Goal: Task Accomplishment & Management: Manage account settings

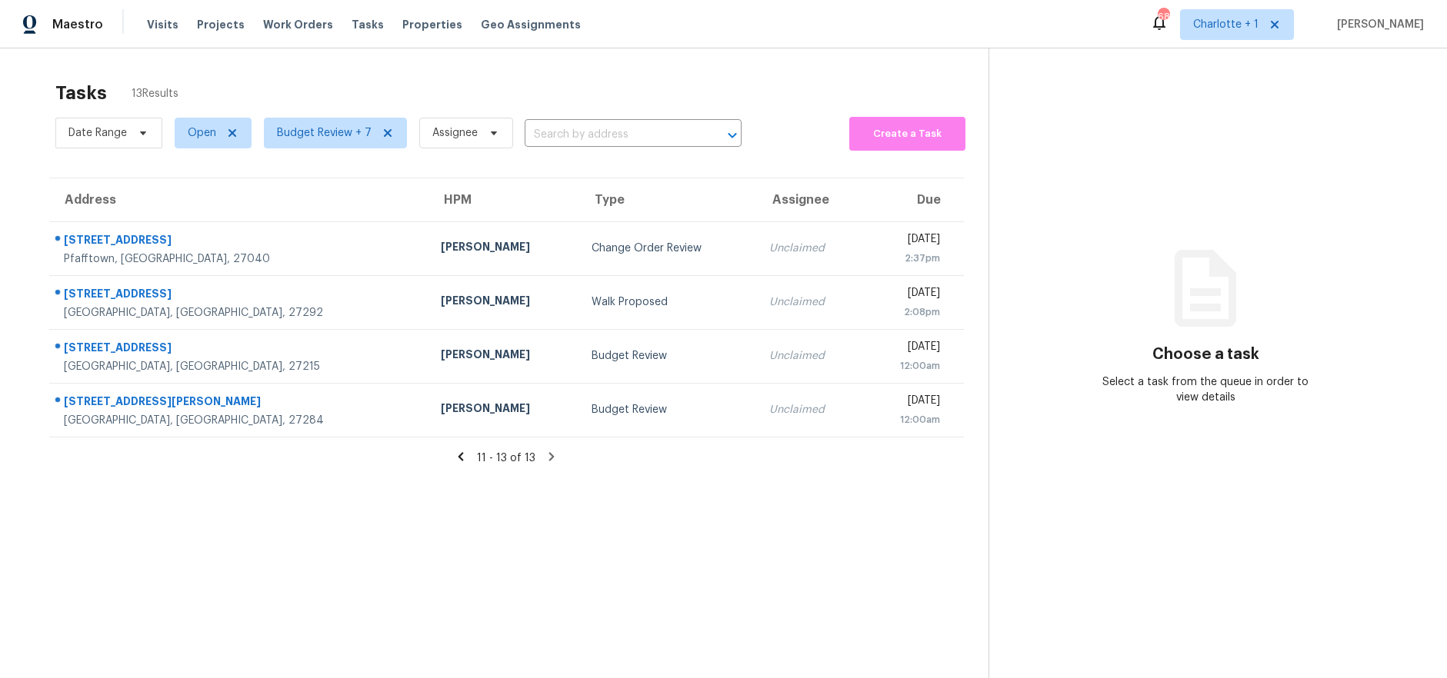
scroll to position [60, 0]
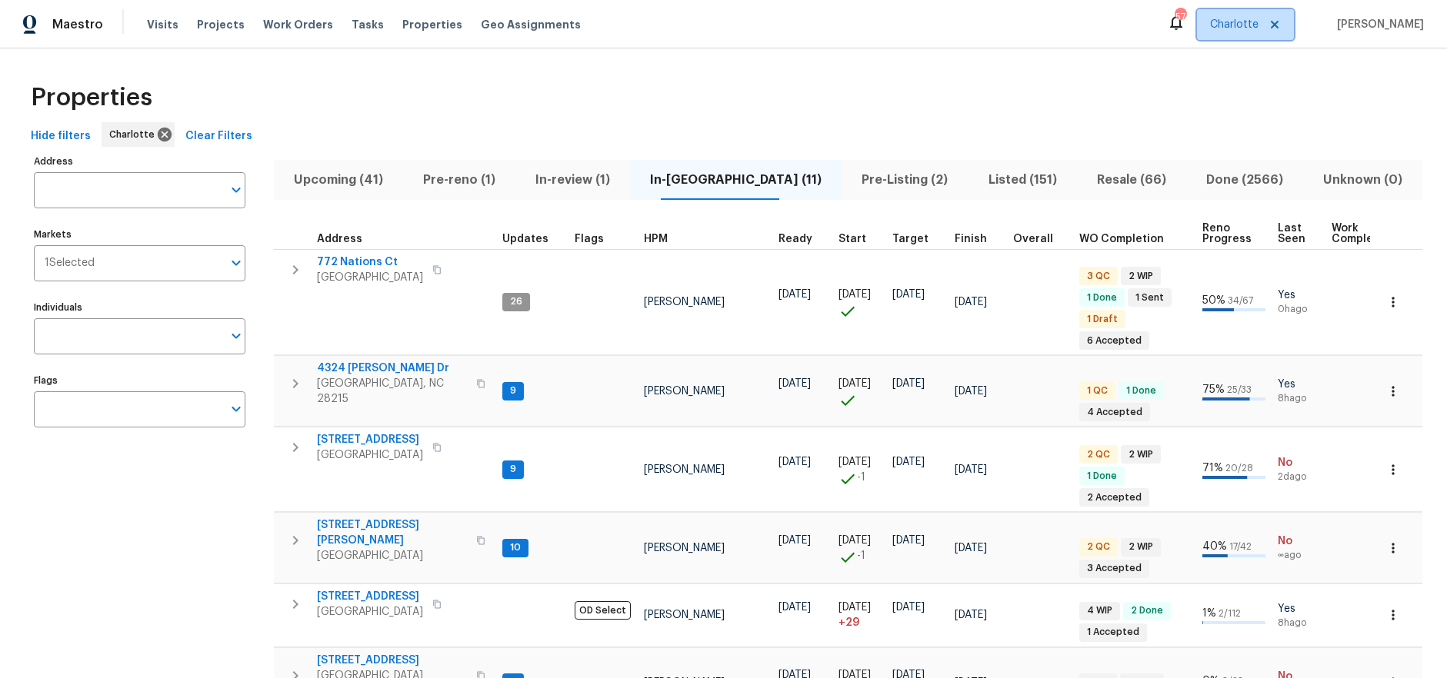
click at [1245, 28] on span "Charlotte" at bounding box center [1234, 24] width 48 height 15
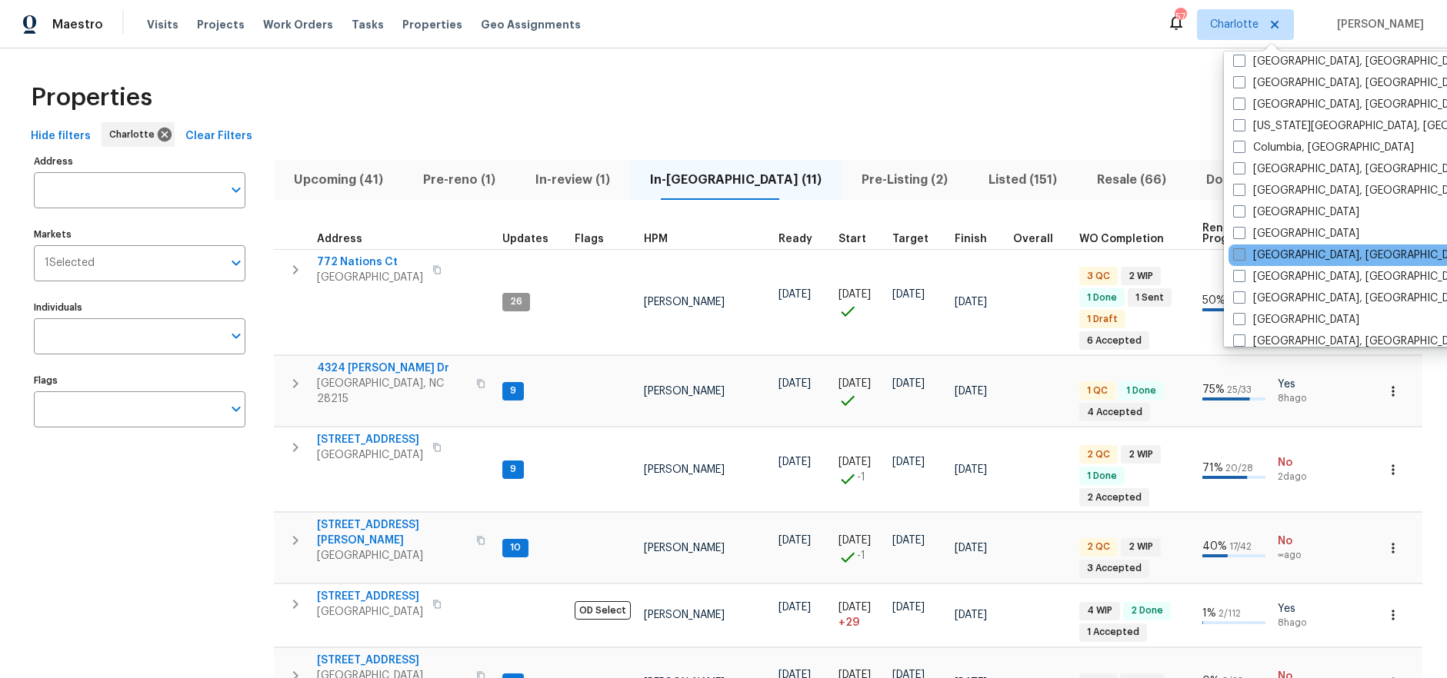
scroll to position [269, 0]
click at [1278, 274] on label "Greensboro, NC" at bounding box center [1352, 272] width 238 height 15
click at [1243, 274] on input "Greensboro, NC" at bounding box center [1238, 270] width 10 height 10
checkbox input "true"
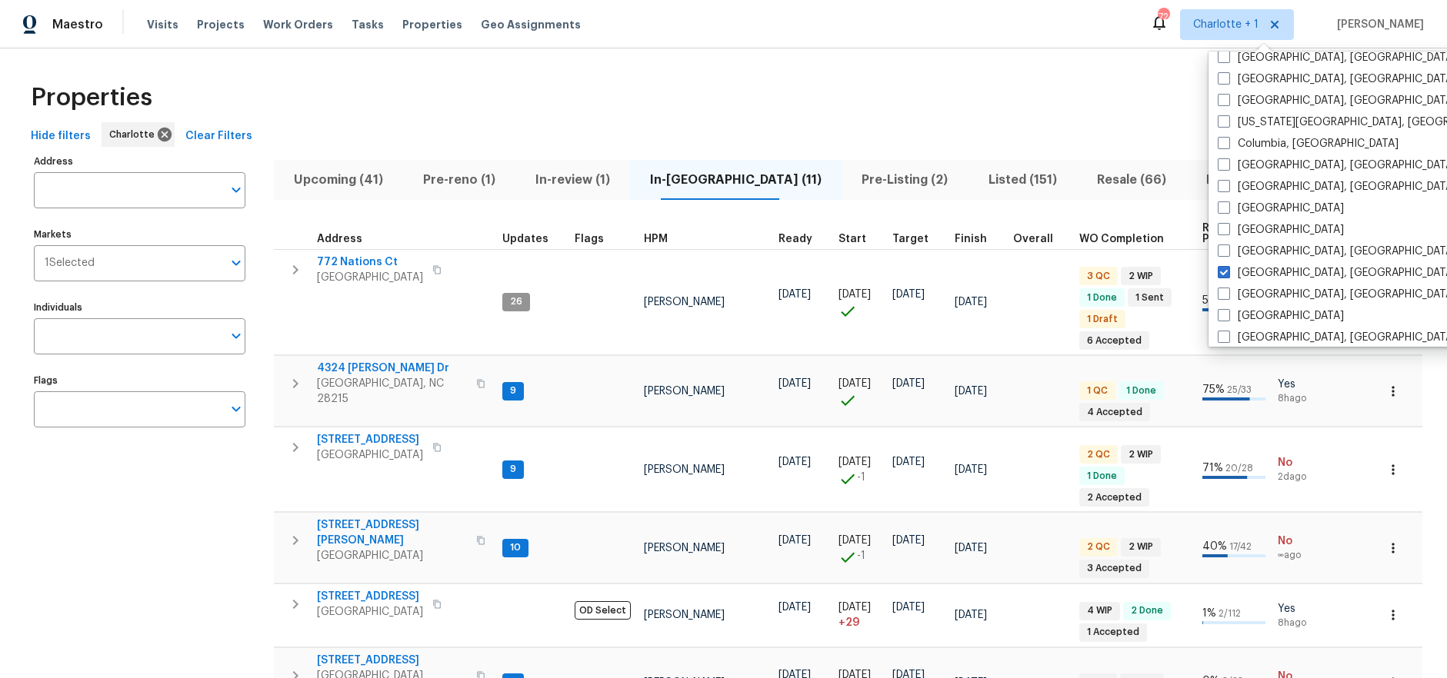
drag, startPoint x: 297, startPoint y: 95, endPoint x: 286, endPoint y: 98, distance: 11.2
click at [295, 95] on div "Properties" at bounding box center [724, 97] width 1398 height 49
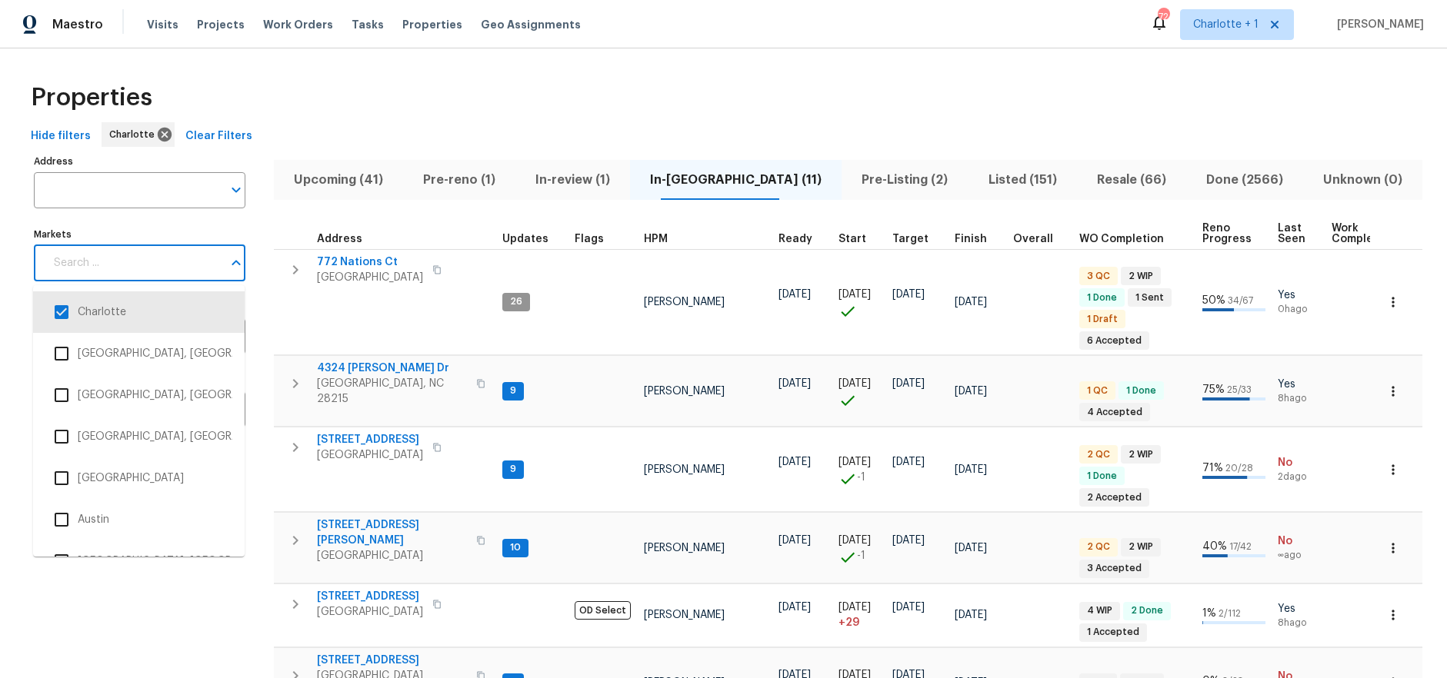
click at [118, 278] on input "Markets" at bounding box center [134, 263] width 178 height 36
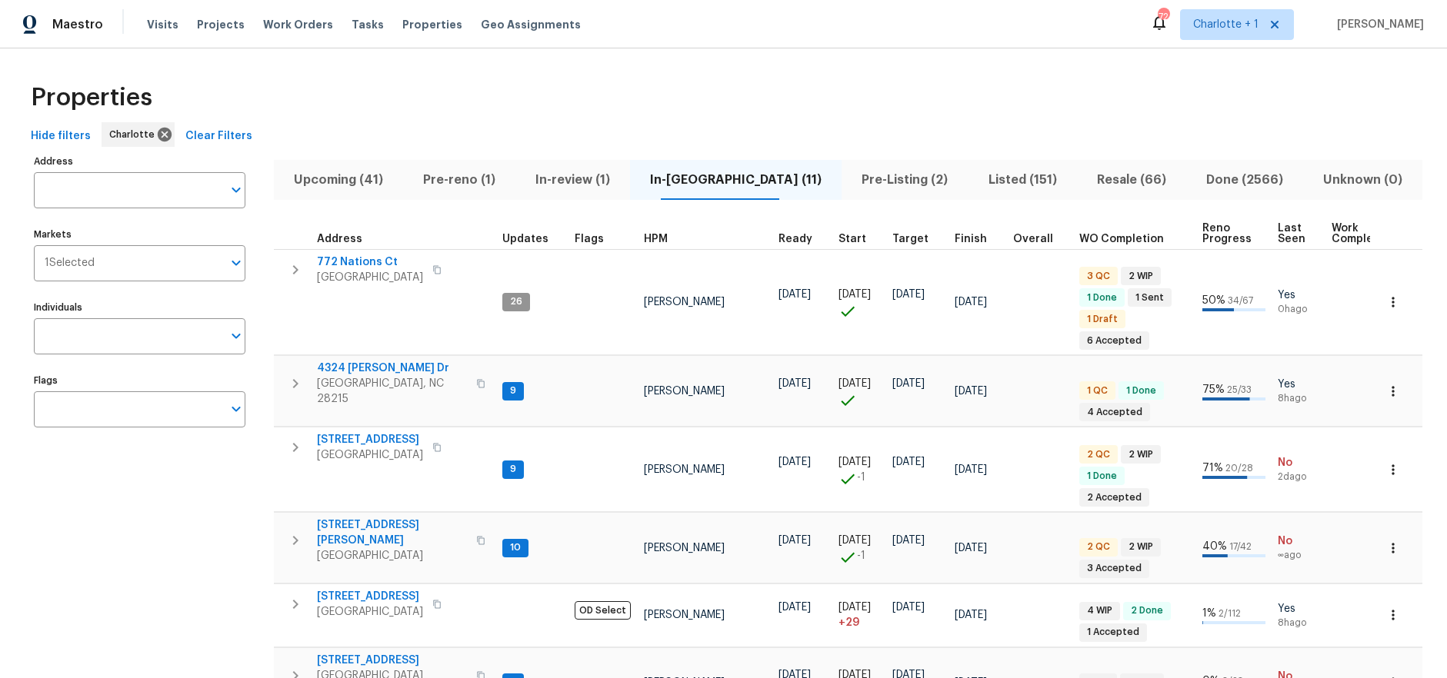
click at [480, 119] on div "Properties" at bounding box center [724, 97] width 1398 height 49
click at [208, 27] on span "Projects" at bounding box center [221, 24] width 48 height 15
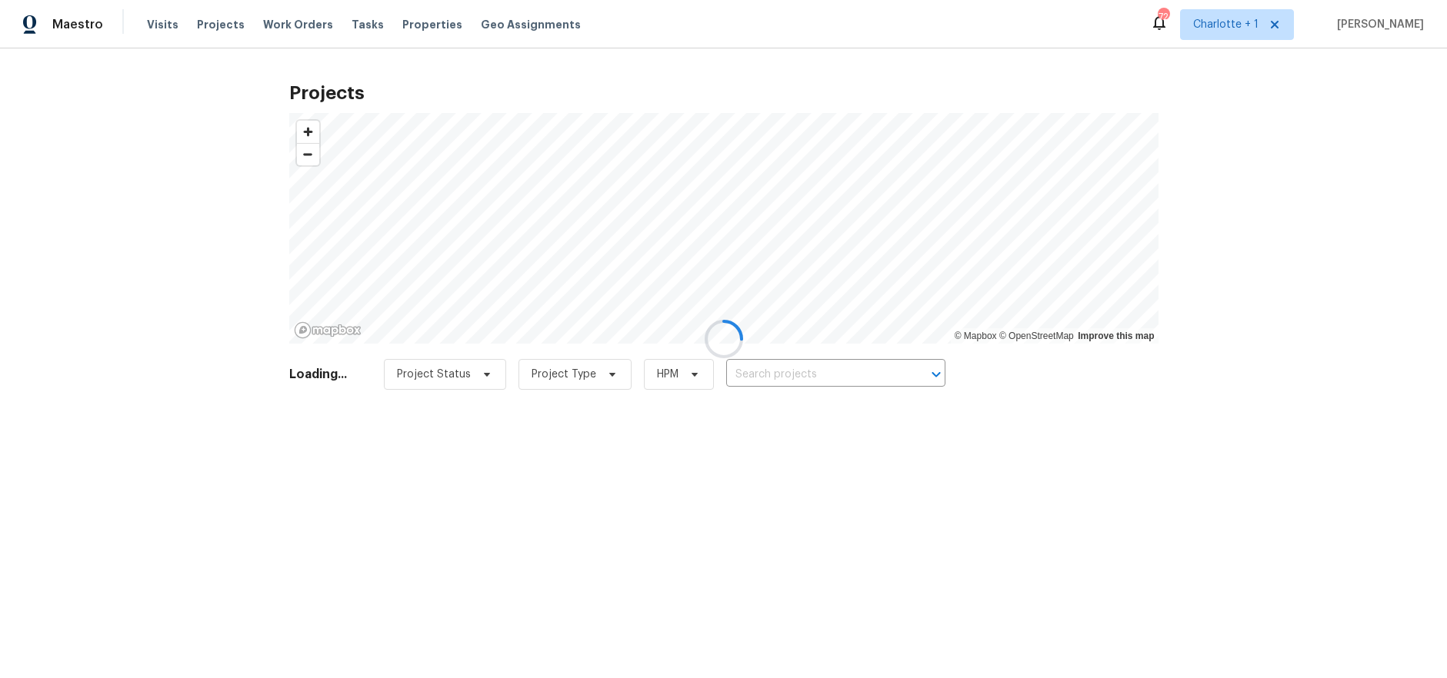
click at [784, 418] on div at bounding box center [723, 339] width 1447 height 678
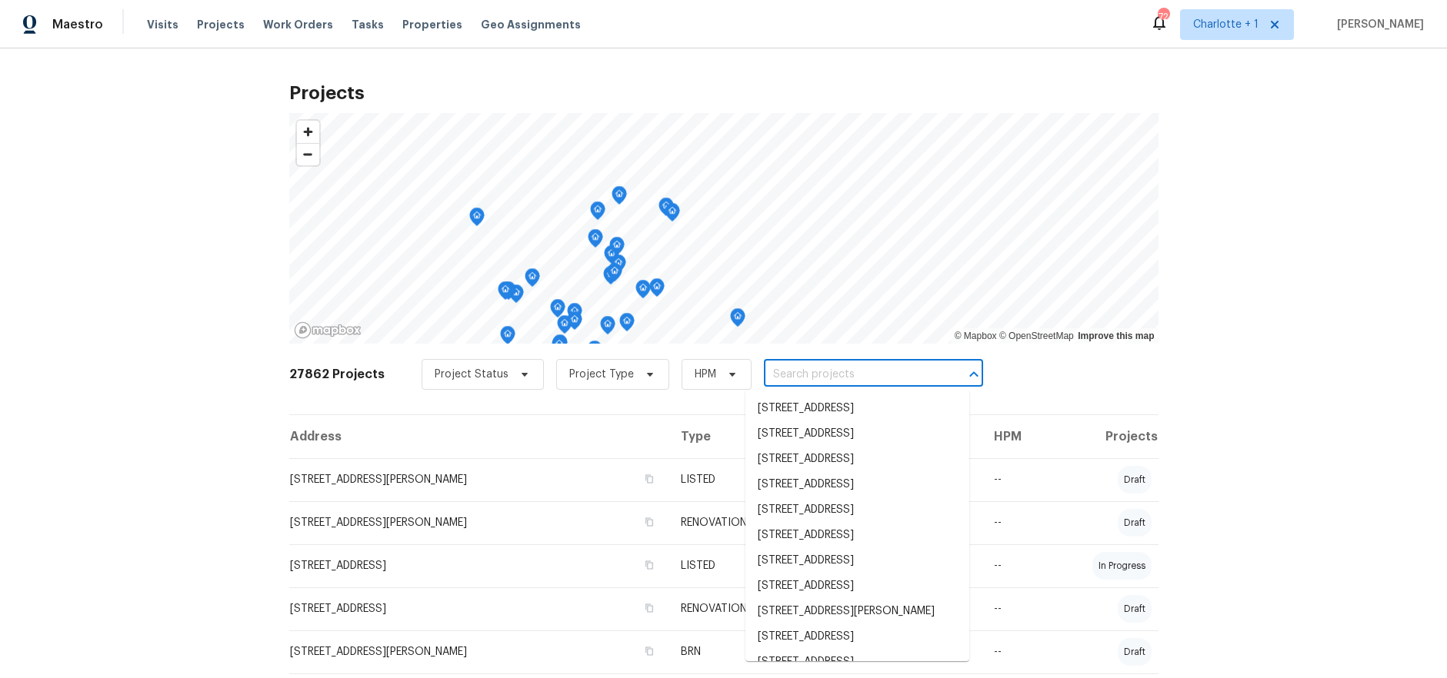
click at [862, 364] on input "text" at bounding box center [852, 375] width 176 height 24
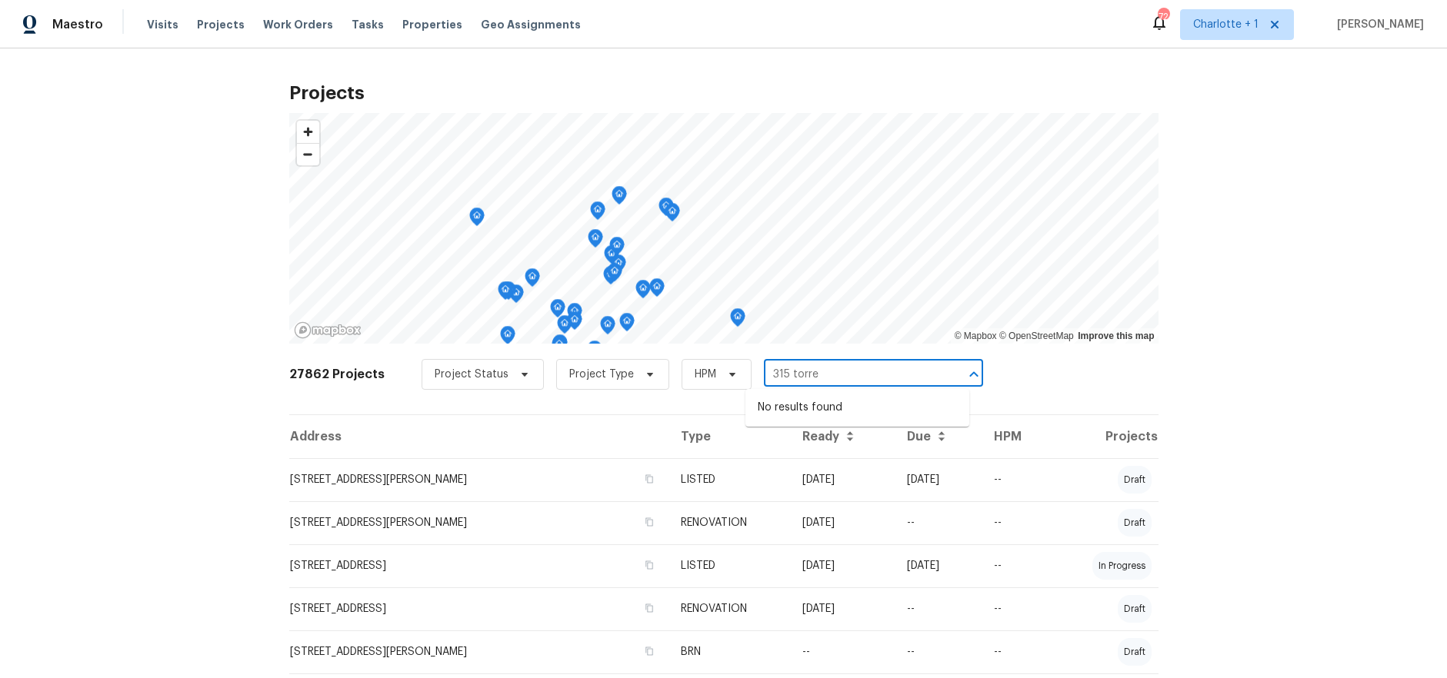
scroll to position [1, 0]
type input "315 torre"
click at [1394, 246] on div "Projects © Mapbox © OpenStreetMap Improve this map 27862 Projects Project Statu…" at bounding box center [723, 363] width 1447 height 630
click at [205, 27] on span "Projects" at bounding box center [221, 24] width 48 height 15
click at [148, 29] on span "Visits" at bounding box center [163, 24] width 32 height 15
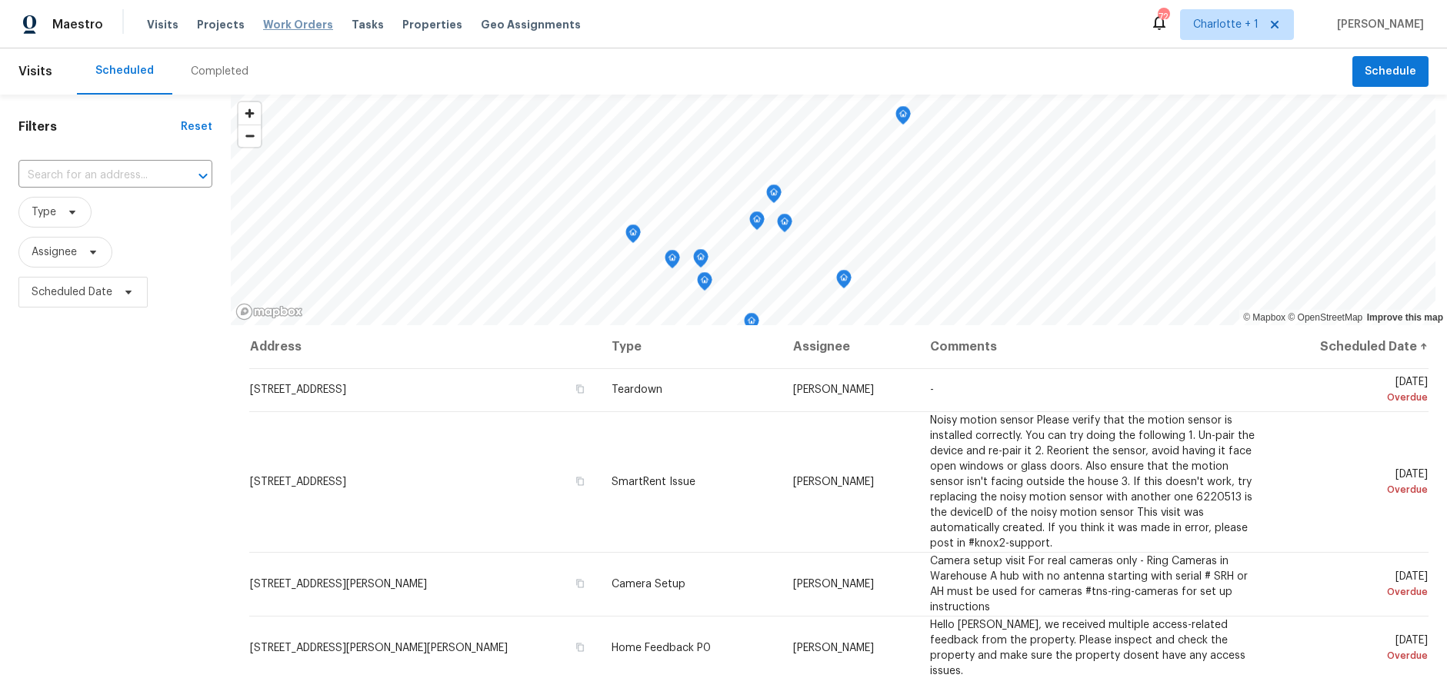
click at [294, 24] on span "Work Orders" at bounding box center [298, 24] width 70 height 15
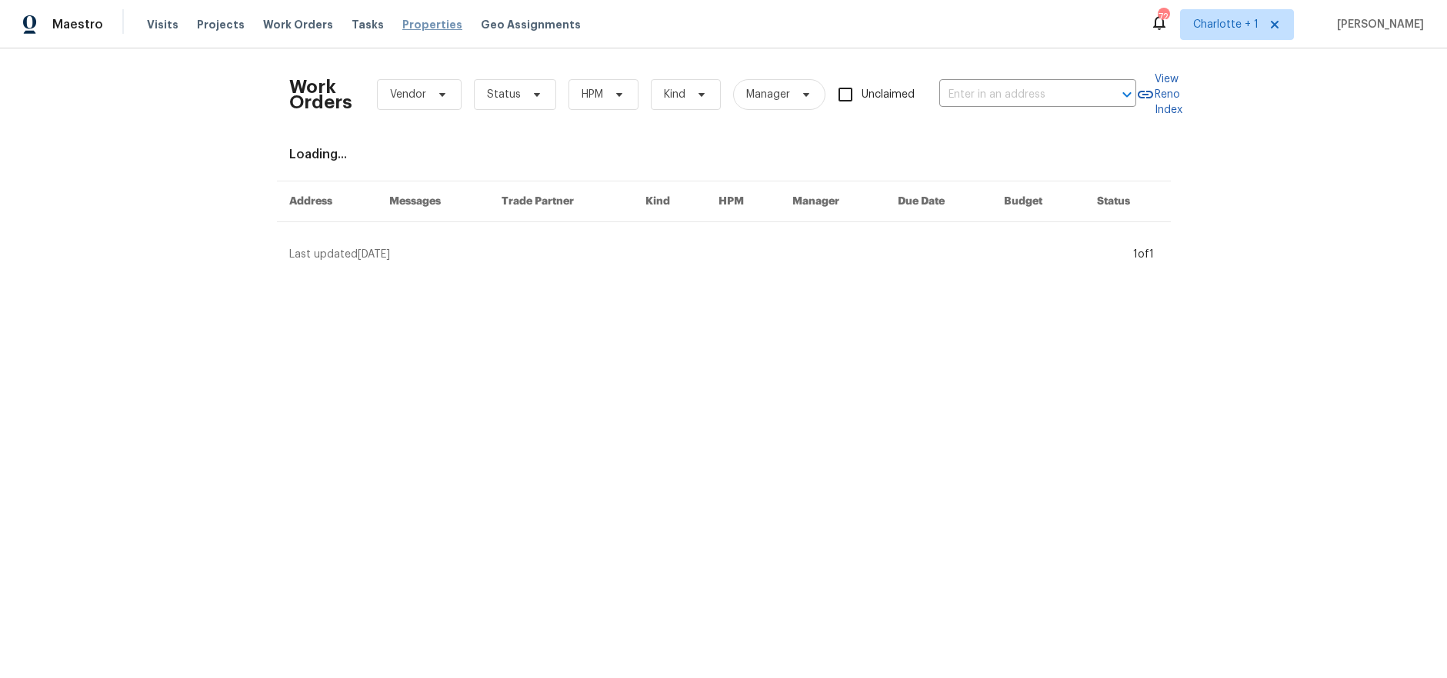
click at [402, 19] on span "Properties" at bounding box center [432, 24] width 60 height 15
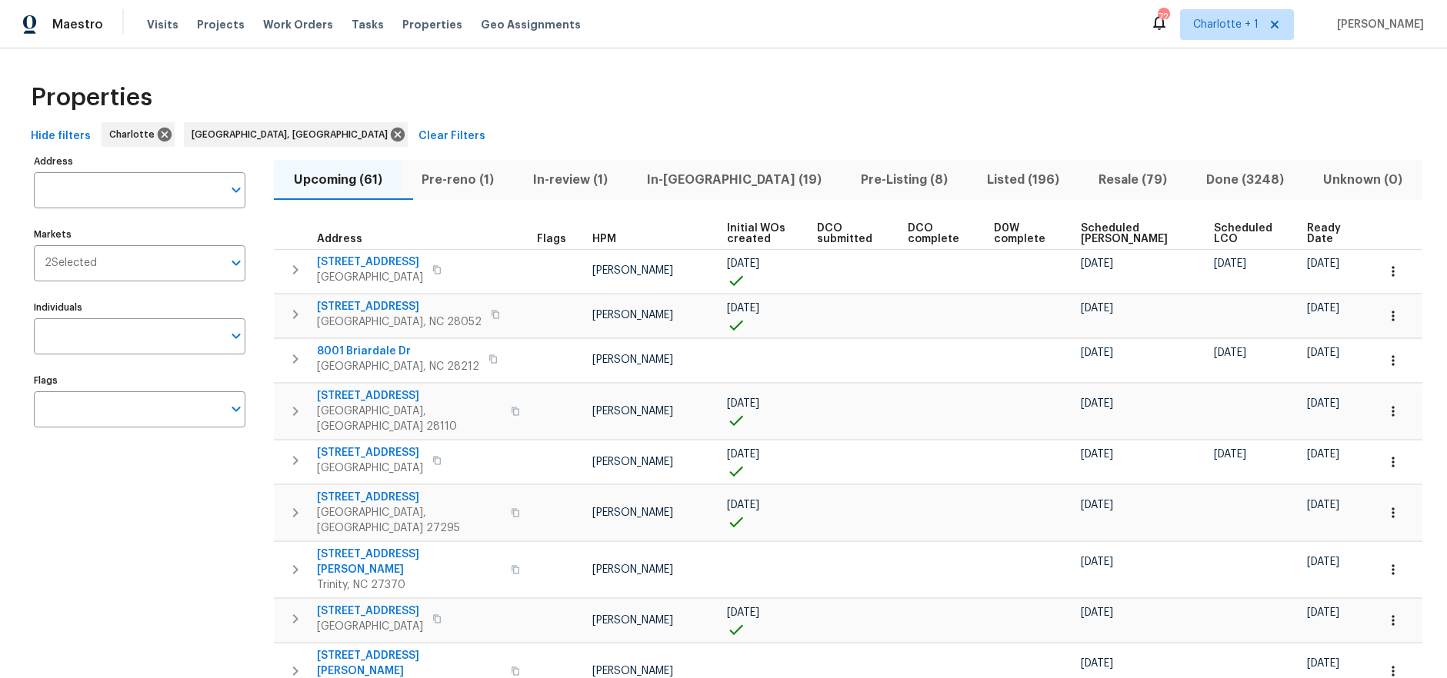
drag, startPoint x: 523, startPoint y: 59, endPoint x: 576, endPoint y: 61, distance: 53.1
click at [886, 88] on div "Properties" at bounding box center [724, 97] width 1398 height 49
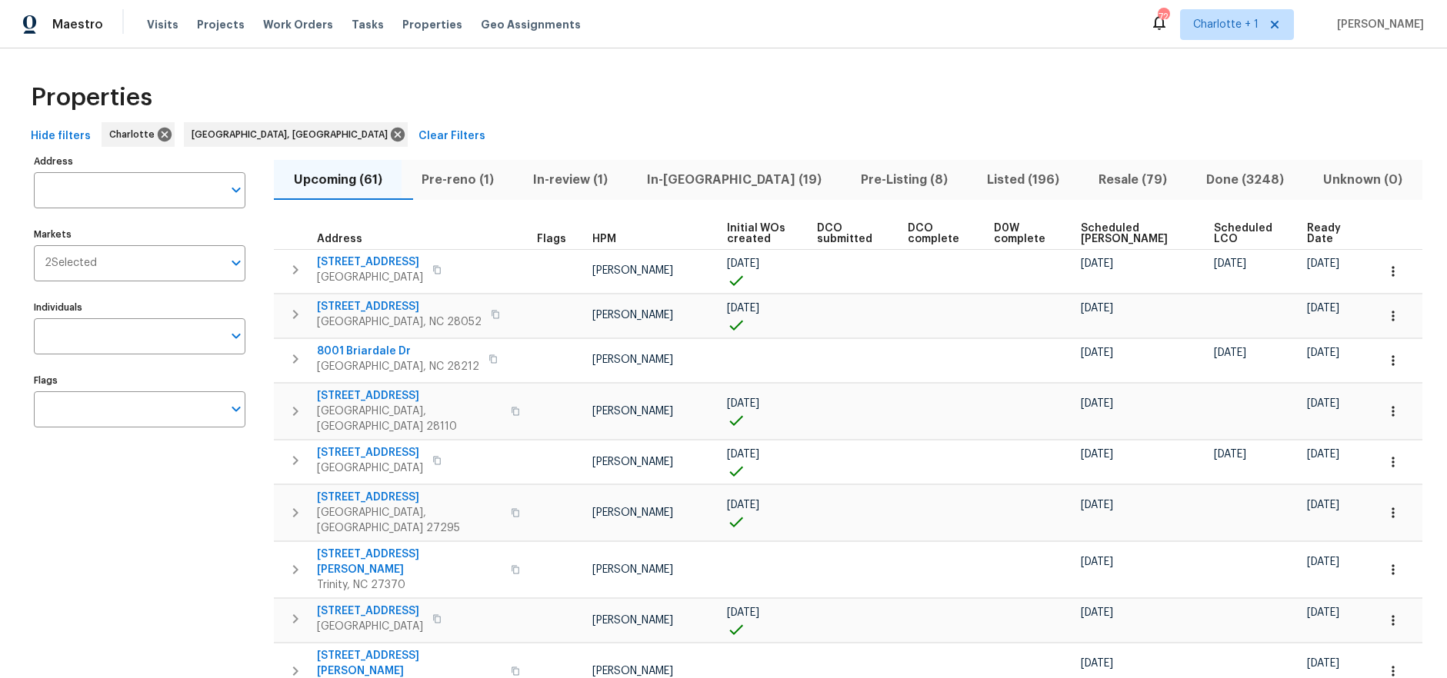
drag, startPoint x: 468, startPoint y: 112, endPoint x: 371, endPoint y: 115, distance: 97.7
click at [463, 112] on div "Properties" at bounding box center [724, 97] width 1398 height 49
click at [408, 28] on span "Properties" at bounding box center [432, 24] width 60 height 15
drag, startPoint x: 544, startPoint y: 108, endPoint x: 532, endPoint y: 107, distance: 12.4
click at [544, 108] on div "Properties" at bounding box center [724, 97] width 1398 height 49
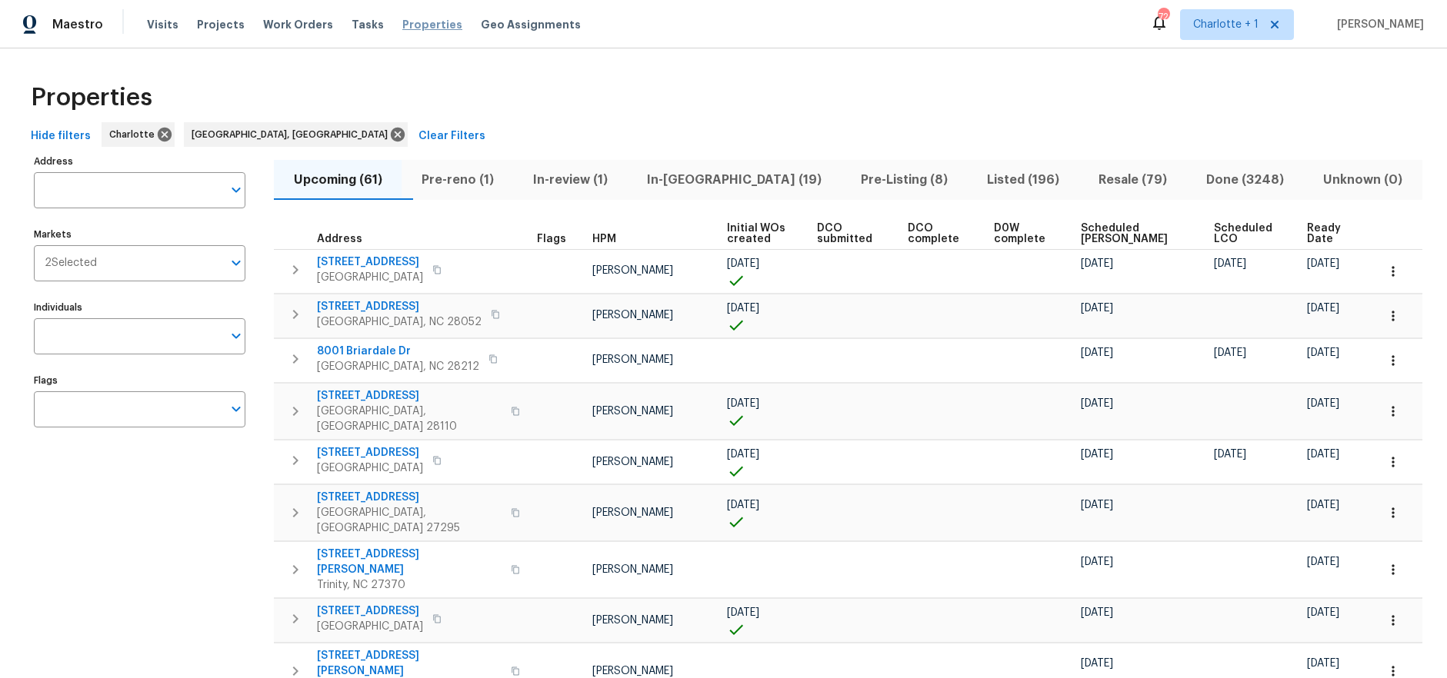
click at [402, 23] on span "Properties" at bounding box center [432, 24] width 60 height 15
click at [204, 25] on span "Projects" at bounding box center [221, 24] width 48 height 15
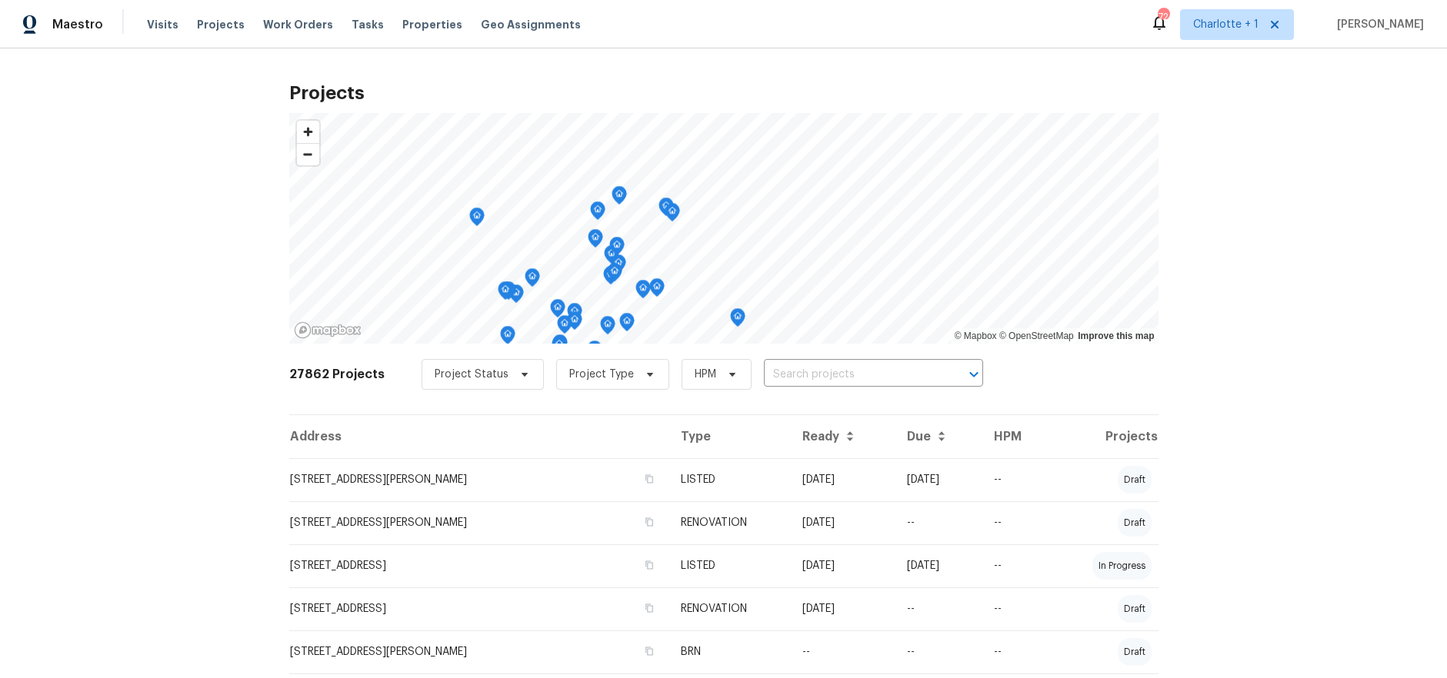
click at [797, 357] on div "27862 Projects Project Status Project Type HPM ​" at bounding box center [723, 384] width 869 height 62
click at [793, 366] on input "text" at bounding box center [852, 375] width 176 height 24
type input "315 to"
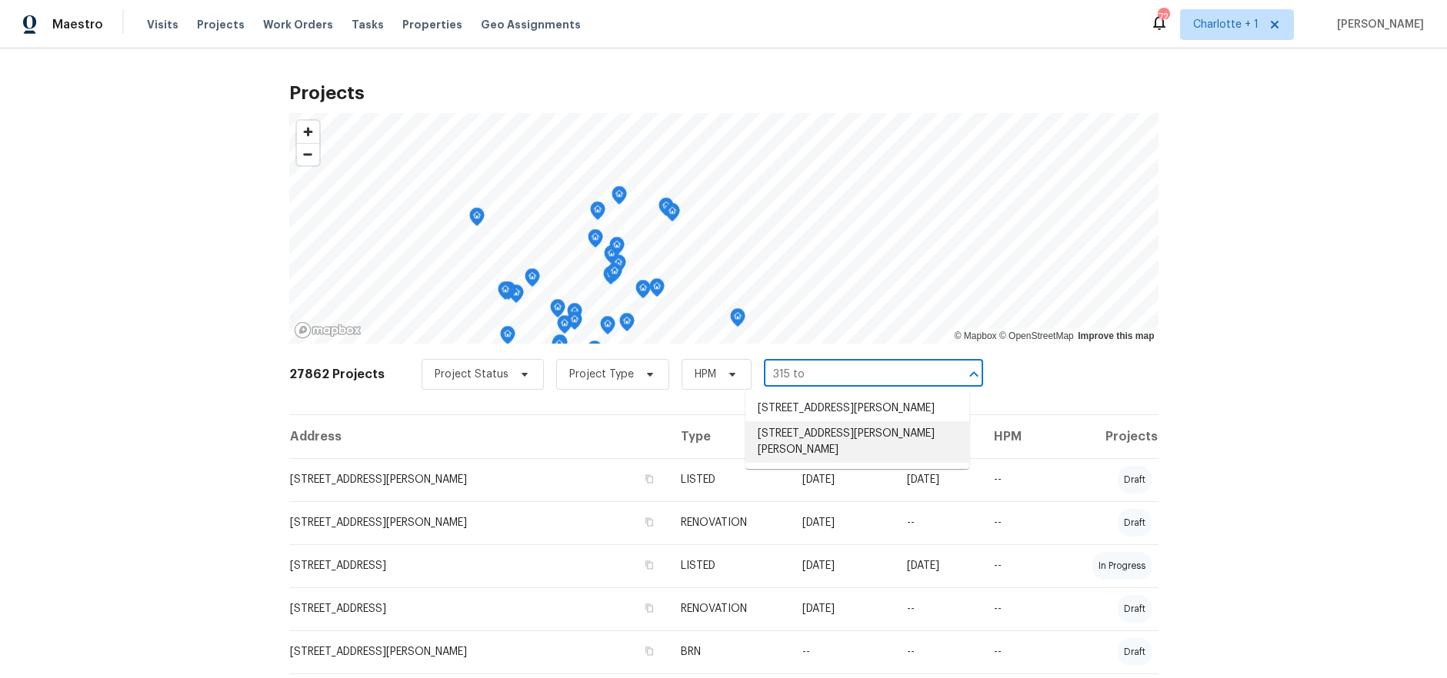
click at [872, 454] on li "315 Torey Pines Ct, Winston Salem, NC 27105" at bounding box center [857, 443] width 224 height 42
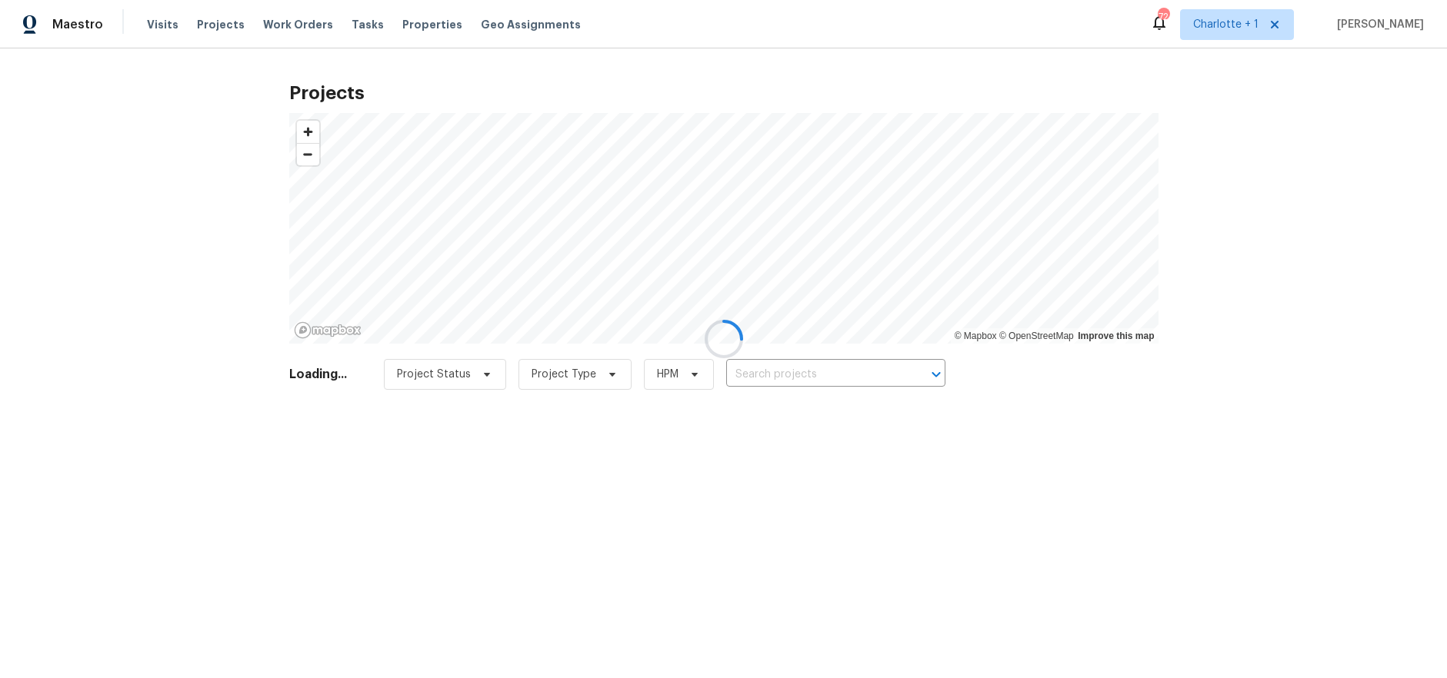
type input "315 Torey Pines Ct, Winston Salem, NC 27105"
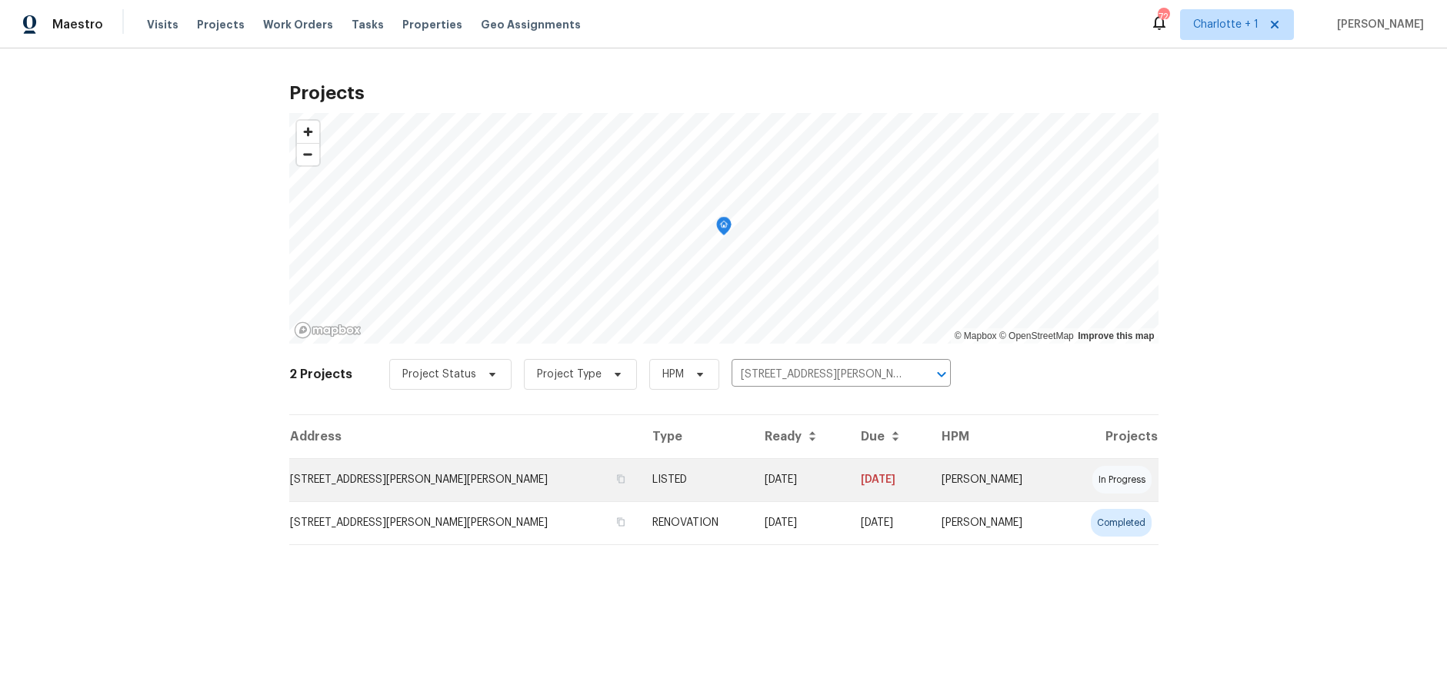
click at [404, 478] on td "315 Torey Pines Ct, Winston Salem, NC 27105" at bounding box center [464, 479] width 351 height 43
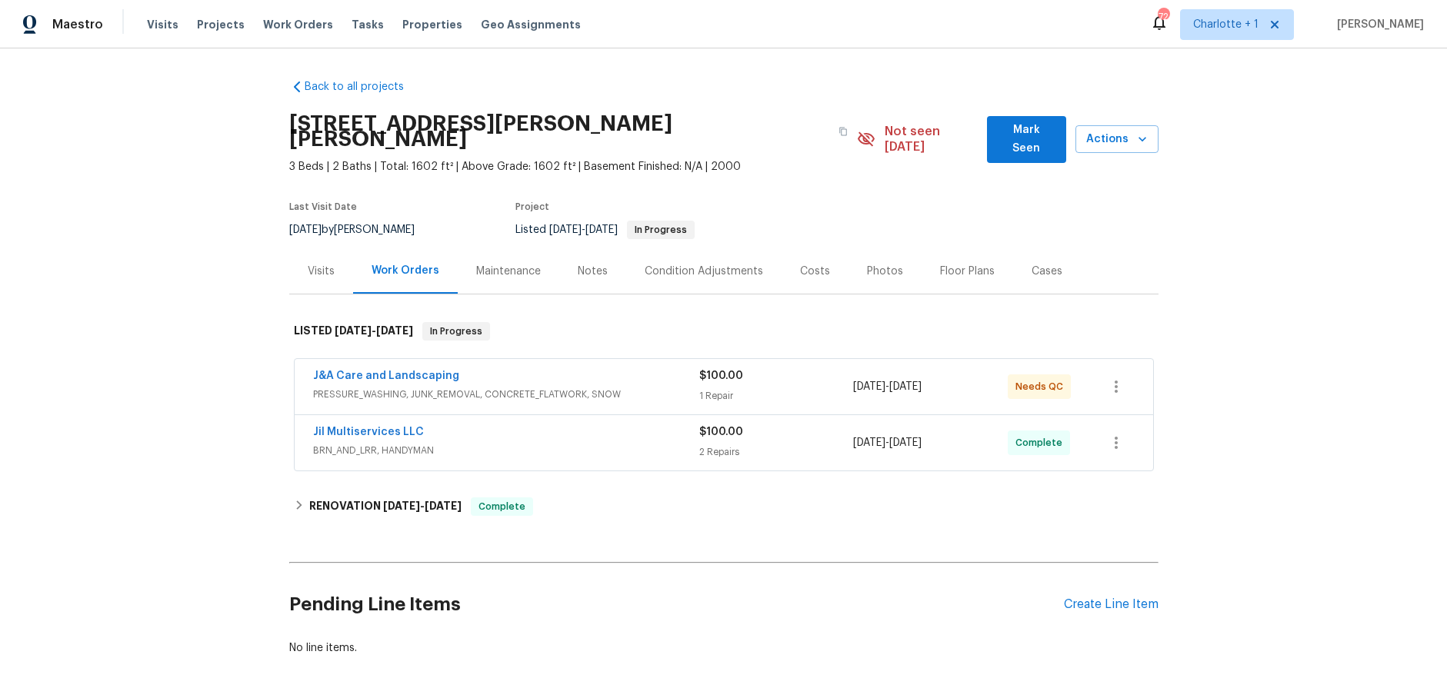
scroll to position [54, 0]
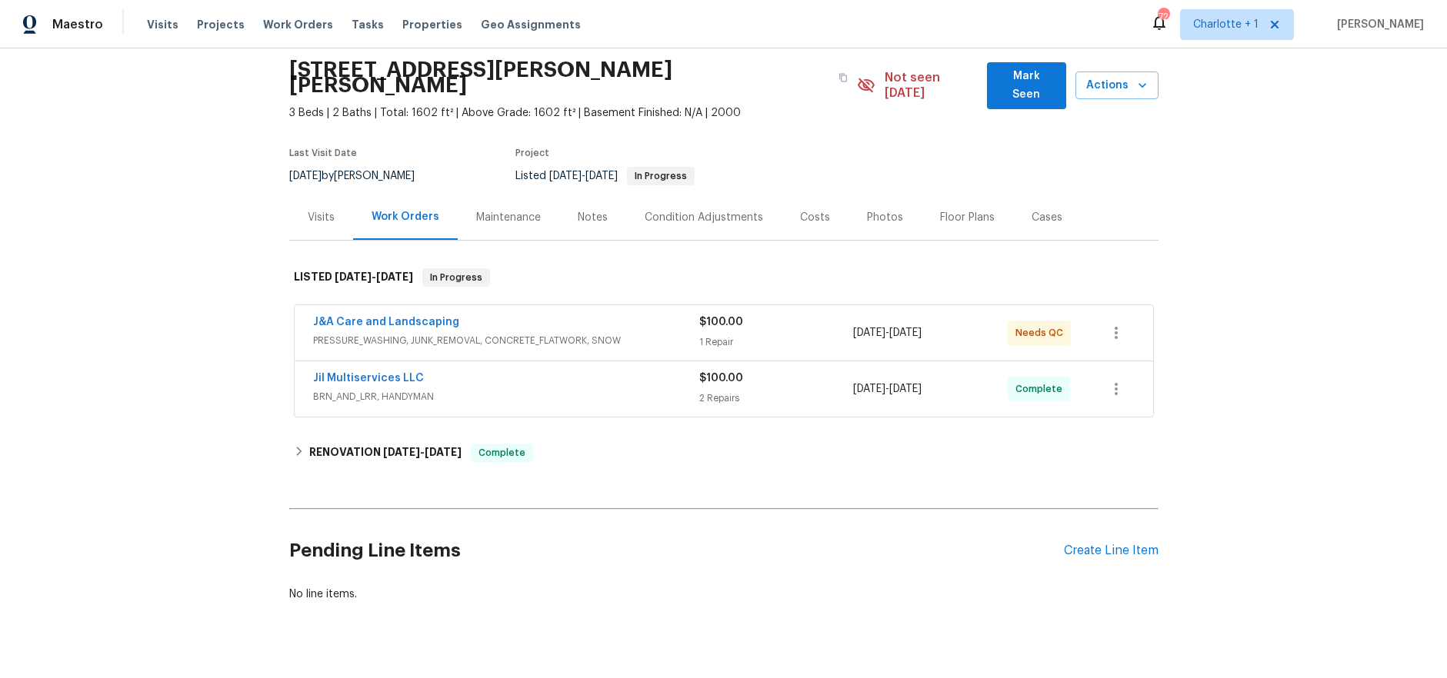
click at [565, 315] on div "J&A Care and Landscaping" at bounding box center [506, 324] width 386 height 18
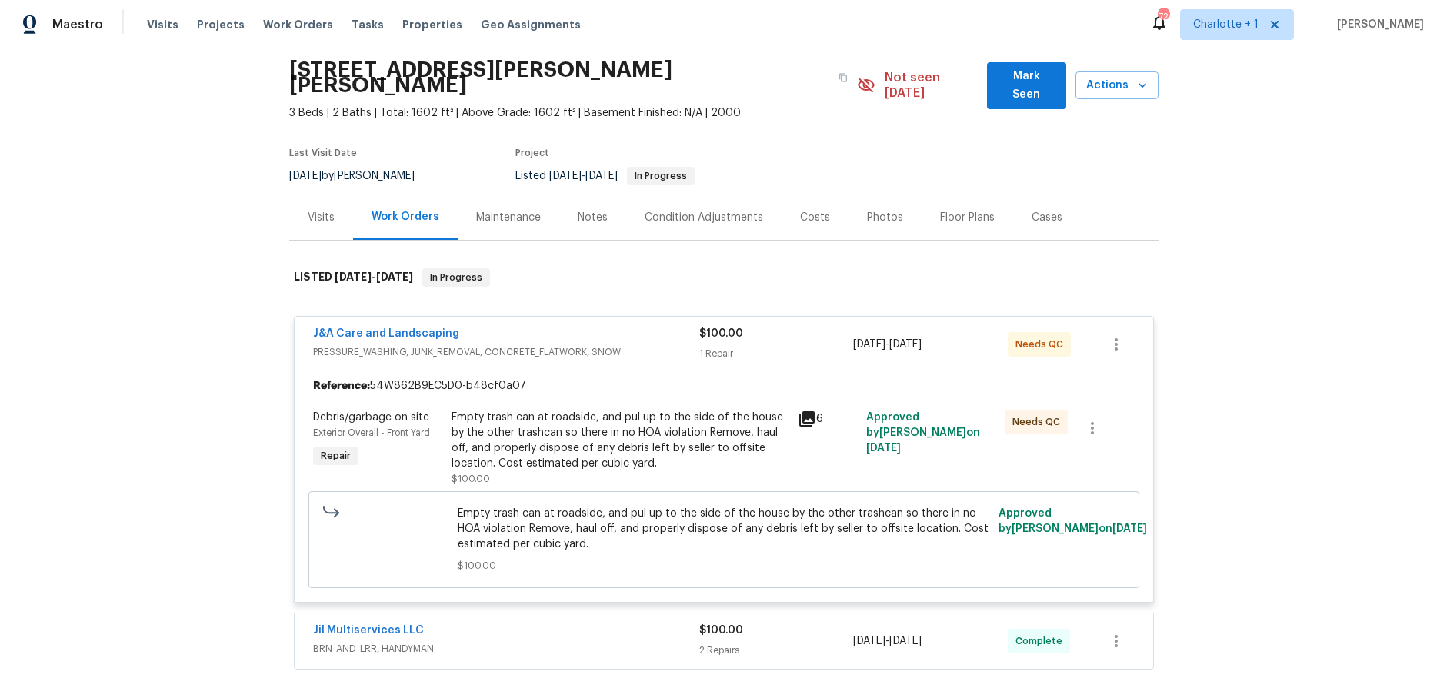
click at [568, 345] on span "PRESSURE_WASHING, JUNK_REMOVAL, CONCRETE_FLATWORK, SNOW" at bounding box center [506, 352] width 386 height 15
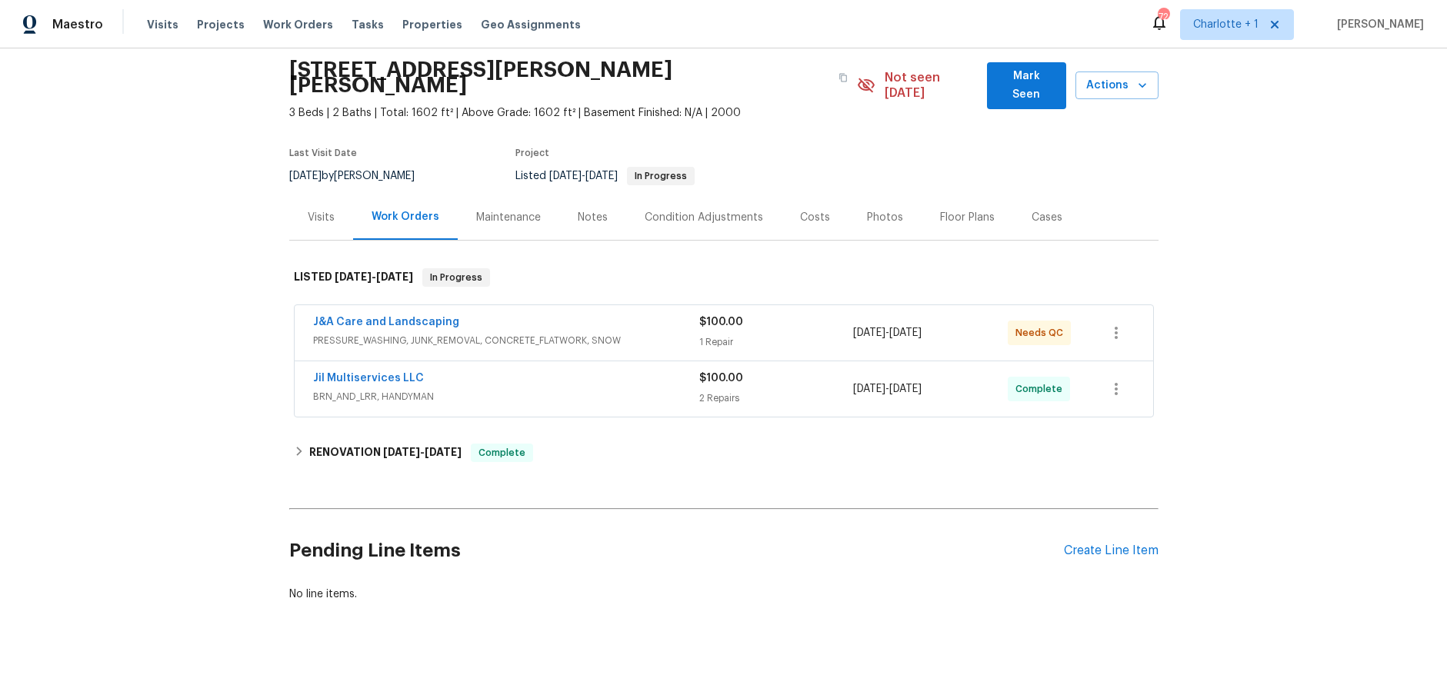
click at [566, 389] on span "BRN_AND_LRR, HANDYMAN" at bounding box center [506, 396] width 386 height 15
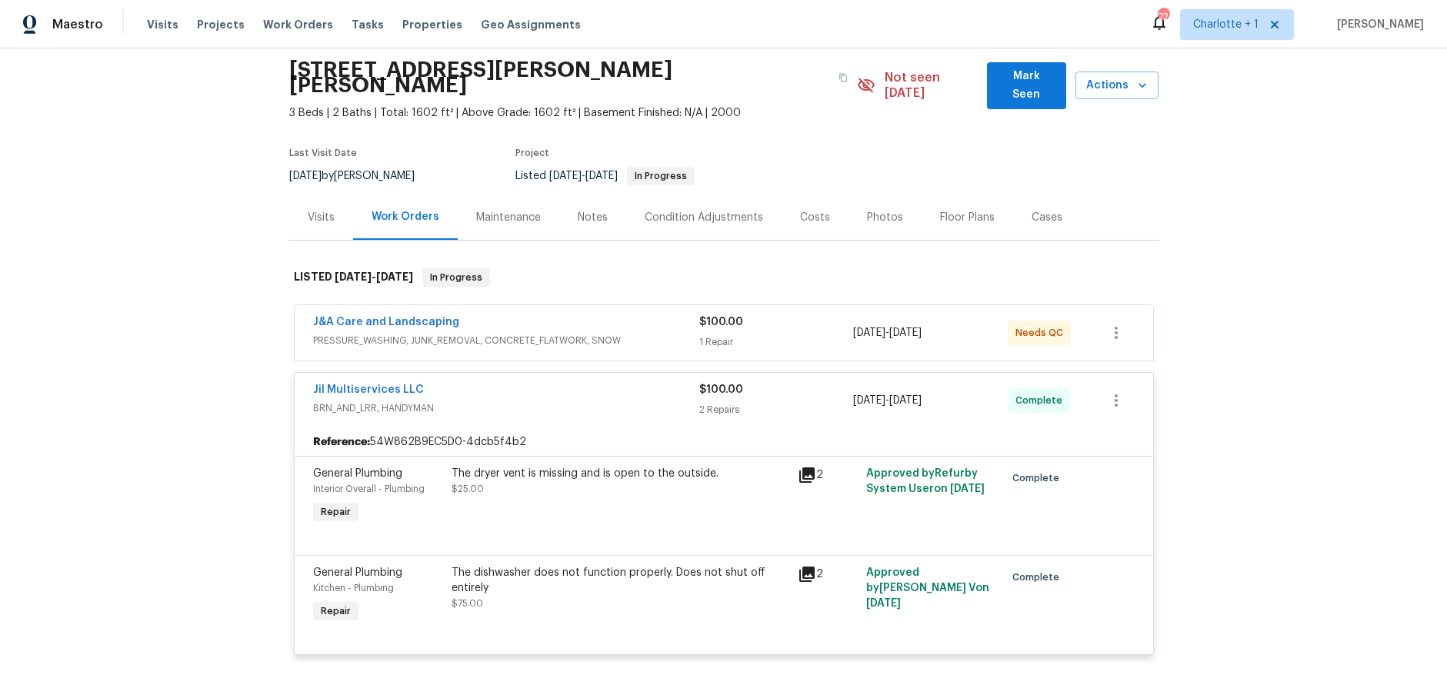
click at [799, 567] on icon at bounding box center [806, 574] width 15 height 15
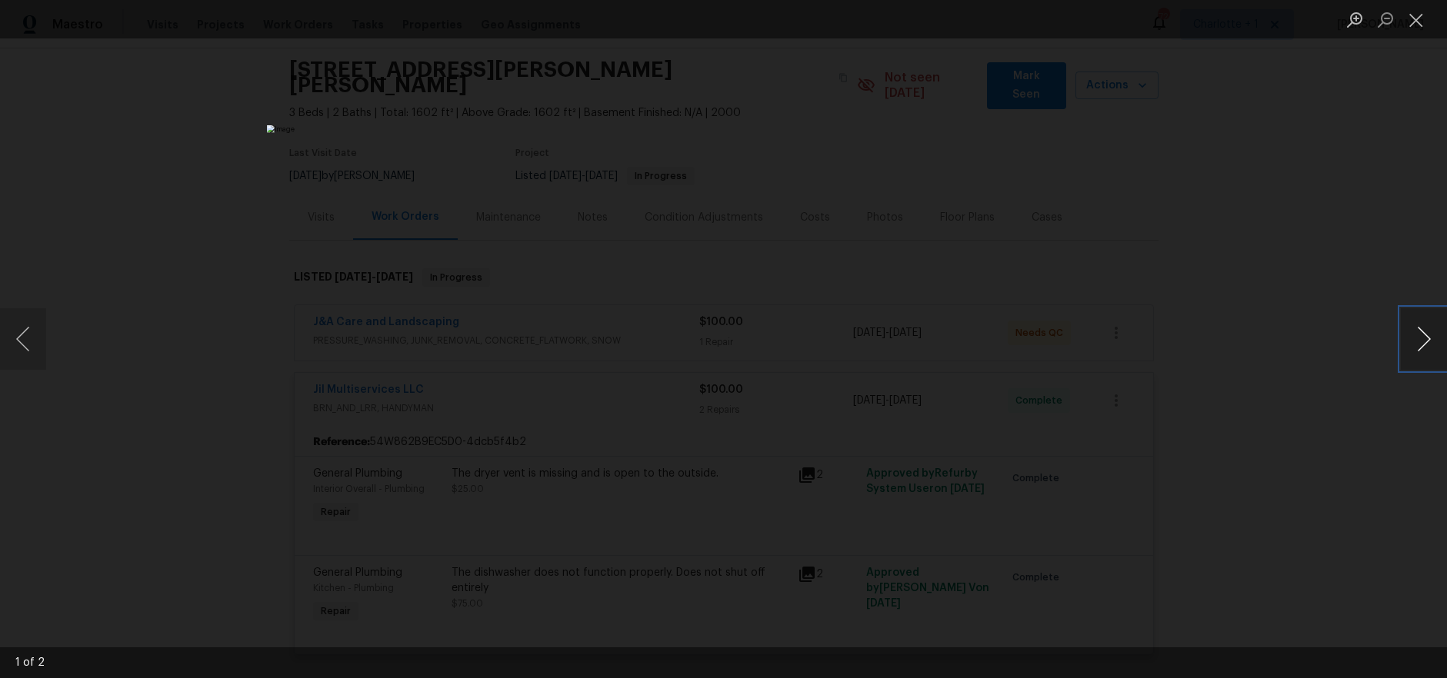
click at [1429, 344] on button "Next image" at bounding box center [1424, 339] width 46 height 62
drag, startPoint x: 1273, startPoint y: 241, endPoint x: 1238, endPoint y: 241, distance: 35.4
click at [1273, 241] on div "Lightbox" at bounding box center [723, 339] width 1447 height 678
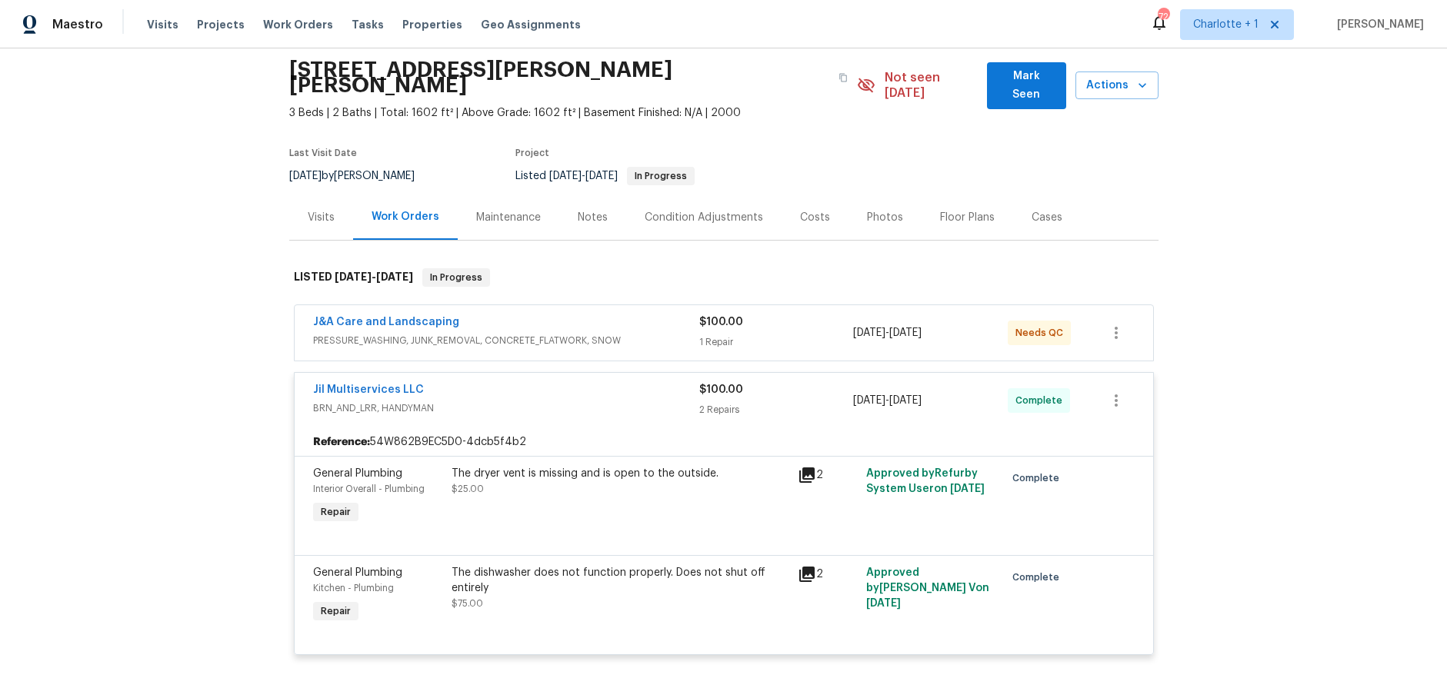
click at [515, 315] on div "J&A Care and Landscaping" at bounding box center [506, 324] width 386 height 18
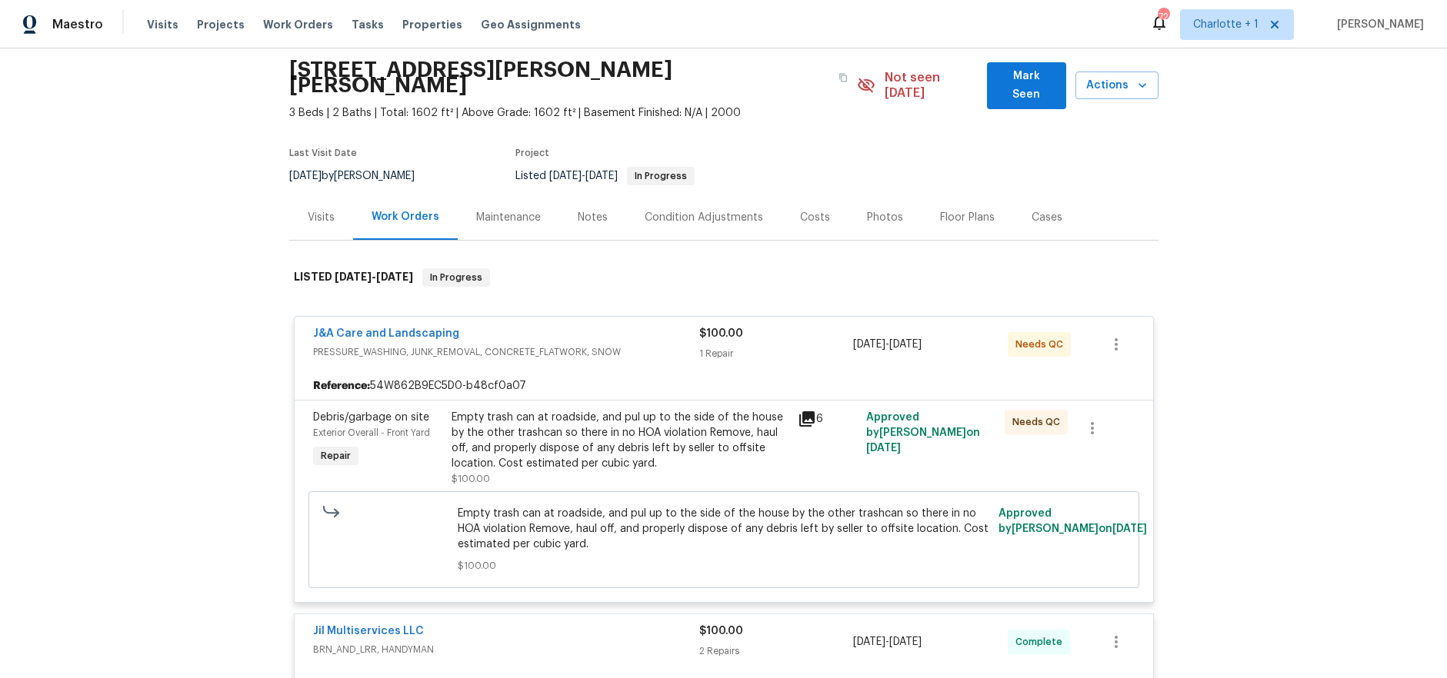
click at [561, 419] on div "Empty trash can at roadside, and pul up to the side of the house by the other t…" at bounding box center [620, 441] width 337 height 62
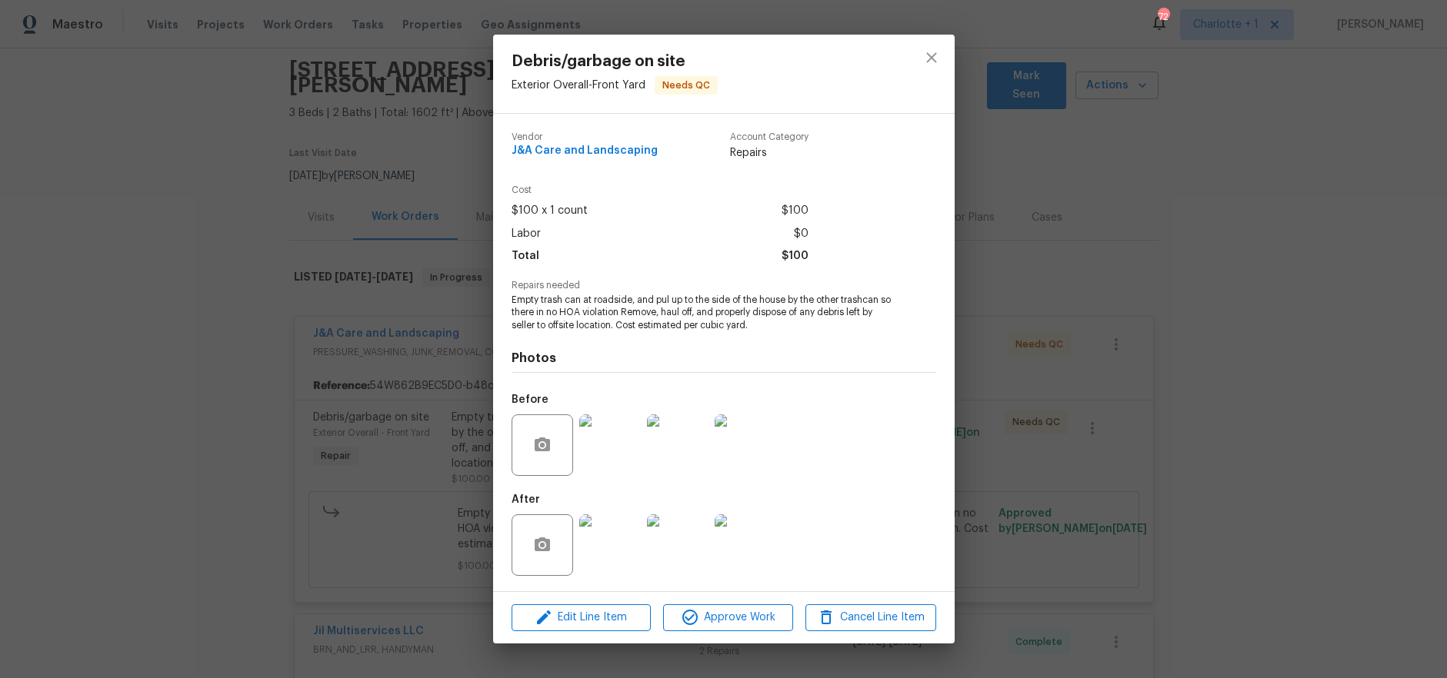
click at [618, 522] on img at bounding box center [610, 546] width 62 height 62
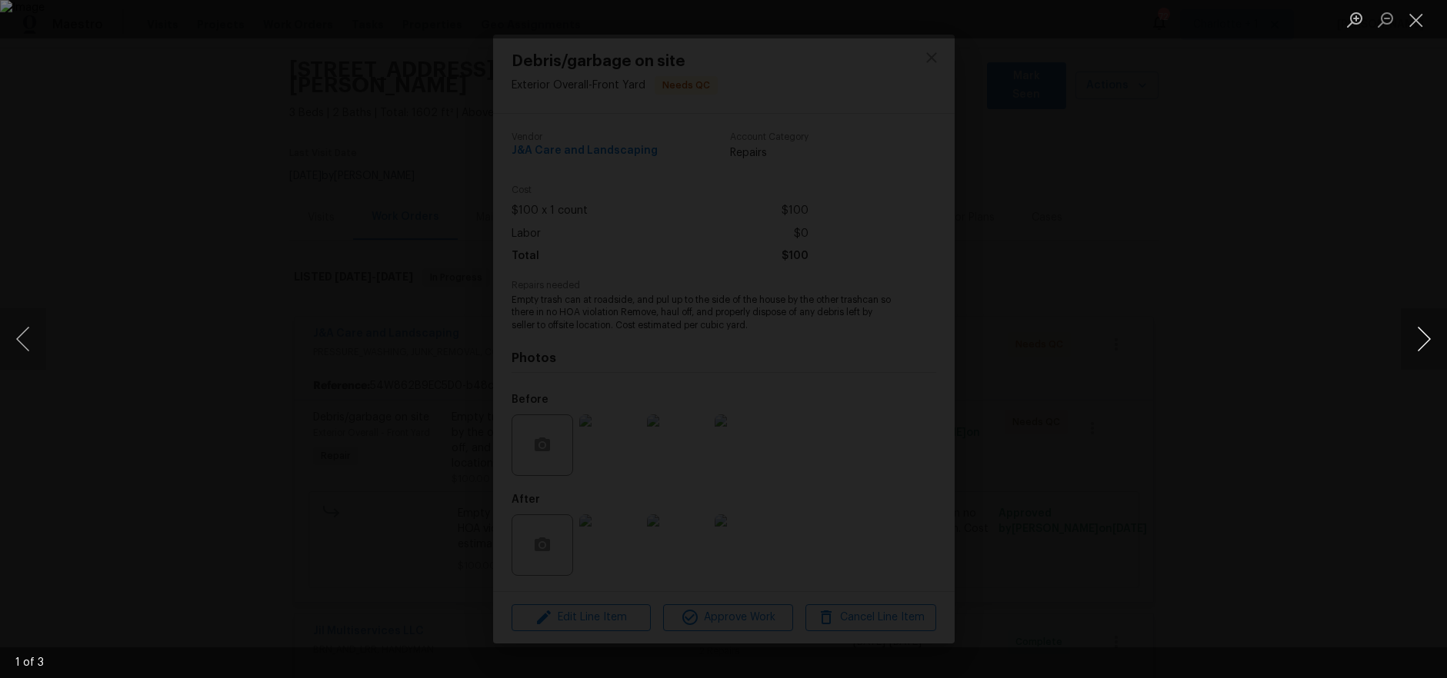
click at [1413, 338] on button "Next image" at bounding box center [1424, 339] width 46 height 62
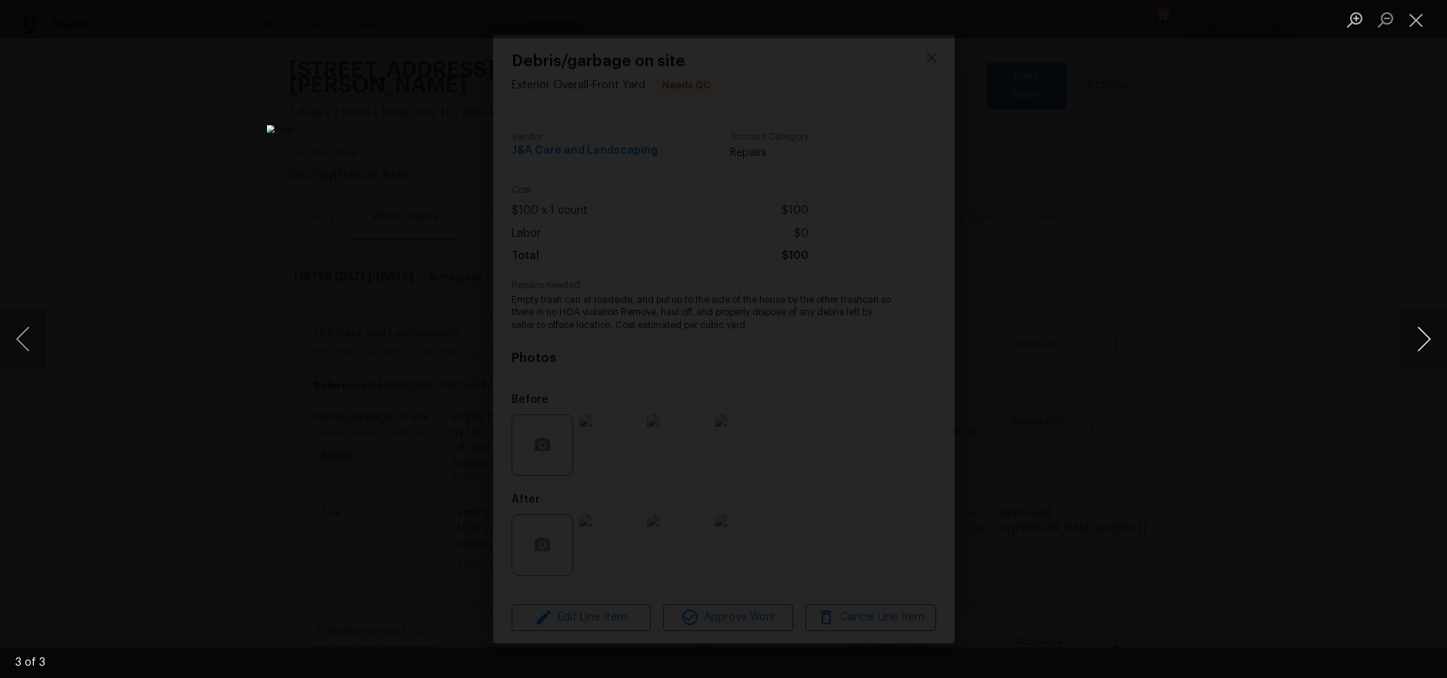
click at [1413, 338] on button "Next image" at bounding box center [1424, 339] width 46 height 62
click at [1332, 201] on div "Lightbox" at bounding box center [723, 339] width 1447 height 678
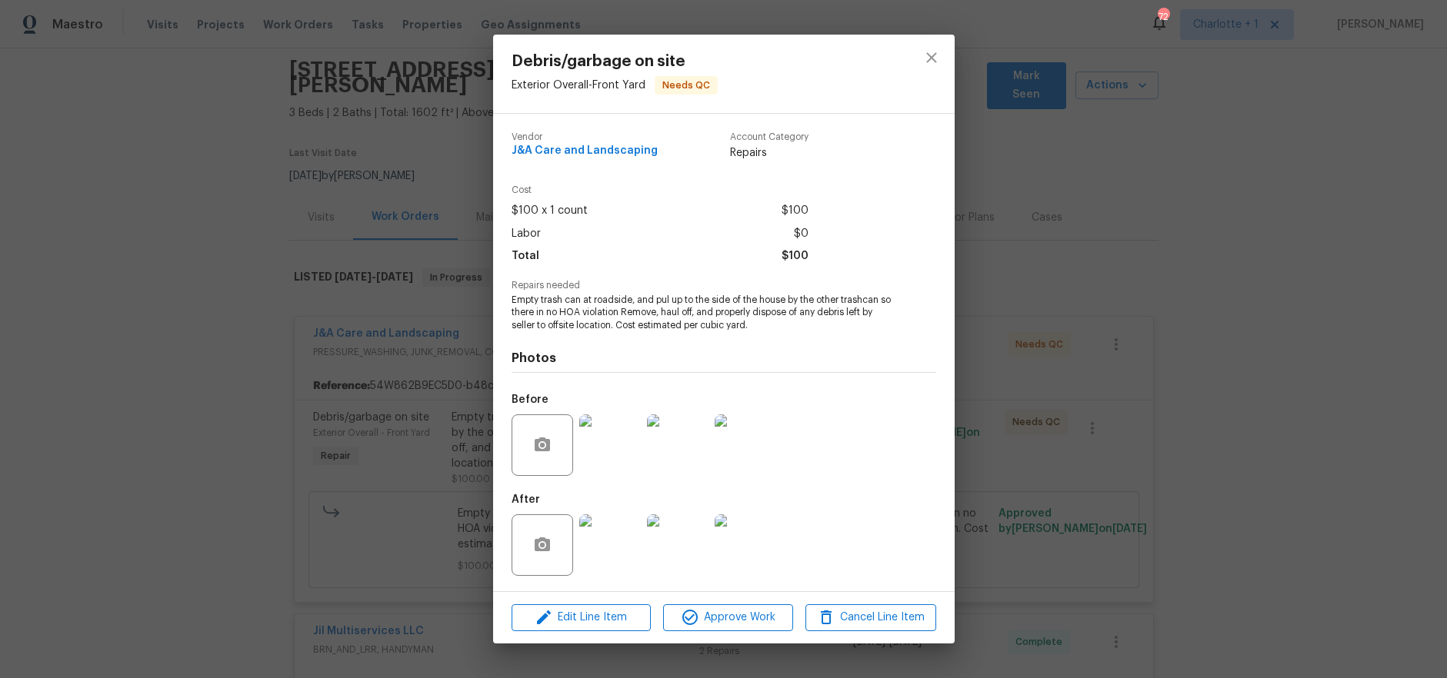
click at [1226, 166] on div "Debris/garbage on site Exterior Overall - Front Yard Needs QC Vendor J&A Care a…" at bounding box center [723, 339] width 1447 height 678
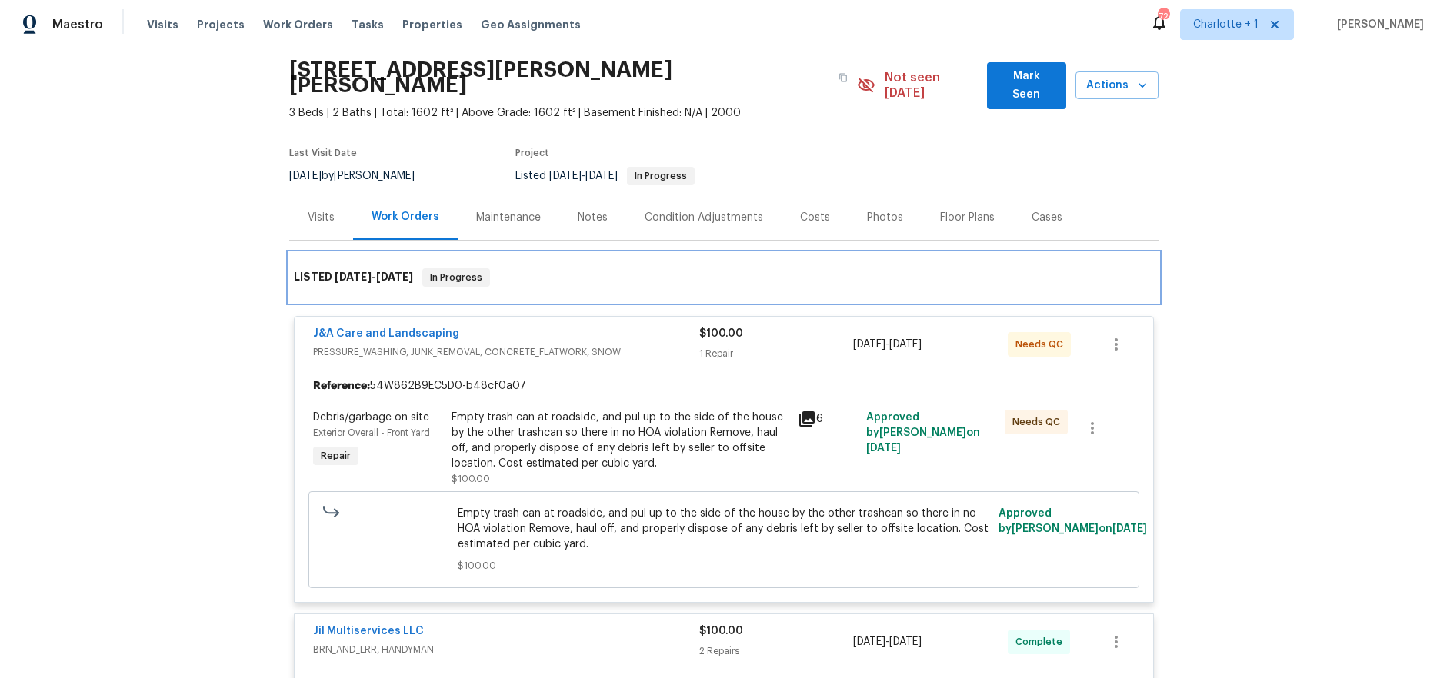
click at [339, 272] on span "8/18/25" at bounding box center [353, 277] width 37 height 11
click at [585, 269] on div "LISTED 8/18/25 - 8/29/25 In Progress" at bounding box center [724, 277] width 860 height 18
click at [762, 281] on div "LISTED 8/18/25 - 8/29/25 In Progress" at bounding box center [723, 277] width 869 height 49
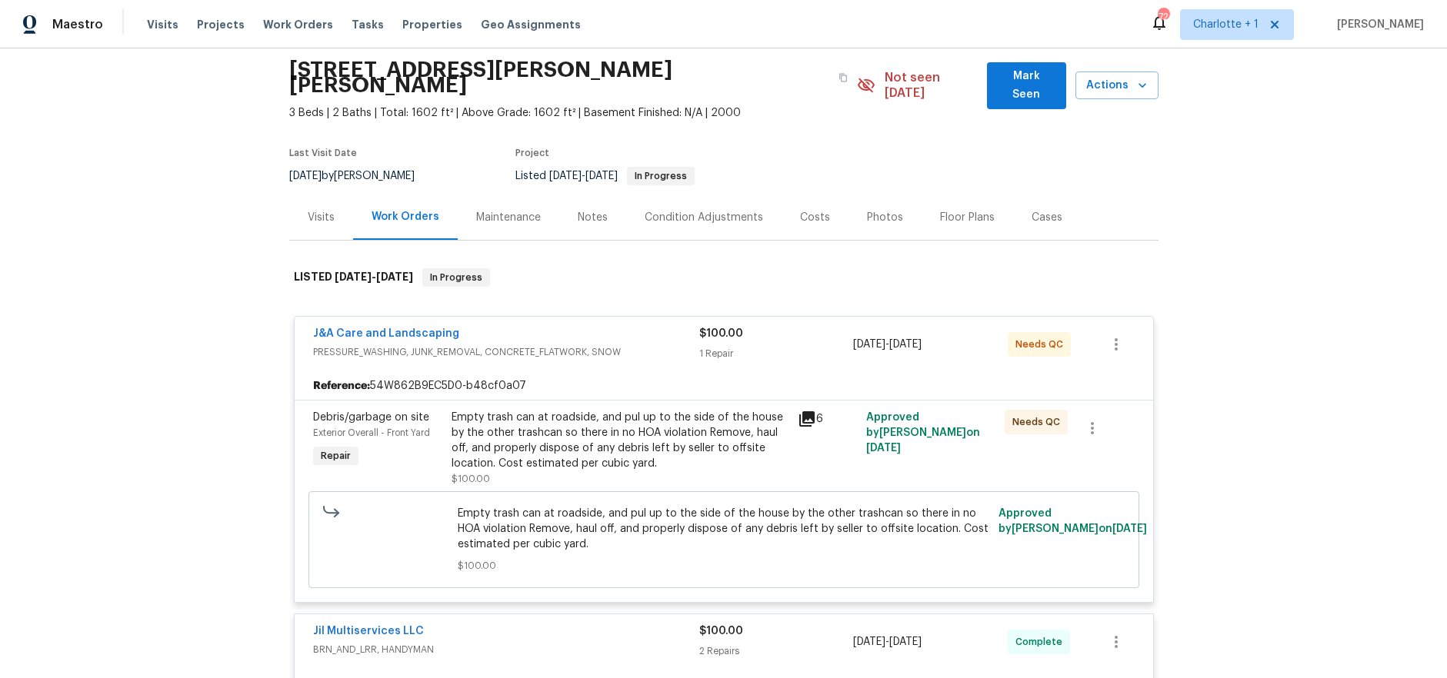
click at [1153, 230] on div "Back to all projects 315 Torey Pines Ct, Winston Salem, NC 27105 3 Beds | 2 Bat…" at bounding box center [723, 363] width 1447 height 630
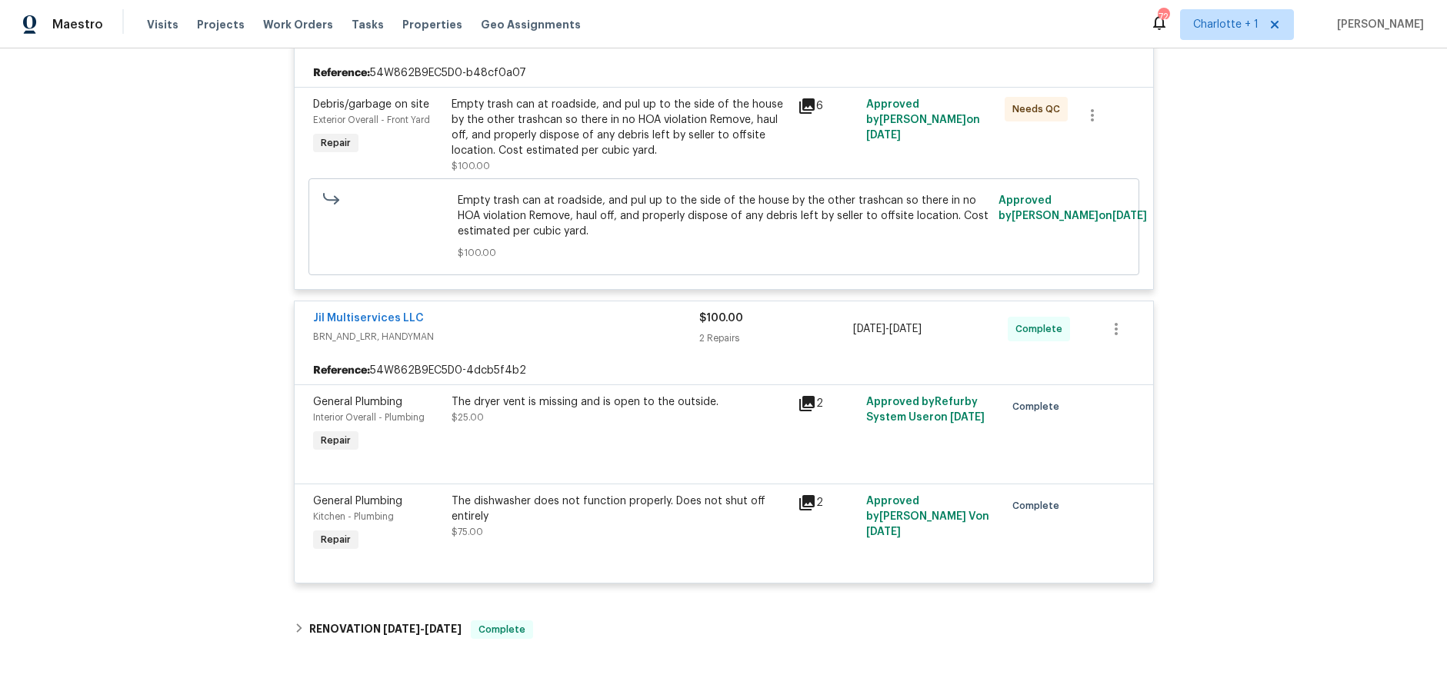
scroll to position [463, 0]
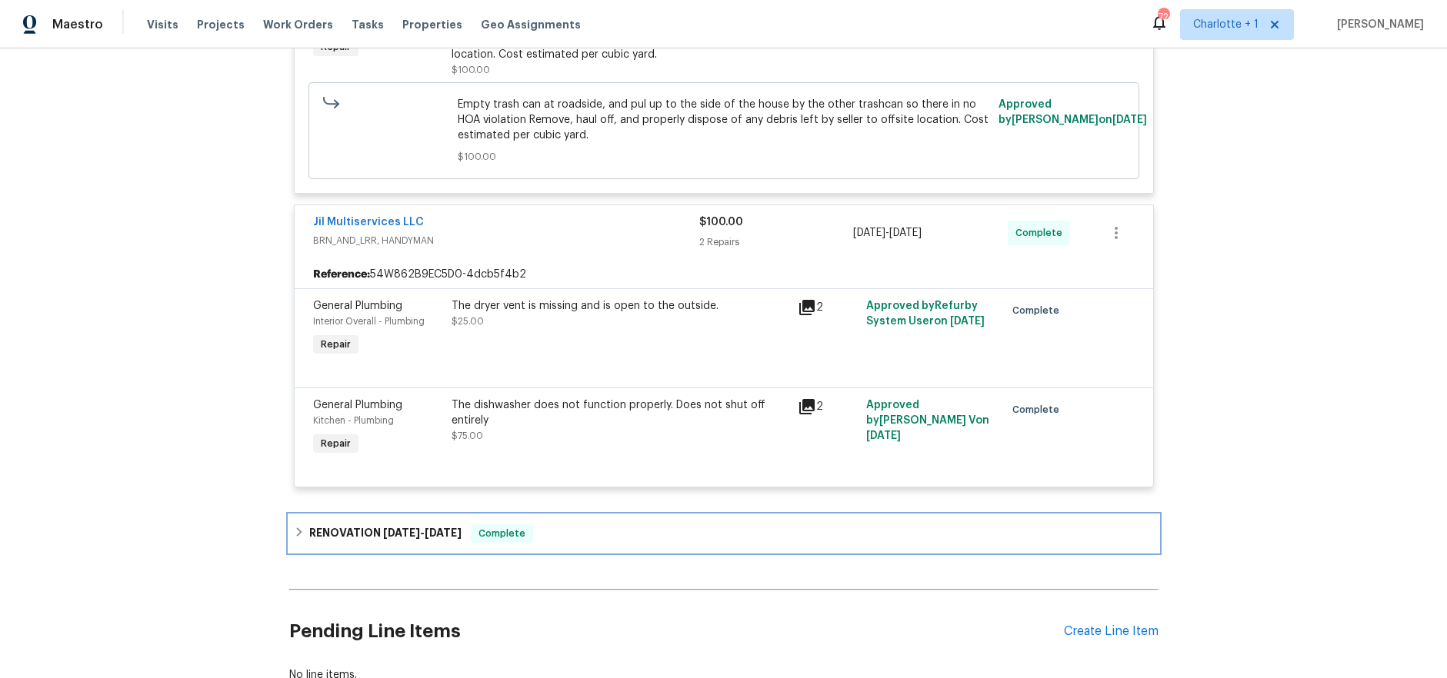
click at [567, 525] on div "RENOVATION 7/25/25 - 8/16/25 Complete" at bounding box center [724, 534] width 860 height 18
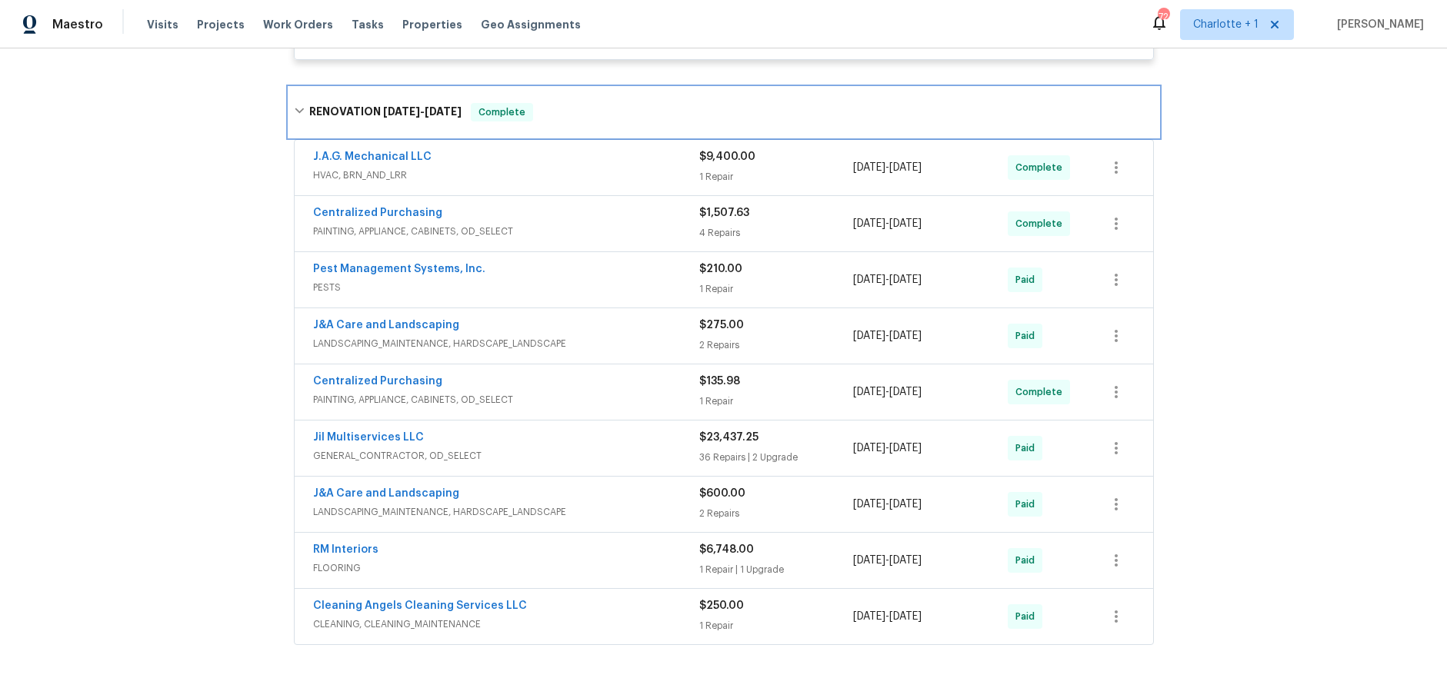
scroll to position [909, 0]
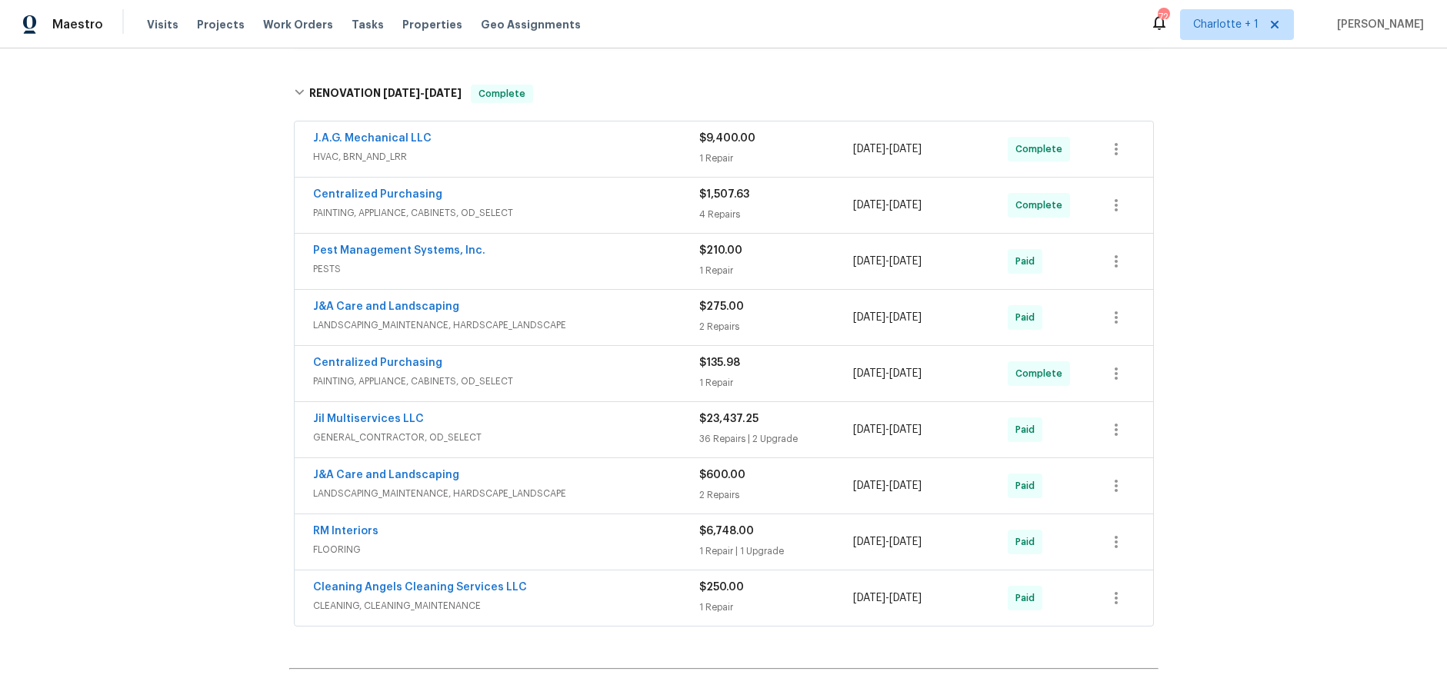
click at [613, 318] on span "LANDSCAPING_MAINTENANCE, HARDSCAPE_LANDSCAPE" at bounding box center [506, 325] width 386 height 15
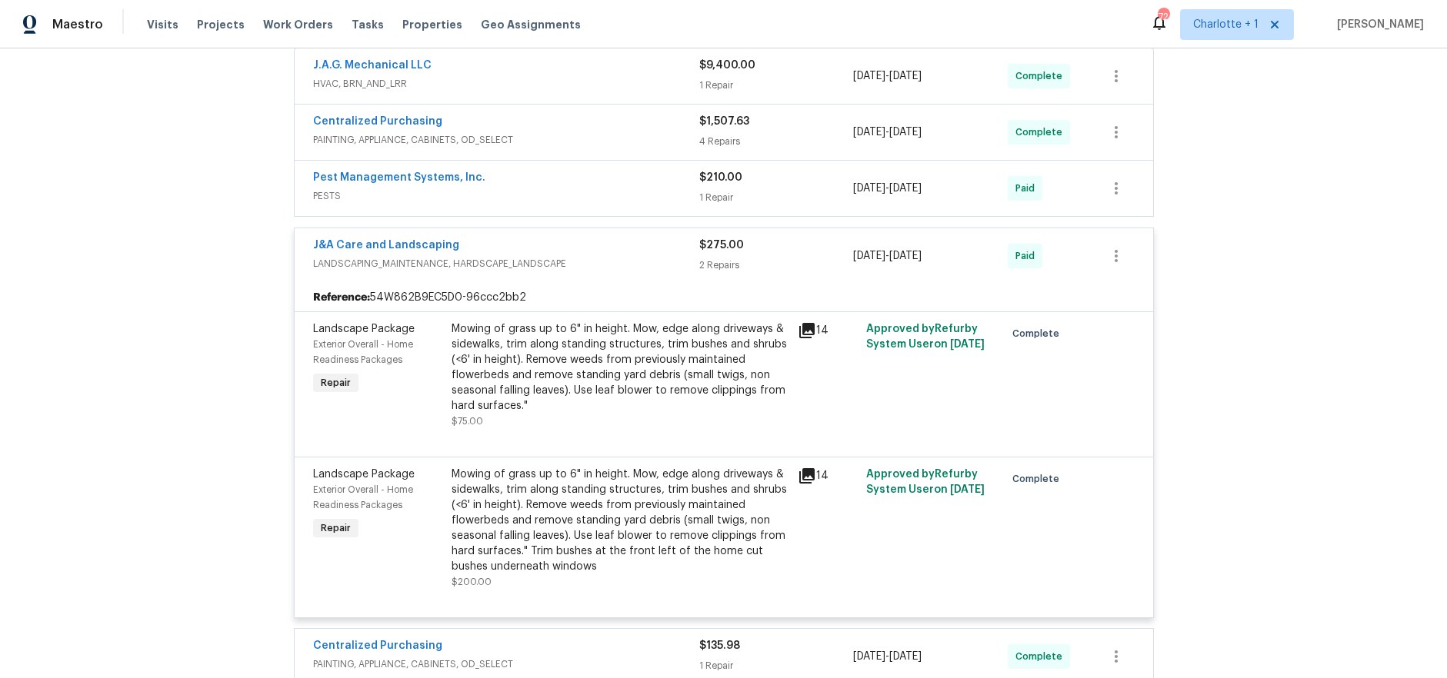
scroll to position [986, 0]
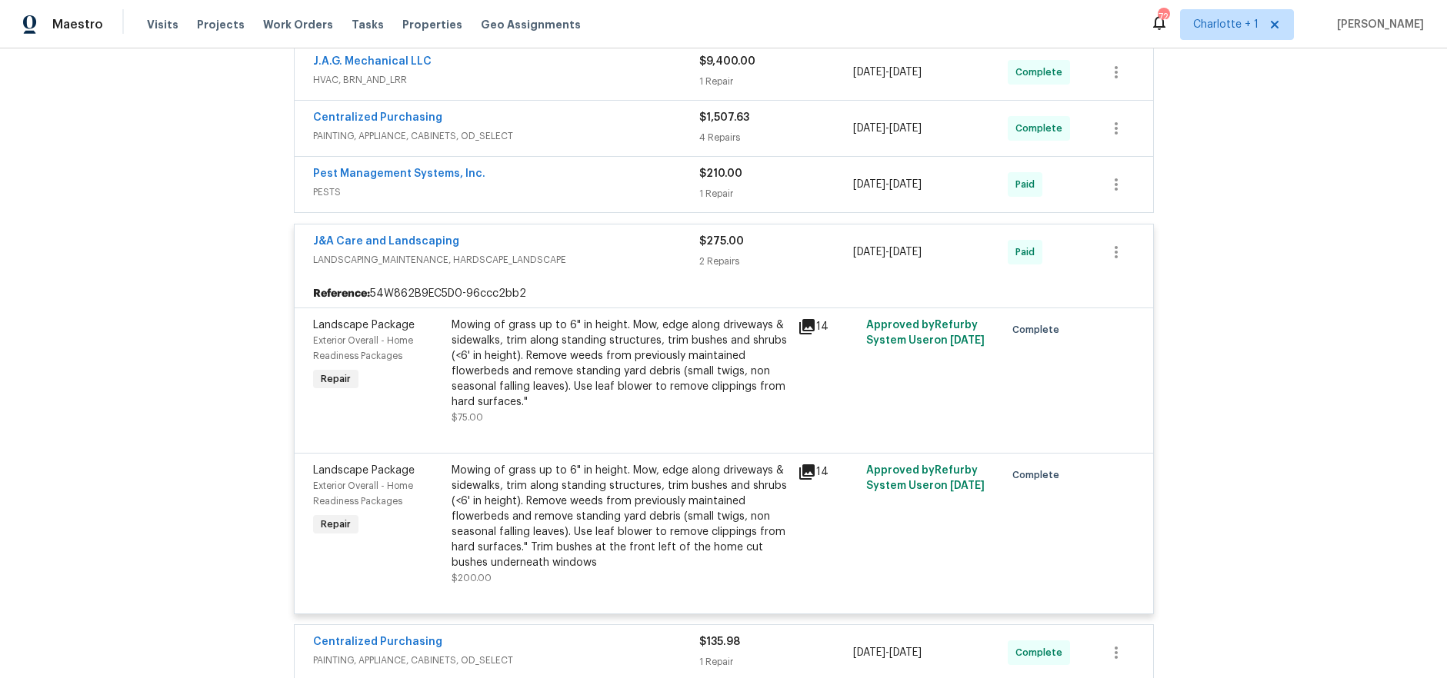
click at [624, 252] on span "LANDSCAPING_MAINTENANCE, HARDSCAPE_LANDSCAPE" at bounding box center [506, 259] width 386 height 15
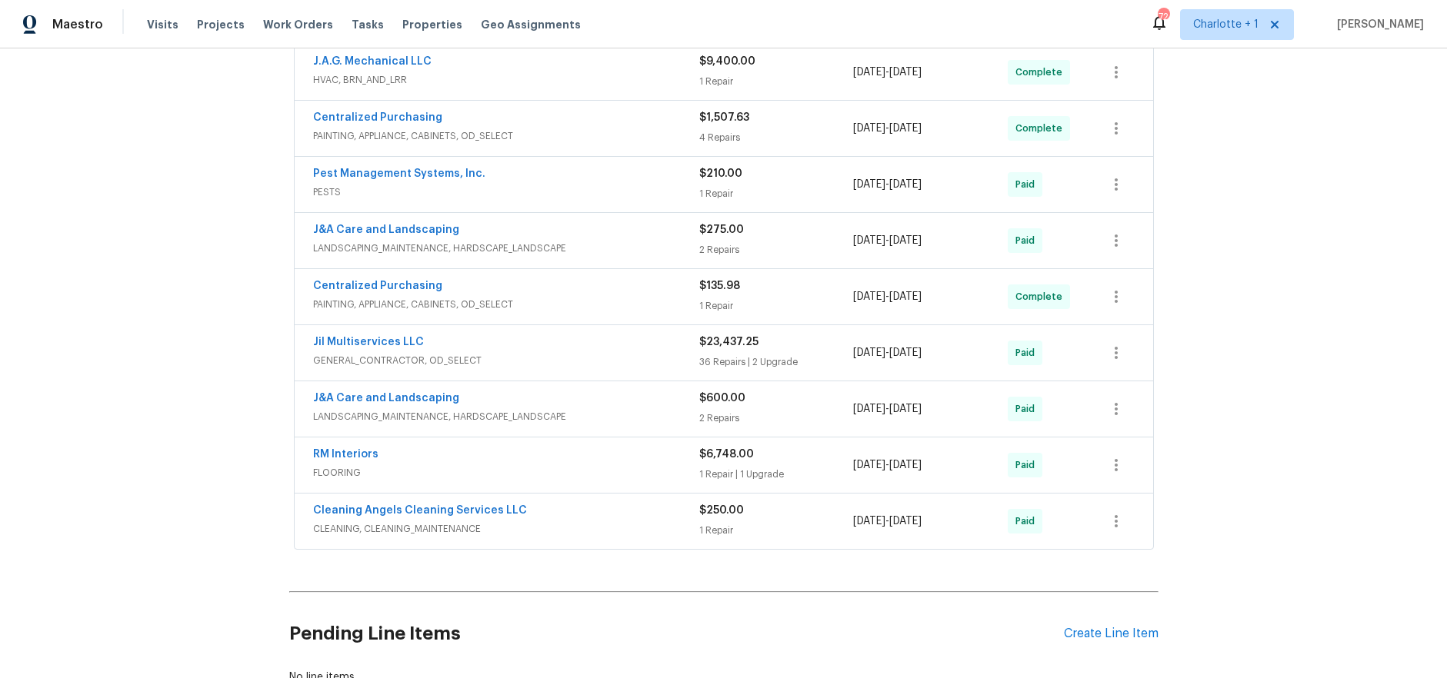
click at [604, 335] on div "Jil Multiservices LLC" at bounding box center [506, 344] width 386 height 18
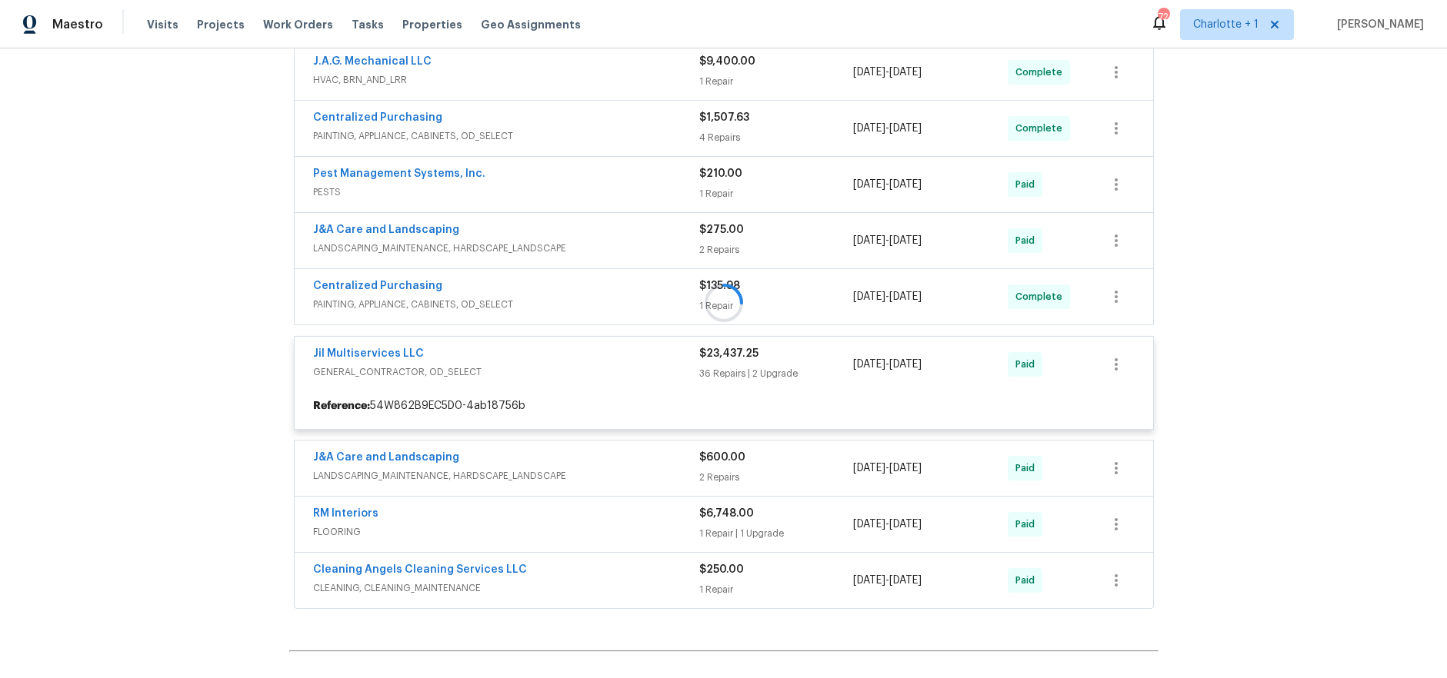
click at [601, 355] on div at bounding box center [723, 303] width 869 height 622
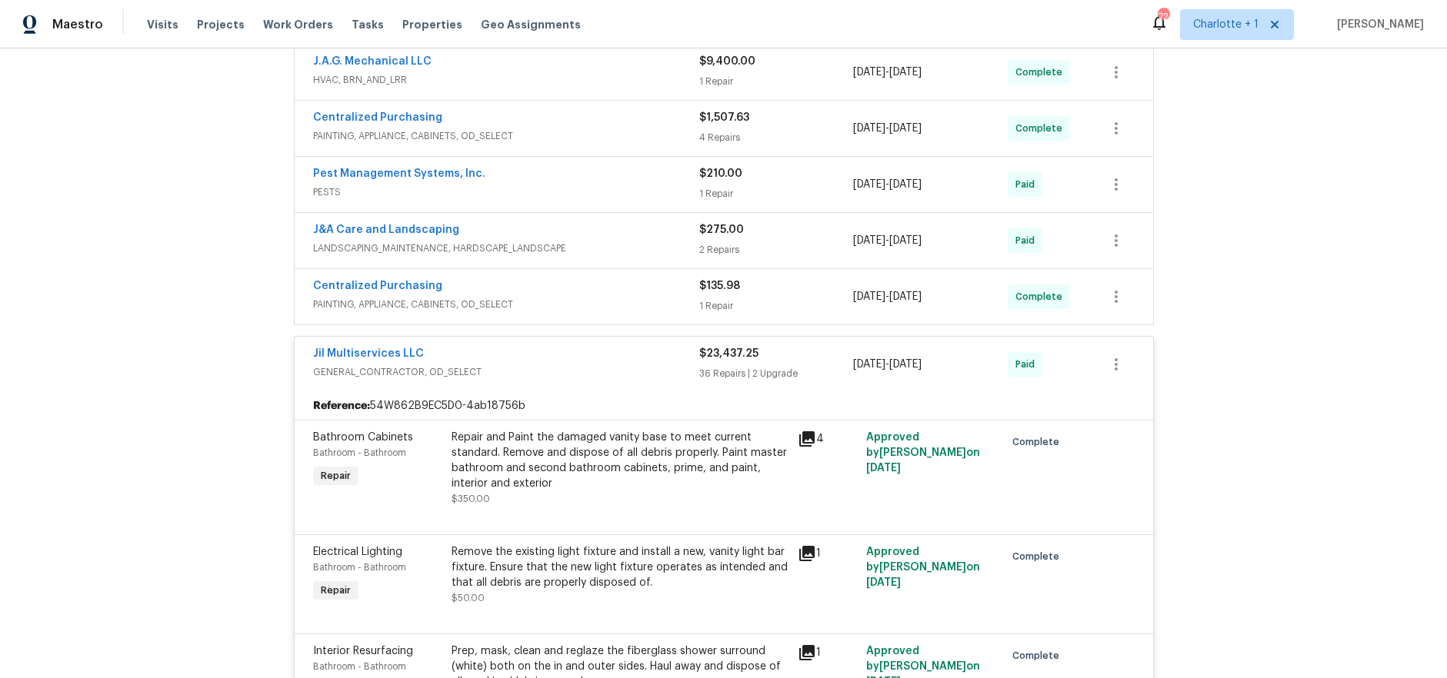
click at [618, 346] on div "Jil Multiservices LLC" at bounding box center [506, 355] width 386 height 18
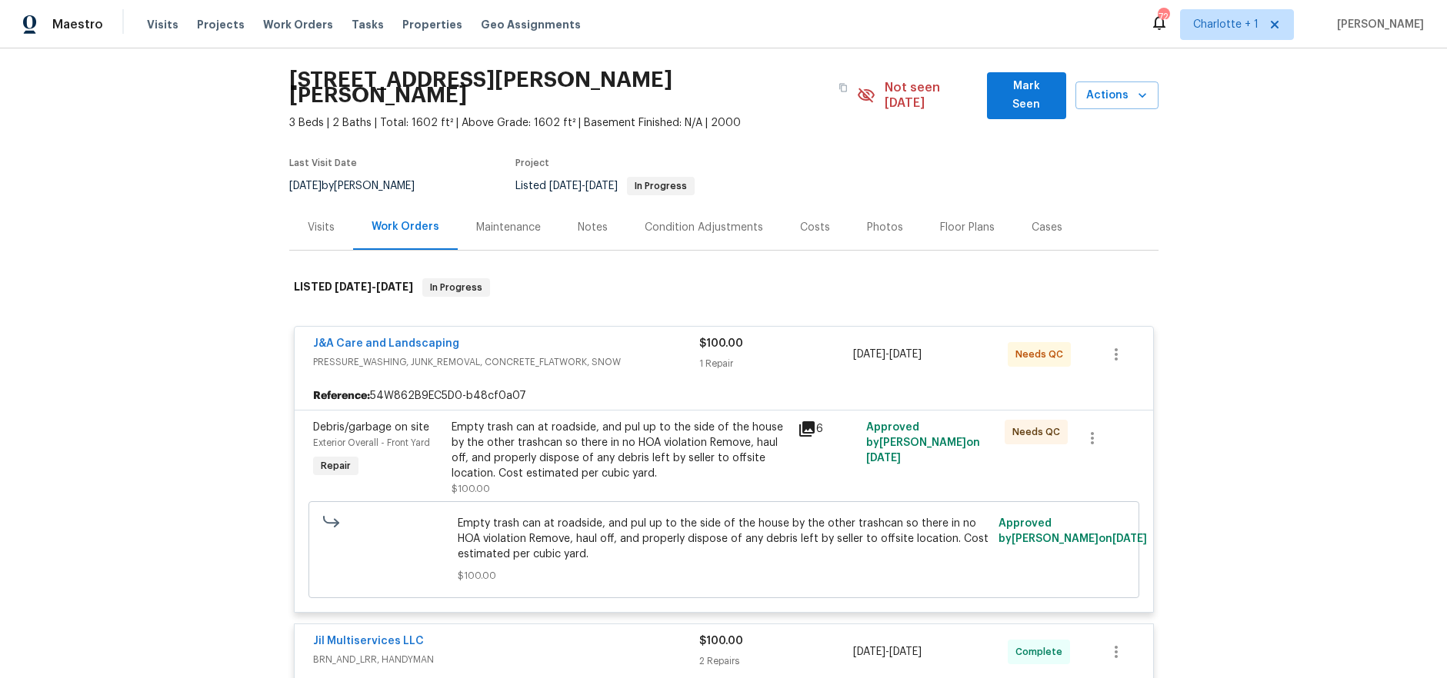
scroll to position [0, 0]
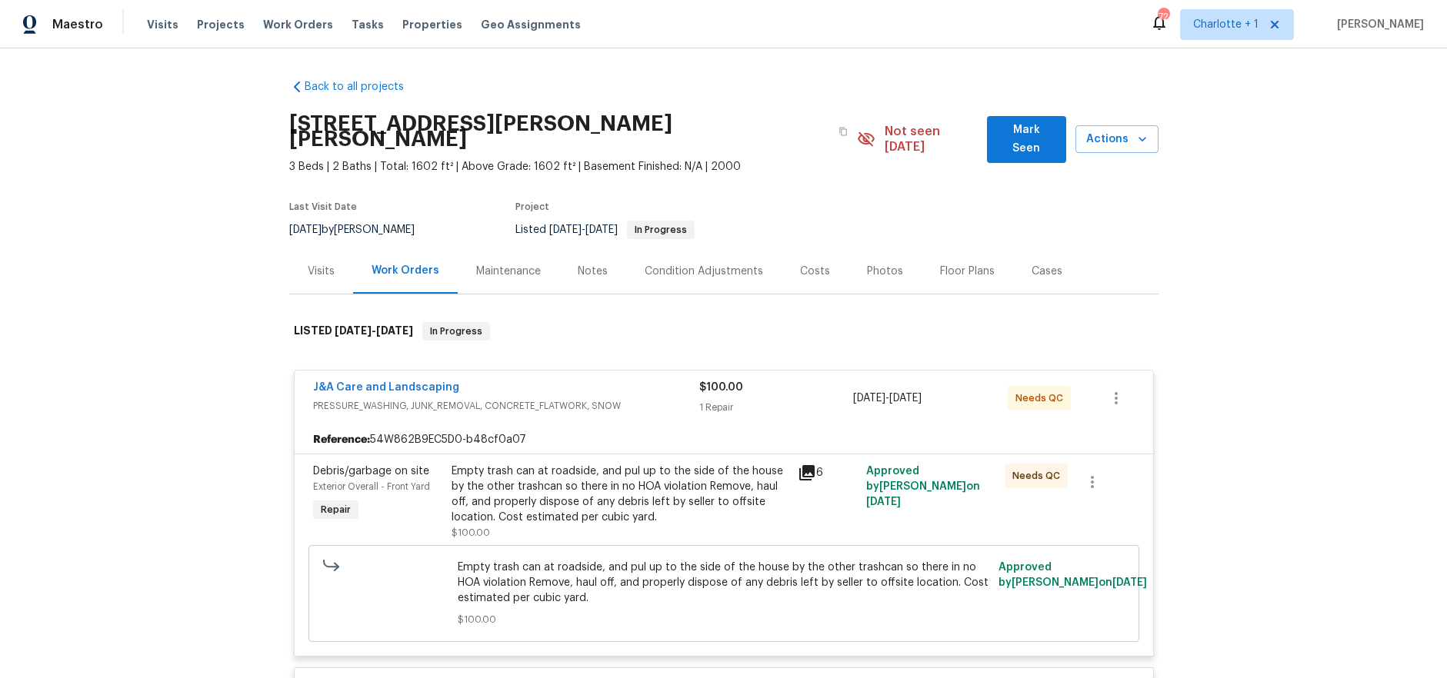
click at [809, 248] on div "Costs" at bounding box center [815, 270] width 67 height 45
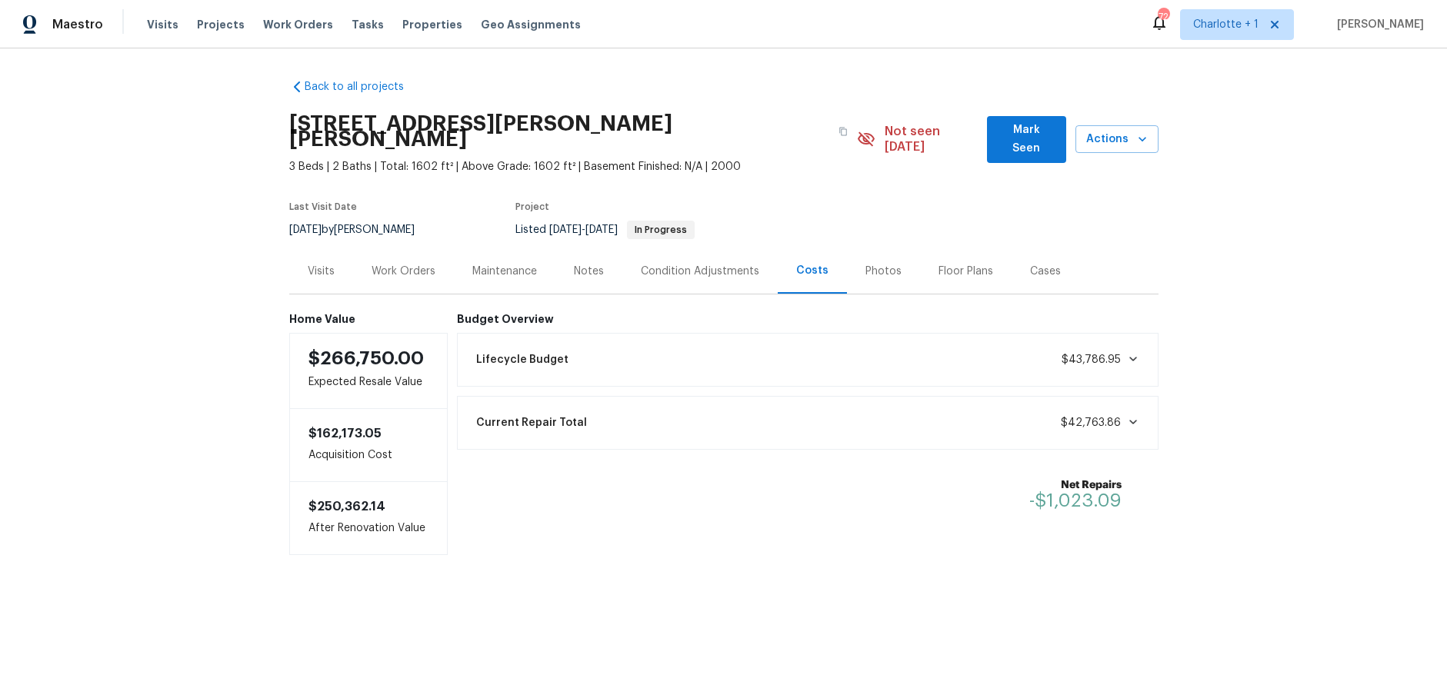
click at [1310, 156] on div "Back to all projects 315 Torey Pines Ct, Winston Salem, NC 27105 3 Beds | 2 Bat…" at bounding box center [723, 347] width 1447 height 599
click at [203, 25] on span "Projects" at bounding box center [221, 24] width 48 height 15
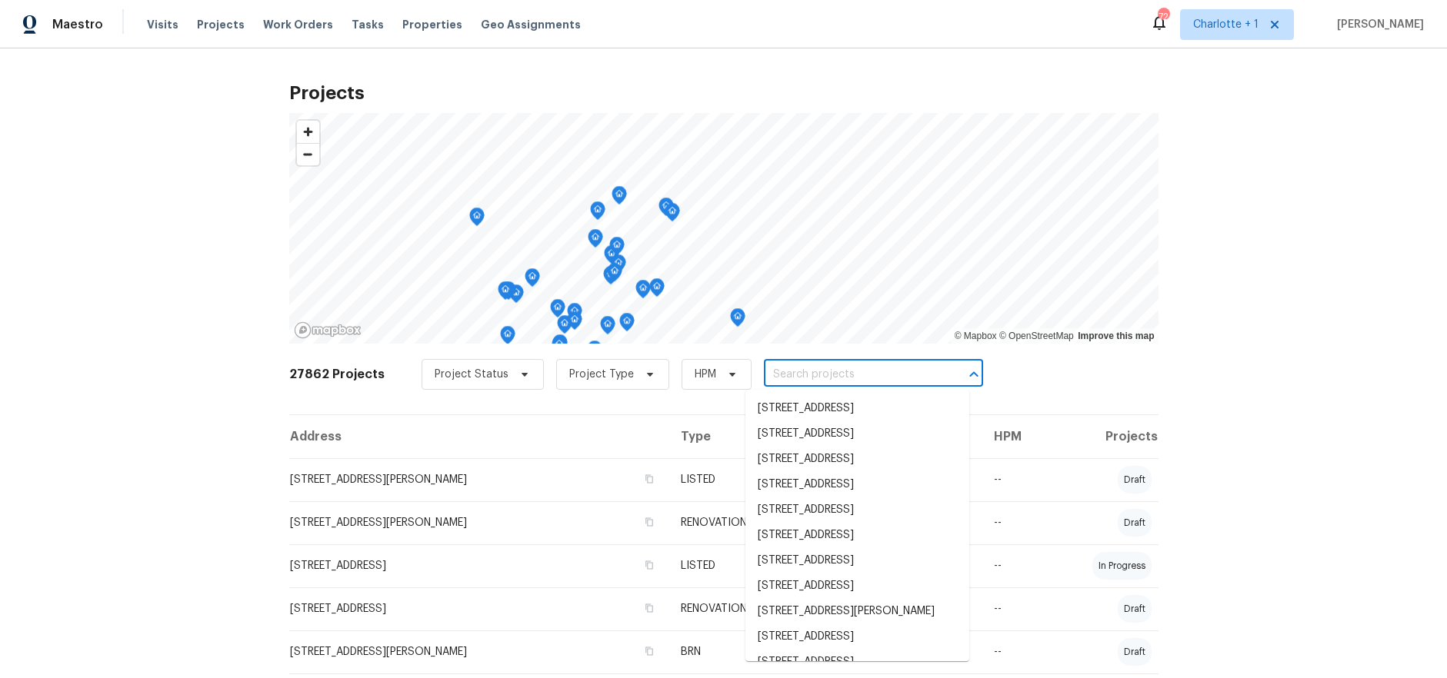
click at [764, 365] on input "text" at bounding box center [852, 375] width 176 height 24
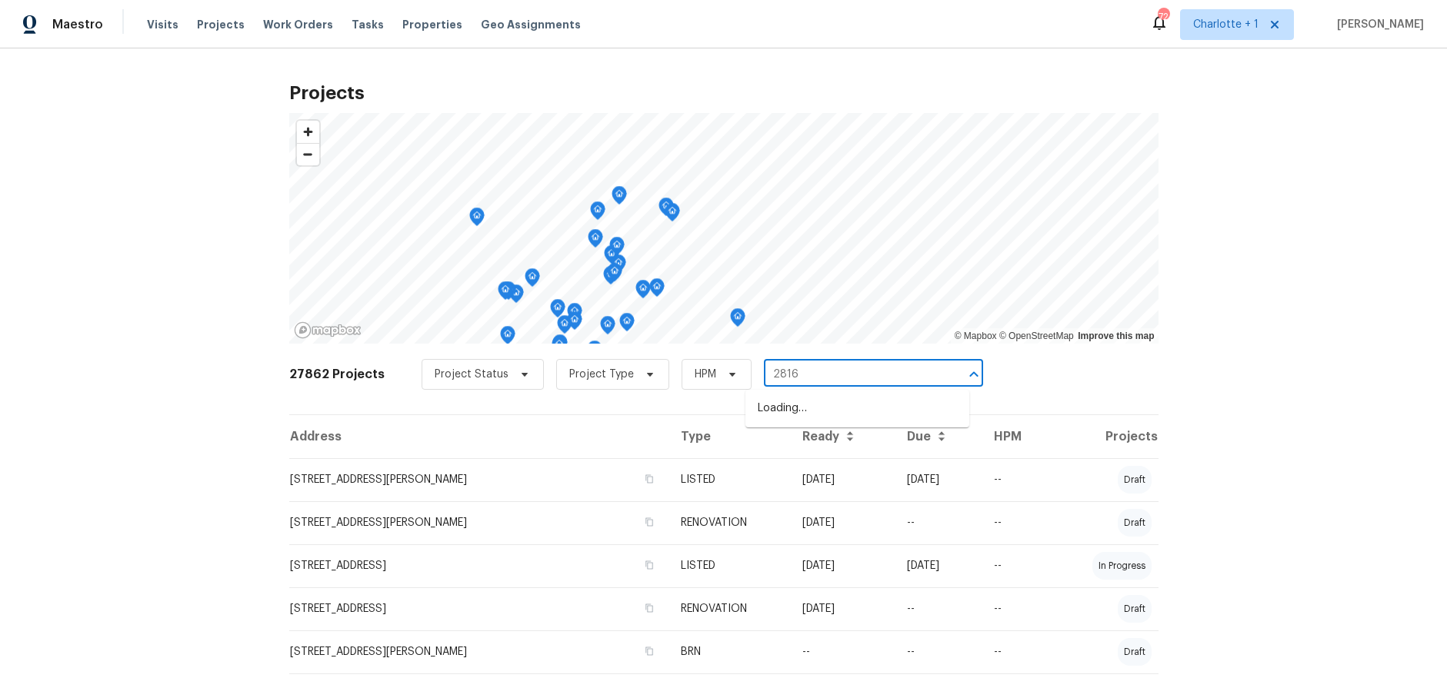
type input "2816 c"
click at [789, 416] on li "2816 Cypress Park Rd, Greensboro, NC 27407" at bounding box center [857, 408] width 224 height 25
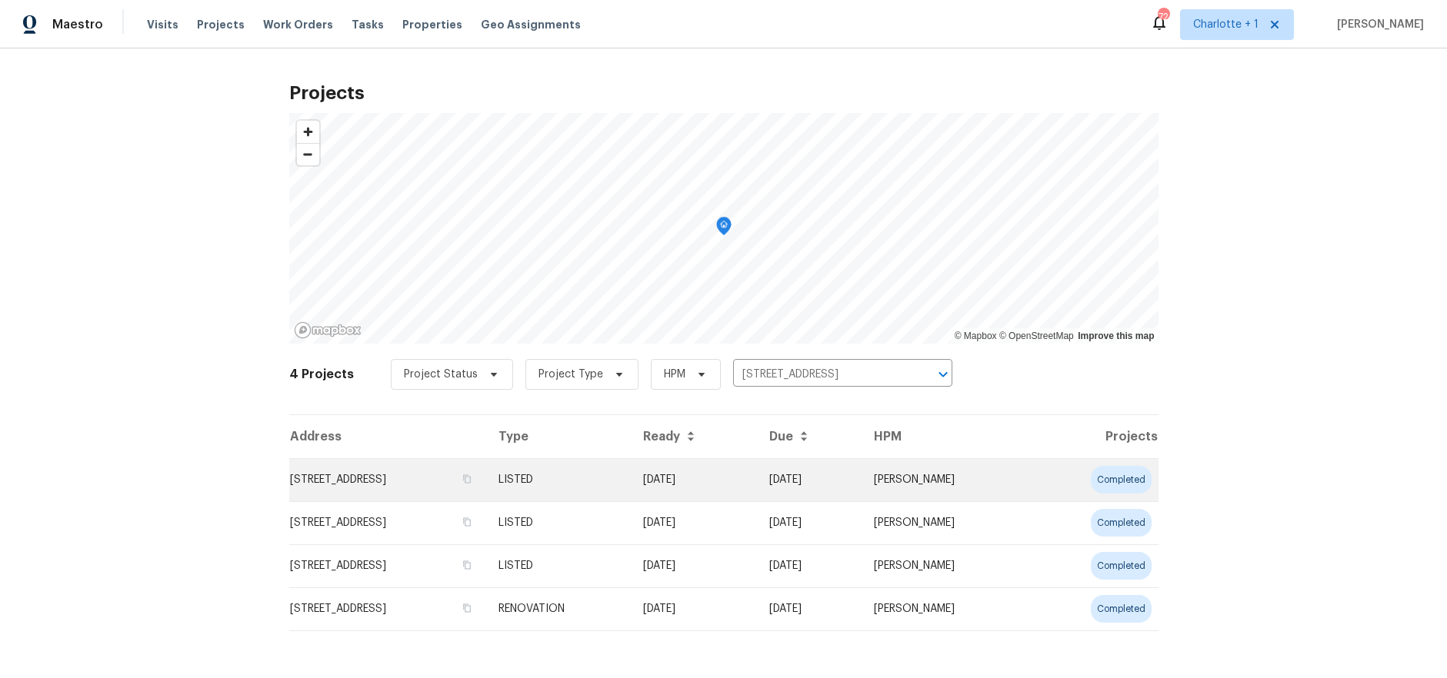
click at [486, 478] on td "2816 Cypress Park Rd, Greensboro, NC 27407" at bounding box center [387, 479] width 197 height 43
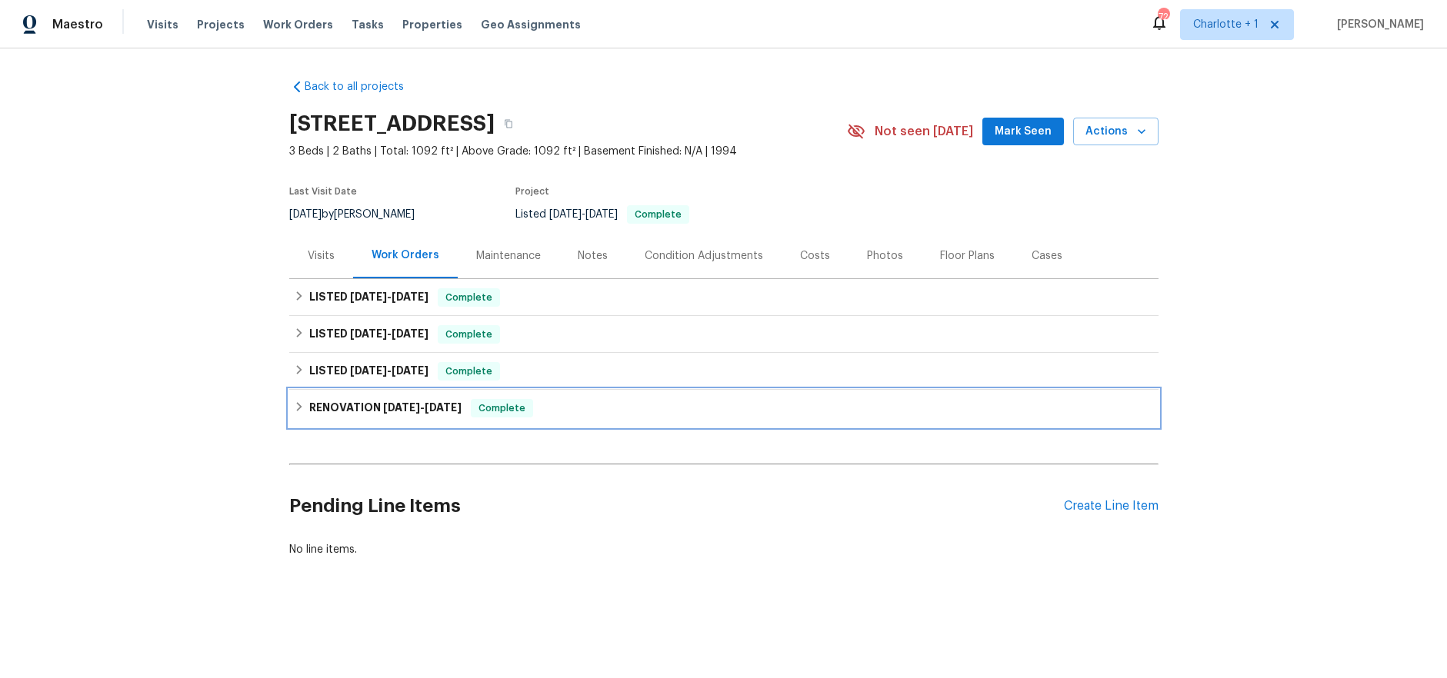
click at [377, 401] on h6 "RENOVATION 7/2/25 - 8/7/25" at bounding box center [385, 408] width 152 height 18
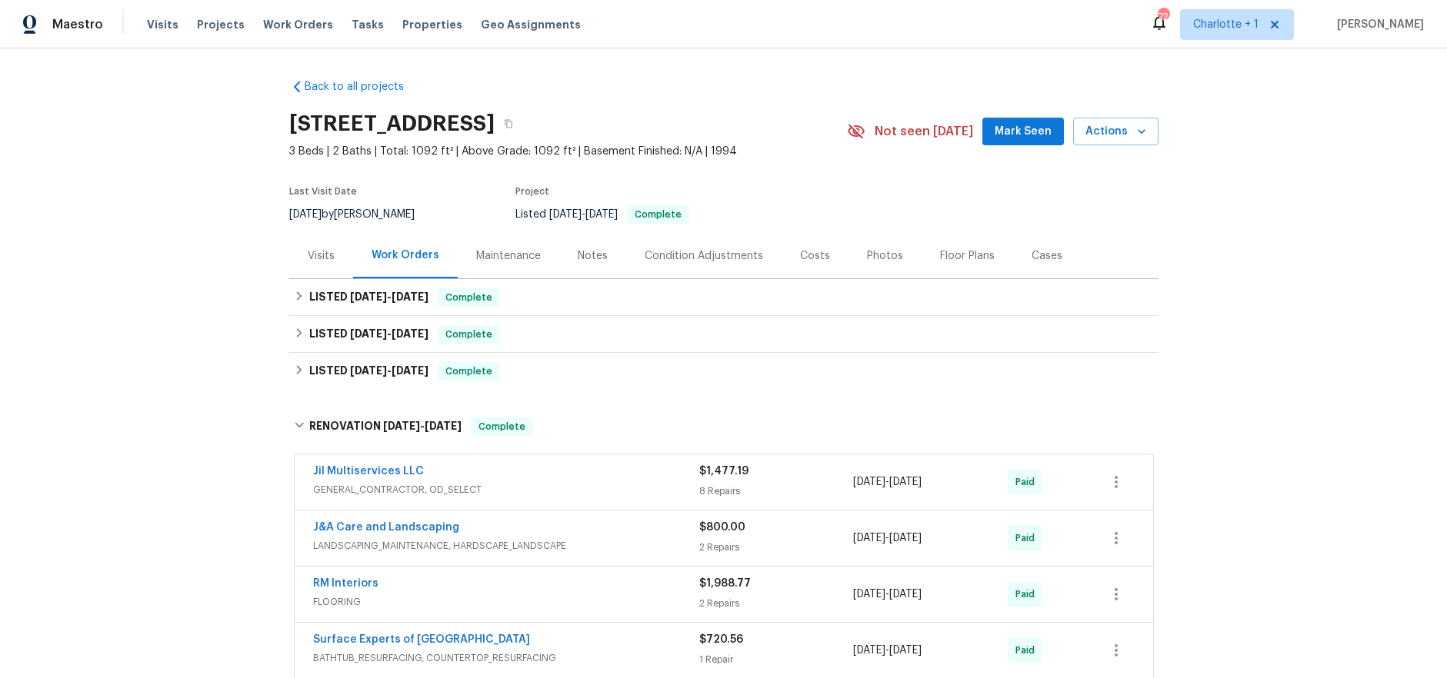
click at [811, 258] on div "Costs" at bounding box center [815, 255] width 30 height 15
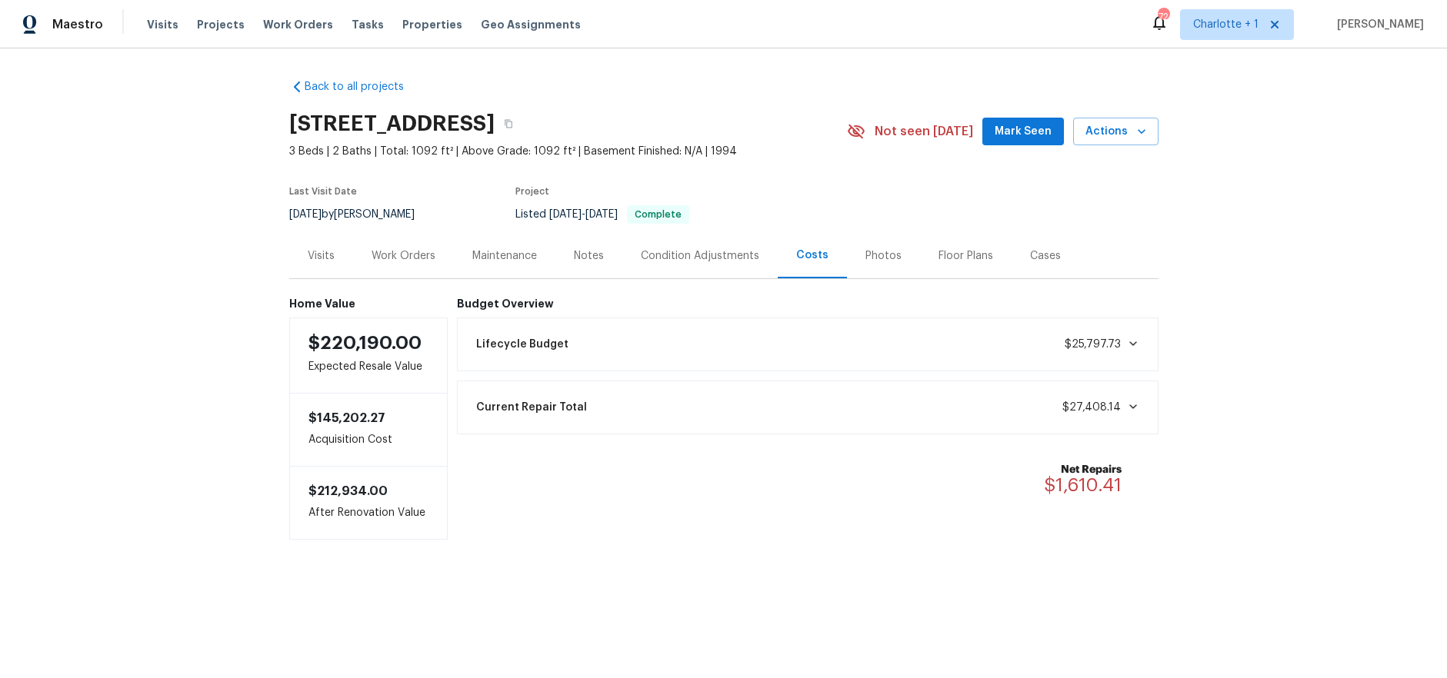
click at [266, 245] on div "Back to all projects 2816 Cypress Park Rd, Greensboro, NC 27407 3 Beds | 2 Bath…" at bounding box center [723, 340] width 1447 height 584
click at [308, 250] on div "Visits" at bounding box center [321, 255] width 27 height 15
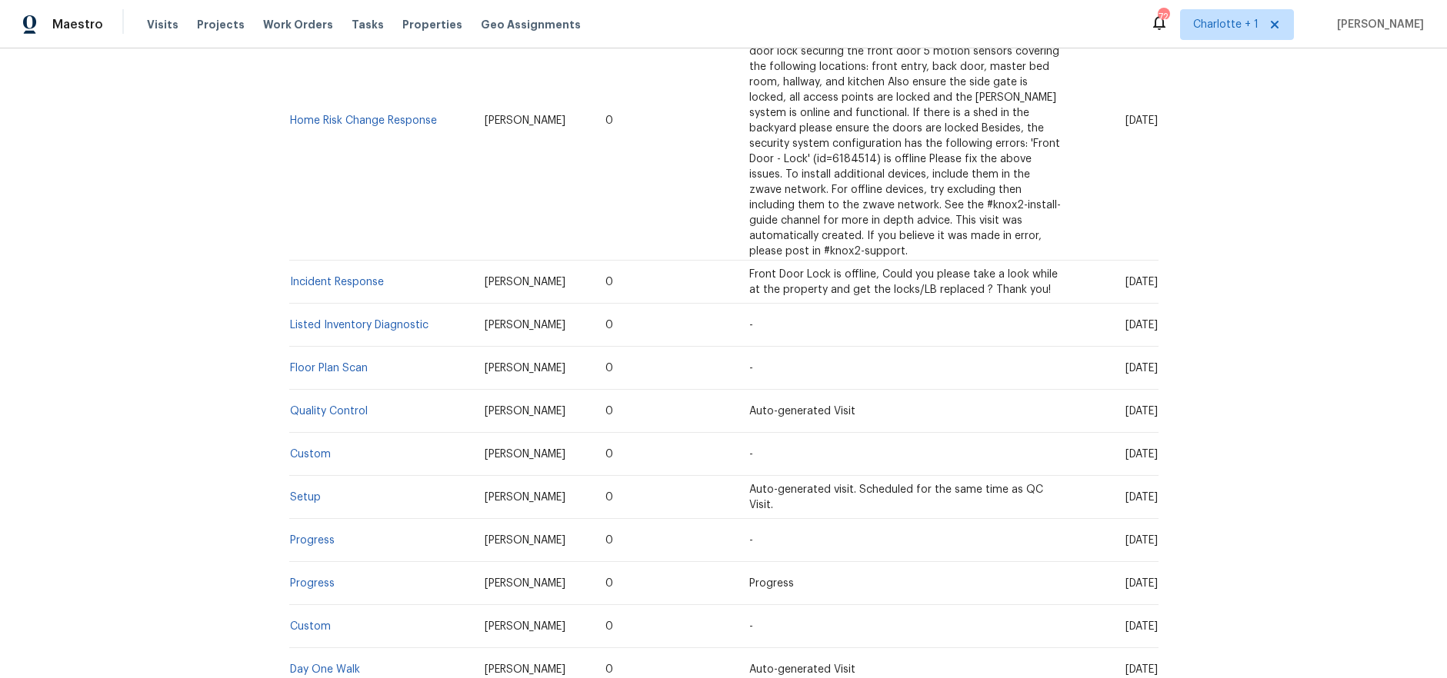
scroll to position [924, 0]
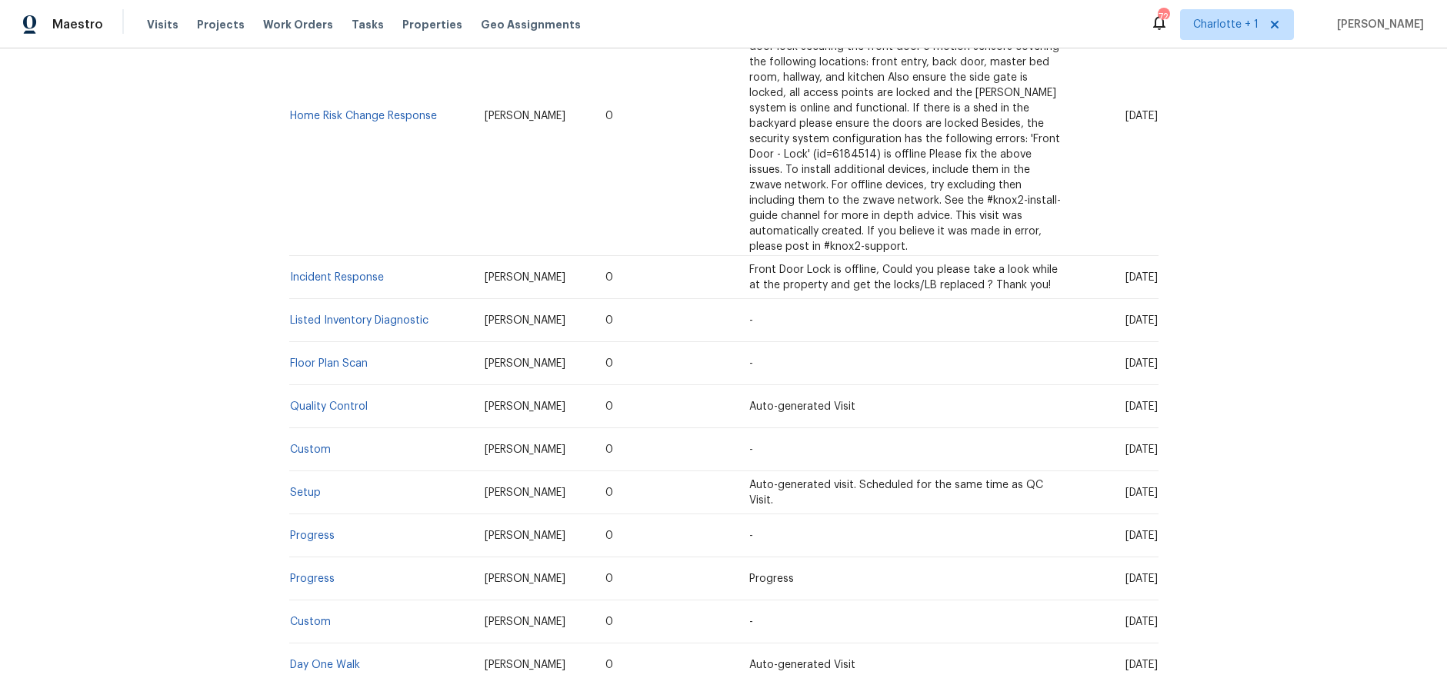
click at [335, 299] on td "Listed Inventory Diagnostic" at bounding box center [380, 320] width 183 height 43
click at [347, 315] on link "Listed Inventory Diagnostic" at bounding box center [359, 320] width 138 height 11
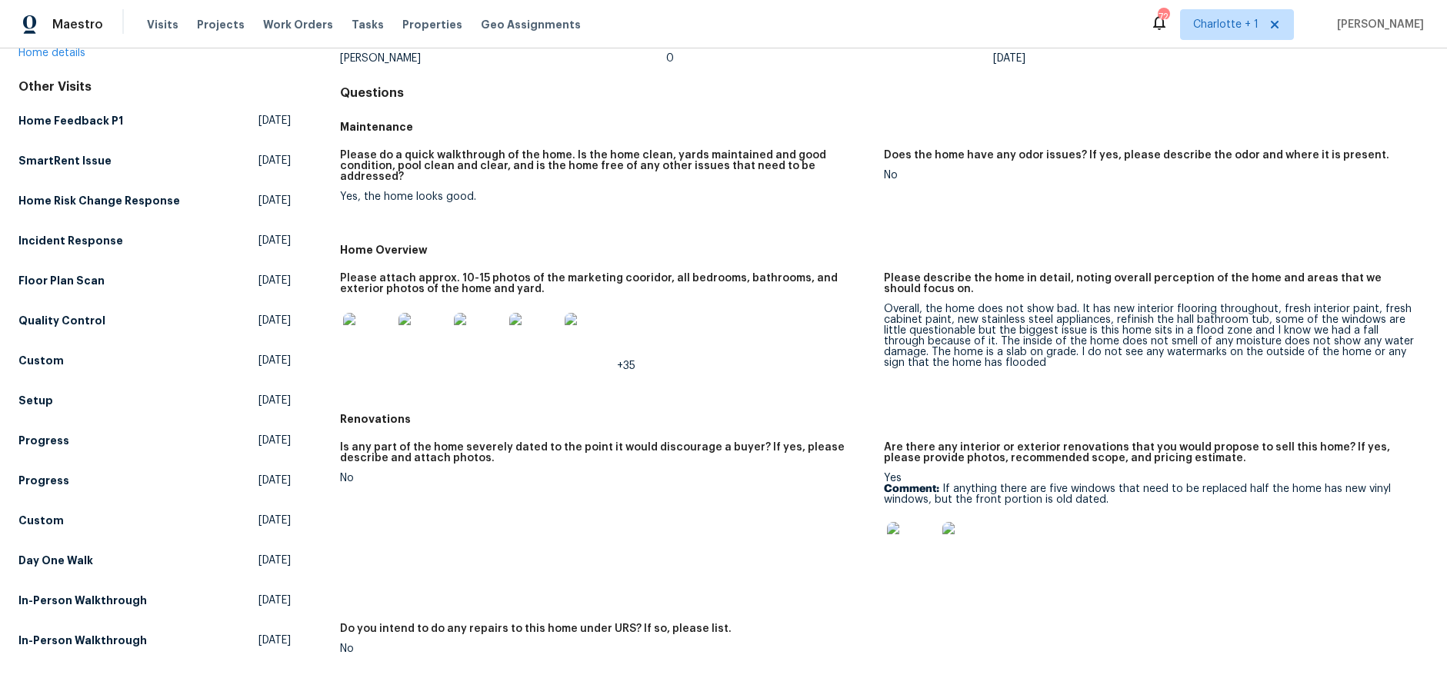
scroll to position [124, 0]
click at [378, 322] on img at bounding box center [367, 336] width 49 height 49
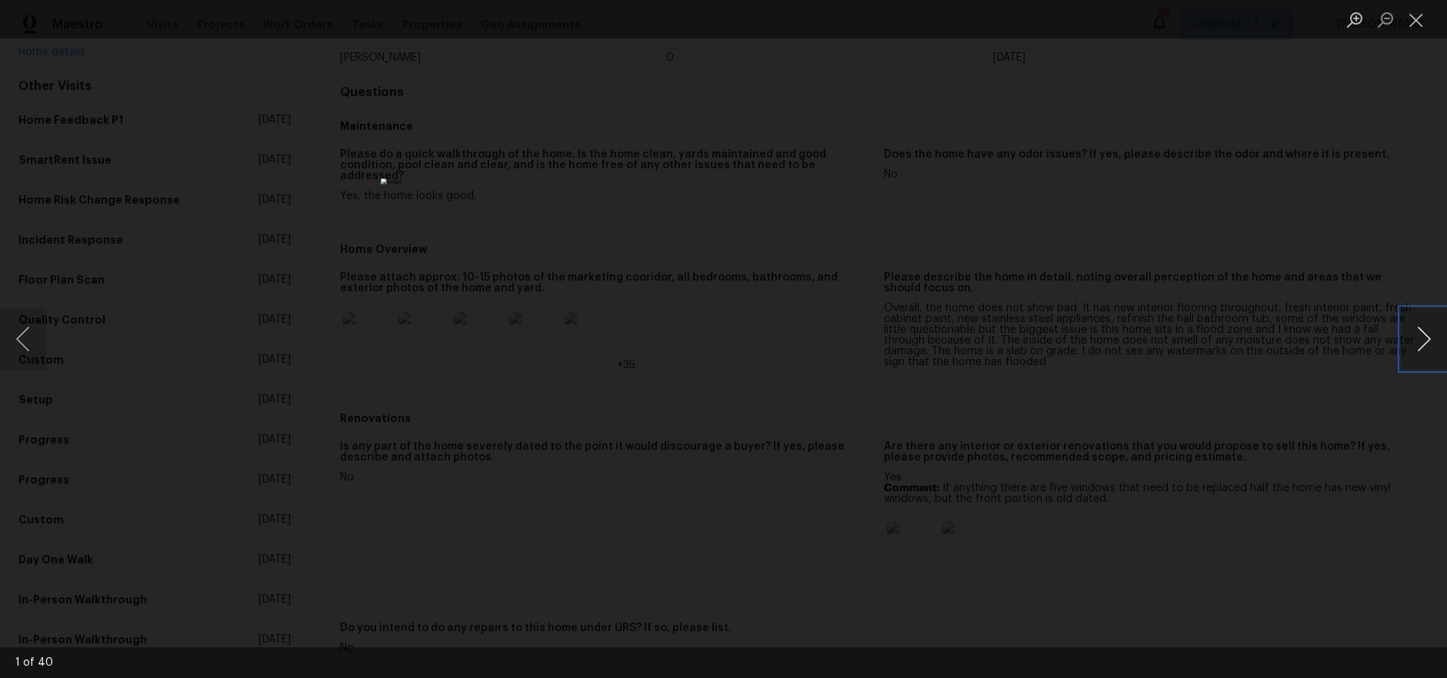
click at [1418, 328] on button "Next image" at bounding box center [1424, 339] width 46 height 62
click at [1418, 329] on button "Next image" at bounding box center [1424, 339] width 46 height 62
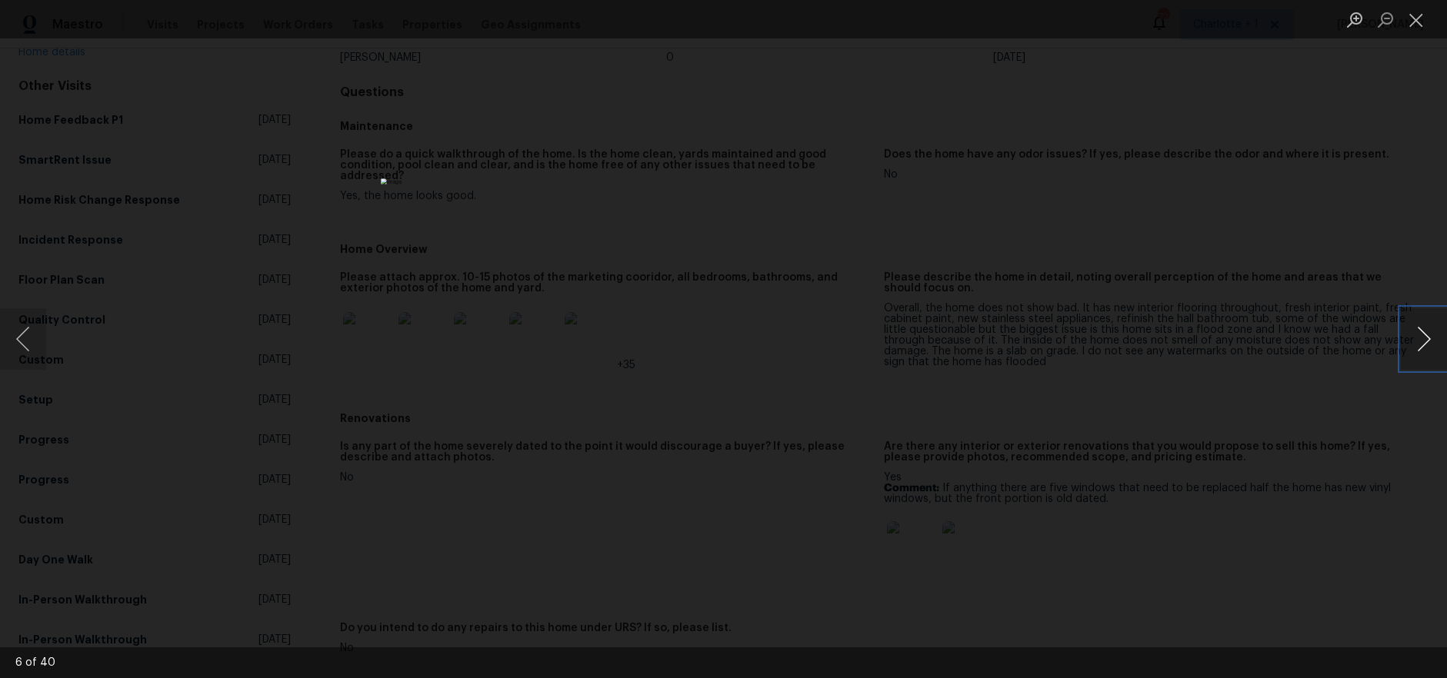
click at [1418, 329] on button "Next image" at bounding box center [1424, 339] width 46 height 62
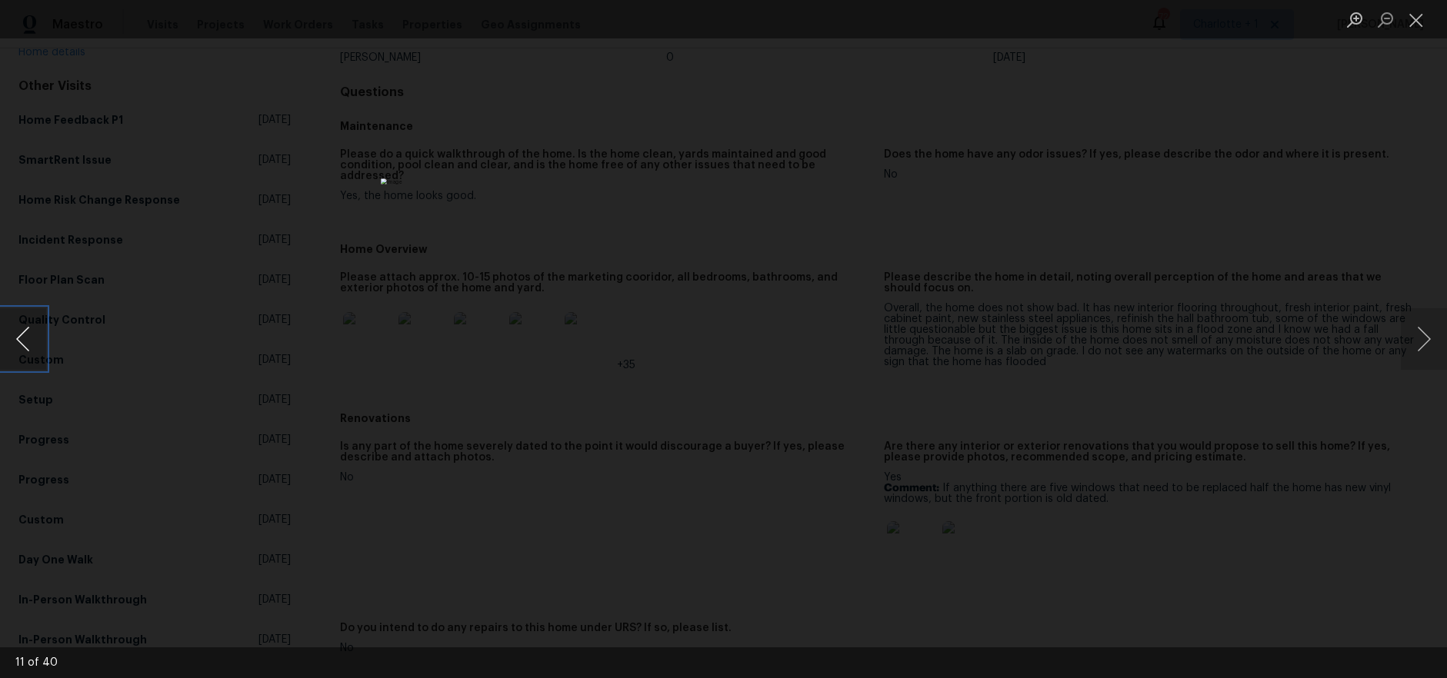
click at [42, 351] on button "Previous image" at bounding box center [23, 339] width 46 height 62
click at [1429, 346] on button "Next image" at bounding box center [1424, 339] width 46 height 62
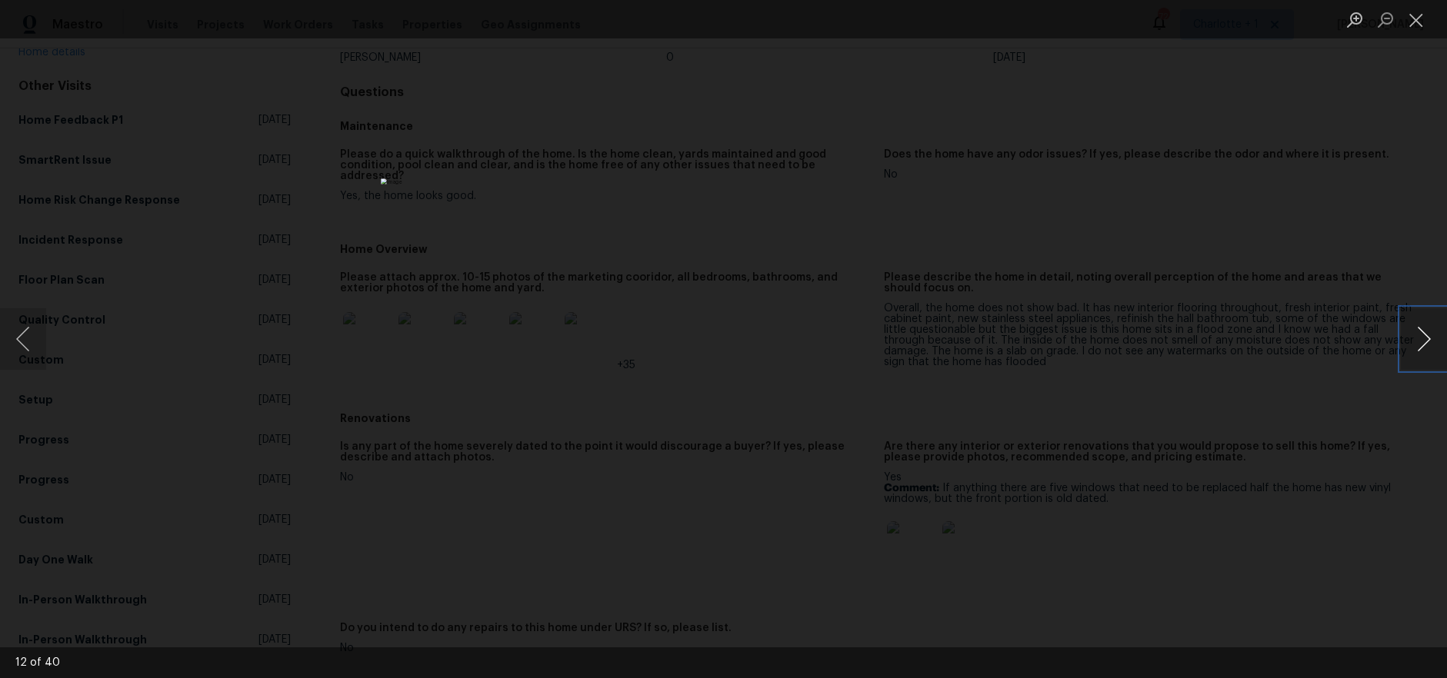
click at [1429, 346] on button "Next image" at bounding box center [1424, 339] width 46 height 62
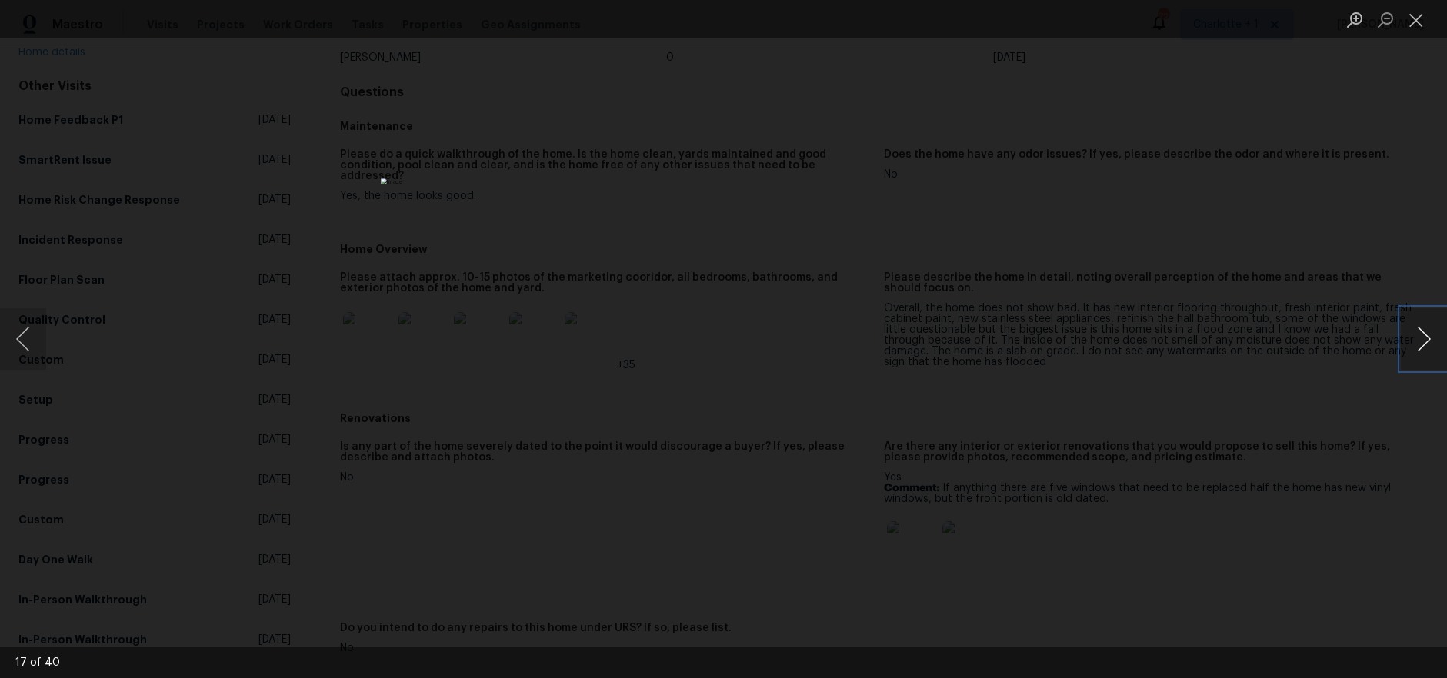
click at [1429, 346] on button "Next image" at bounding box center [1424, 339] width 46 height 62
click at [1400, 341] on div "Lightbox" at bounding box center [723, 339] width 1447 height 678
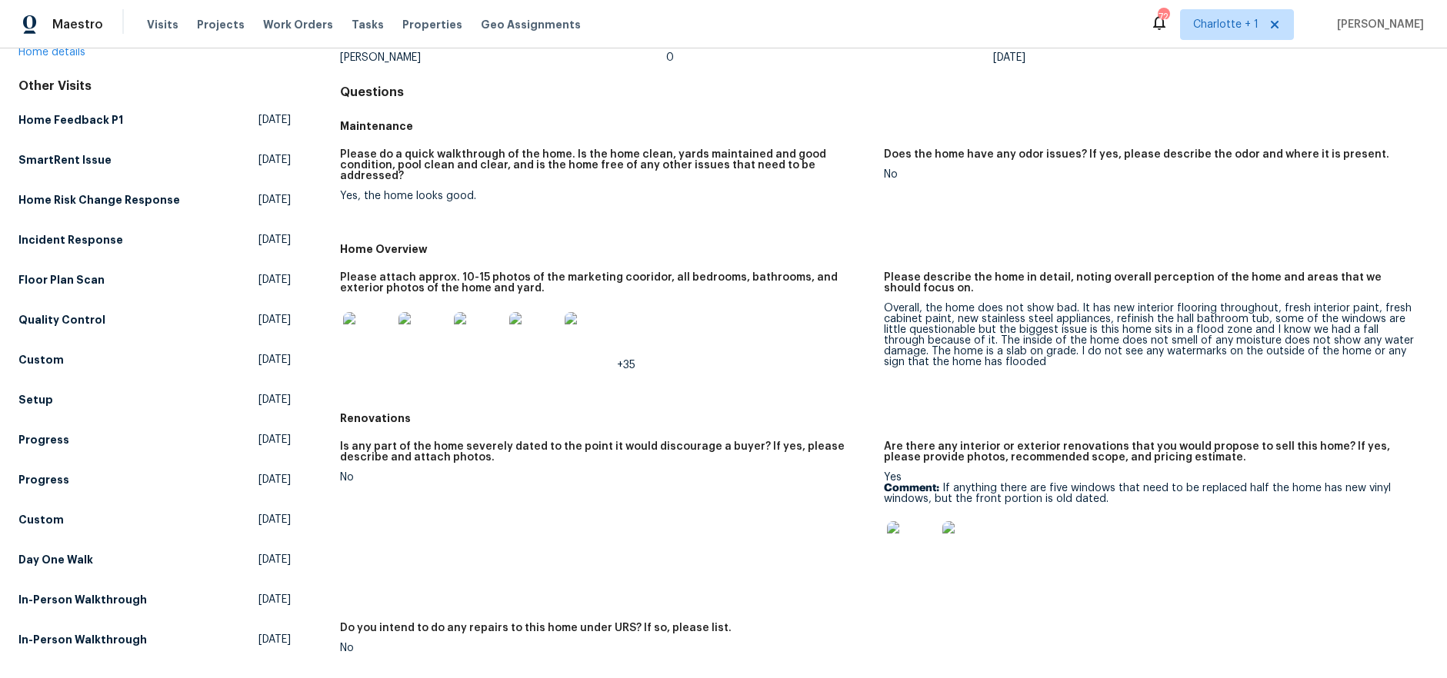
click at [1402, 341] on div "Overall, the home does not show bad. It has new interior flooring throughout, f…" at bounding box center [1150, 335] width 532 height 65
click at [379, 326] on img at bounding box center [367, 336] width 49 height 49
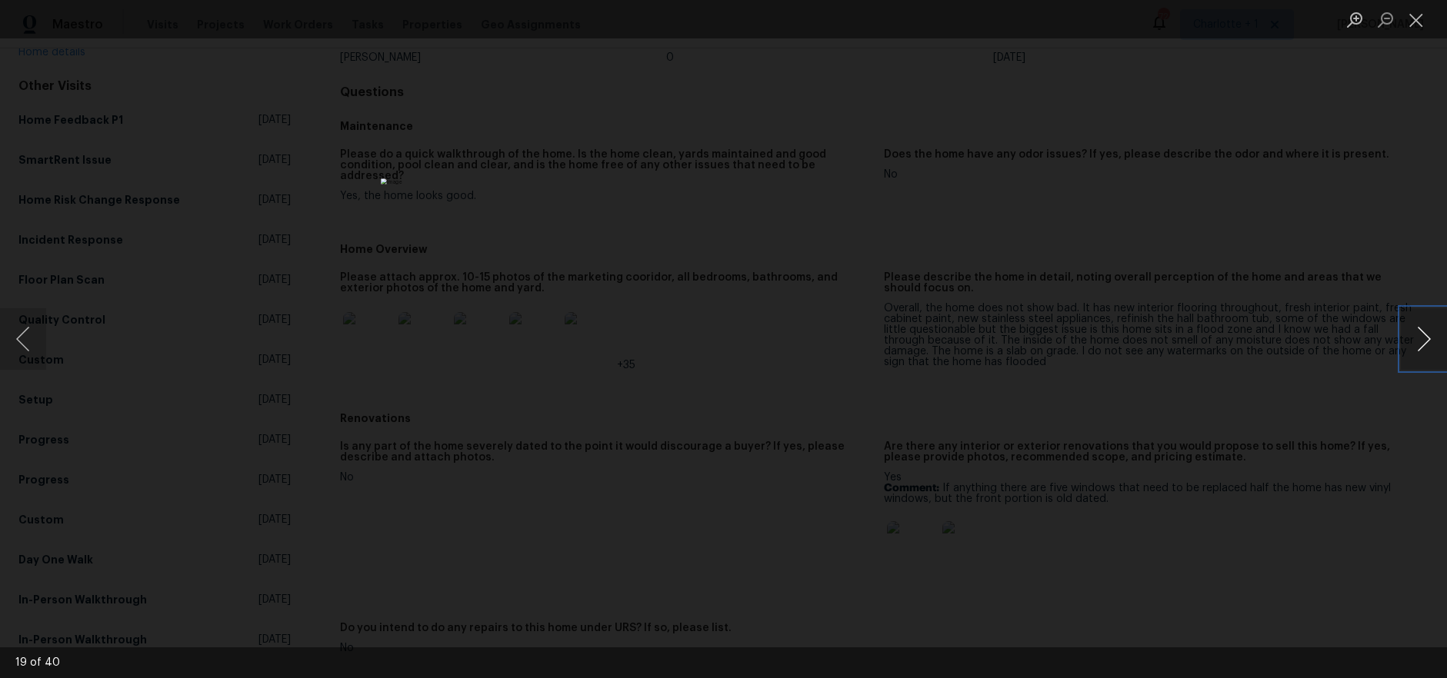
click at [1426, 345] on button "Next image" at bounding box center [1424, 339] width 46 height 62
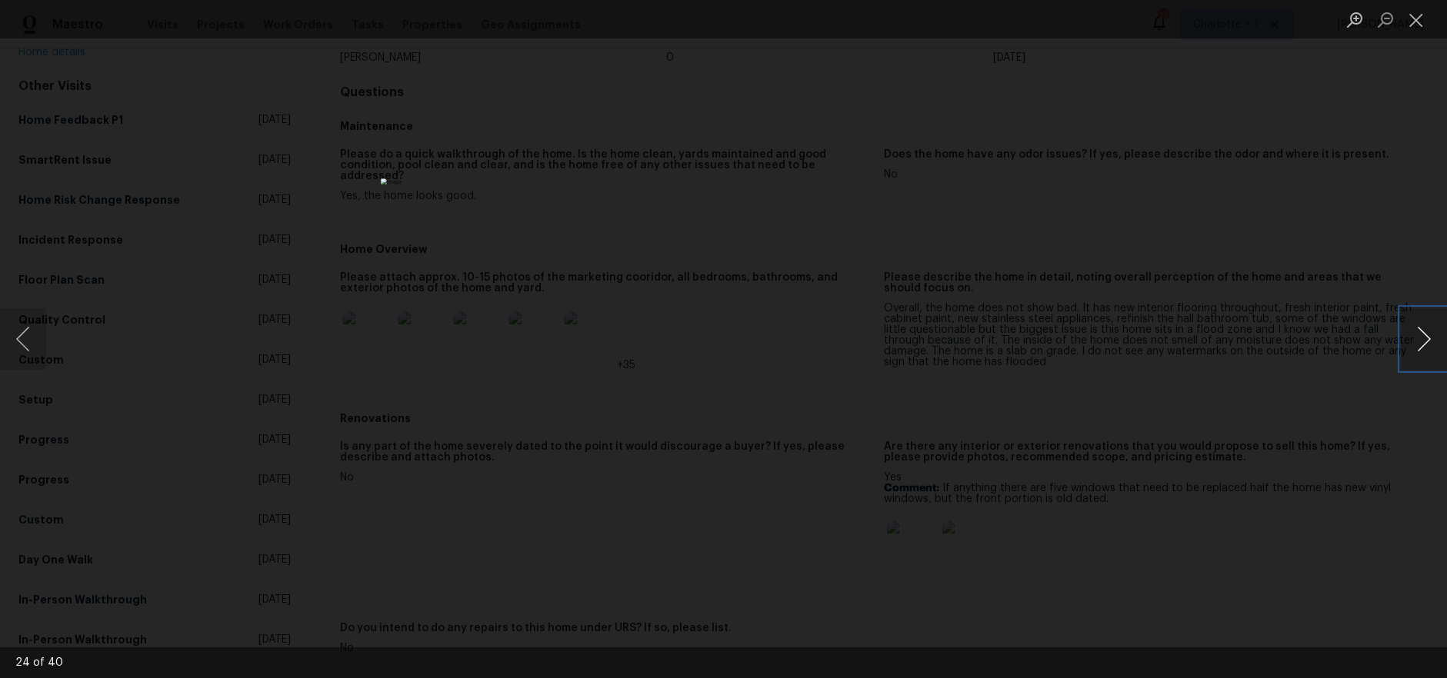
click at [1426, 345] on button "Next image" at bounding box center [1424, 339] width 46 height 62
click at [1415, 345] on button "Next image" at bounding box center [1424, 339] width 46 height 62
click at [1416, 345] on button "Next image" at bounding box center [1424, 339] width 46 height 62
click at [1415, 345] on button "Next image" at bounding box center [1424, 339] width 46 height 62
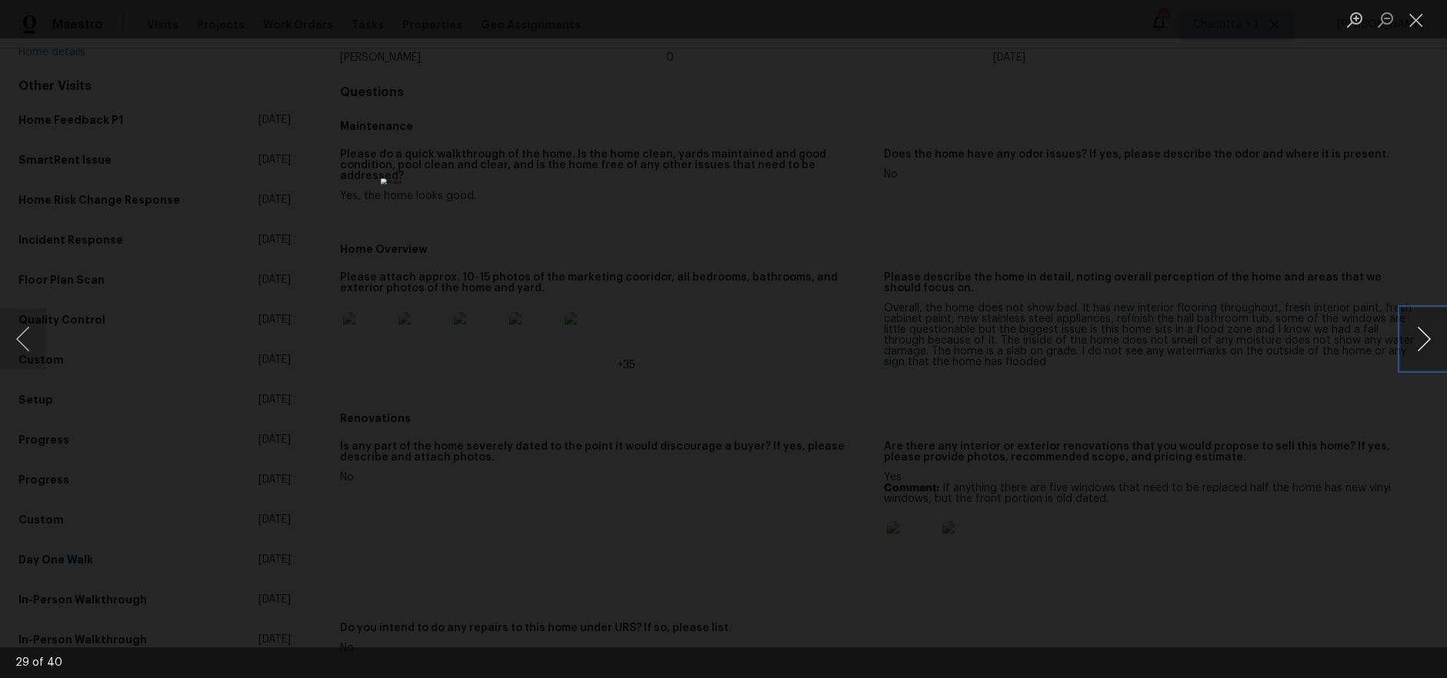
click at [1415, 345] on button "Next image" at bounding box center [1424, 339] width 46 height 62
click at [1422, 333] on button "Next image" at bounding box center [1424, 339] width 46 height 62
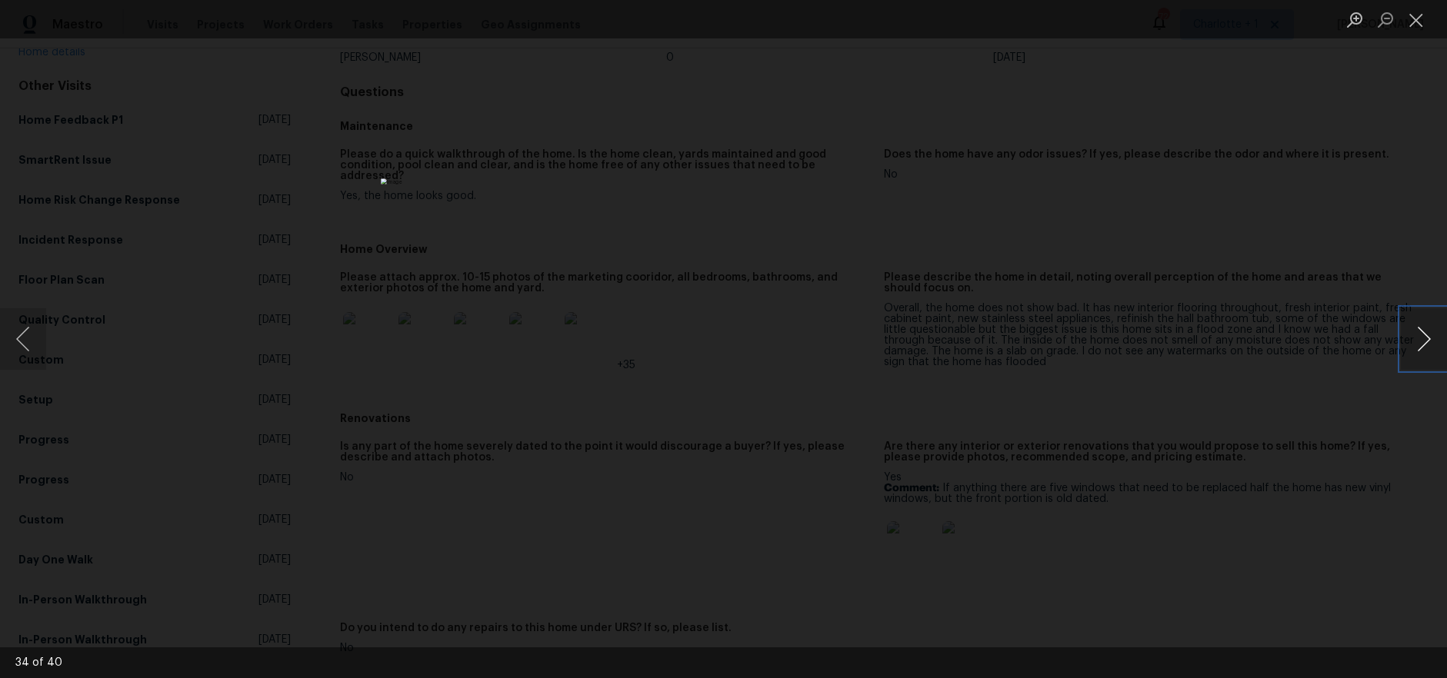
click at [1422, 333] on button "Next image" at bounding box center [1424, 339] width 46 height 62
click at [1416, 332] on button "Next image" at bounding box center [1424, 339] width 46 height 62
click at [1398, 327] on div "Lightbox" at bounding box center [723, 339] width 1447 height 678
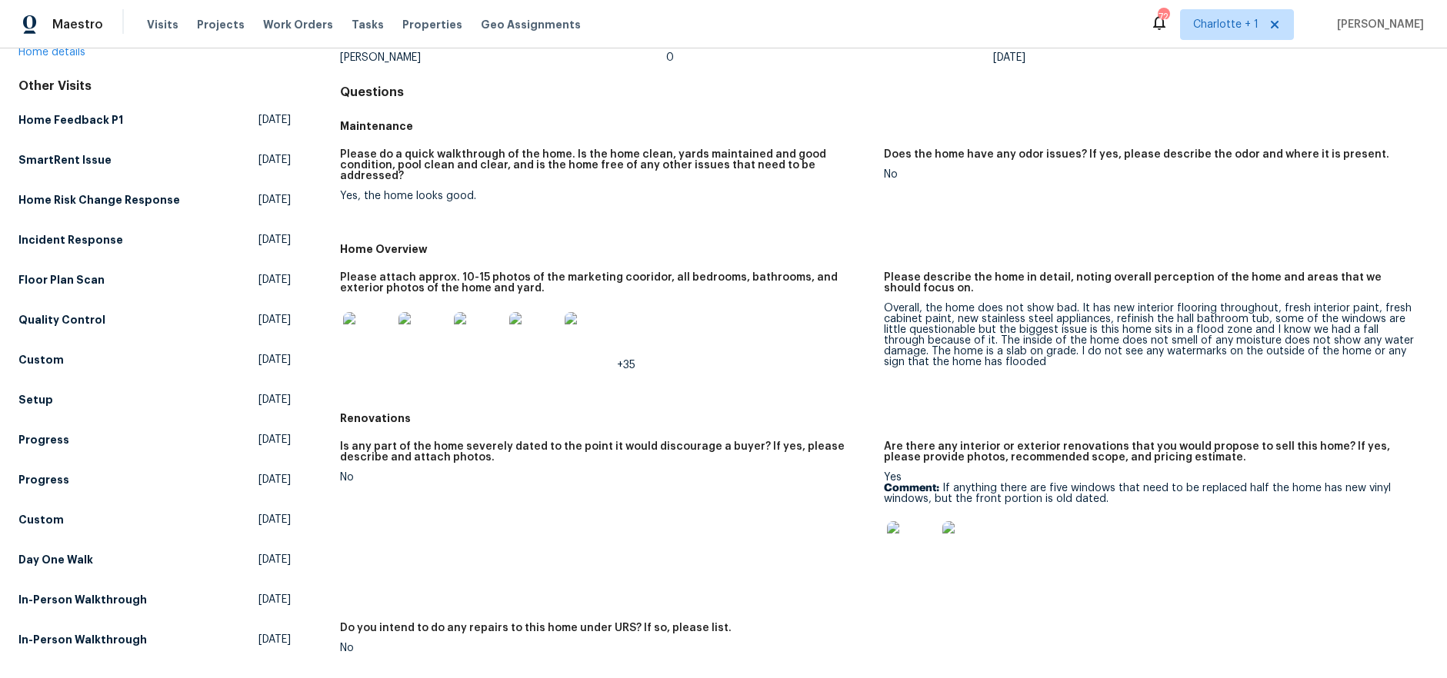
click at [916, 533] on img at bounding box center [911, 546] width 49 height 49
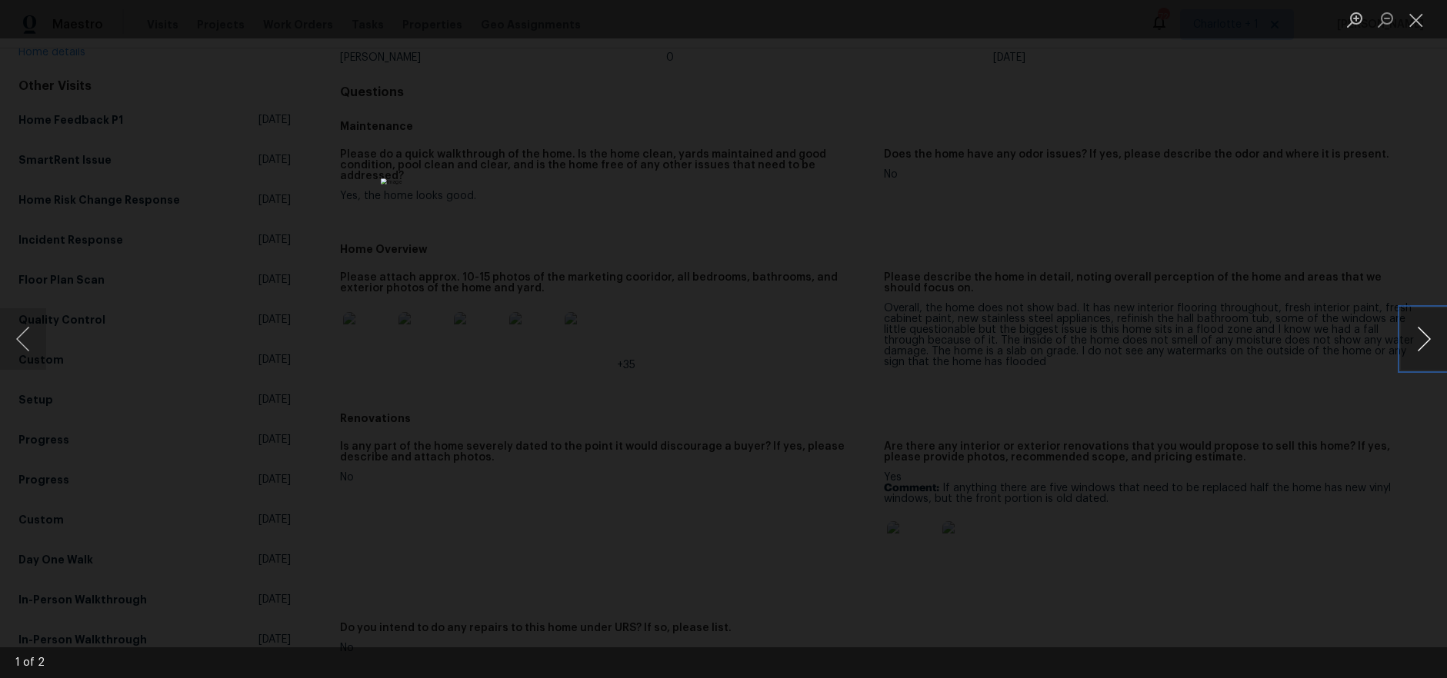
click at [1412, 349] on button "Next image" at bounding box center [1424, 339] width 46 height 62
click at [1132, 336] on div "Lightbox" at bounding box center [723, 339] width 1447 height 678
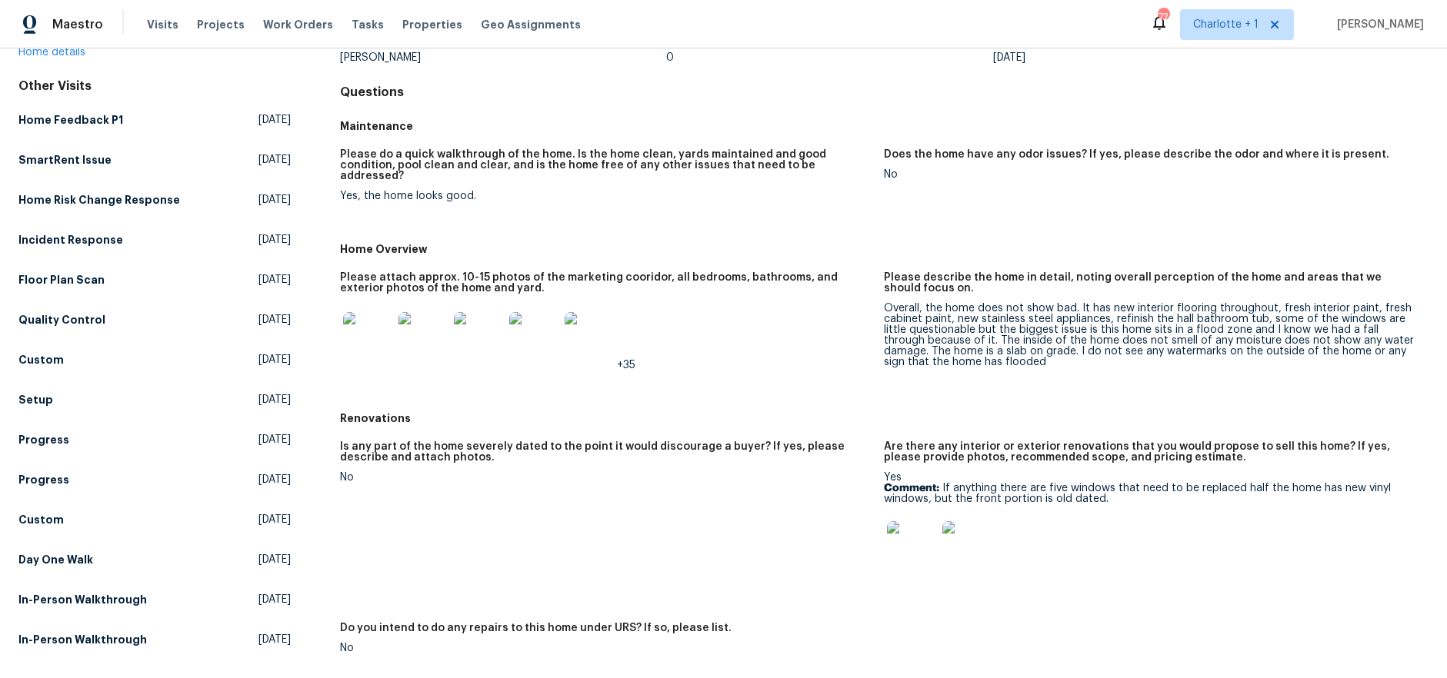
click at [386, 342] on img at bounding box center [367, 336] width 49 height 49
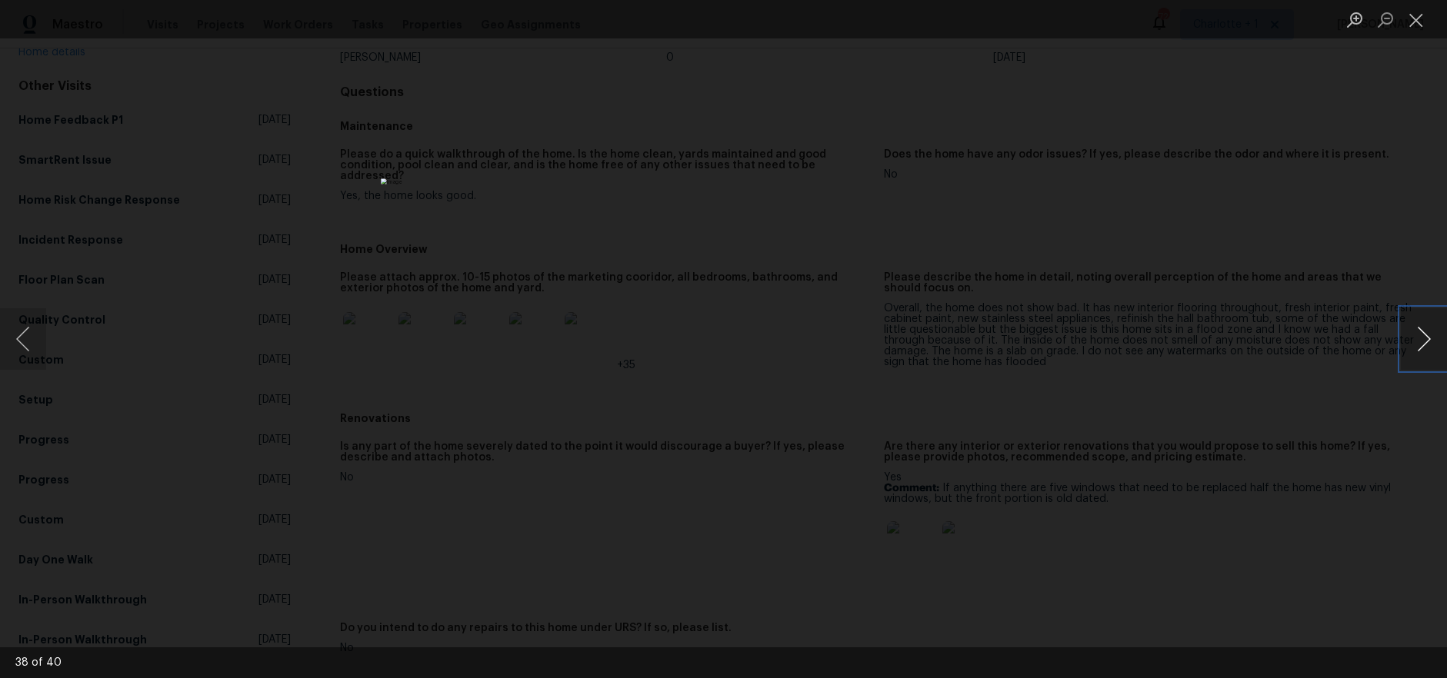
click at [1425, 339] on button "Next image" at bounding box center [1424, 339] width 46 height 62
click at [37, 340] on button "Previous image" at bounding box center [23, 339] width 46 height 62
click at [1196, 367] on div "Lightbox" at bounding box center [723, 339] width 1447 height 678
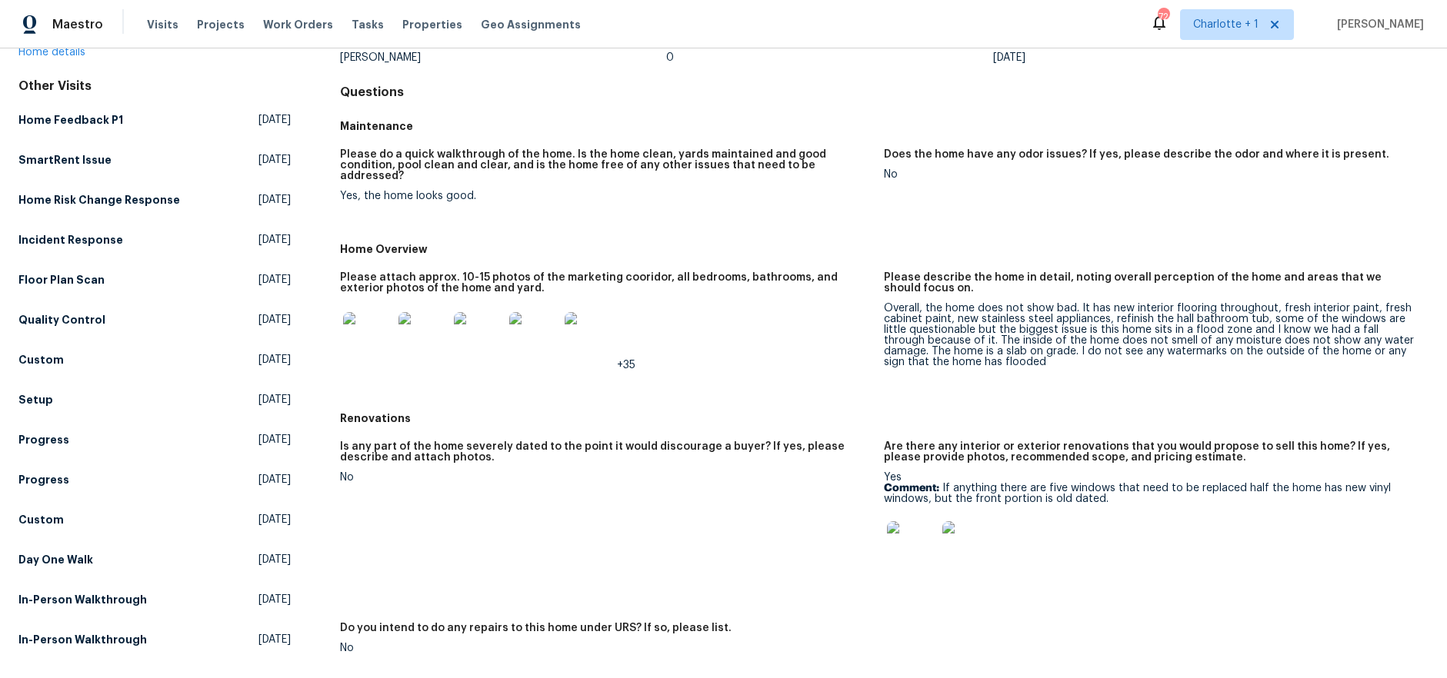
scroll to position [0, 0]
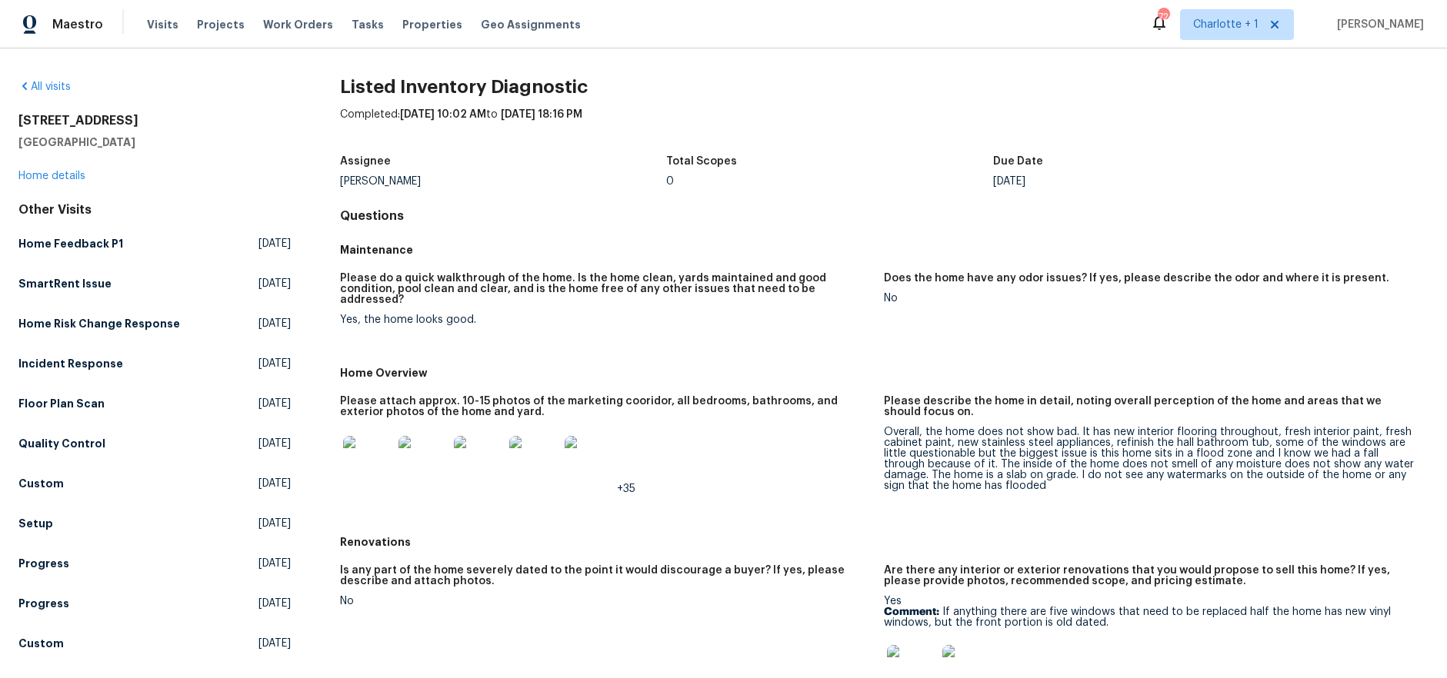
click at [1094, 396] on h5 "Please describe the home in detail, noting overall perception of the home and a…" at bounding box center [1150, 407] width 532 height 22
click at [1014, 458] on div "Overall, the home does not show bad. It has new interior flooring throughout, f…" at bounding box center [1150, 459] width 532 height 65
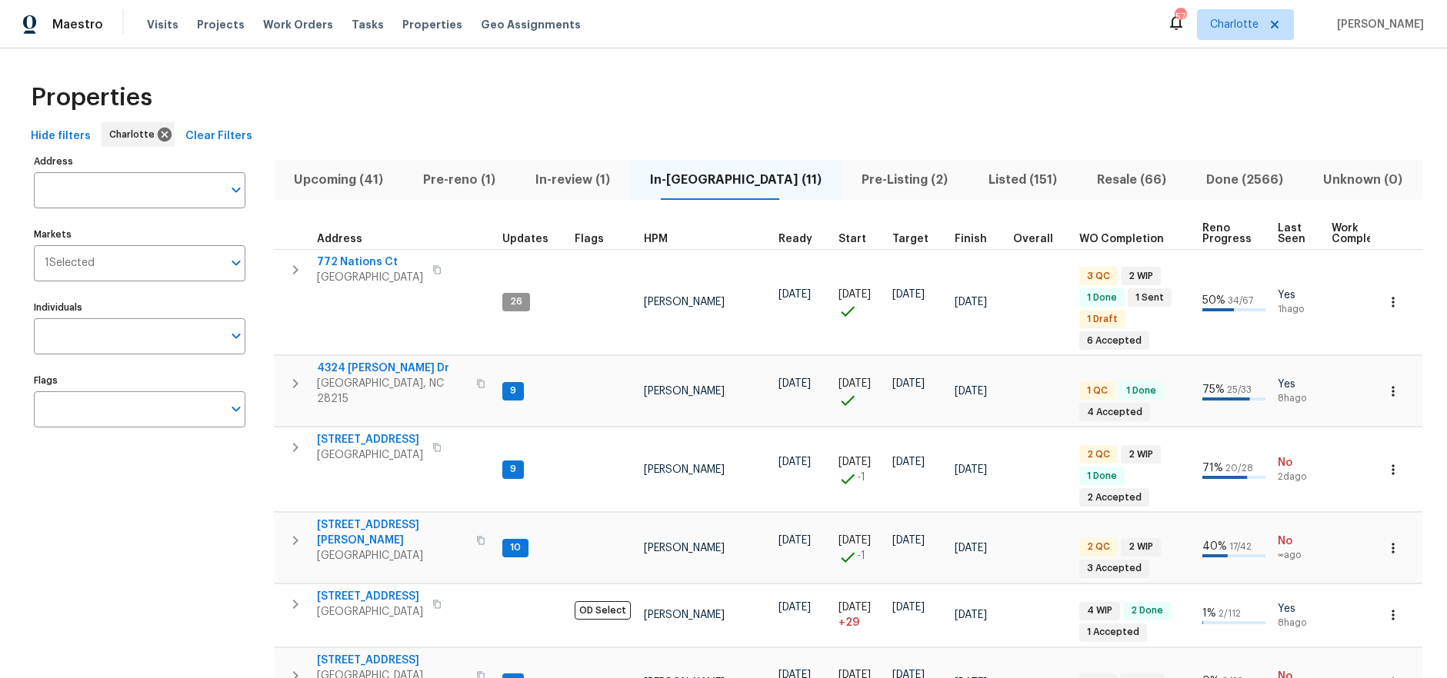
click at [527, 91] on div "Properties" at bounding box center [724, 97] width 1398 height 49
click at [808, 62] on div "Properties Hide filters Charlotte Clear Filters Address Address Markets 1 Selec…" at bounding box center [723, 607] width 1447 height 1118
click at [337, 87] on div "Properties" at bounding box center [724, 97] width 1398 height 49
click at [702, 87] on div "Properties" at bounding box center [724, 97] width 1398 height 49
click at [673, 100] on div "Properties" at bounding box center [724, 97] width 1398 height 49
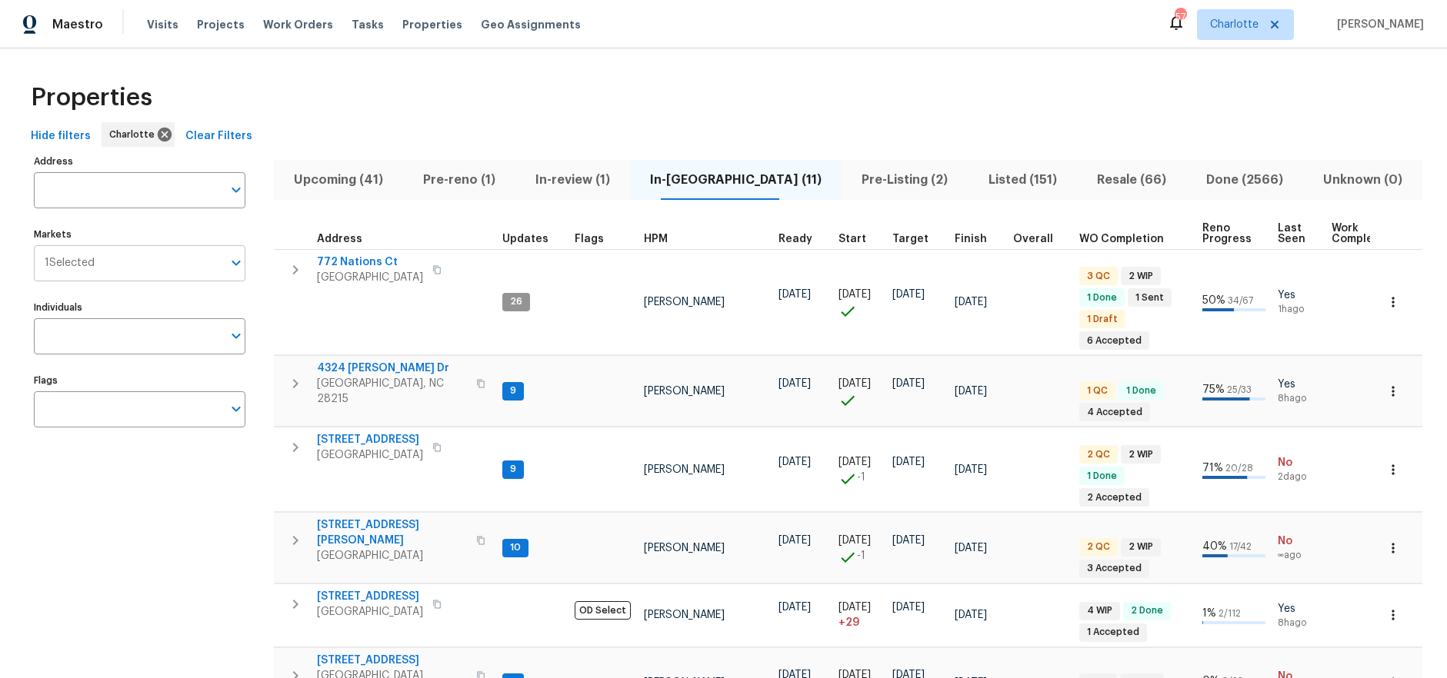
click at [111, 257] on input "Markets" at bounding box center [159, 263] width 128 height 36
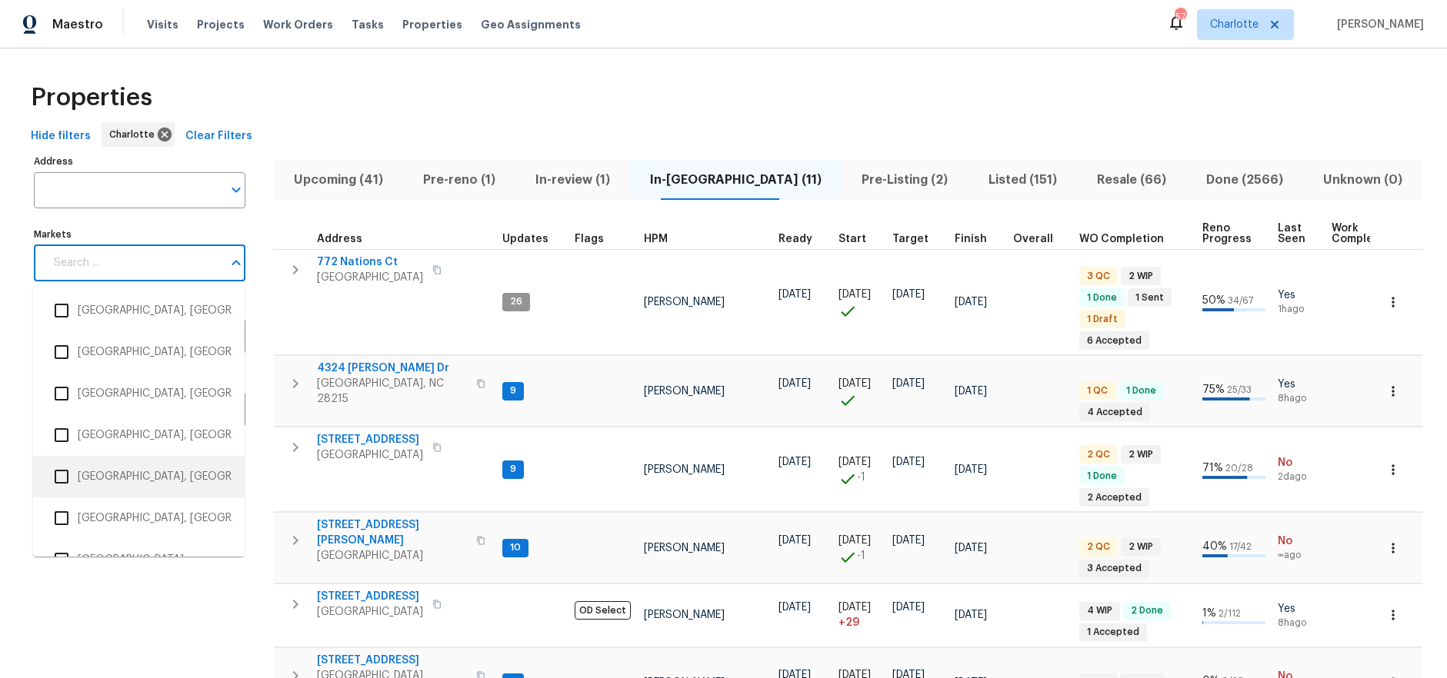
scroll to position [1053, 0]
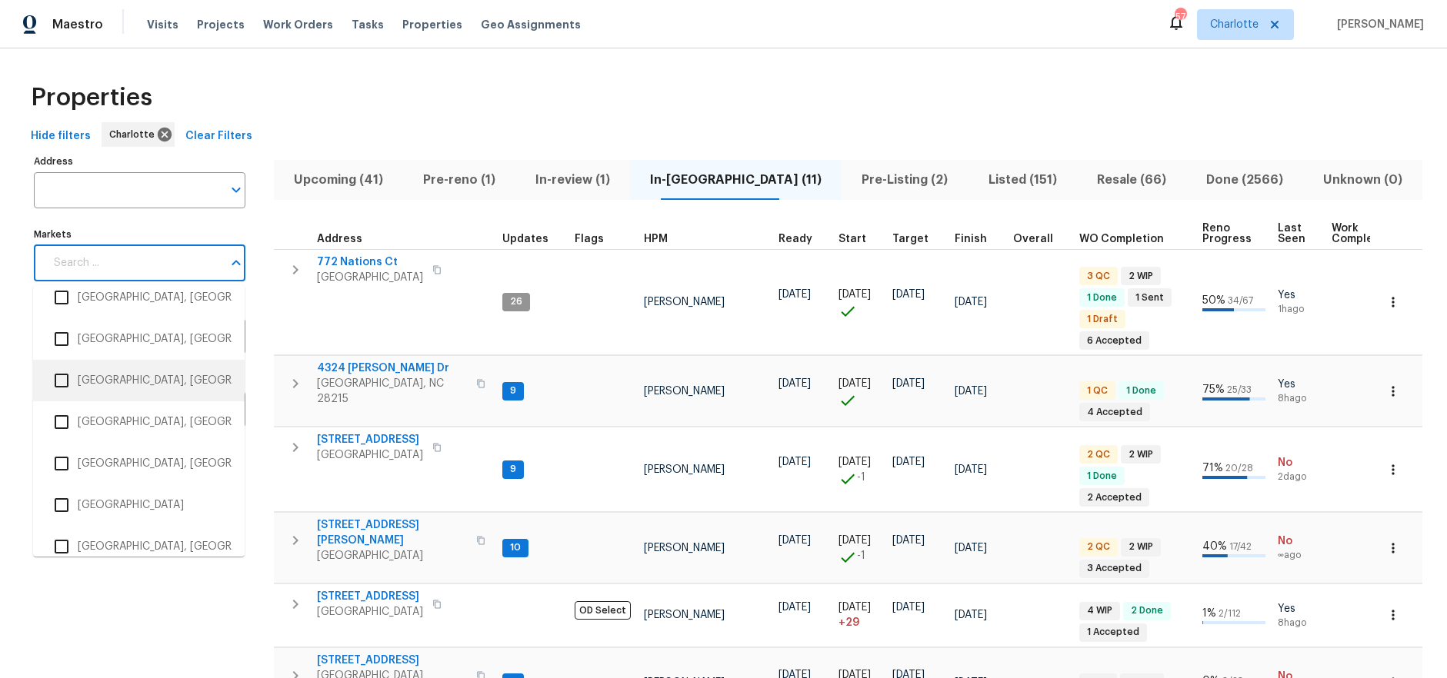
click at [120, 382] on li "Greensboro, NC" at bounding box center [138, 381] width 187 height 32
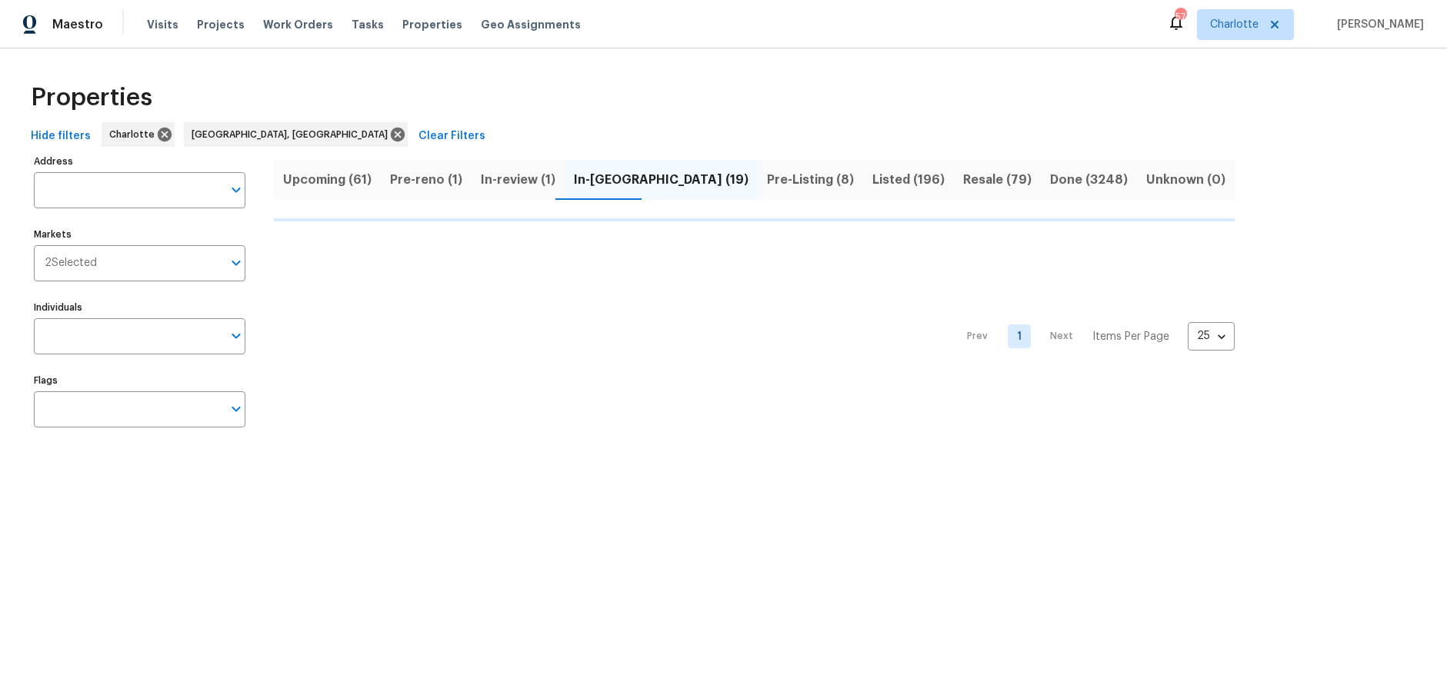
click at [565, 63] on div "Properties Hide filters Charlotte Greensboro, NC Clear Filters Address Address …" at bounding box center [723, 257] width 1447 height 419
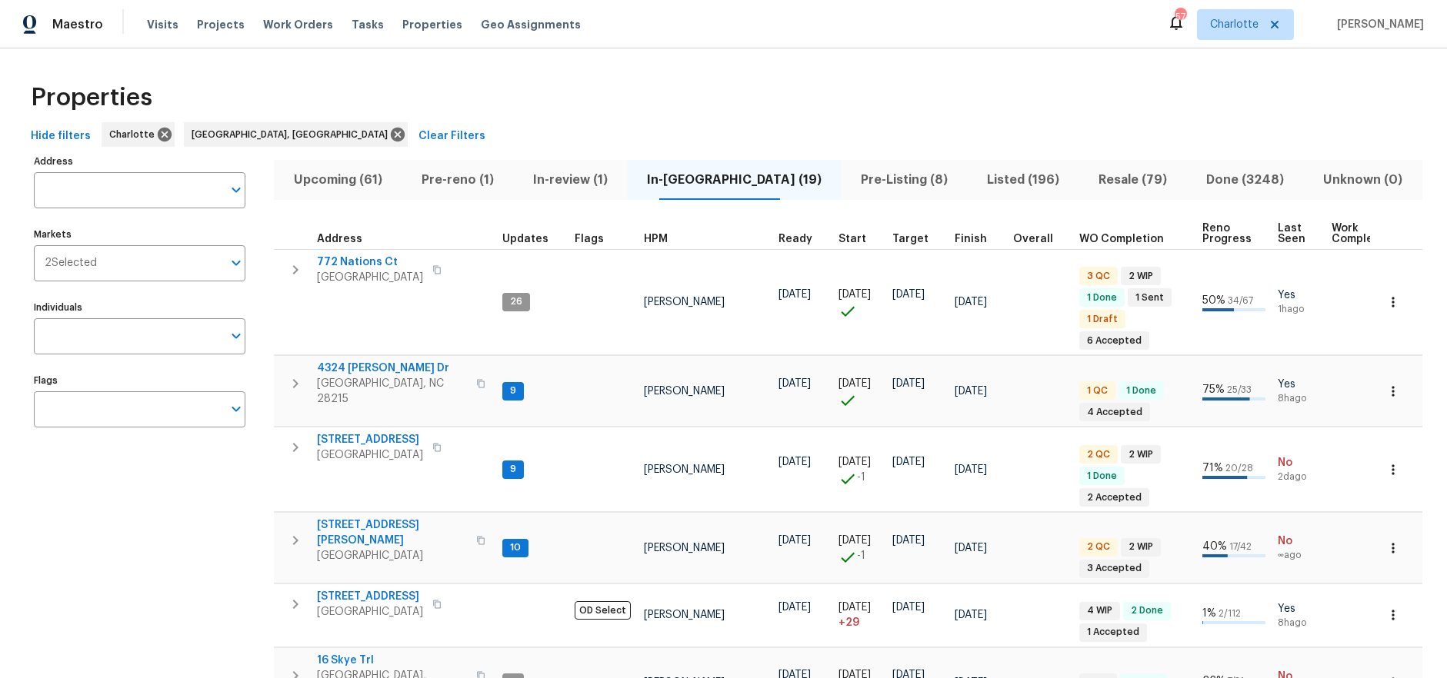
click at [525, 85] on div "Properties" at bounding box center [724, 97] width 1398 height 49
click at [504, 78] on div "Properties" at bounding box center [724, 97] width 1398 height 49
click at [198, 21] on span "Projects" at bounding box center [221, 24] width 48 height 15
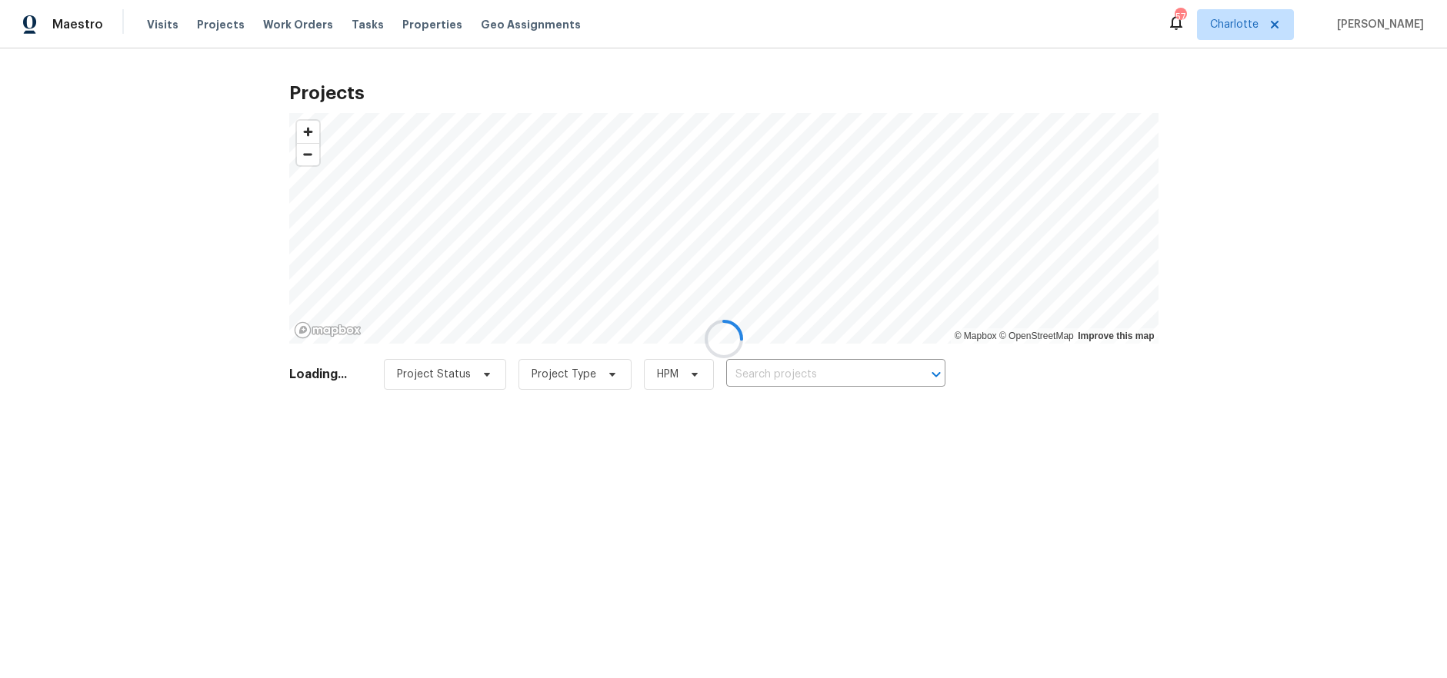
click at [777, 379] on div at bounding box center [723, 339] width 1447 height 678
click at [777, 374] on div at bounding box center [723, 339] width 1447 height 678
click at [761, 375] on div at bounding box center [723, 339] width 1447 height 678
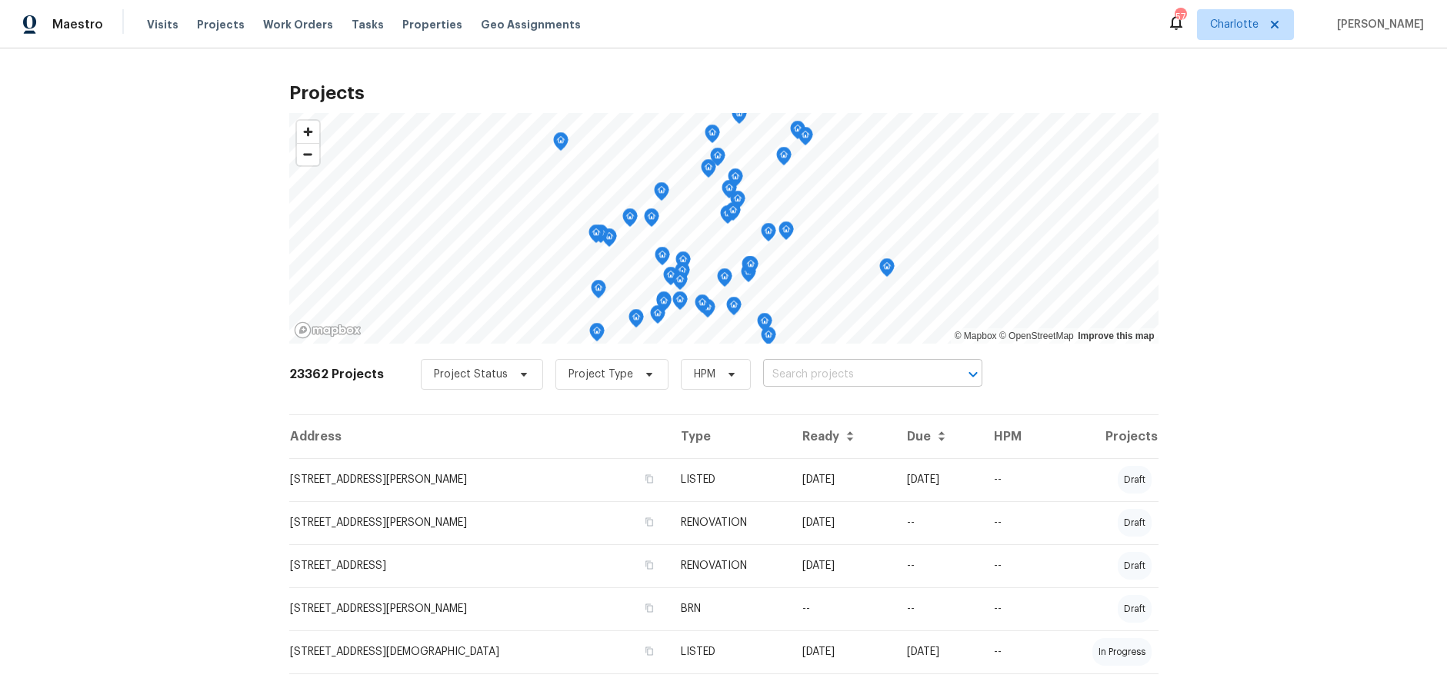
click at [776, 377] on input "text" at bounding box center [851, 375] width 176 height 24
type input "5605 so"
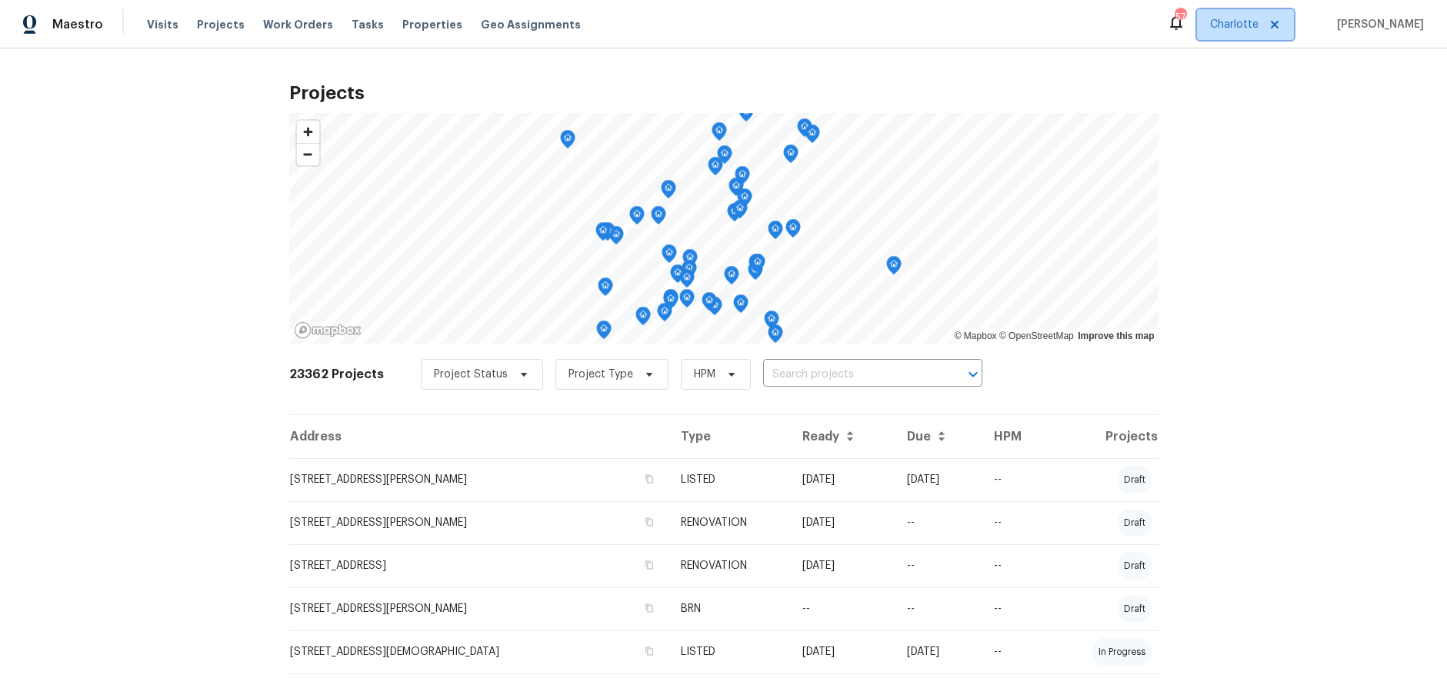
click at [1230, 38] on span "Charlotte" at bounding box center [1245, 24] width 97 height 31
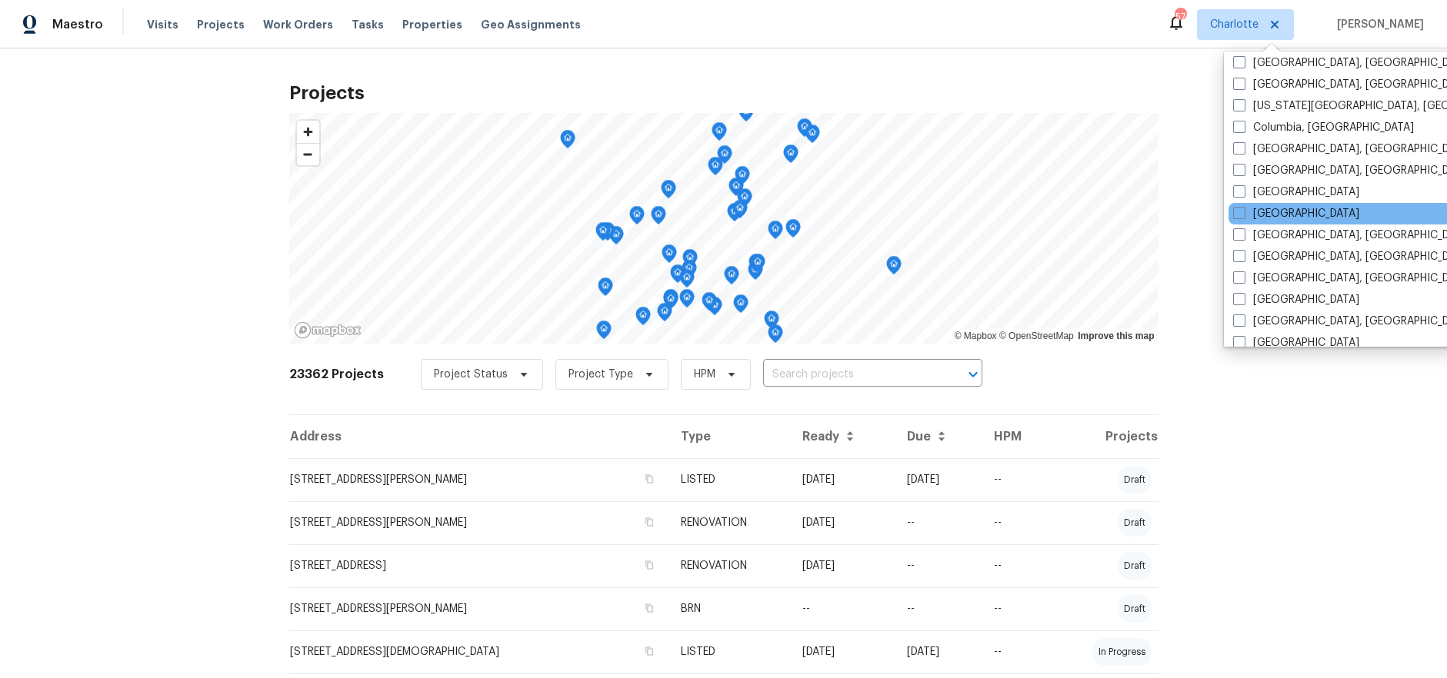
scroll to position [286, 0]
click at [1303, 257] on label "Greensboro, NC" at bounding box center [1352, 255] width 238 height 15
click at [1243, 257] on input "Greensboro, NC" at bounding box center [1238, 253] width 10 height 10
checkbox input "true"
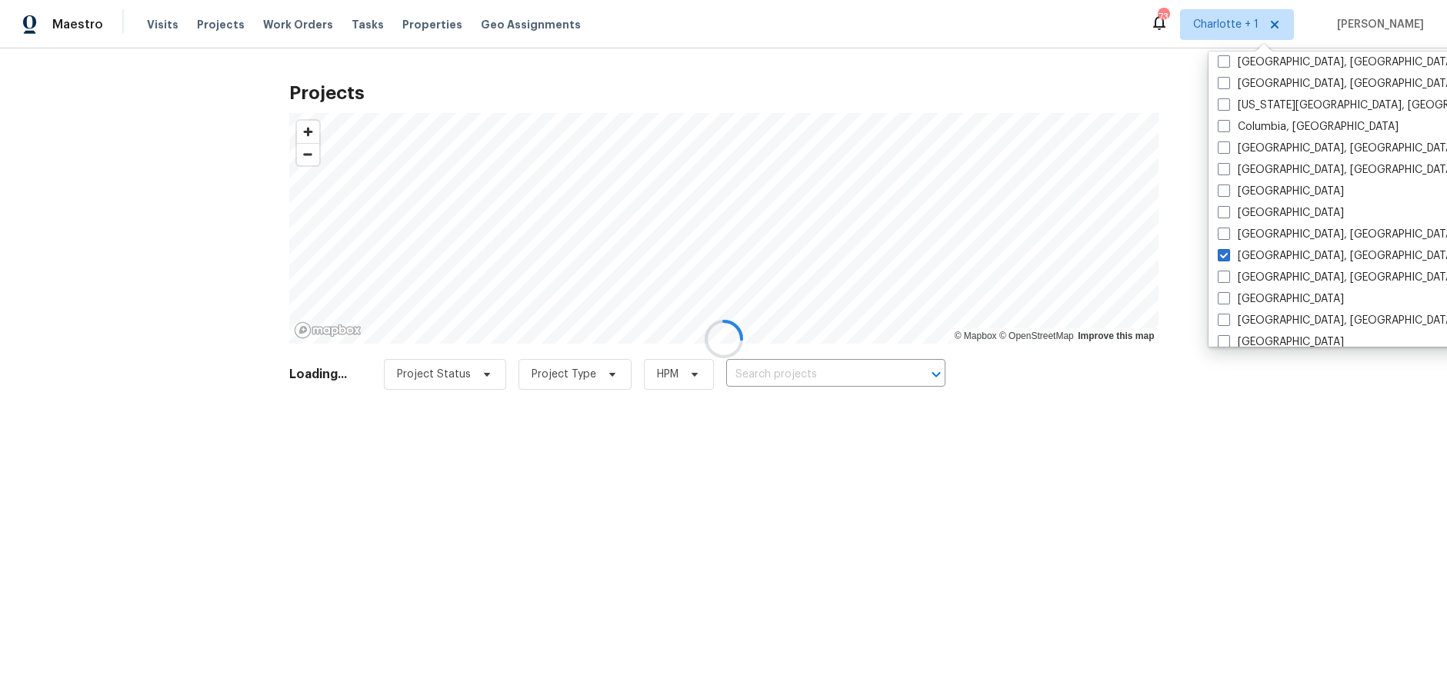
click at [1094, 83] on div at bounding box center [723, 339] width 1447 height 678
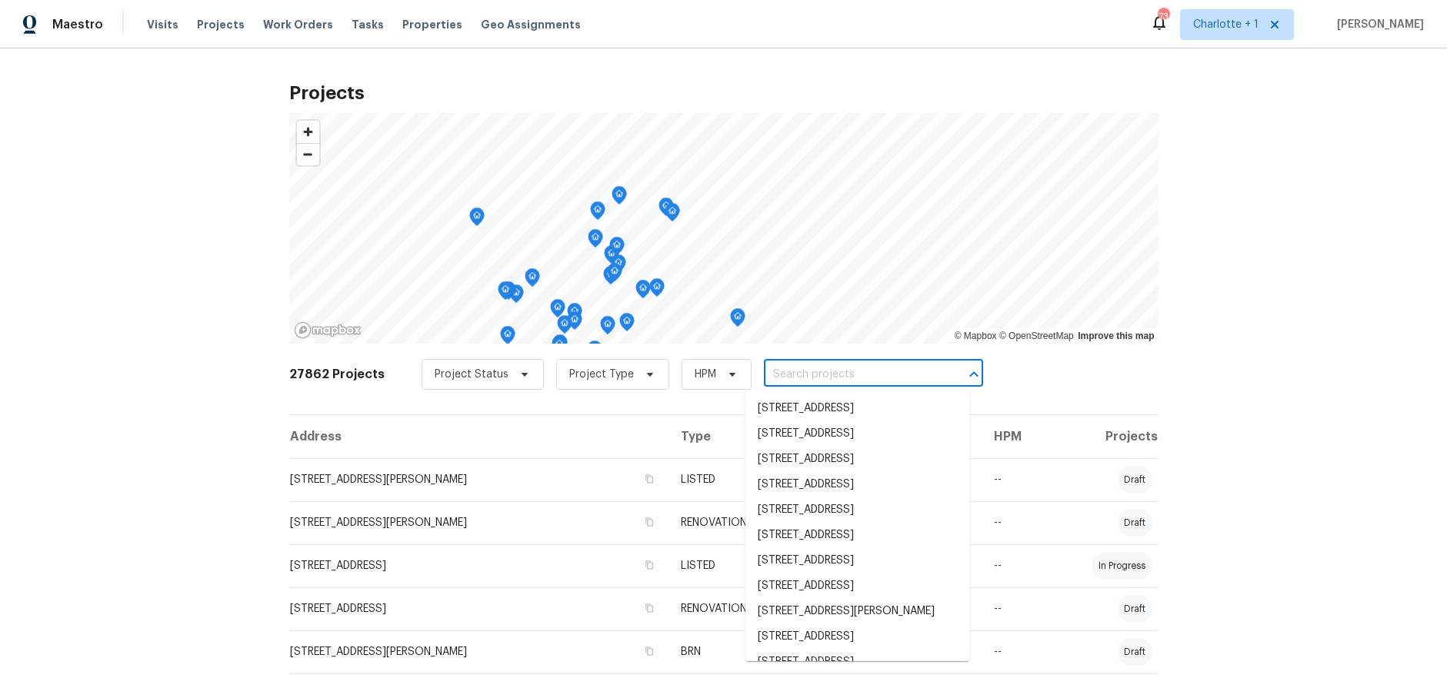
click at [833, 373] on input "text" at bounding box center [852, 375] width 176 height 24
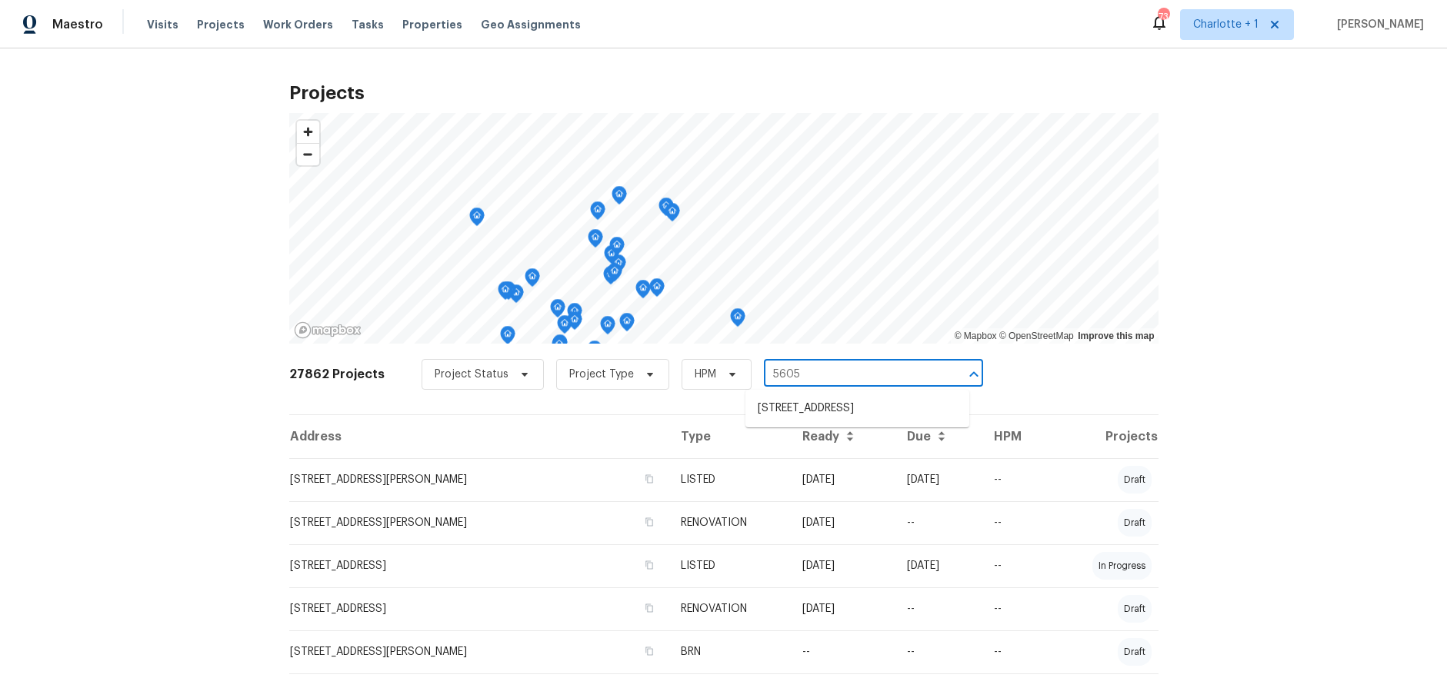
type input "5605 s"
click at [779, 410] on li "5605 Southstone Dr, Greensboro, NC 27406" at bounding box center [857, 408] width 224 height 25
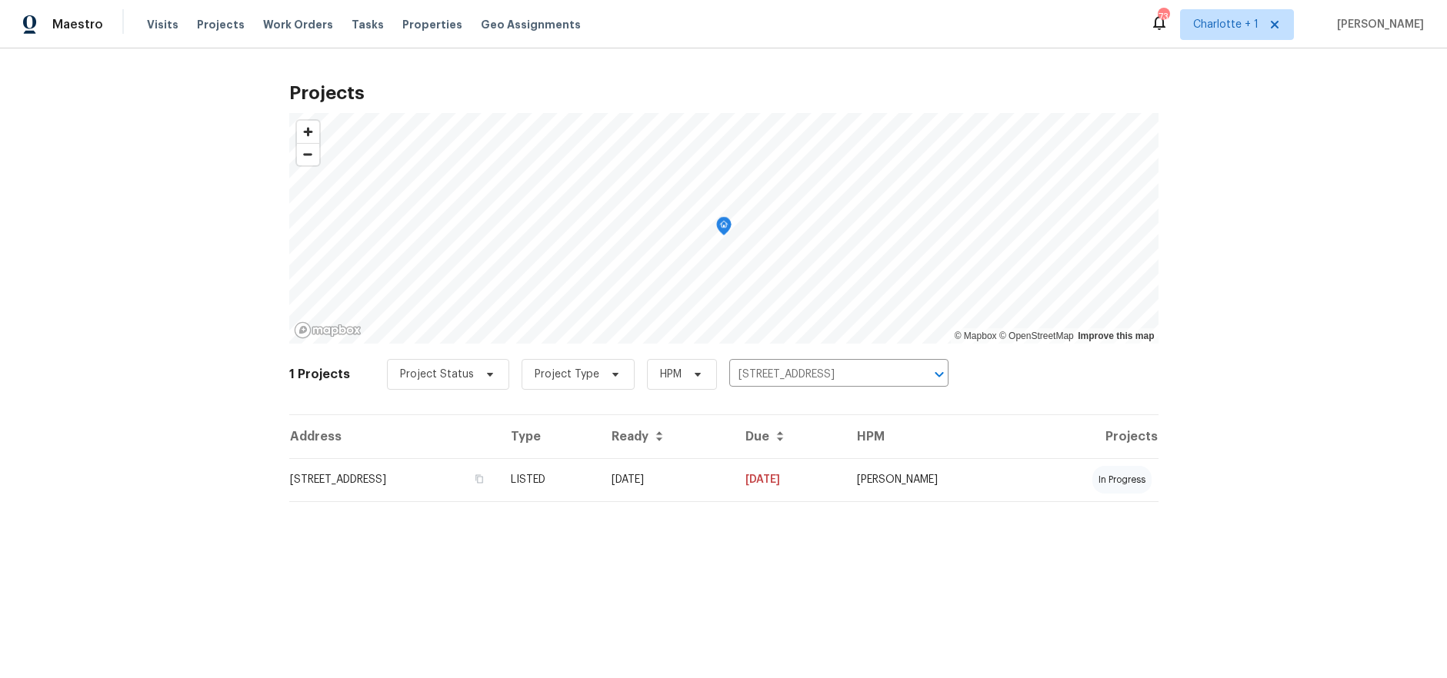
click at [162, 189] on div "Projects © Mapbox © OpenStreetMap Improve this map 1 Projects Project Status Pr…" at bounding box center [723, 299] width 1447 height 503
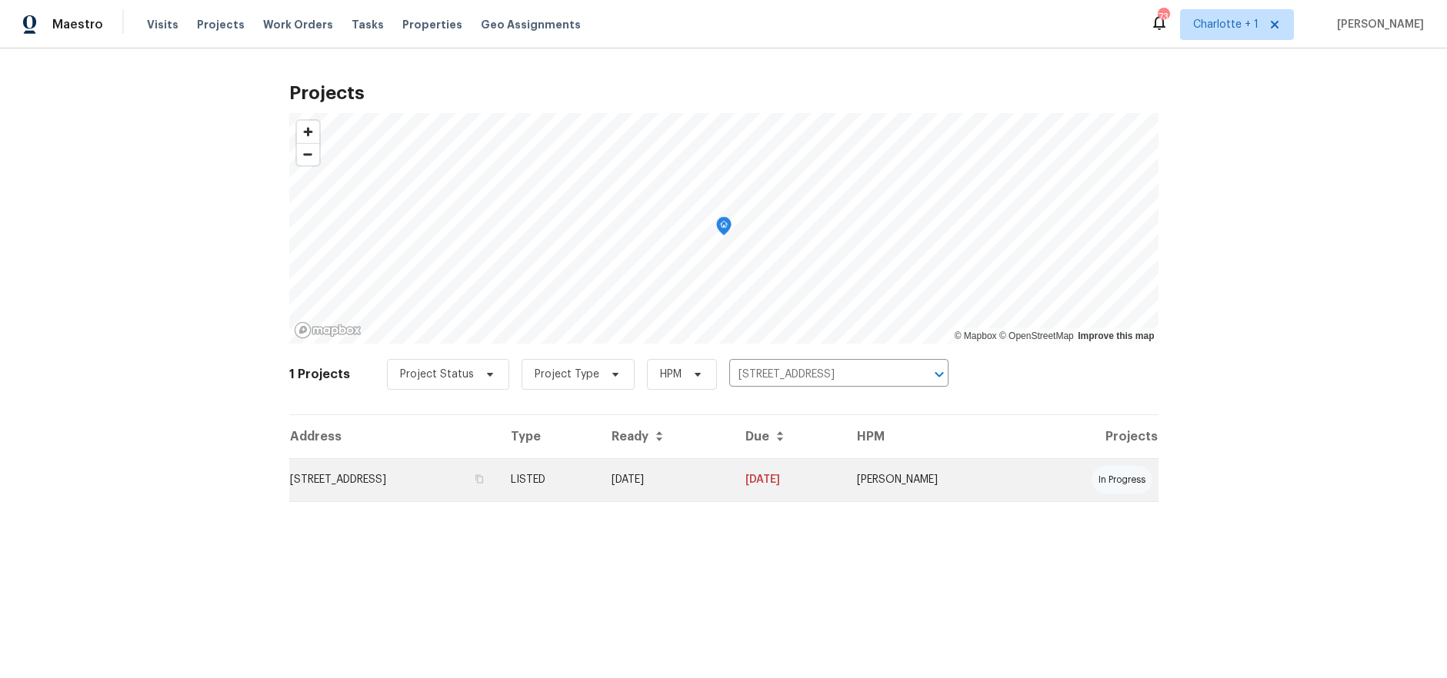
click at [395, 478] on td "5605 Southstone Dr, Greensboro, NC 27406" at bounding box center [394, 479] width 210 height 43
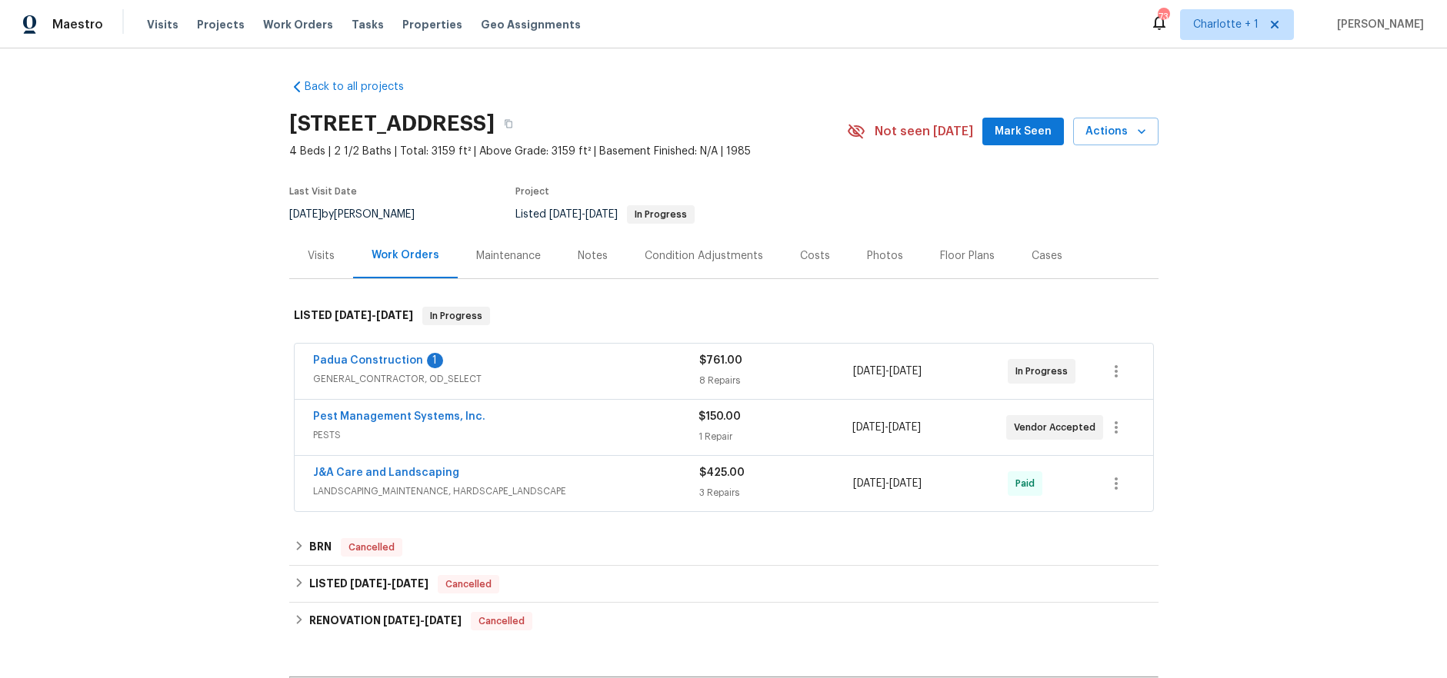
click at [185, 236] on div "Back to all projects 5605 Southstone Dr, Greensboro, NC 27406 4 Beds | 2 1/2 Ba…" at bounding box center [723, 363] width 1447 height 630
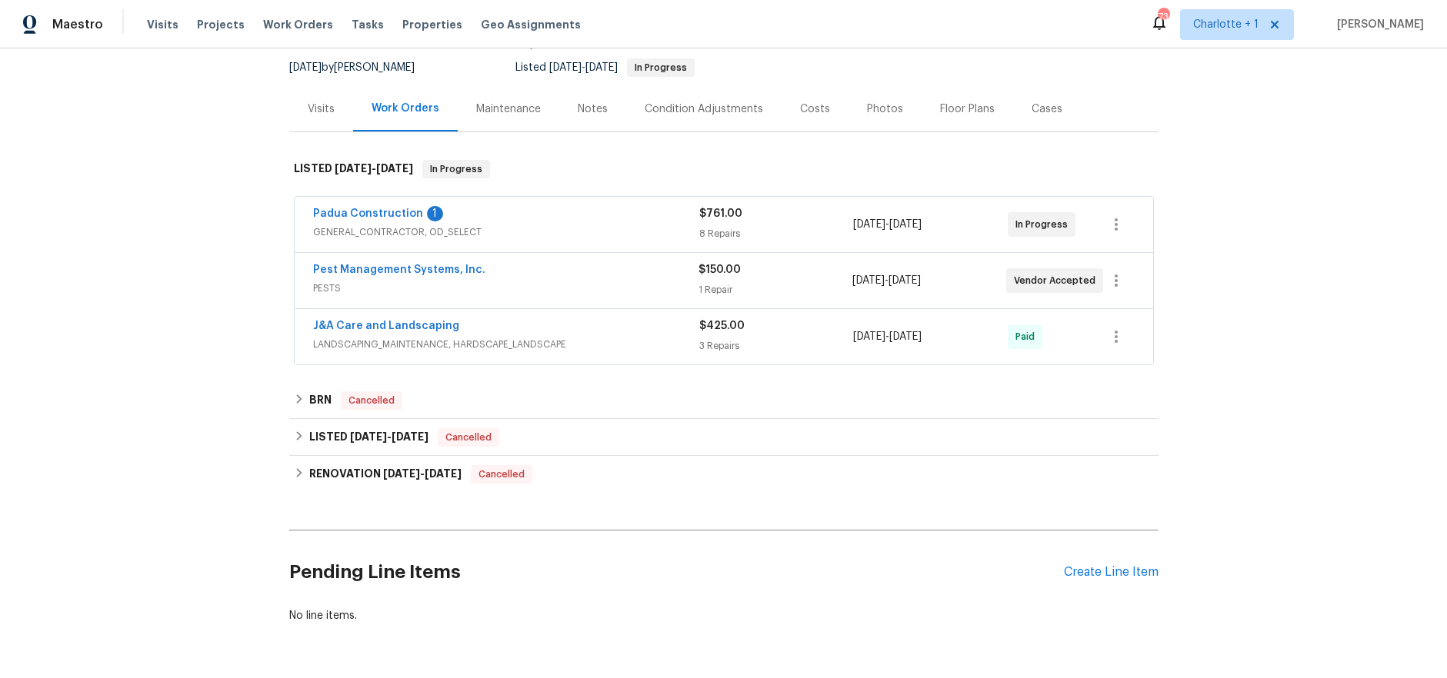
scroll to position [151, 0]
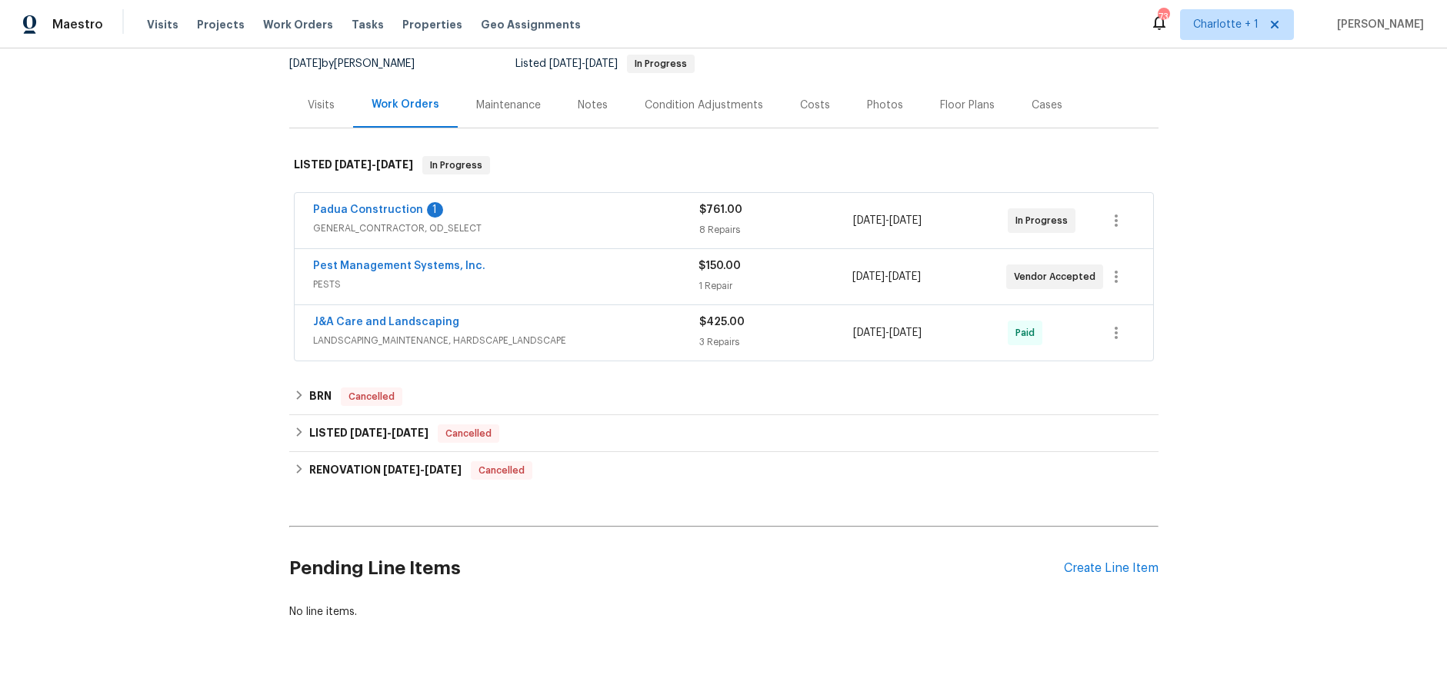
click at [800, 112] on div "Costs" at bounding box center [815, 105] width 30 height 15
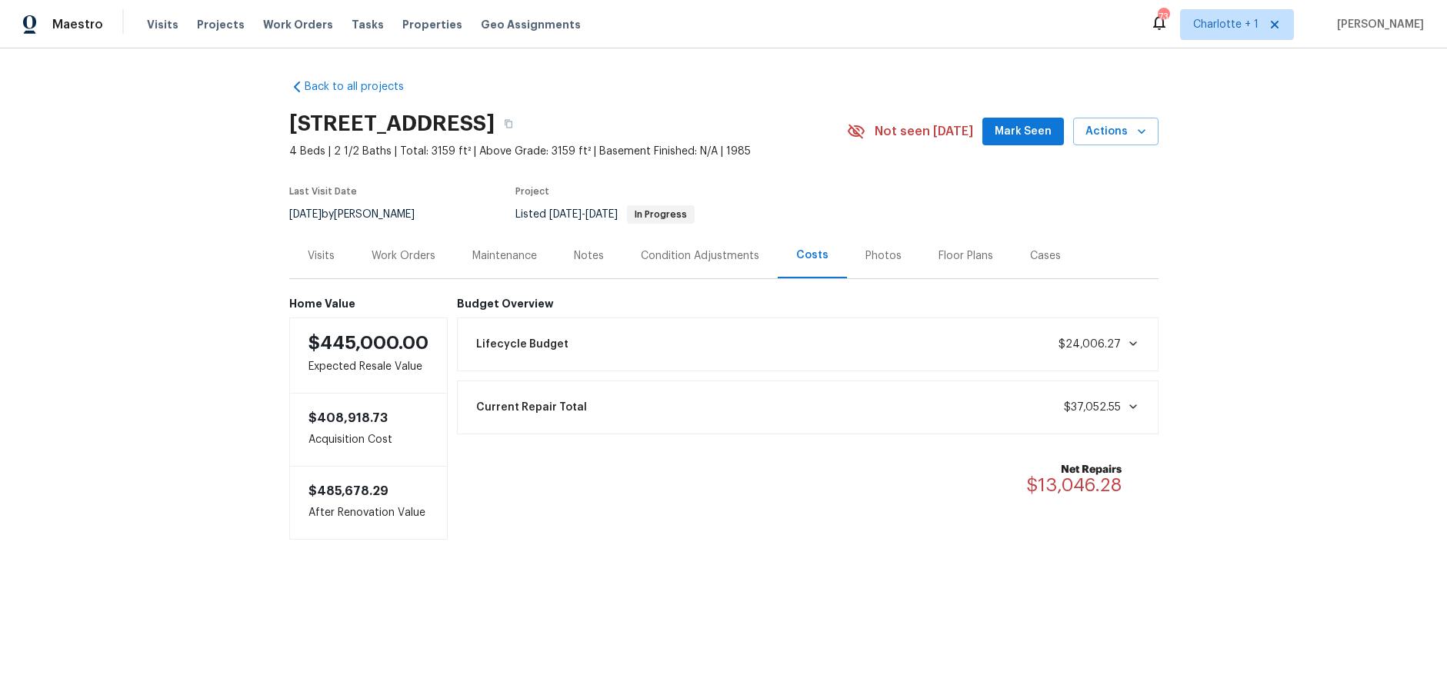
click at [1321, 180] on div "Back to all projects 5605 Southstone Dr, Greensboro, NC 27406 4 Beds | 2 1/2 Ba…" at bounding box center [723, 340] width 1447 height 584
click at [170, 205] on div "Back to all projects 5605 Southstone Dr, Greensboro, NC 27406 4 Beds | 2 1/2 Ba…" at bounding box center [723, 340] width 1447 height 584
click at [1331, 179] on div "Back to all projects 5605 Southstone Dr, Greensboro, NC 27406 4 Beds | 2 1/2 Ba…" at bounding box center [723, 340] width 1447 height 584
drag, startPoint x: 124, startPoint y: 135, endPoint x: 150, endPoint y: 134, distance: 26.2
click at [124, 135] on div "Back to all projects 5605 Southstone Dr, Greensboro, NC 27406 4 Beds | 2 1/2 Ba…" at bounding box center [723, 340] width 1447 height 584
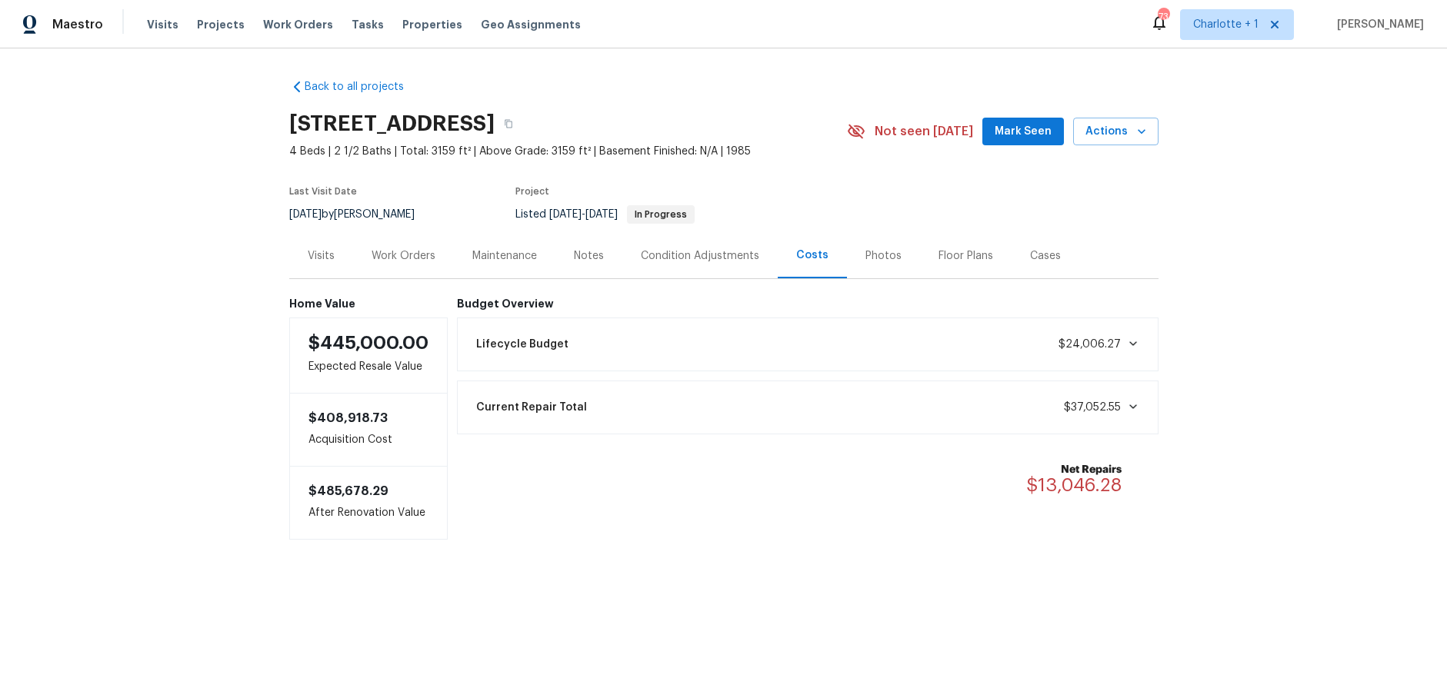
click at [139, 312] on div "Back to all projects 5605 Southstone Dr, Greensboro, NC 27406 4 Beds | 2 1/2 Ba…" at bounding box center [723, 340] width 1447 height 584
click at [758, 60] on div "Back to all projects 5605 Southstone Dr, Greensboro, NC 27406 4 Beds | 2 1/2 Ba…" at bounding box center [723, 340] width 1447 height 584
click at [212, 22] on span "Projects" at bounding box center [221, 24] width 48 height 15
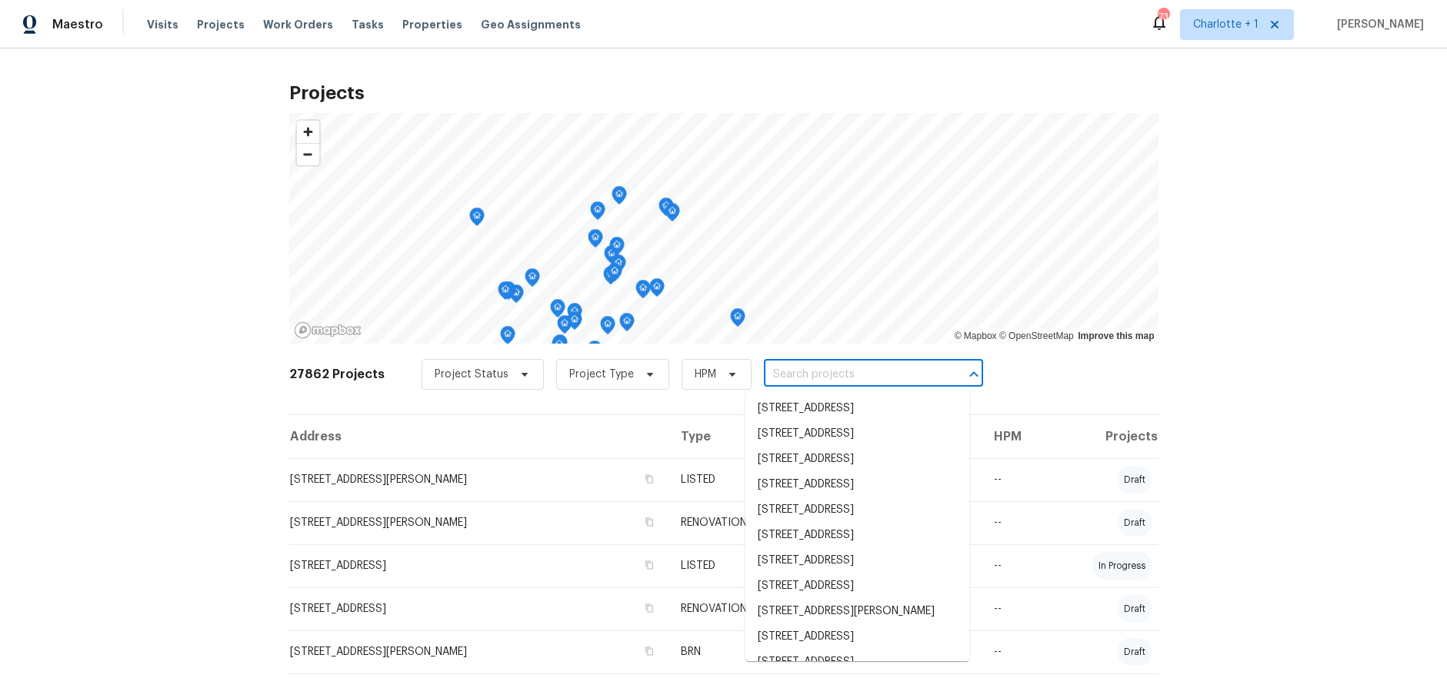
click at [838, 383] on input "text" at bounding box center [852, 375] width 176 height 24
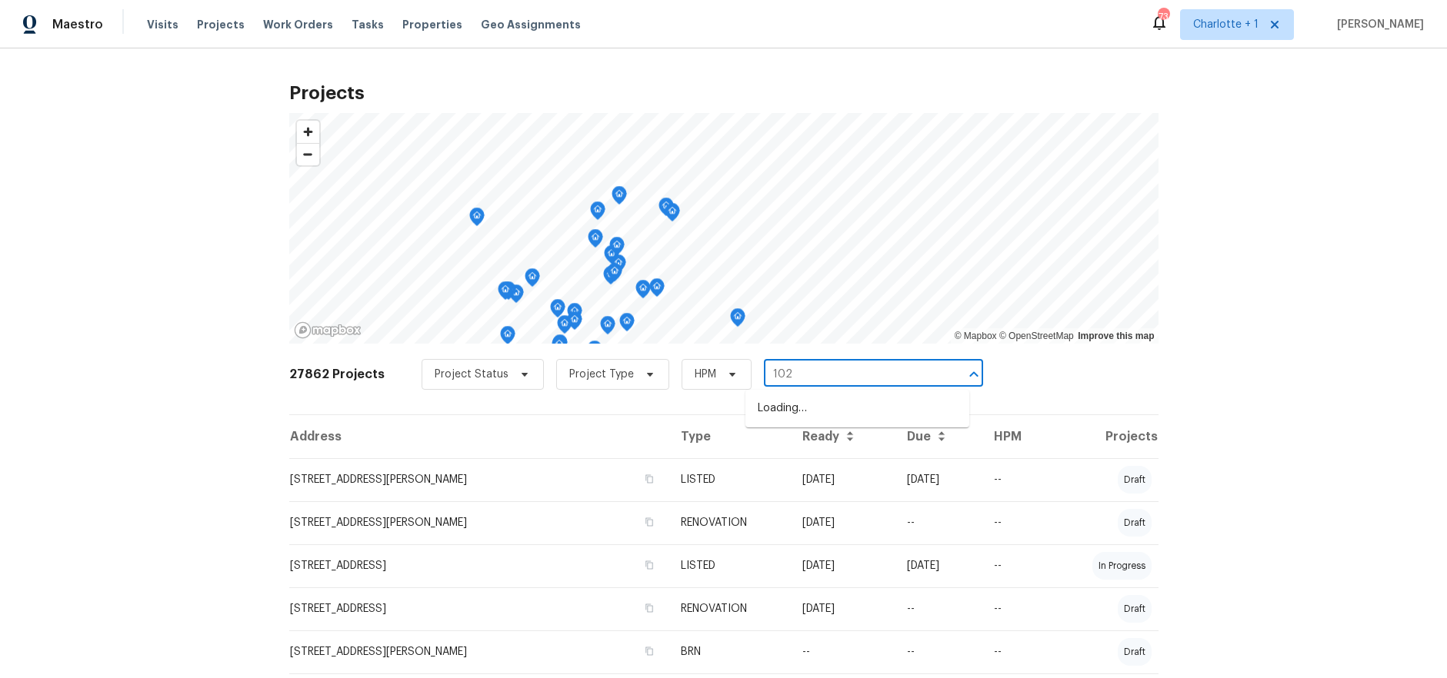
type input "102 r"
click at [838, 423] on li "102 Red Plum Ln, Jamestown, NC 27282" at bounding box center [857, 434] width 224 height 25
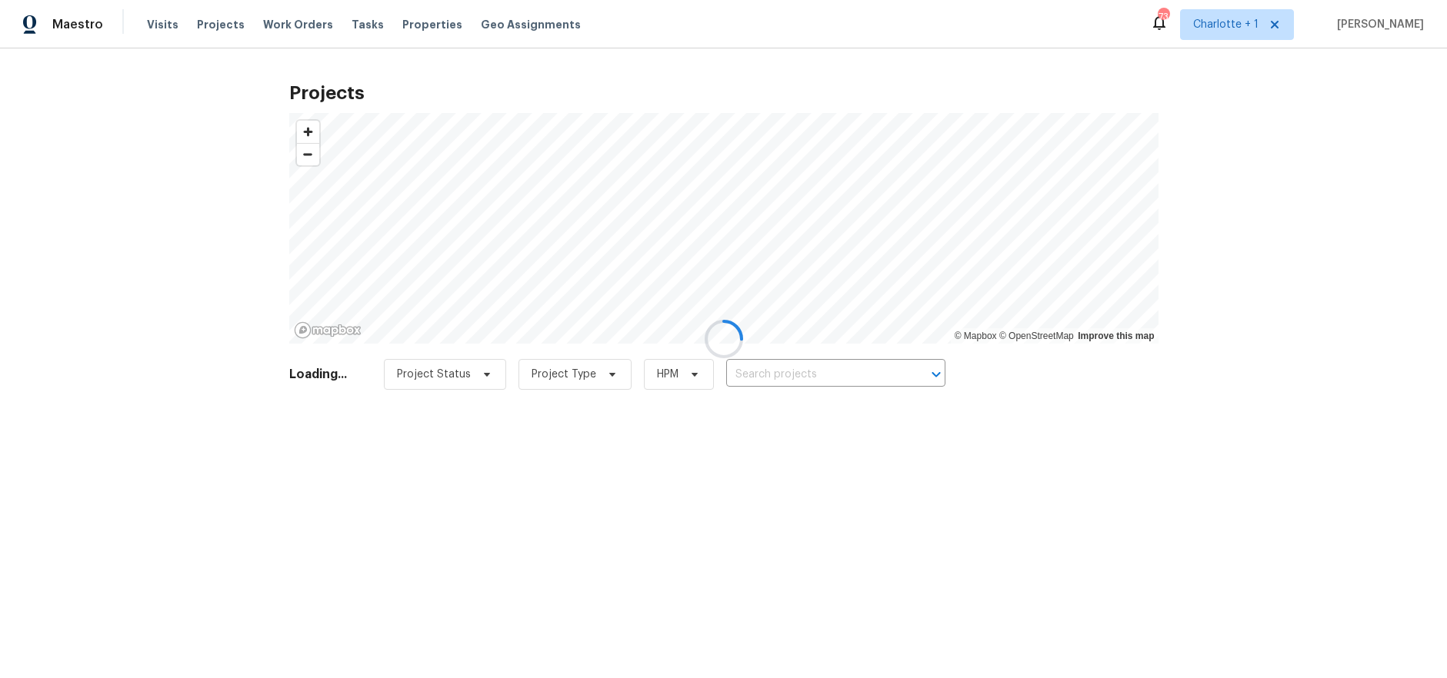
type input "102 Red Plum Ln, Jamestown, NC 27282"
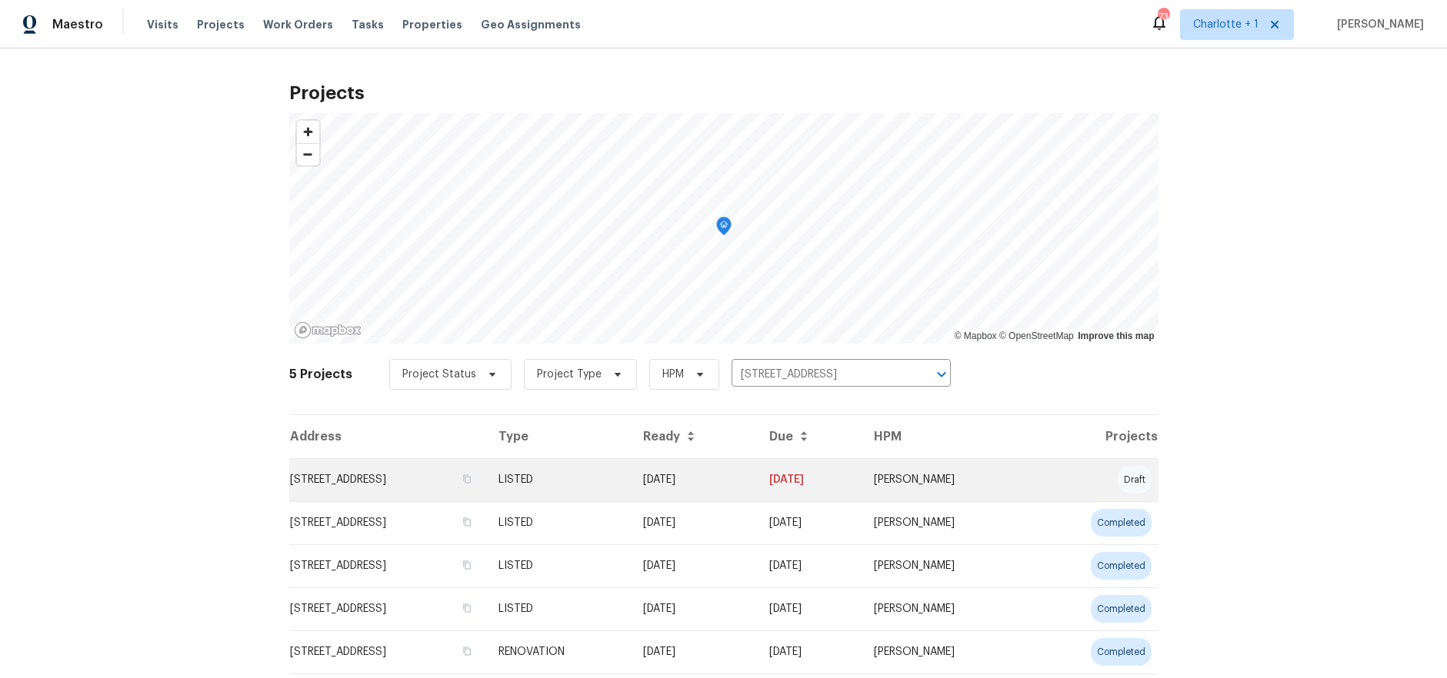
scroll to position [56, 0]
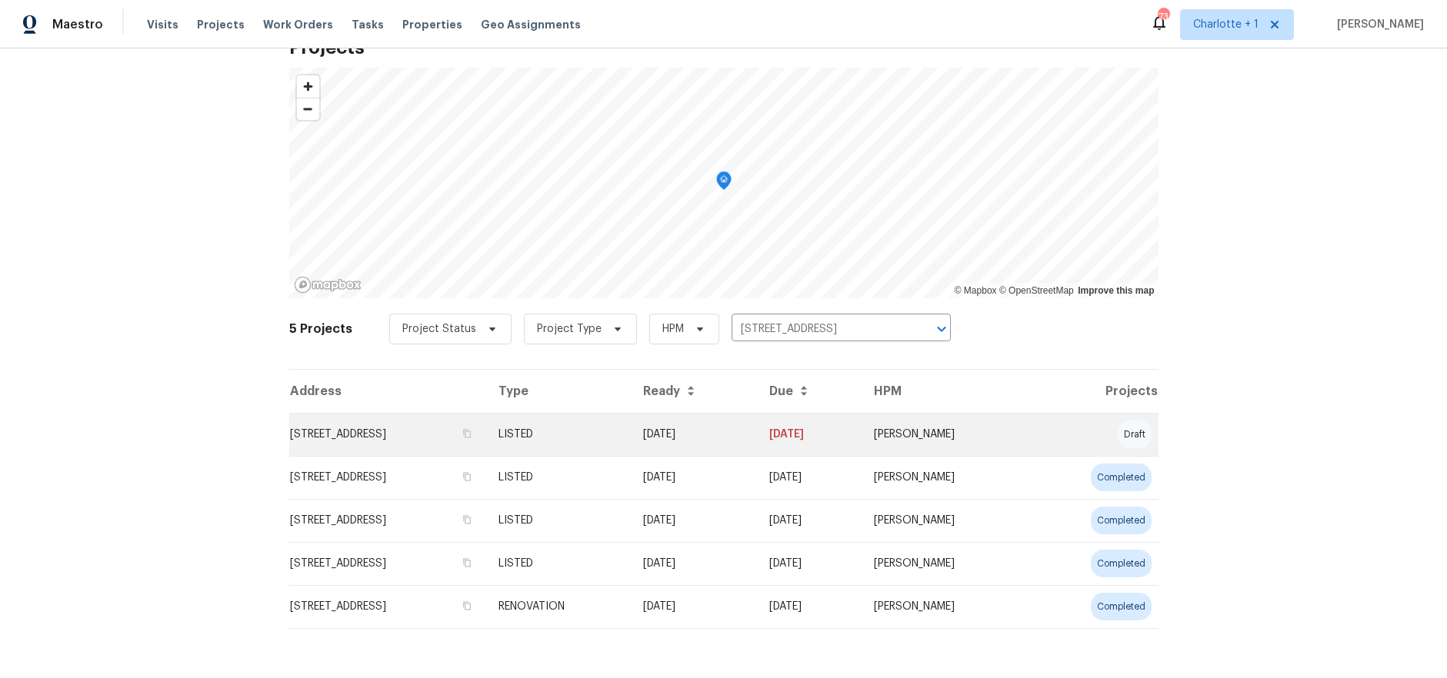
click at [413, 417] on td "102 Red Plum Ln, Jamestown, NC 27282" at bounding box center [387, 434] width 197 height 43
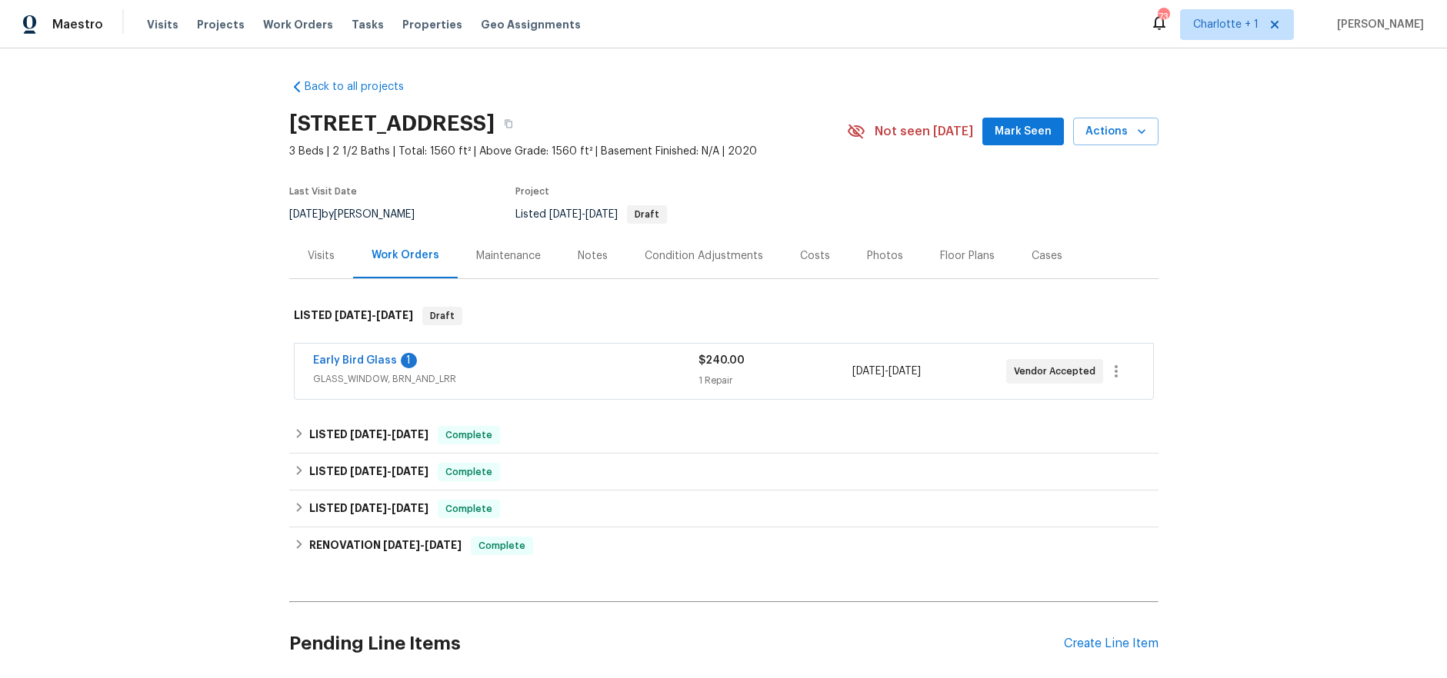
click at [800, 250] on div "Costs" at bounding box center [815, 255] width 30 height 15
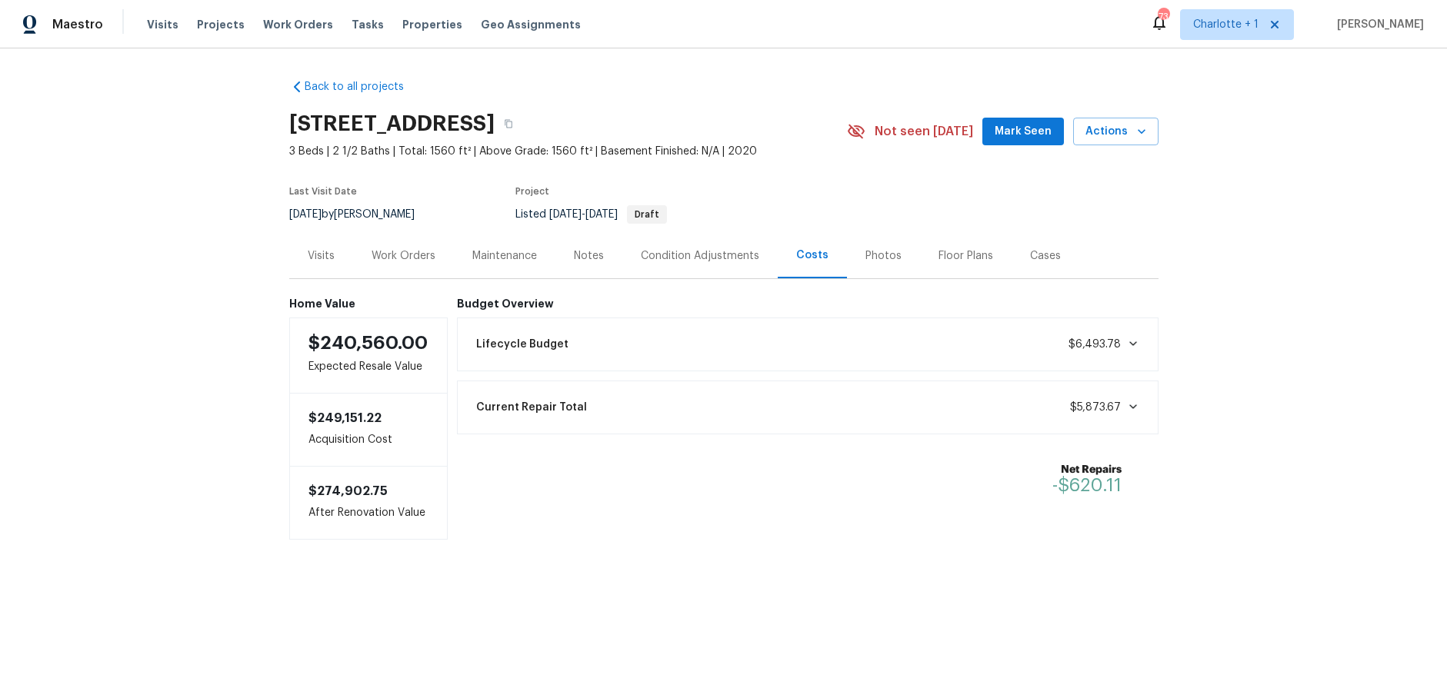
click at [876, 255] on div "Photos" at bounding box center [883, 255] width 36 height 15
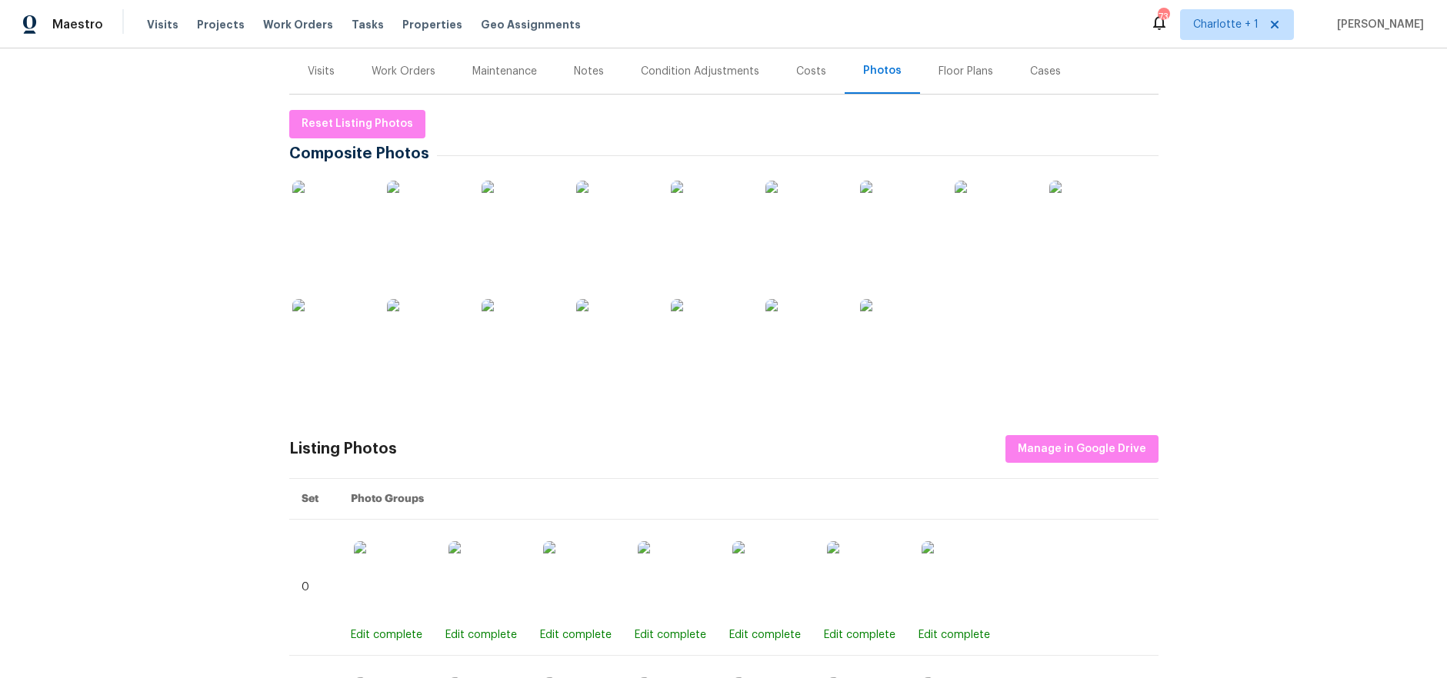
scroll to position [211, 0]
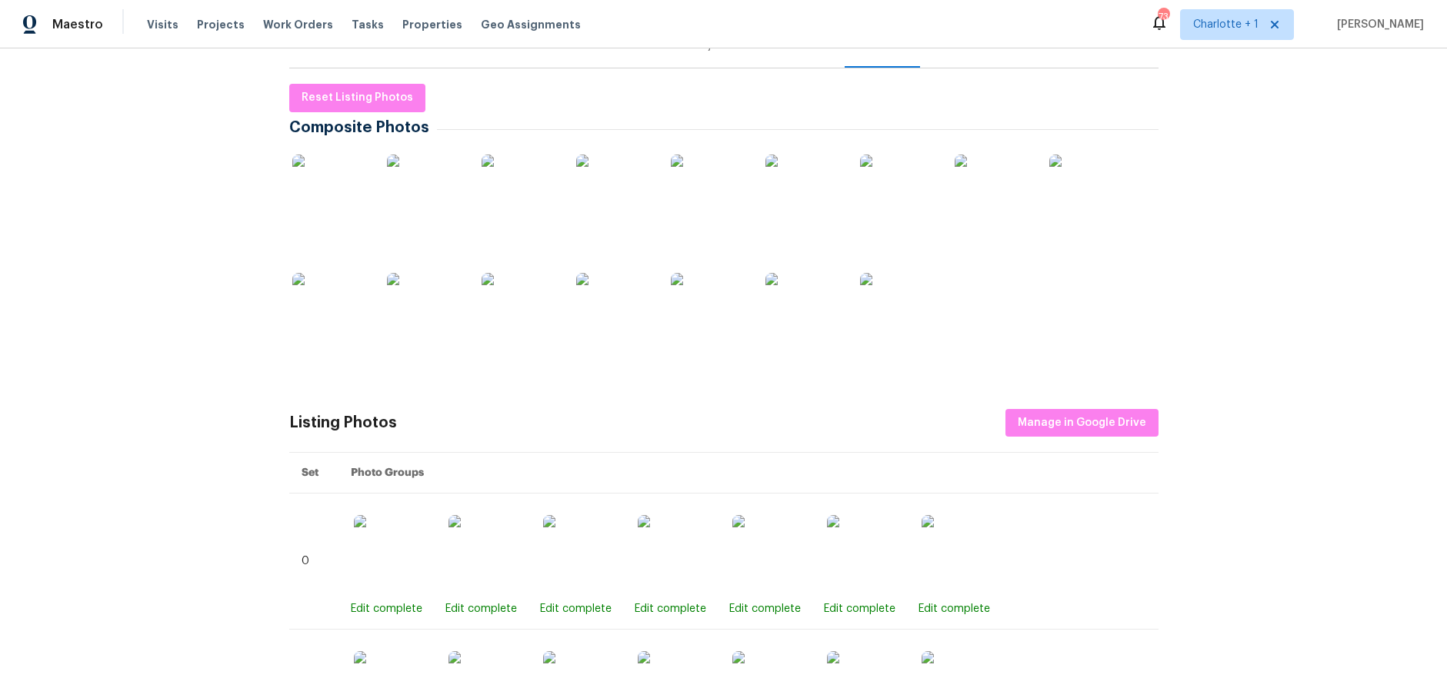
click at [347, 178] on img at bounding box center [330, 193] width 77 height 77
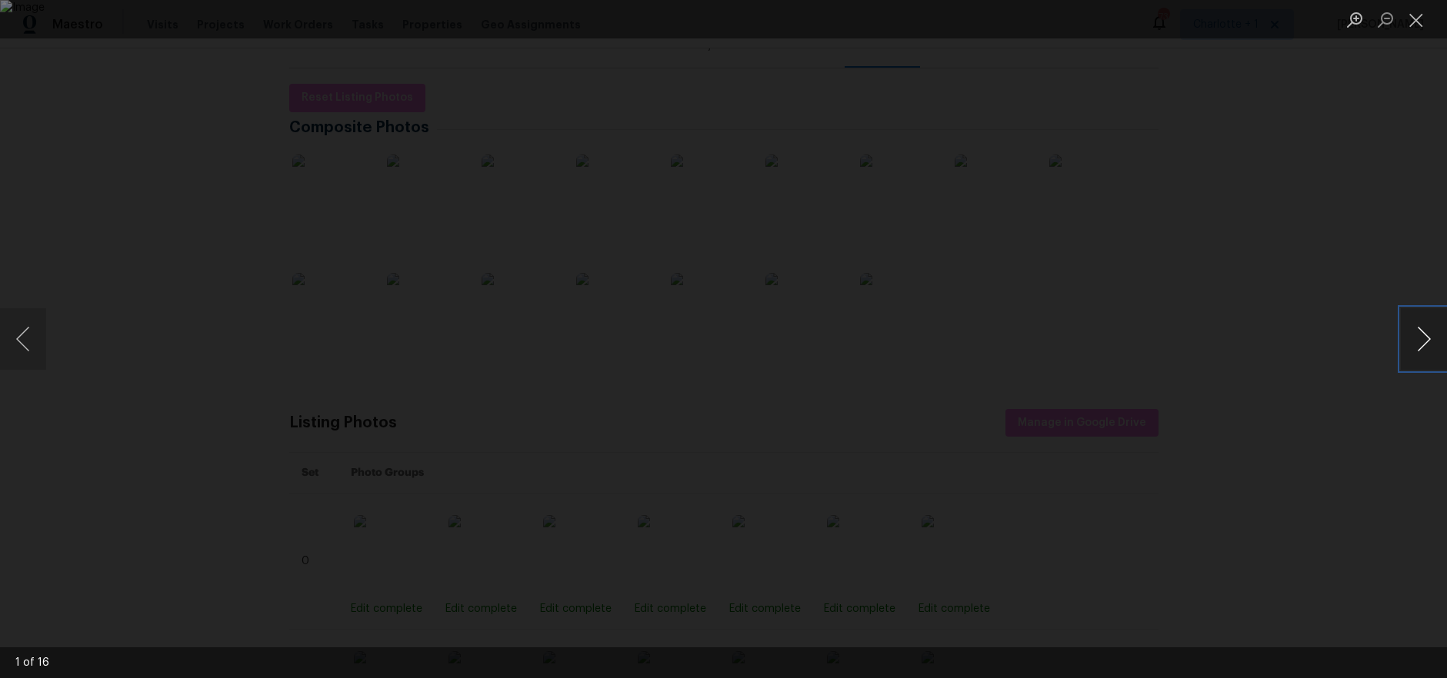
click at [1415, 342] on button "Next image" at bounding box center [1424, 339] width 46 height 62
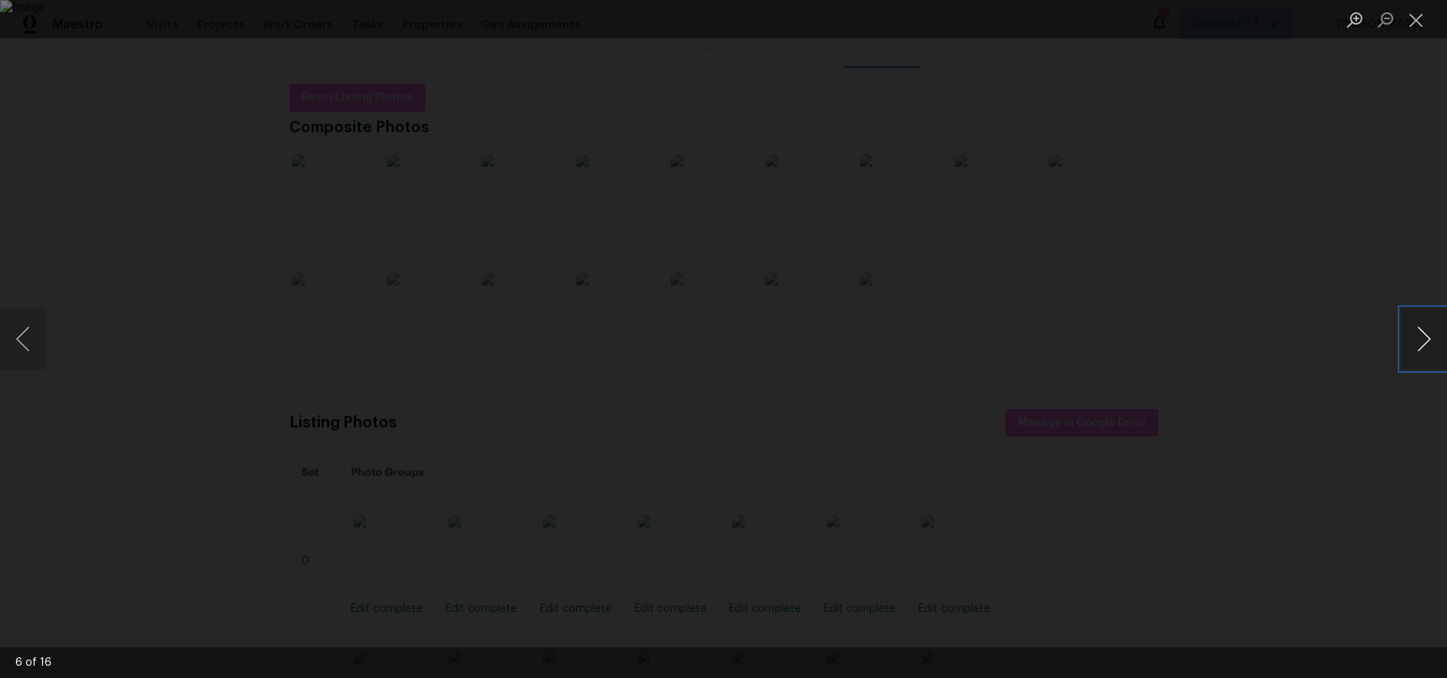
click at [1415, 342] on button "Next image" at bounding box center [1424, 339] width 46 height 62
click at [1232, 216] on div "Lightbox" at bounding box center [723, 339] width 1447 height 678
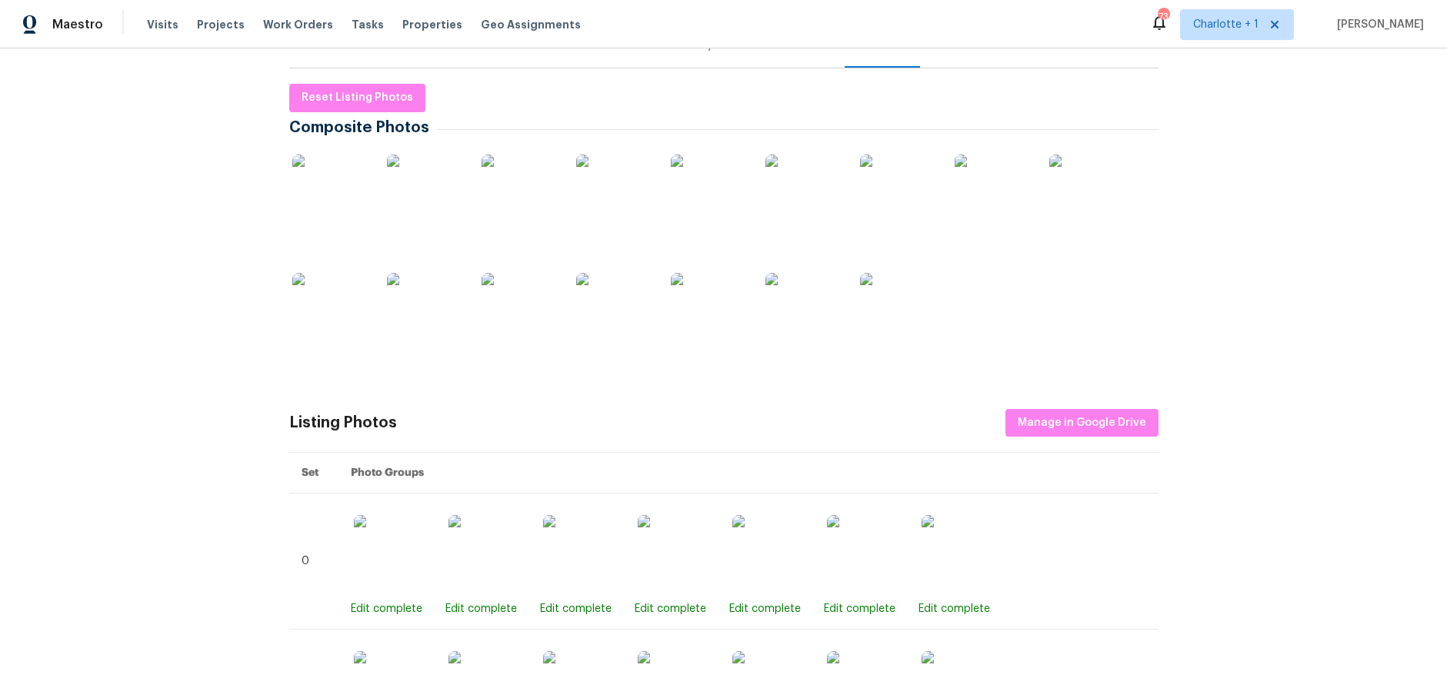
click at [1265, 236] on div "Back to all projects 102 Red Plum Ln, Jamestown, NC 27282 3 Beds | 2 1/2 Baths …" at bounding box center [723, 363] width 1447 height 630
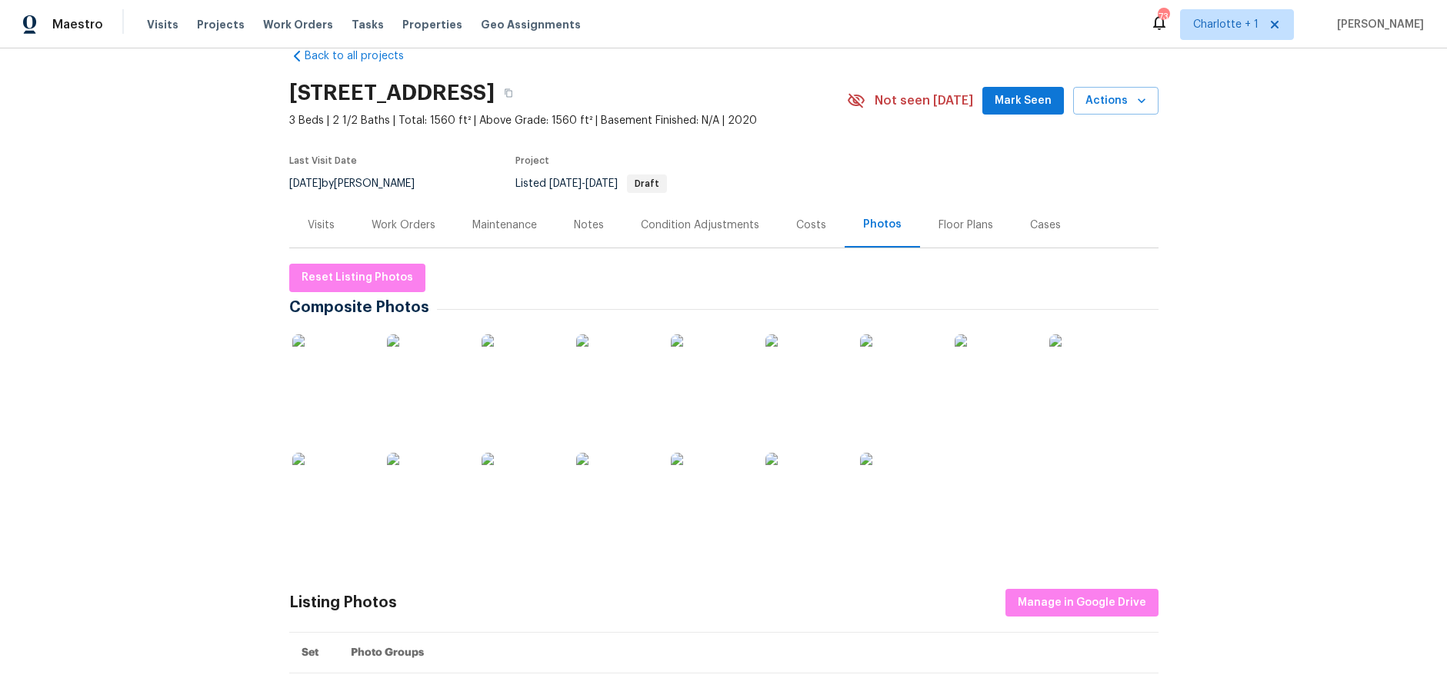
scroll to position [0, 0]
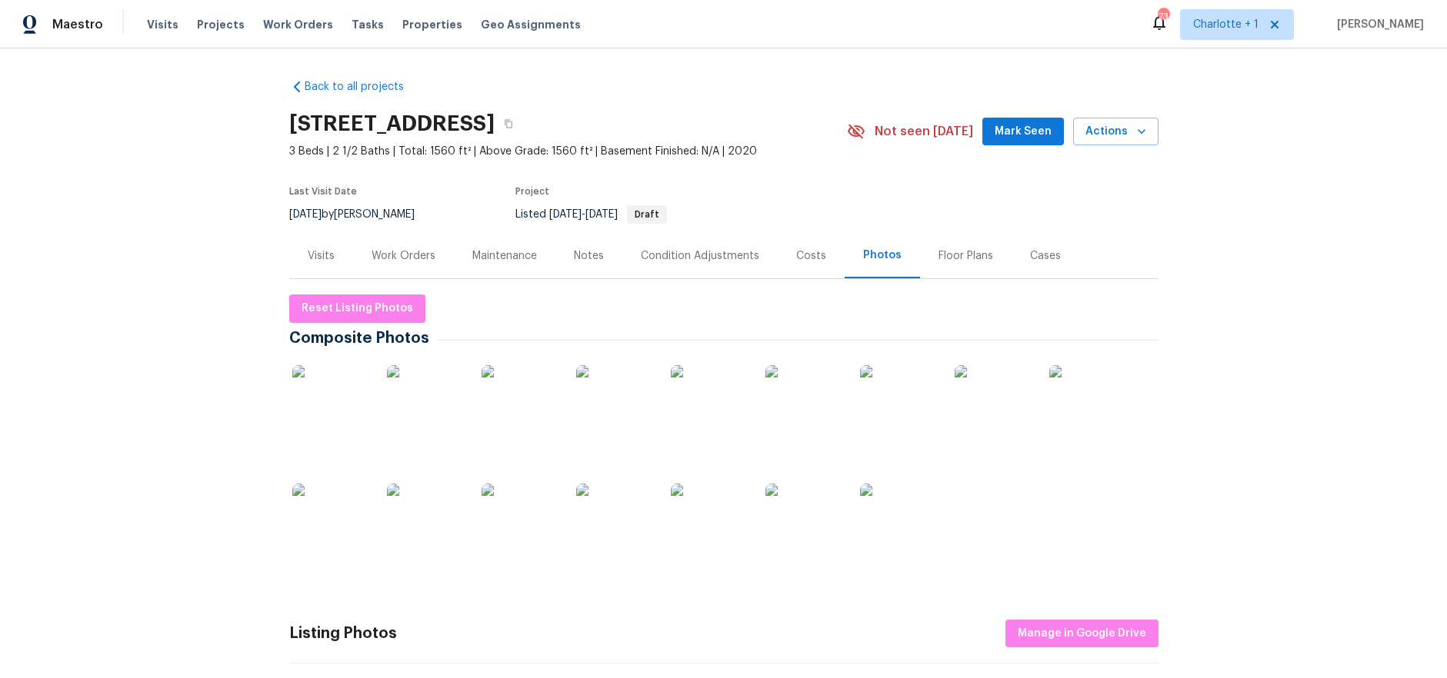
click at [812, 257] on div "Costs" at bounding box center [811, 255] width 30 height 15
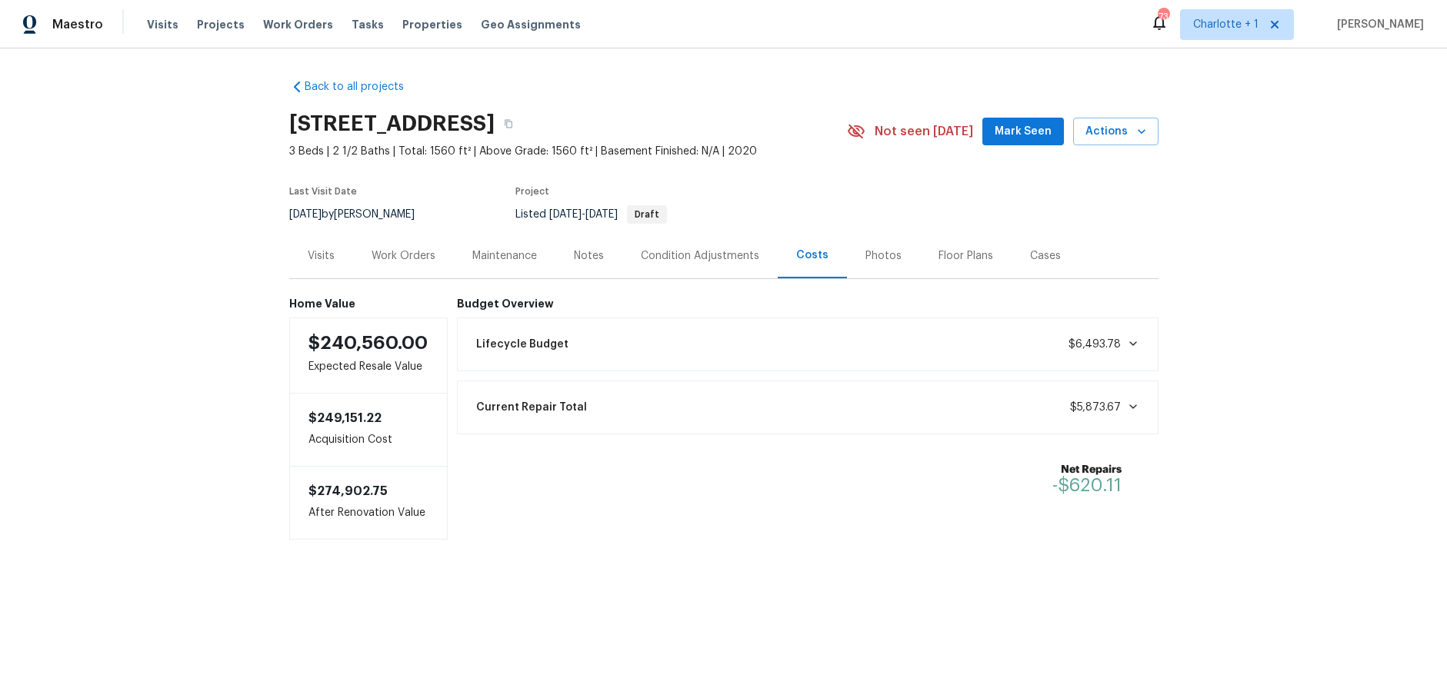
click at [388, 256] on div "Work Orders" at bounding box center [404, 255] width 64 height 15
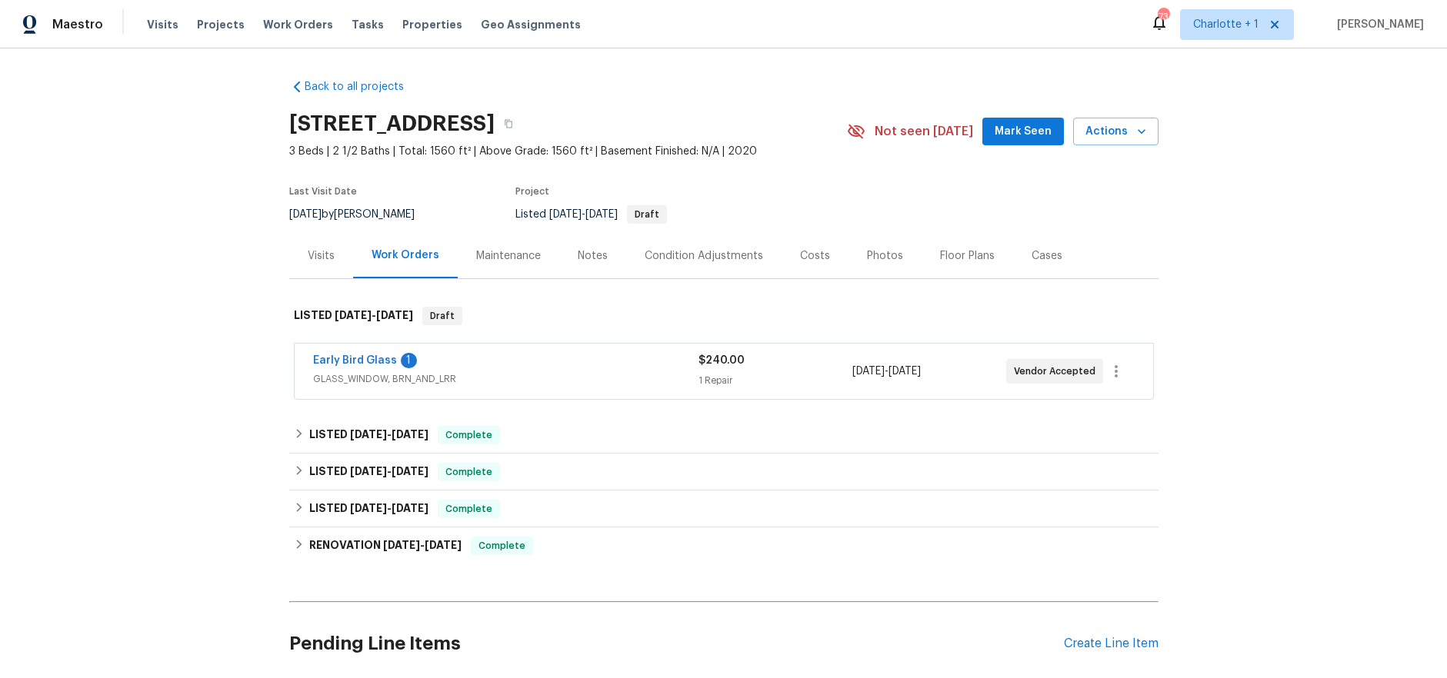
click at [1195, 255] on div "Back to all projects 102 Red Plum Ln, Jamestown, NC 27282 3 Beds | 2 1/2 Baths …" at bounding box center [723, 363] width 1447 height 630
click at [1281, 141] on div "Back to all projects 102 Red Plum Ln, Jamestown, NC 27282 3 Beds | 2 1/2 Baths …" at bounding box center [723, 363] width 1447 height 630
click at [672, 78] on div "Back to all projects 102 Red Plum Ln, Jamestown, NC 27282 3 Beds | 2 1/2 Baths …" at bounding box center [723, 387] width 869 height 641
click at [210, 24] on span "Projects" at bounding box center [221, 24] width 48 height 15
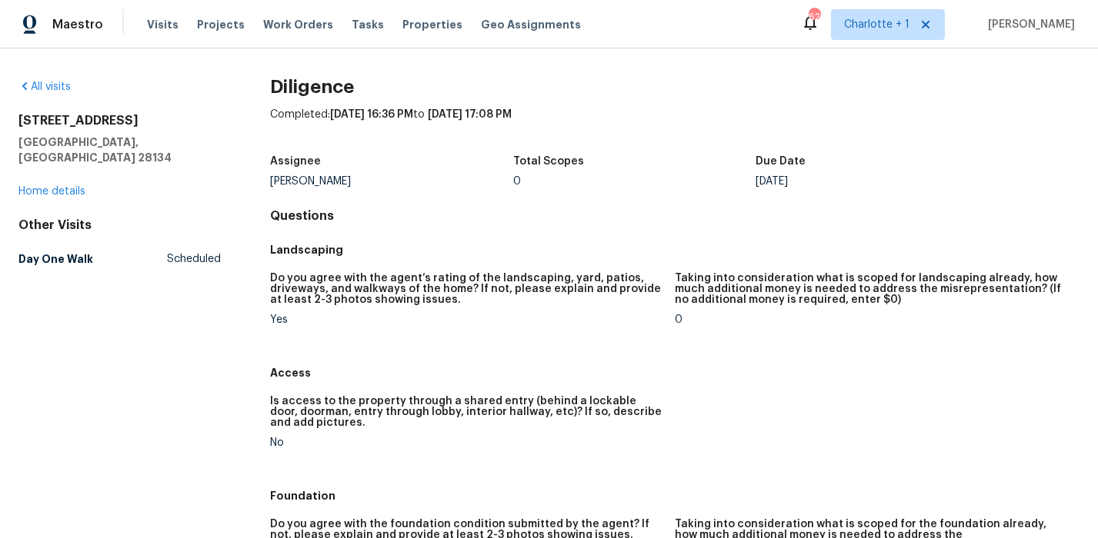
click at [173, 25] on div "Visits Projects Work Orders Tasks Properties Geo Assignments" at bounding box center [373, 24] width 452 height 31
click at [164, 26] on span "Visits" at bounding box center [163, 24] width 32 height 15
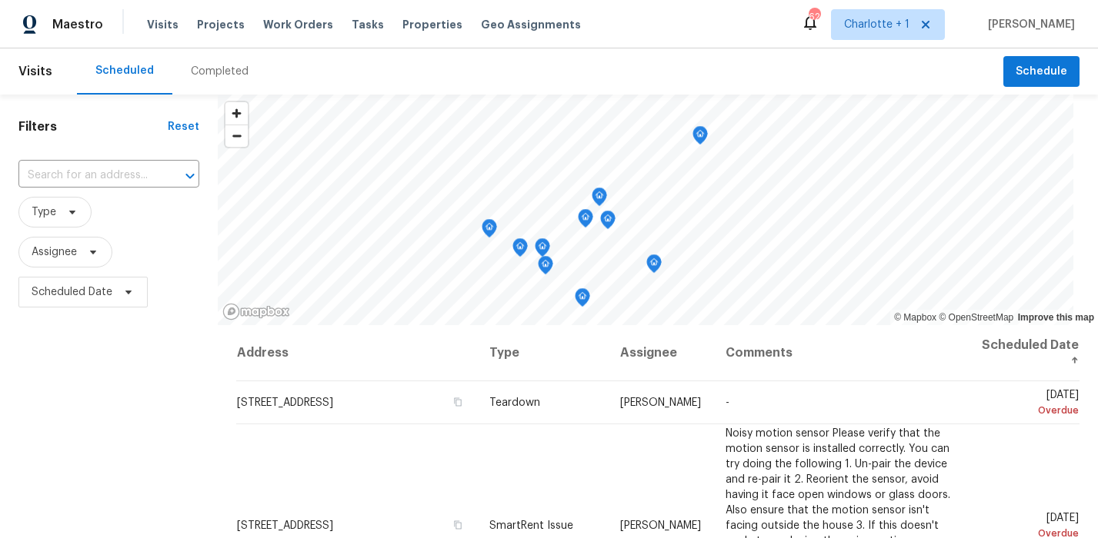
click at [242, 92] on div "Completed" at bounding box center [219, 71] width 95 height 46
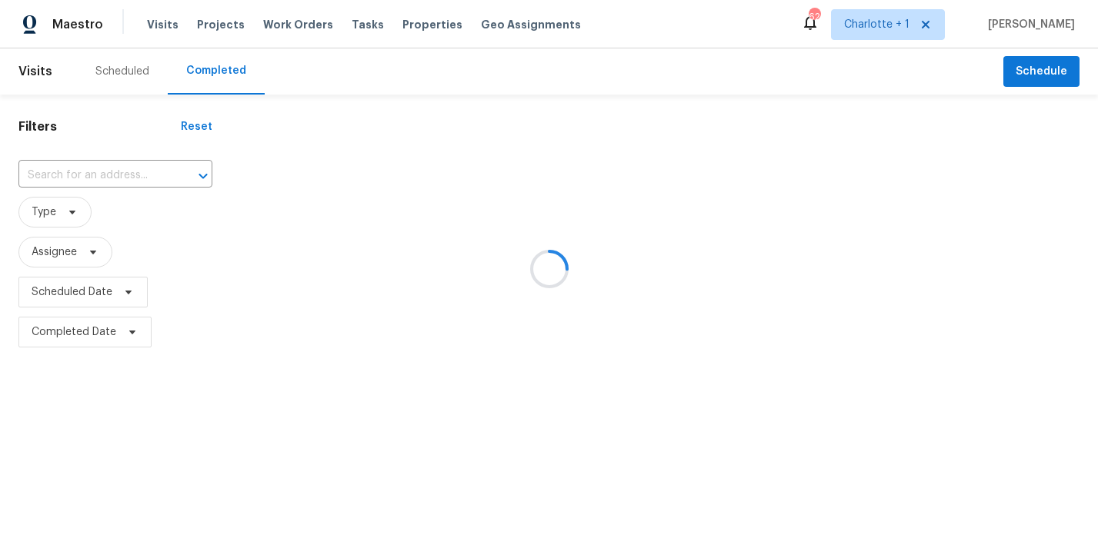
click at [233, 76] on div at bounding box center [549, 269] width 1098 height 538
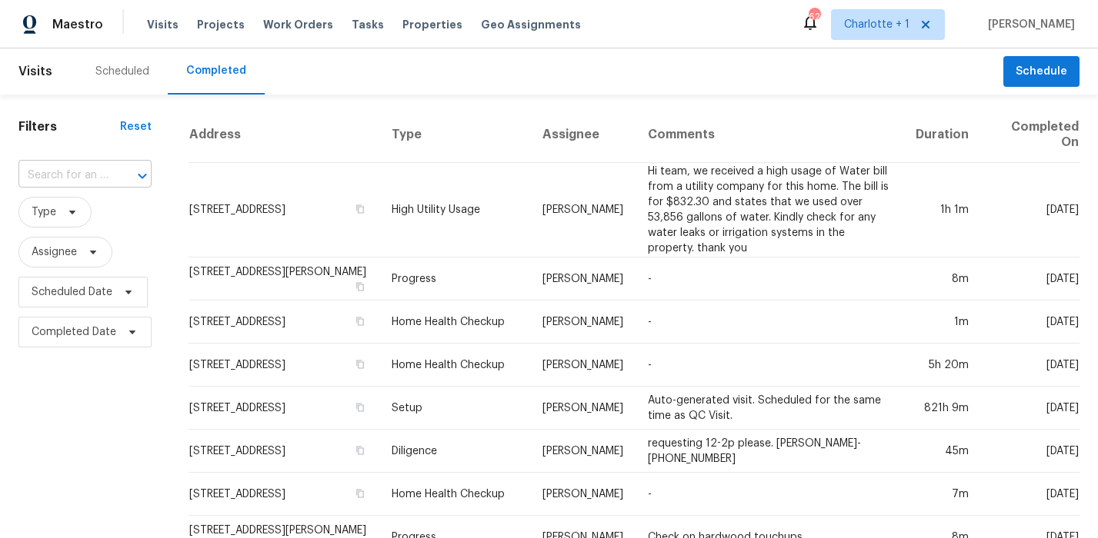
click at [118, 165] on div at bounding box center [132, 176] width 40 height 22
type input "3877 we"
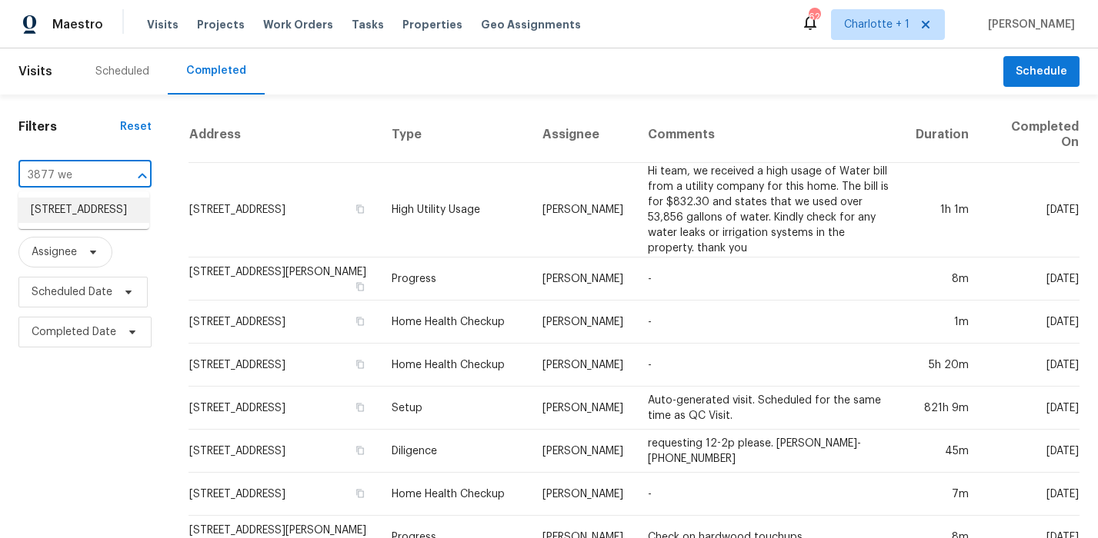
click at [98, 214] on li "3877 Welcome Arcadia Rd, Lexington, NC 27295" at bounding box center [83, 210] width 131 height 25
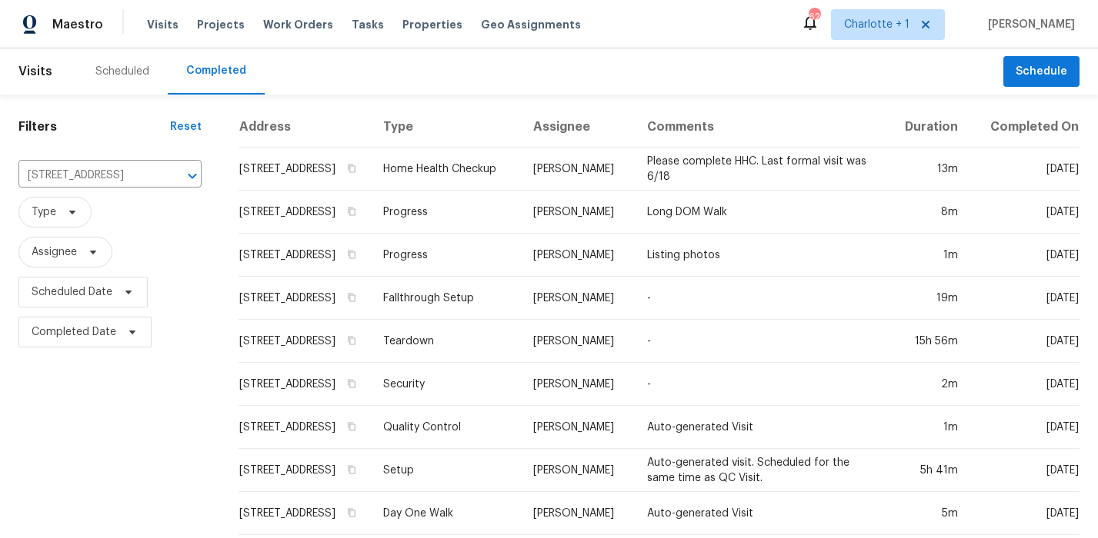
click at [467, 118] on th "Type" at bounding box center [446, 127] width 151 height 41
click at [695, 178] on td "Please complete HHC. Last formal visit was 6/18" at bounding box center [761, 169] width 252 height 43
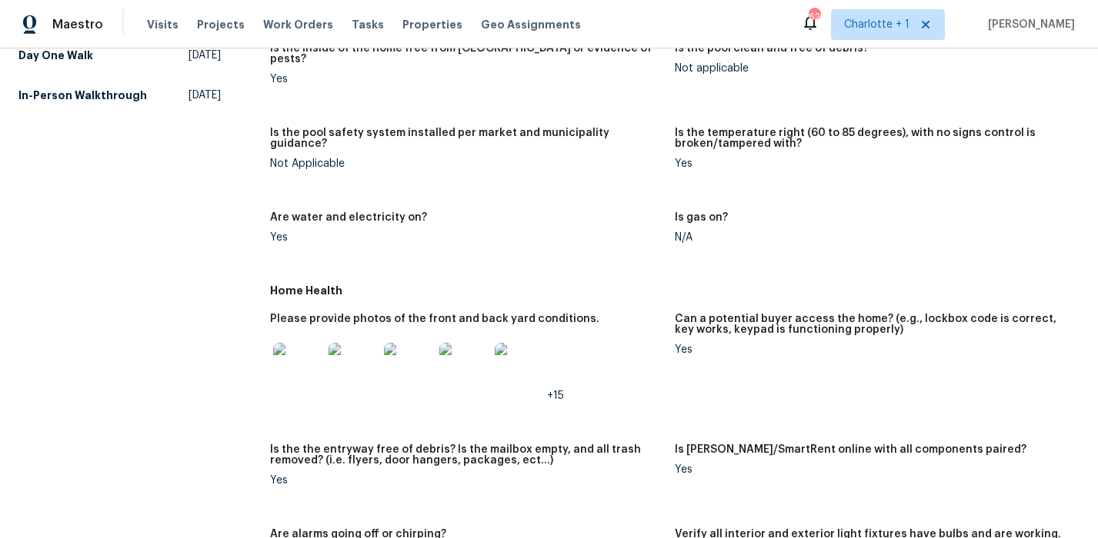
scroll to position [540, 0]
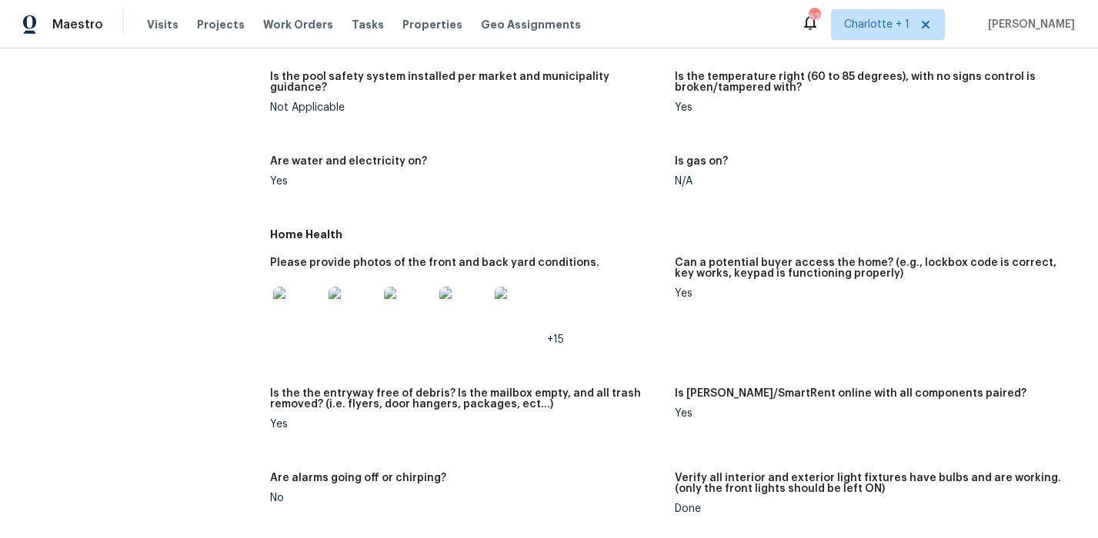
click at [325, 292] on div at bounding box center [352, 312] width 55 height 68
click at [308, 296] on img at bounding box center [297, 311] width 49 height 49
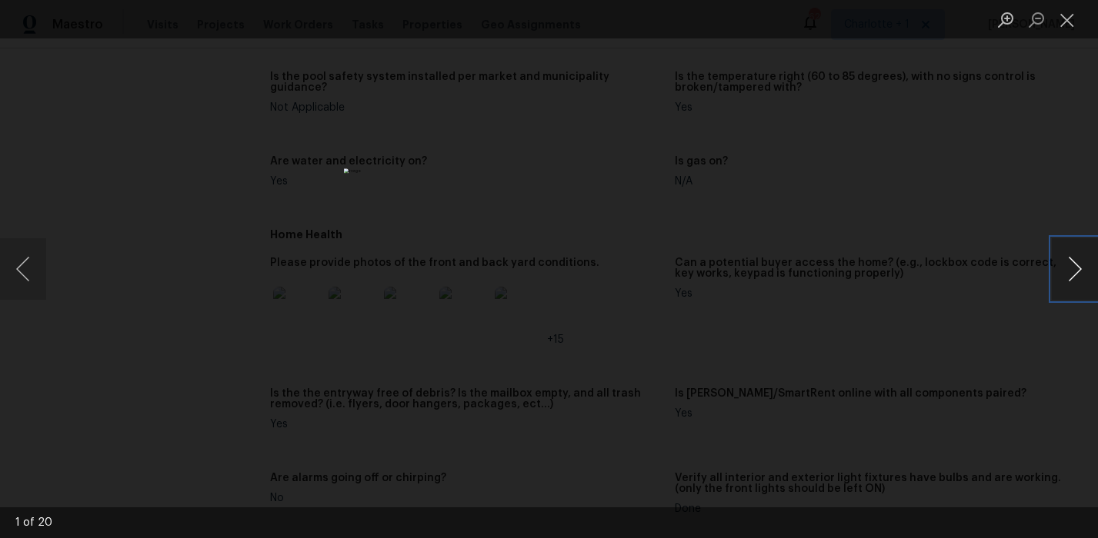
click at [1055, 268] on button "Next image" at bounding box center [1075, 269] width 46 height 62
click at [1064, 266] on button "Next image" at bounding box center [1075, 269] width 46 height 62
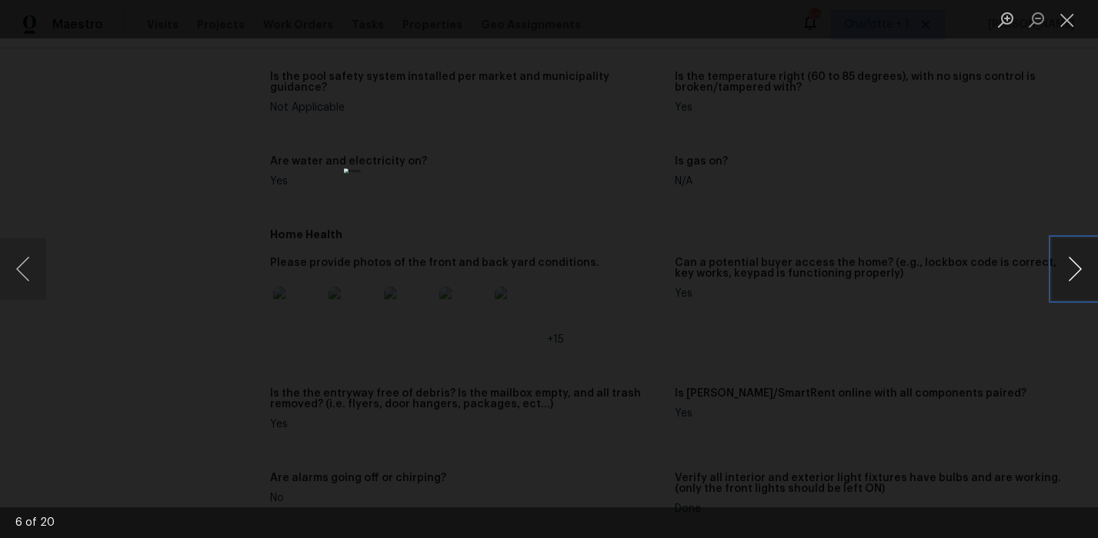
click at [1064, 266] on button "Next image" at bounding box center [1075, 269] width 46 height 62
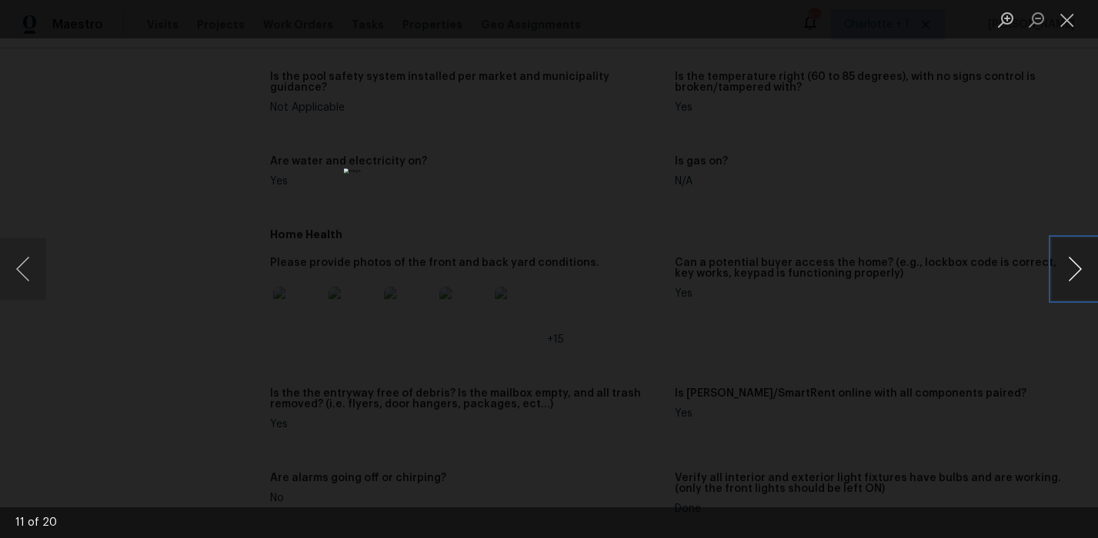
click at [1064, 266] on button "Next image" at bounding box center [1075, 269] width 46 height 62
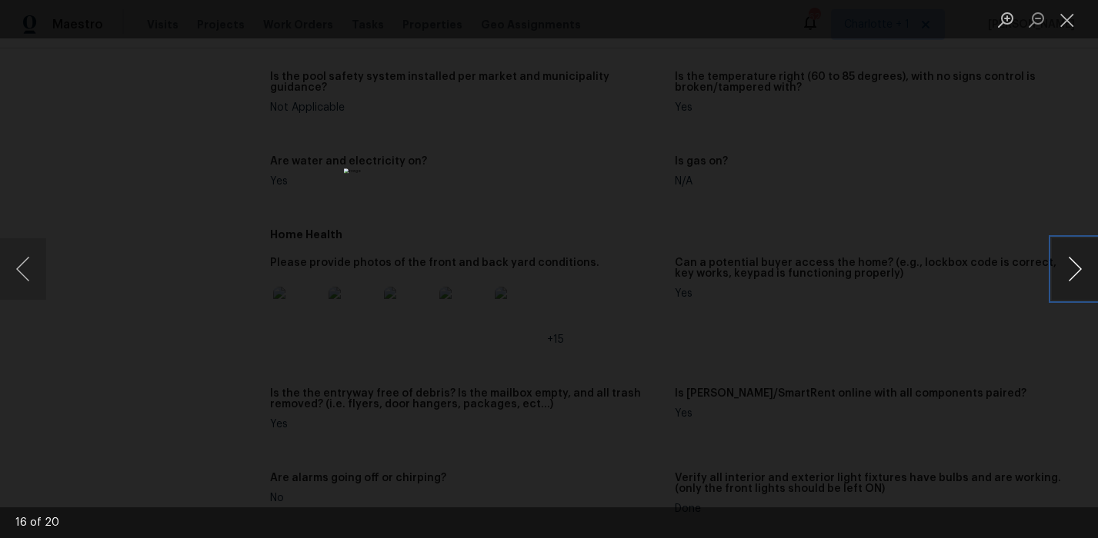
click at [1064, 266] on button "Next image" at bounding box center [1075, 269] width 46 height 62
click at [951, 198] on div "Lightbox" at bounding box center [549, 269] width 1098 height 538
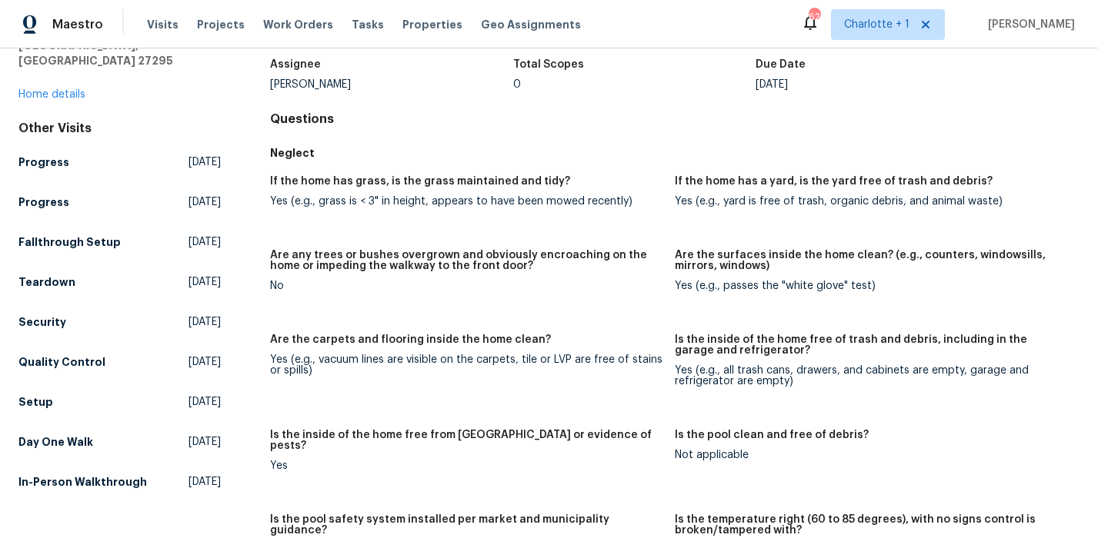
scroll to position [0, 0]
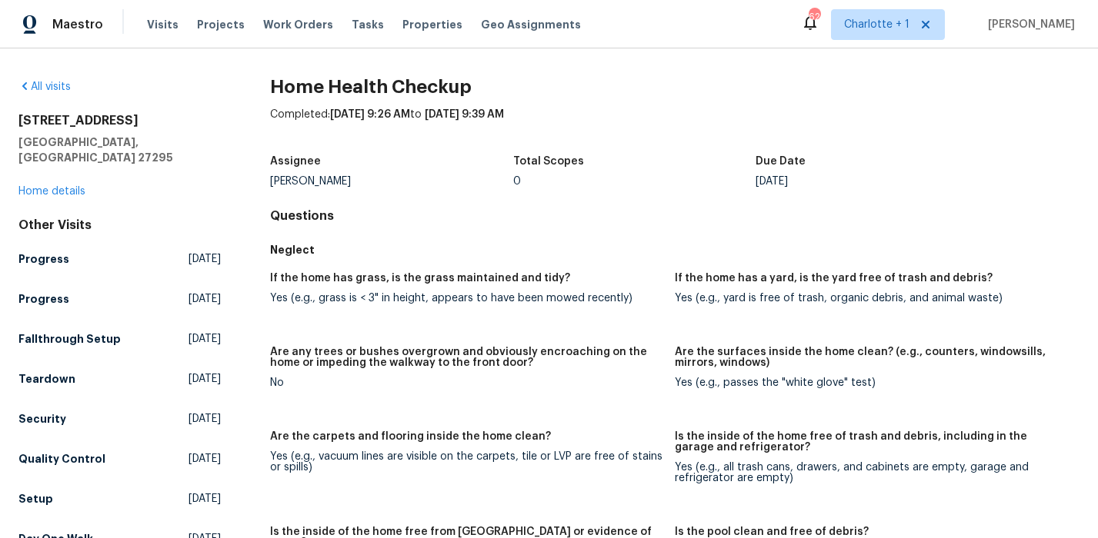
click at [712, 125] on div "Completed: 9/9/2025, 9:26 AM to 9/9/2025, 9:39 AM" at bounding box center [674, 127] width 809 height 40
drag, startPoint x: 204, startPoint y: 89, endPoint x: 191, endPoint y: 92, distance: 13.4
click at [201, 90] on div "All visits" at bounding box center [119, 86] width 202 height 15
click at [214, 25] on span "Projects" at bounding box center [221, 24] width 48 height 15
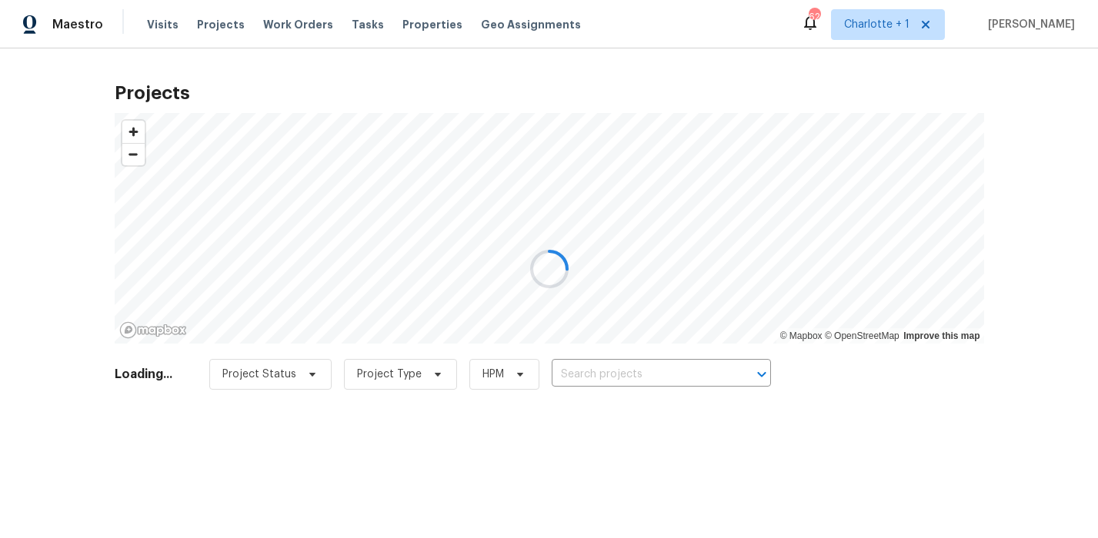
click at [610, 392] on div at bounding box center [549, 269] width 1098 height 538
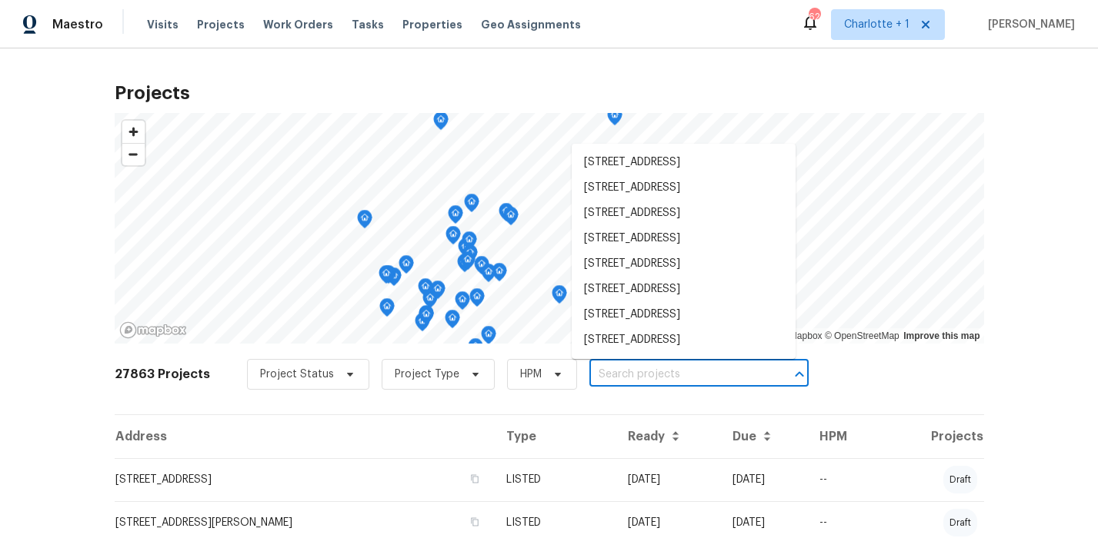
click at [593, 377] on input "text" at bounding box center [677, 375] width 176 height 24
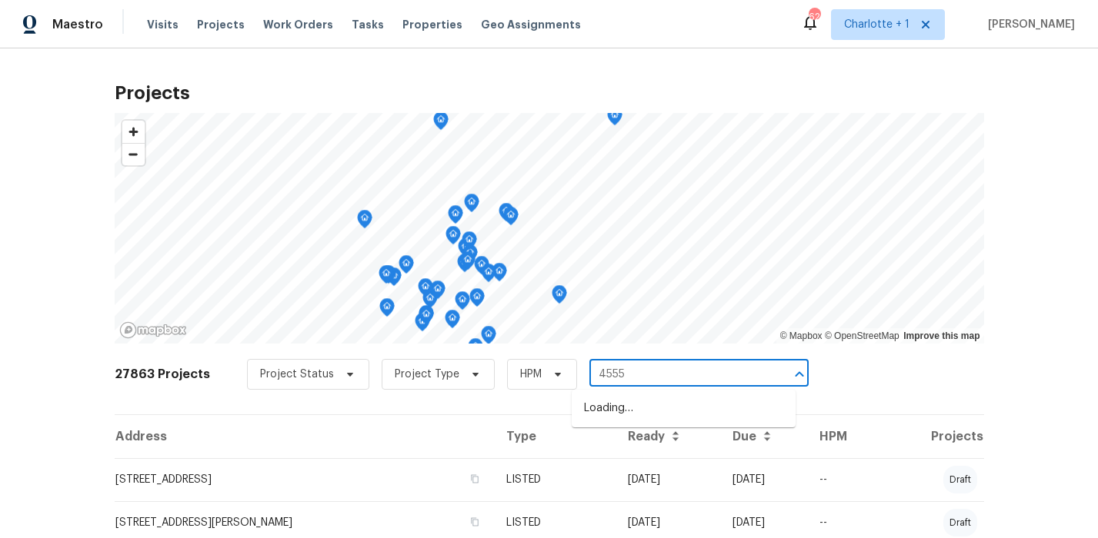
type input "4555 o"
click at [692, 405] on li "4555 Old Town Dr, Winston Salem, NC 27106" at bounding box center [684, 408] width 224 height 25
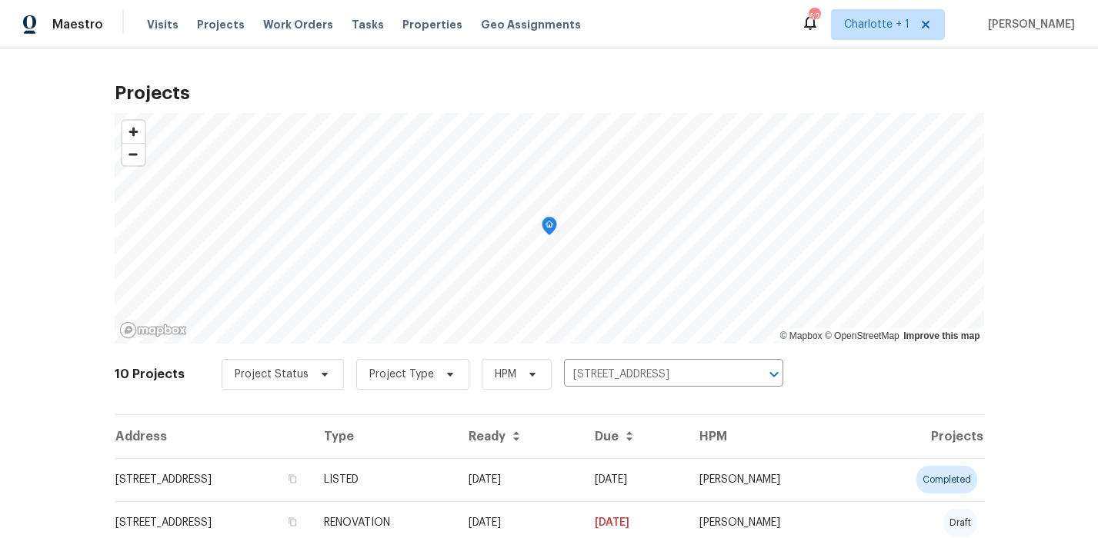
click at [273, 476] on td "4555 Old Town Dr, Winston Salem, NC 27106" at bounding box center [213, 479] width 197 height 43
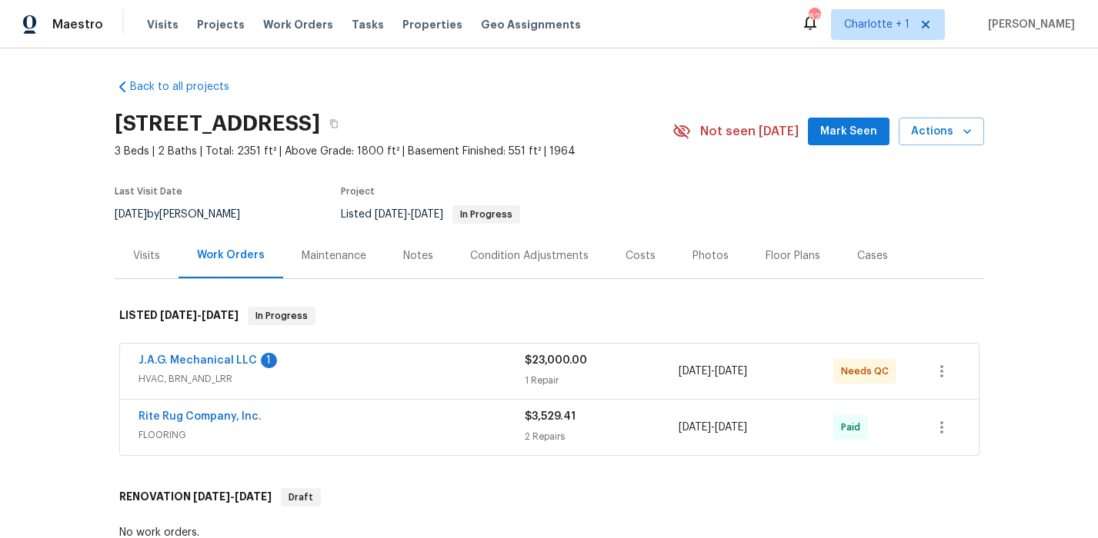
click at [365, 366] on div "J.A.G. Mechanical LLC 1" at bounding box center [331, 362] width 386 height 18
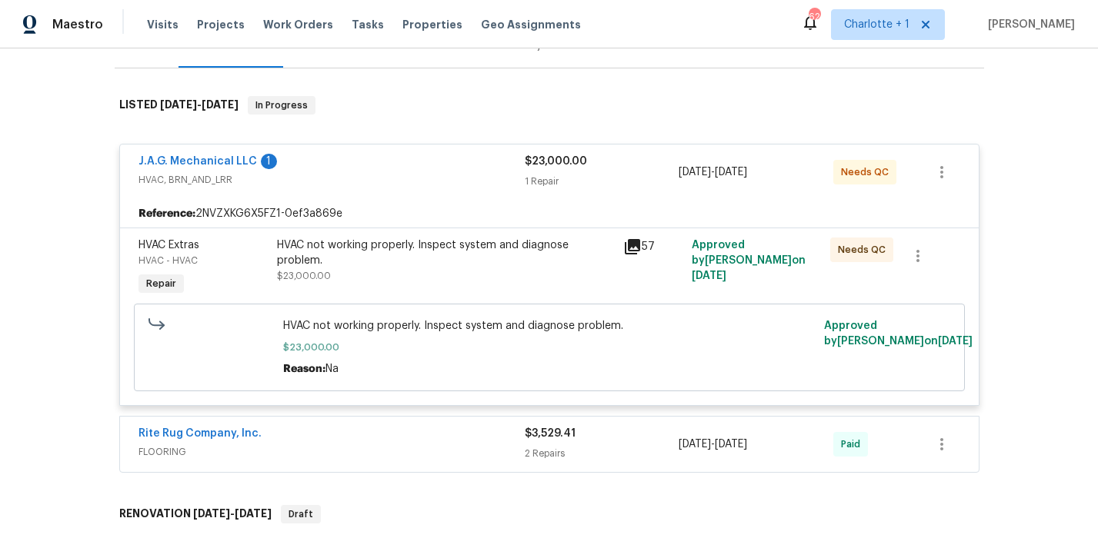
scroll to position [248, 0]
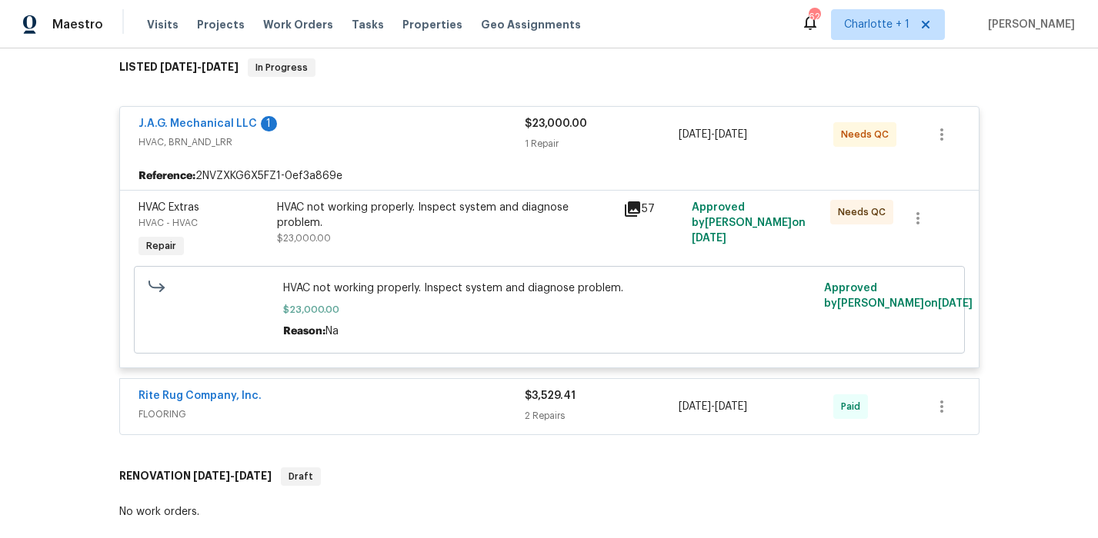
click at [400, 224] on div "HVAC not working properly. Inspect system and diagnose problem." at bounding box center [445, 215] width 337 height 31
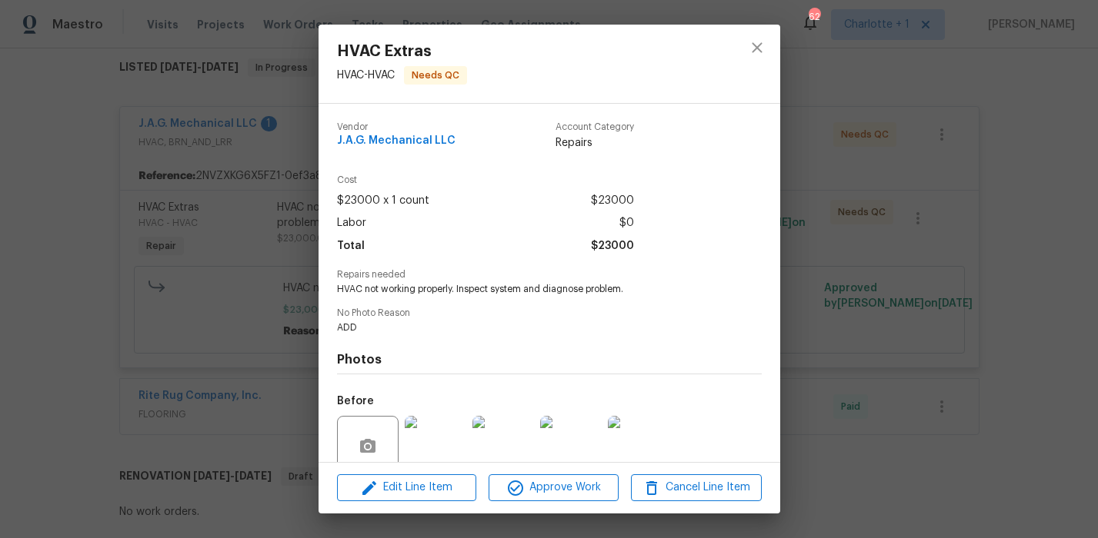
scroll to position [131, 0]
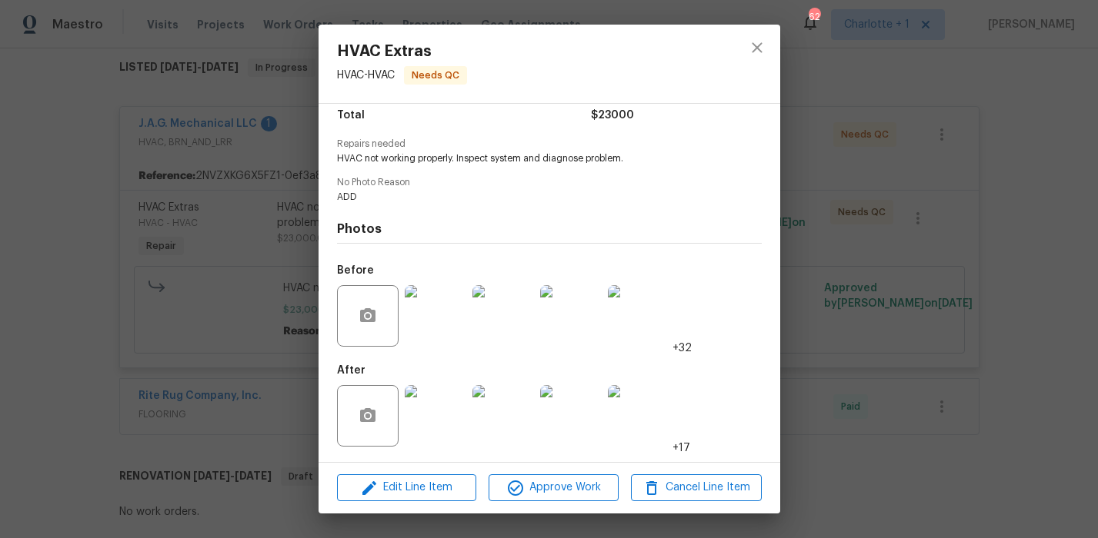
click at [438, 405] on img at bounding box center [436, 416] width 62 height 62
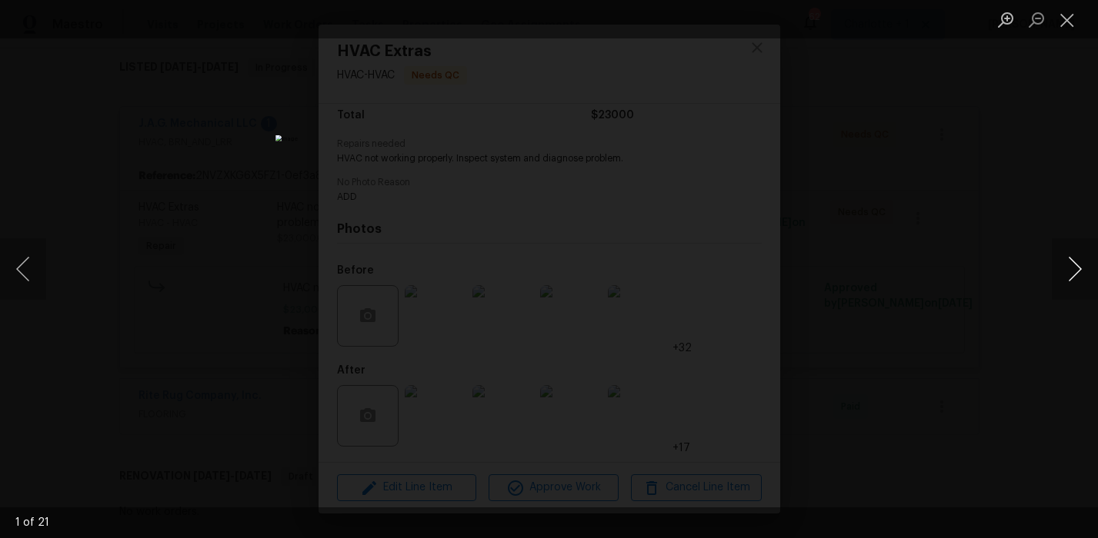
click at [1061, 272] on button "Next image" at bounding box center [1075, 269] width 46 height 62
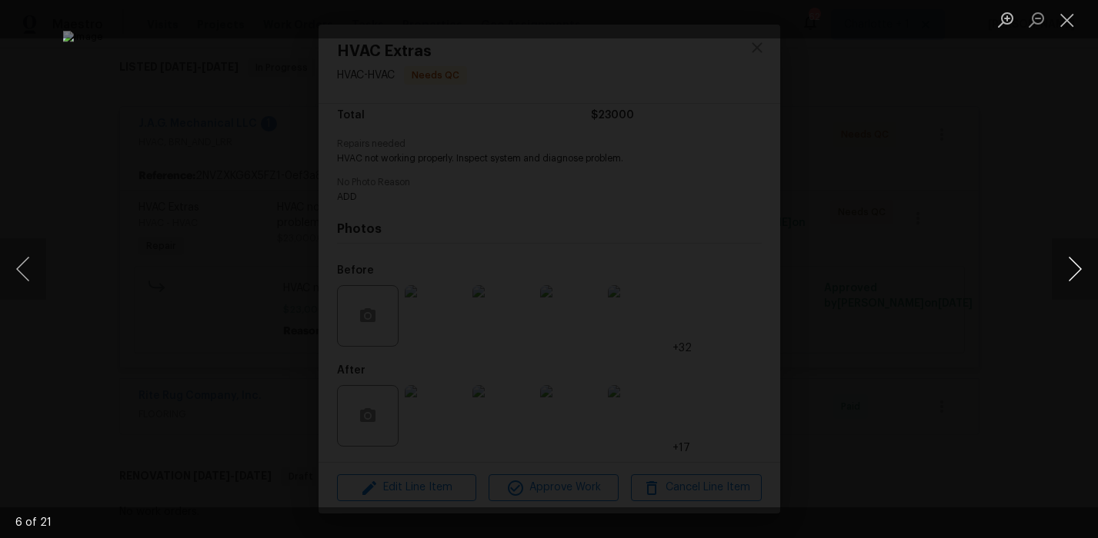
click at [1061, 272] on button "Next image" at bounding box center [1075, 269] width 46 height 62
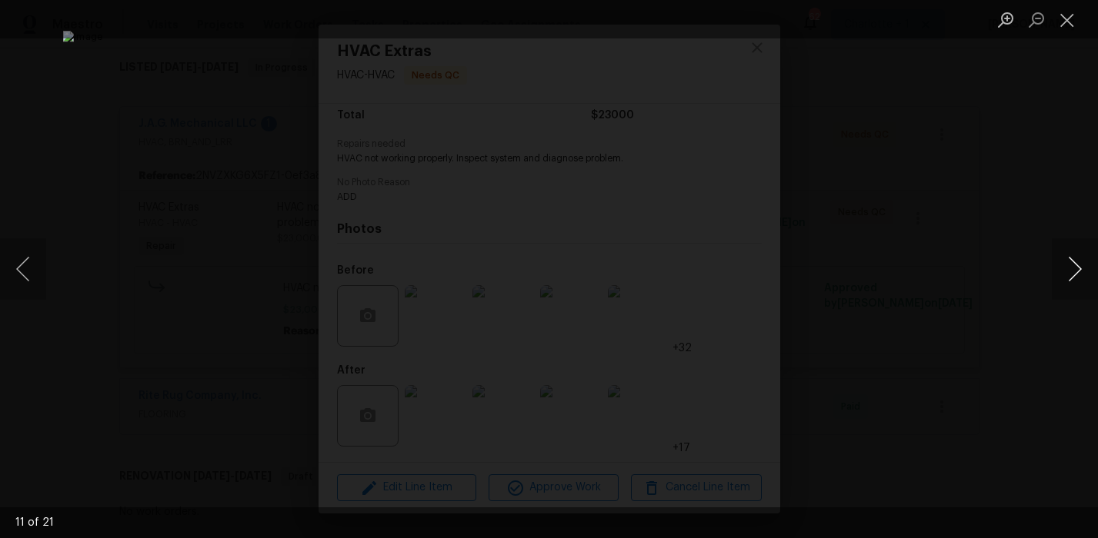
click at [1065, 268] on button "Next image" at bounding box center [1075, 269] width 46 height 62
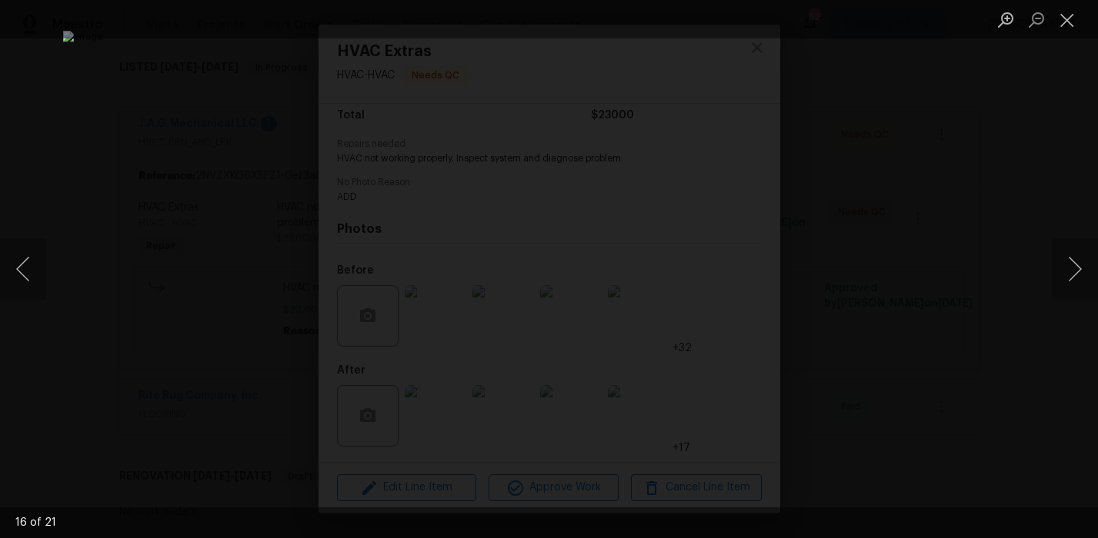
click at [952, 179] on div "Lightbox" at bounding box center [549, 269] width 1098 height 538
click at [1076, 22] on button "Close lightbox" at bounding box center [1067, 19] width 31 height 27
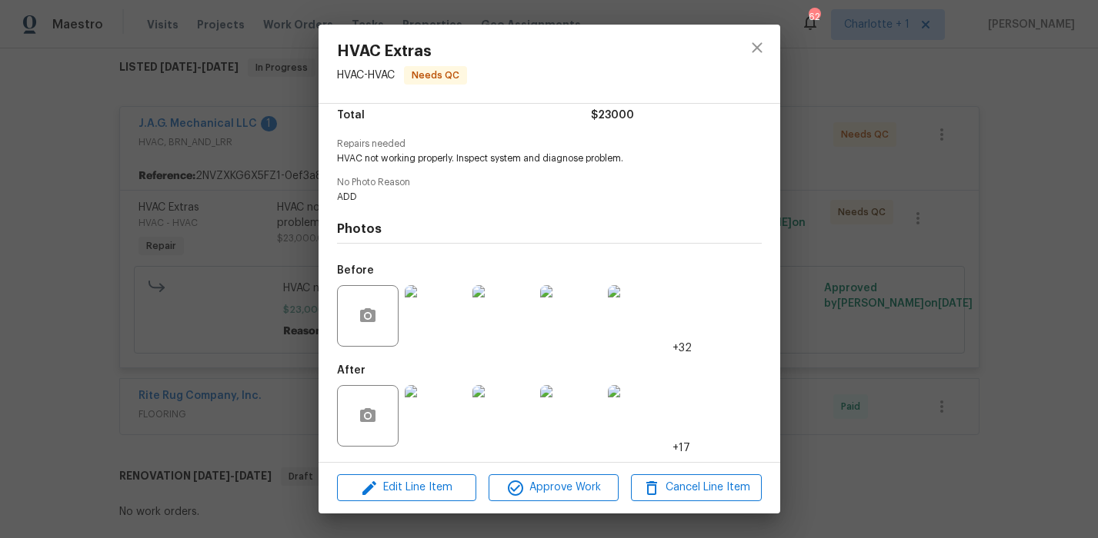
click at [442, 318] on img at bounding box center [436, 316] width 62 height 62
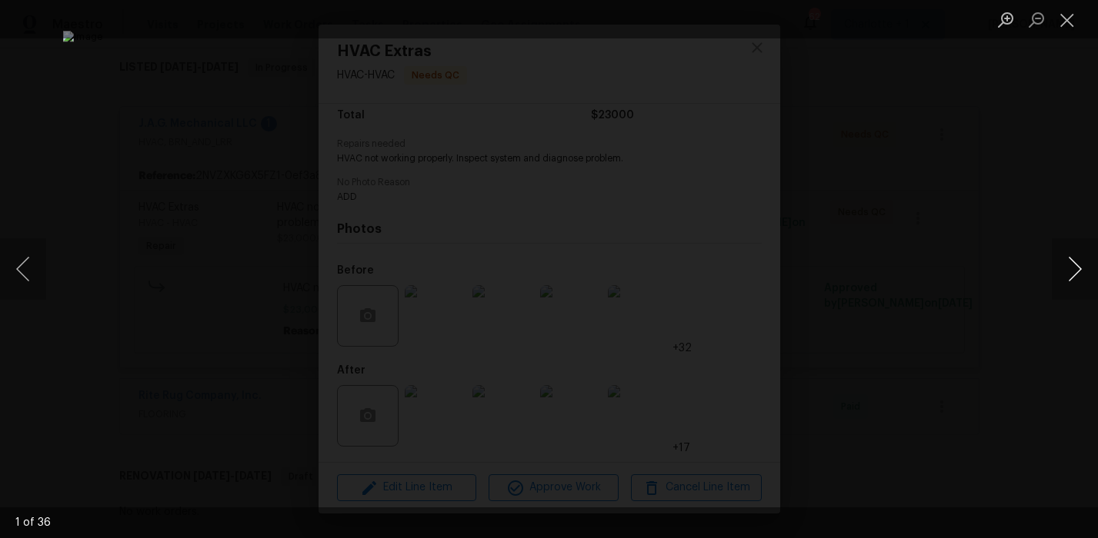
click at [1092, 279] on button "Next image" at bounding box center [1075, 269] width 46 height 62
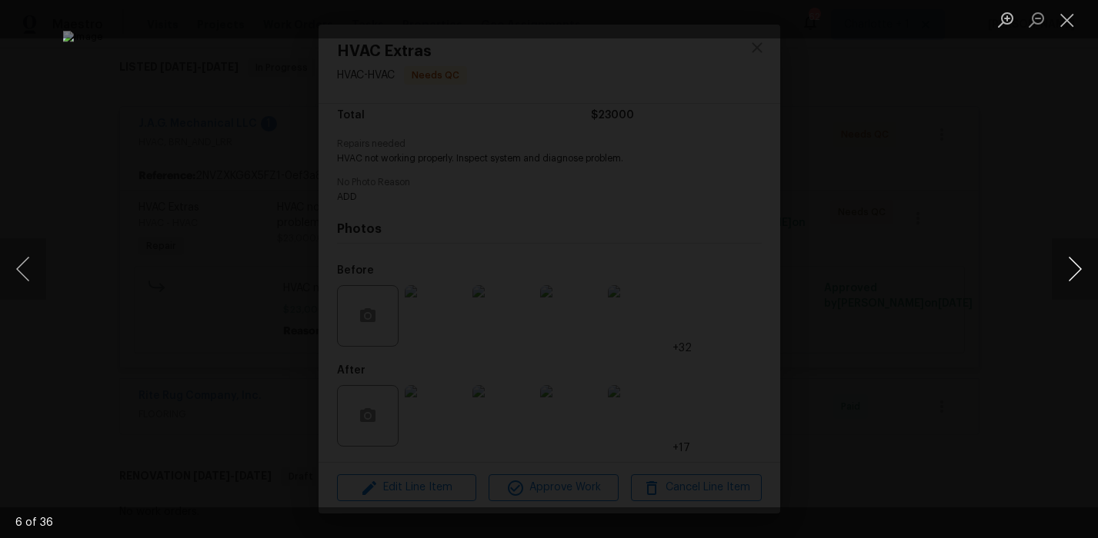
click at [1092, 279] on button "Next image" at bounding box center [1075, 269] width 46 height 62
click at [999, 146] on div "Lightbox" at bounding box center [549, 269] width 1098 height 538
click at [1075, 24] on button "Close lightbox" at bounding box center [1067, 19] width 31 height 27
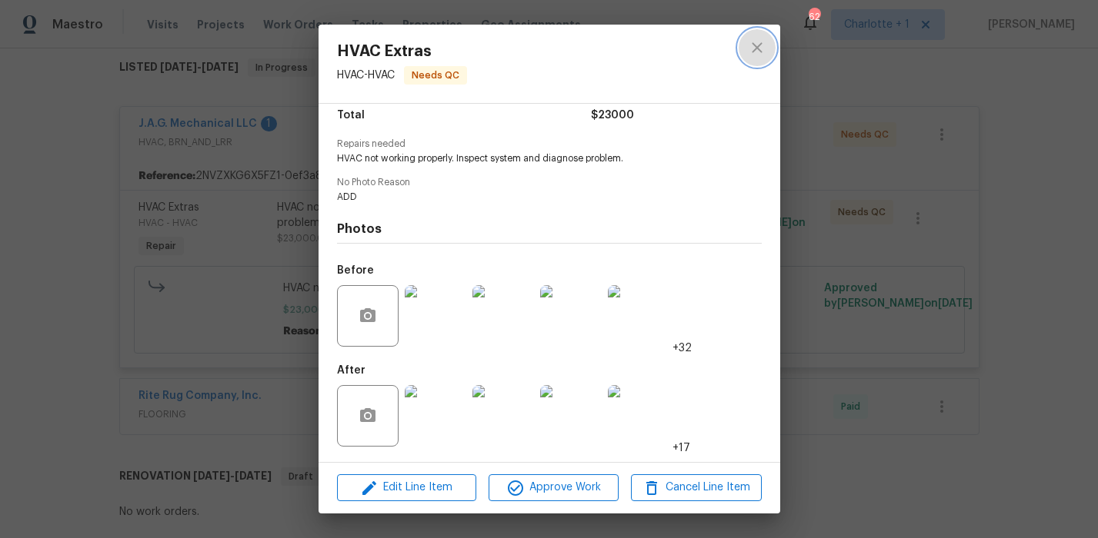
click at [751, 44] on icon "close" at bounding box center [757, 47] width 18 height 18
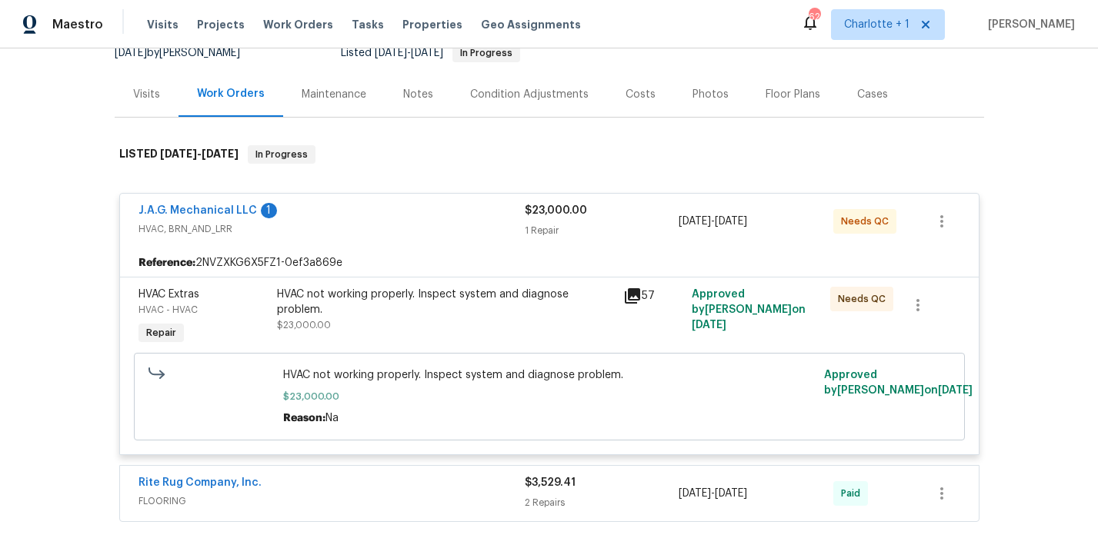
scroll to position [158, 0]
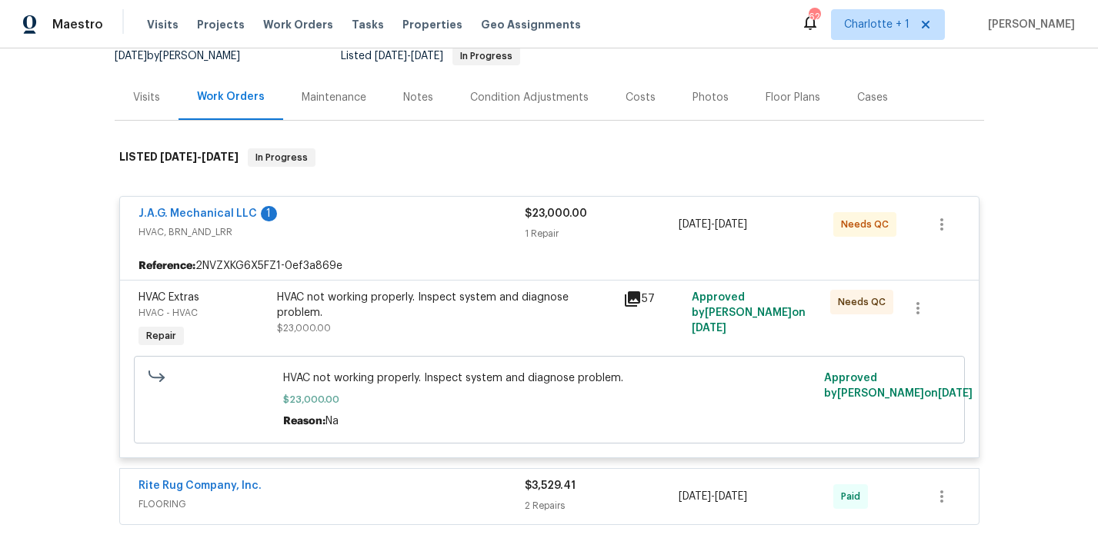
click at [380, 221] on div "J.A.G. Mechanical LLC 1" at bounding box center [331, 215] width 386 height 18
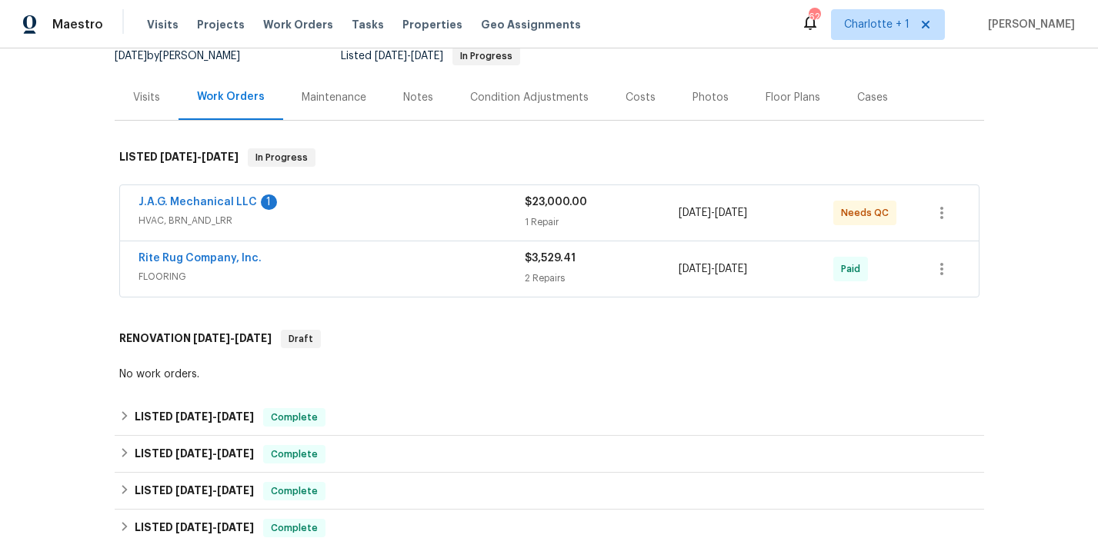
click at [382, 280] on span "FLOORING" at bounding box center [331, 276] width 386 height 15
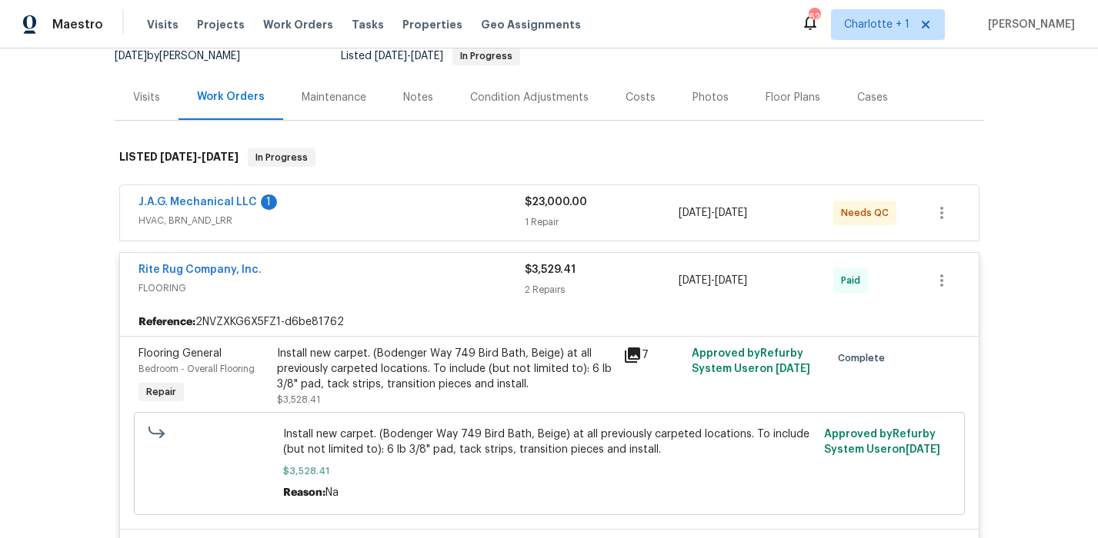
click at [412, 277] on div "Rite Rug Company, Inc." at bounding box center [331, 271] width 386 height 18
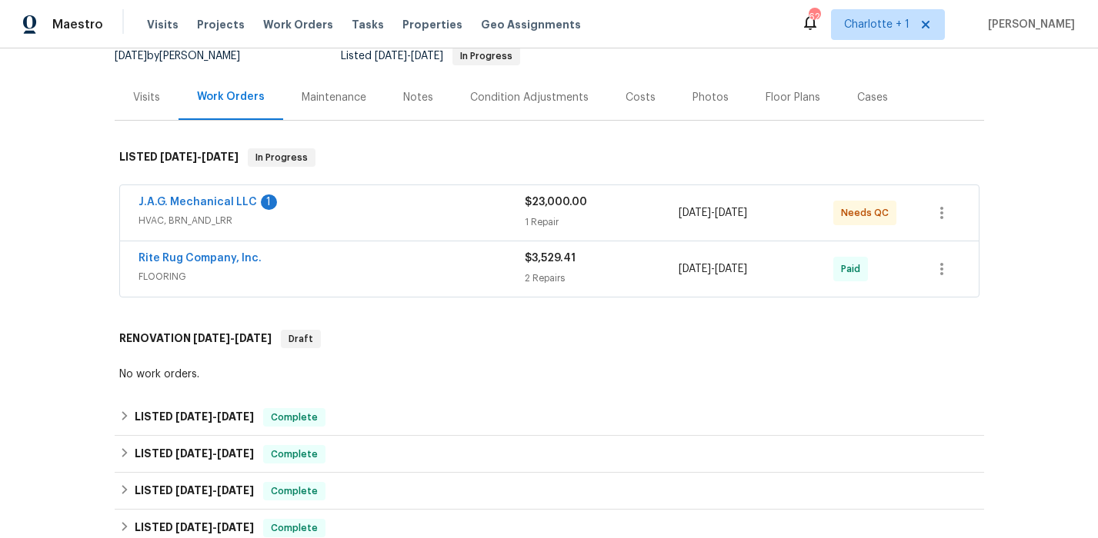
scroll to position [218, 0]
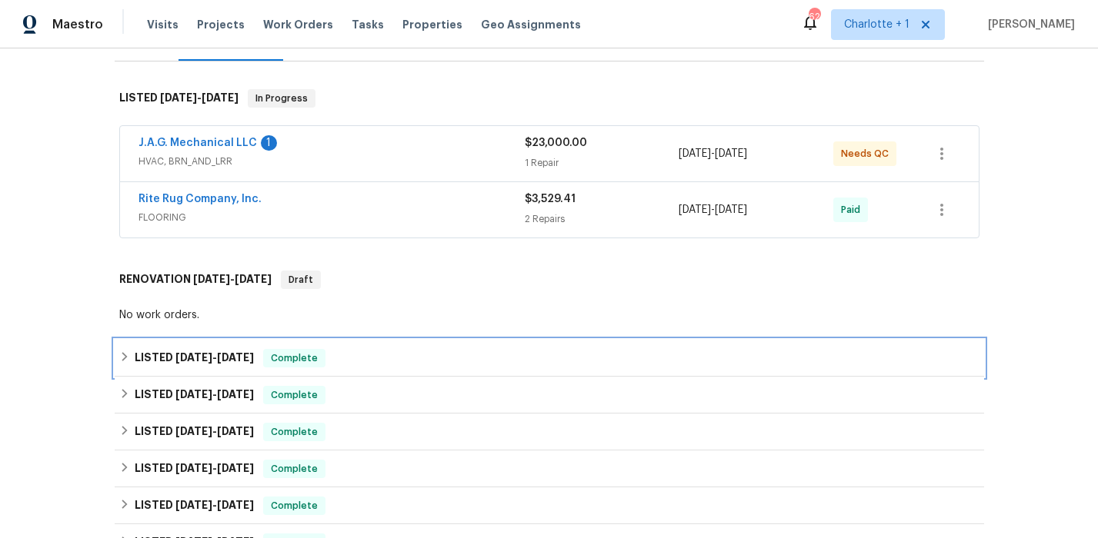
click at [193, 356] on span "6/26/25" at bounding box center [193, 357] width 37 height 11
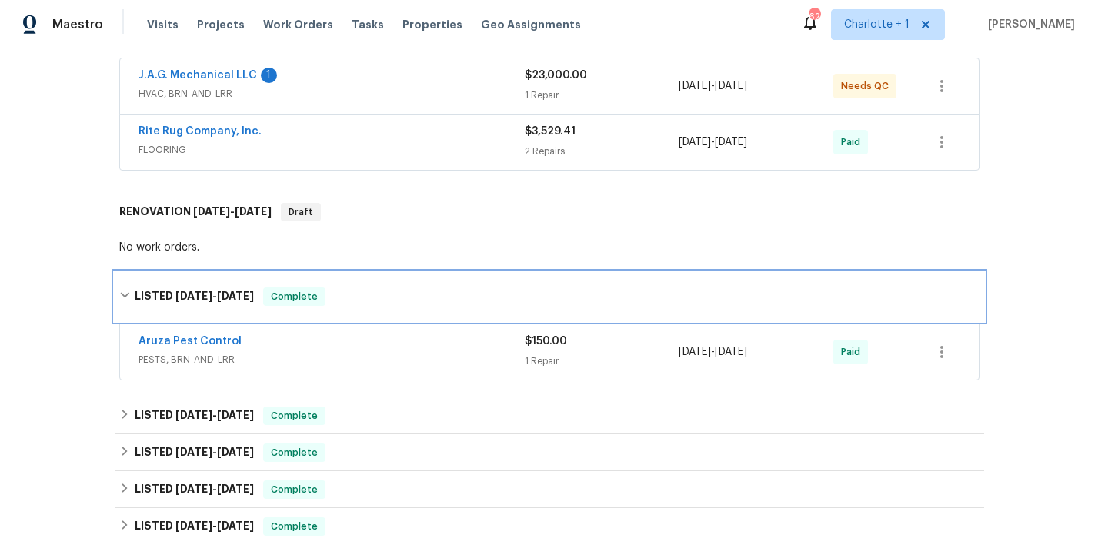
scroll to position [287, 0]
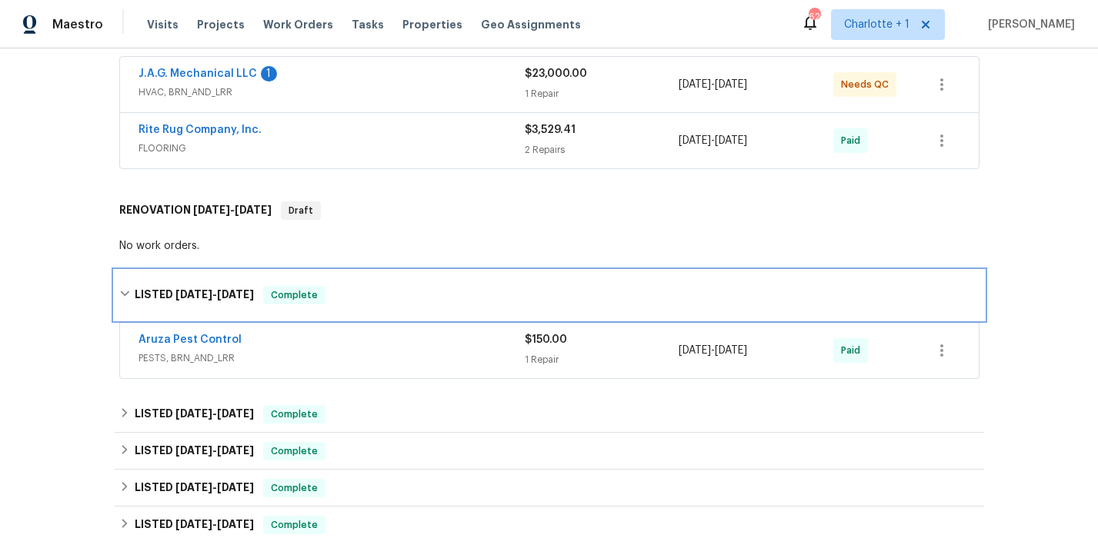
click at [201, 296] on span "6/26/25" at bounding box center [193, 294] width 37 height 11
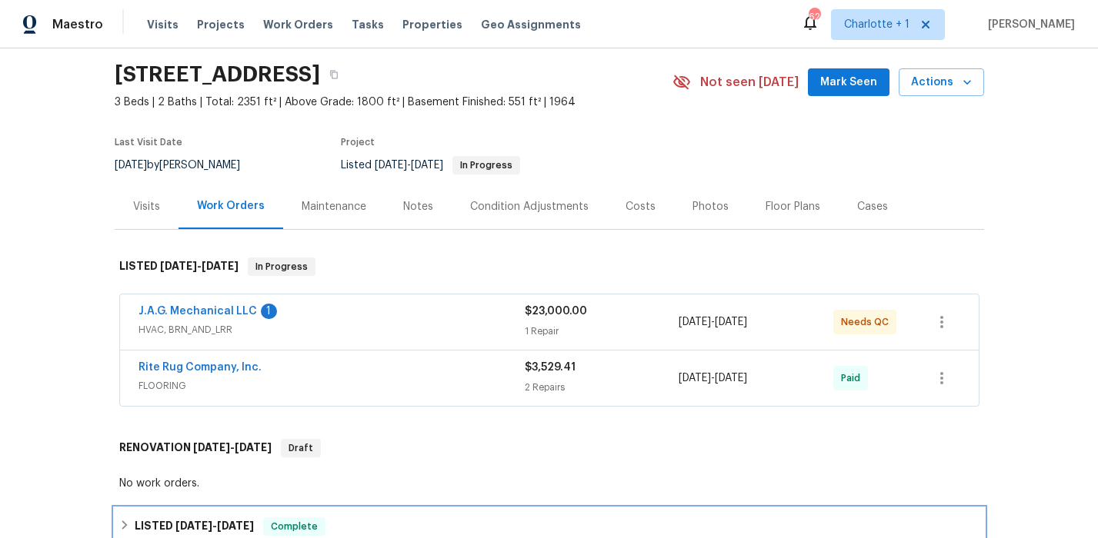
scroll to position [43, 0]
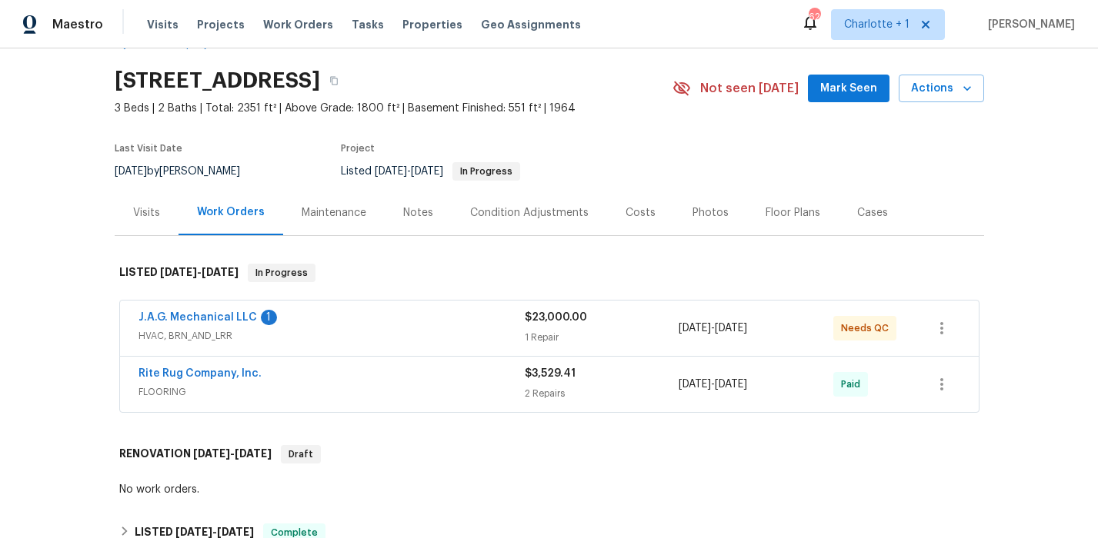
click at [705, 215] on div "Photos" at bounding box center [710, 212] width 36 height 15
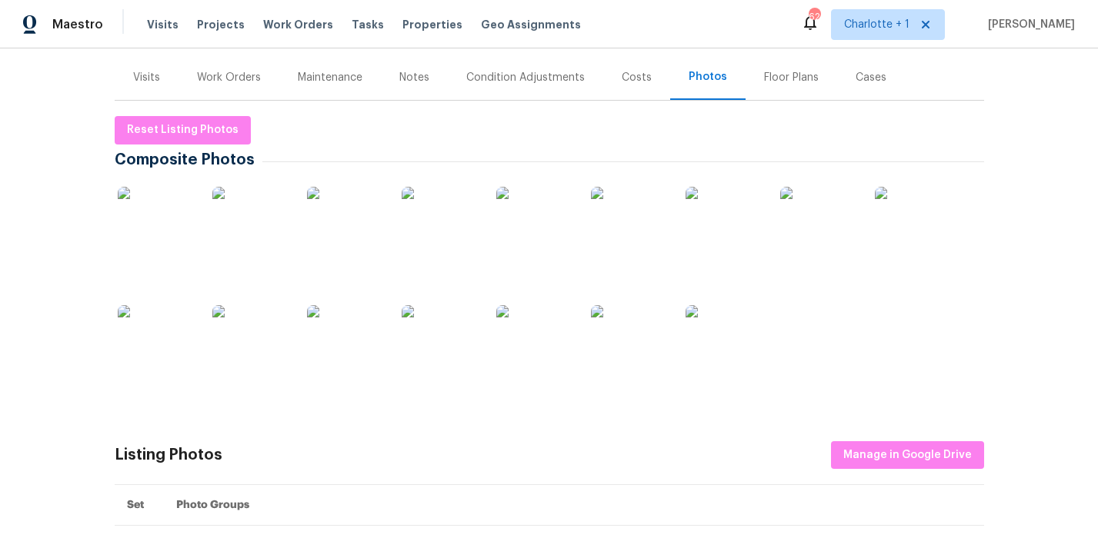
scroll to position [189, 0]
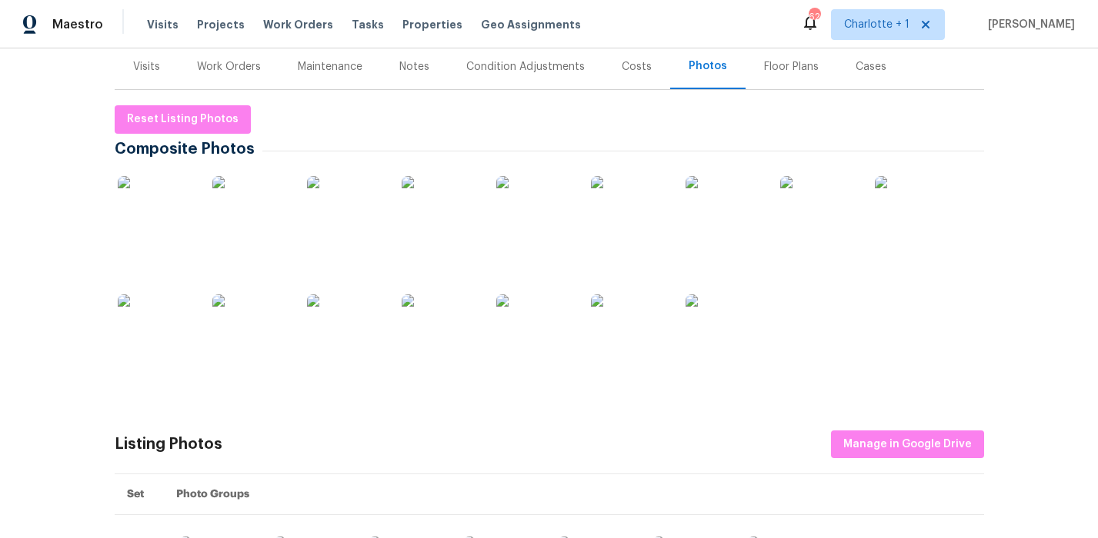
click at [160, 232] on img at bounding box center [156, 214] width 77 height 77
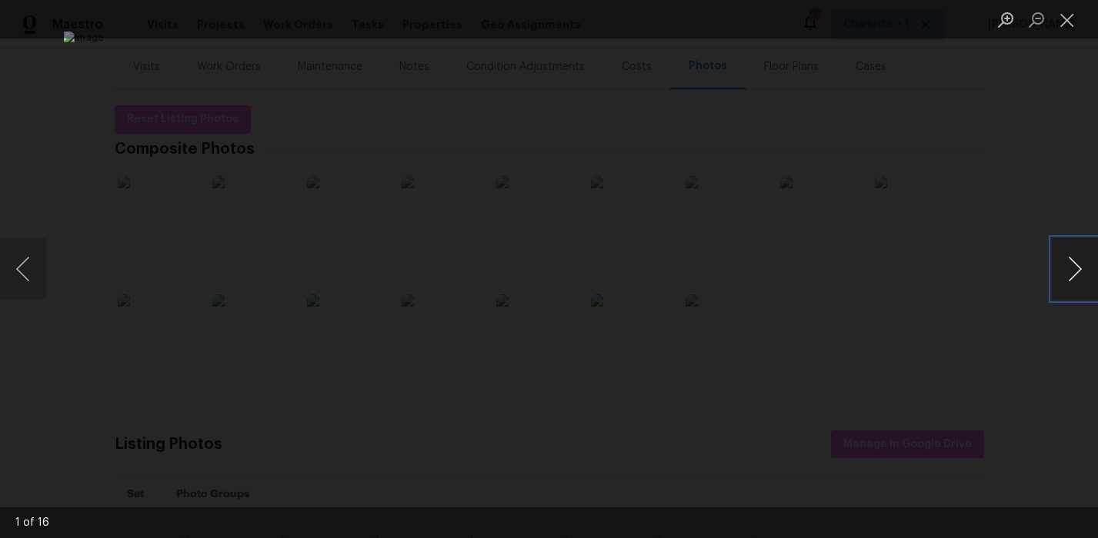
click at [1061, 270] on button "Next image" at bounding box center [1075, 269] width 46 height 62
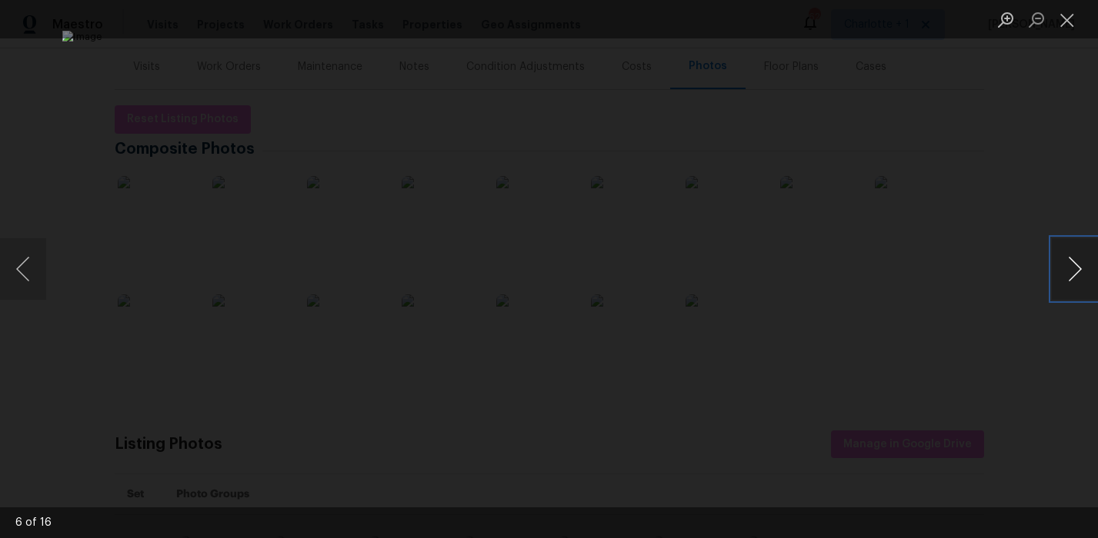
click at [1061, 270] on button "Next image" at bounding box center [1075, 269] width 46 height 62
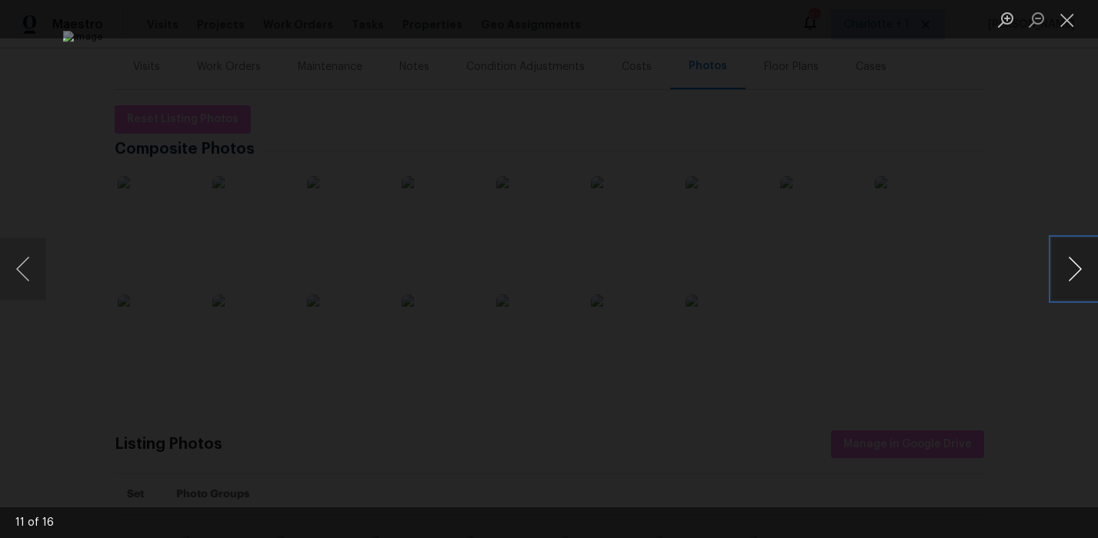
click at [1061, 270] on button "Next image" at bounding box center [1075, 269] width 46 height 62
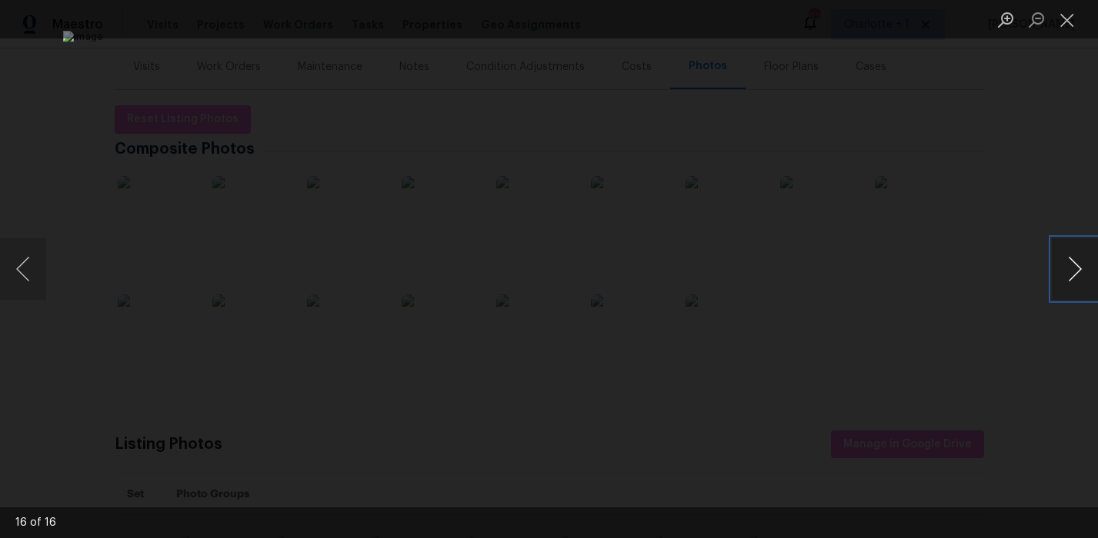
click at [1061, 270] on button "Next image" at bounding box center [1075, 269] width 46 height 62
click at [1035, 218] on div "Lightbox" at bounding box center [549, 269] width 1098 height 538
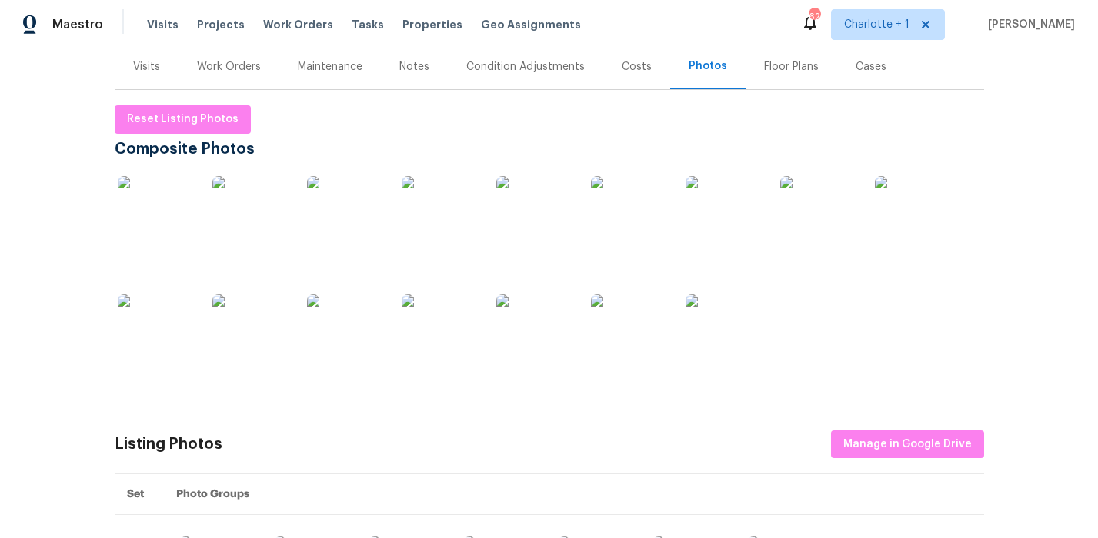
click at [145, 65] on div "Visits" at bounding box center [146, 66] width 27 height 15
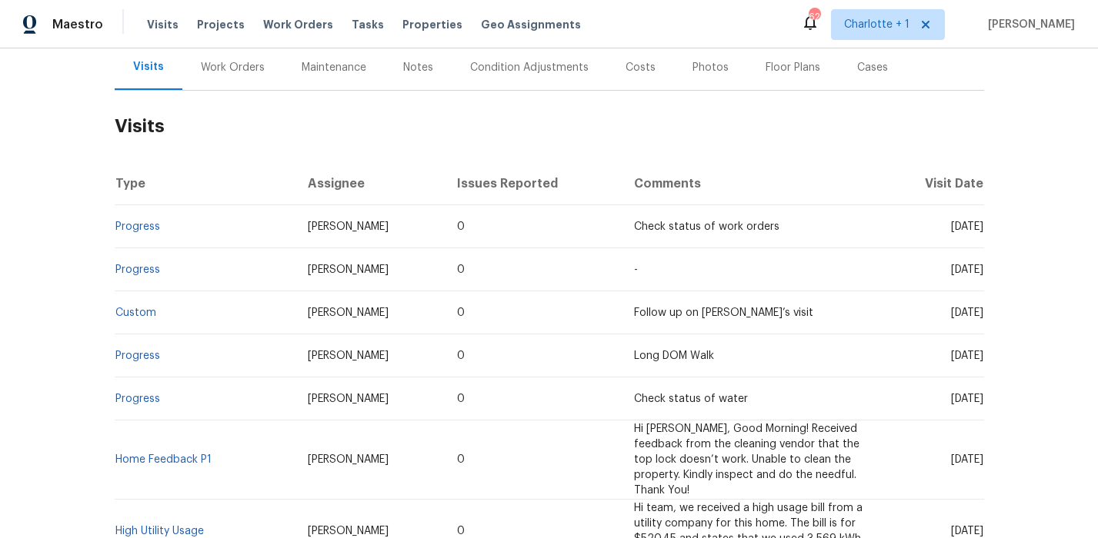
click at [305, 155] on h2 "Visits" at bounding box center [549, 127] width 869 height 72
click at [343, 152] on h2 "Visits" at bounding box center [549, 127] width 869 height 72
click at [564, 125] on h2 "Visits" at bounding box center [549, 127] width 869 height 72
drag, startPoint x: 41, startPoint y: 152, endPoint x: 18, endPoint y: 147, distance: 22.8
click at [41, 152] on div "Back to all projects 4555 Old Town Dr, Winston Salem, NC 27106 3 Beds | 2 Baths…" at bounding box center [549, 293] width 1098 height 490
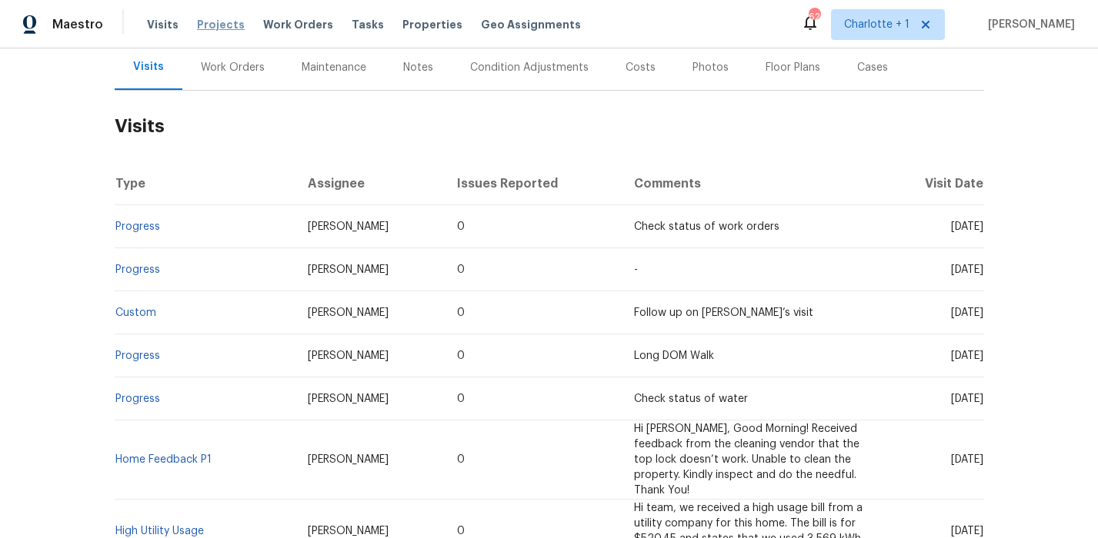
click at [219, 22] on span "Projects" at bounding box center [221, 24] width 48 height 15
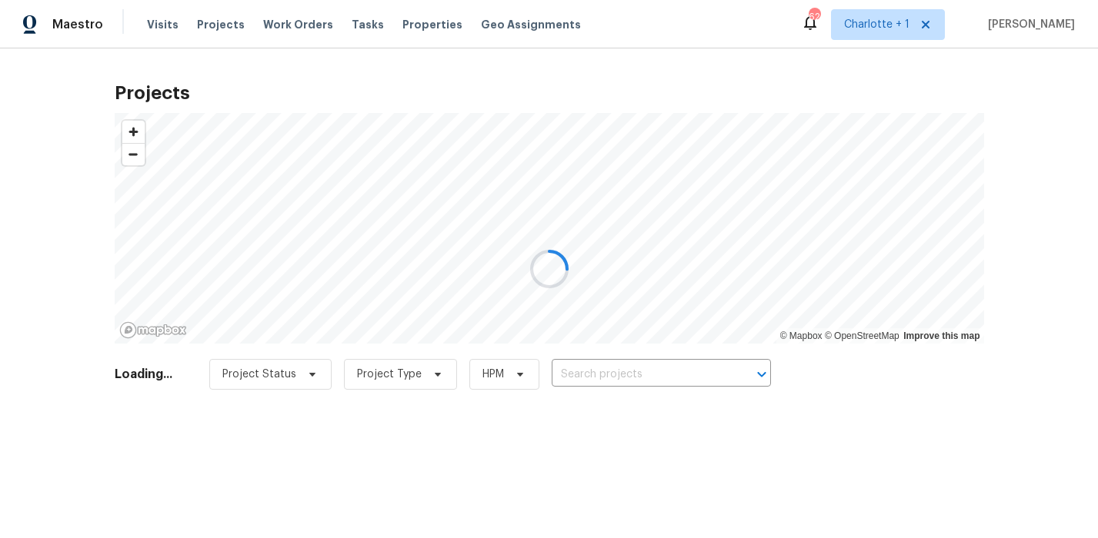
click at [617, 363] on div at bounding box center [549, 269] width 1098 height 538
click at [628, 372] on div at bounding box center [549, 269] width 1098 height 538
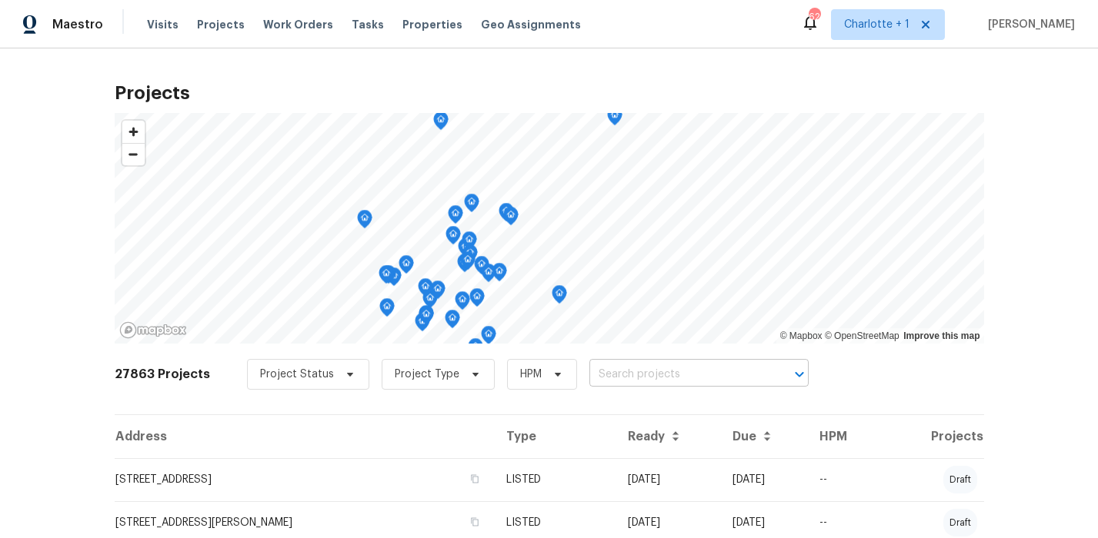
click at [627, 371] on input "text" at bounding box center [677, 375] width 176 height 24
type input "3440 tra"
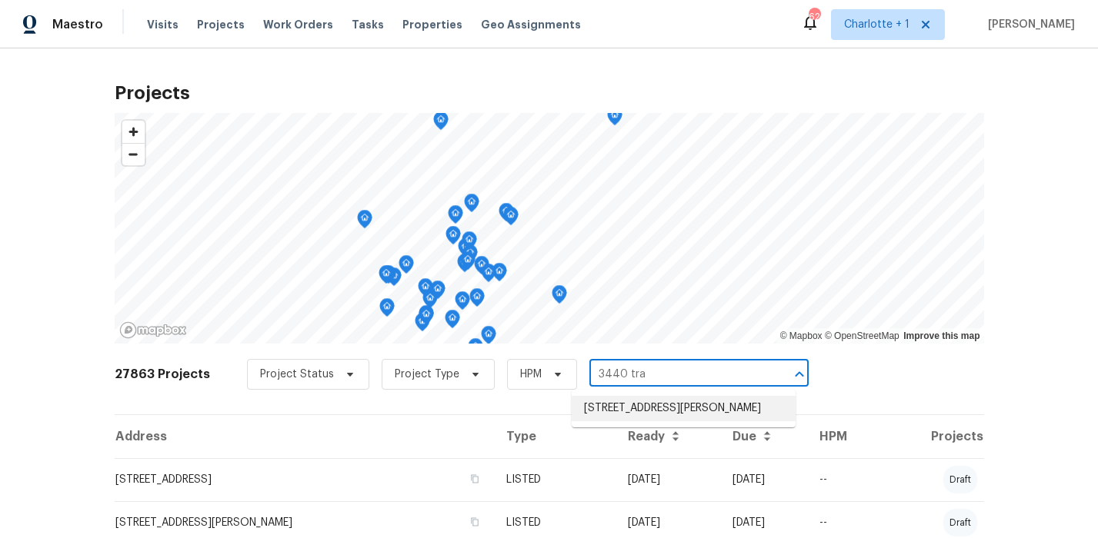
click at [634, 412] on li "3440 Transou Rd, Pfafftown, NC 27040" at bounding box center [684, 408] width 224 height 25
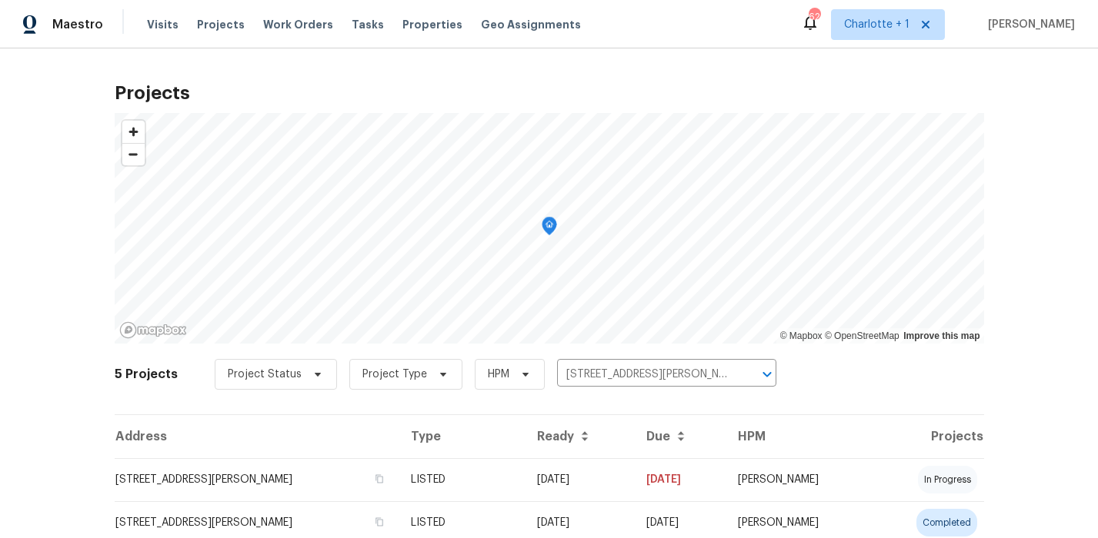
scroll to position [54, 0]
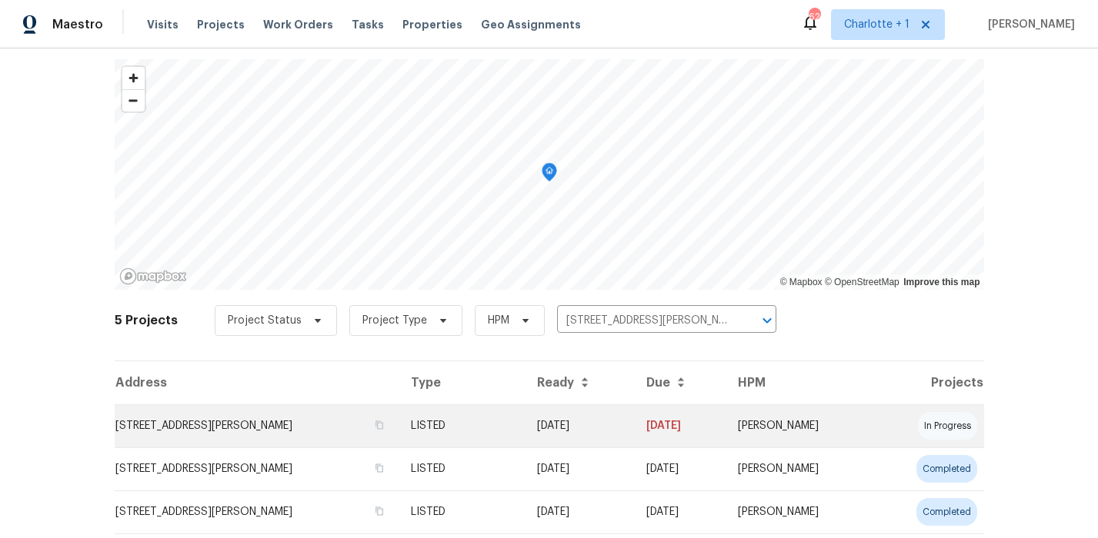
click at [340, 431] on td "3440 Transou Rd, Pfafftown, NC 27040" at bounding box center [257, 426] width 284 height 43
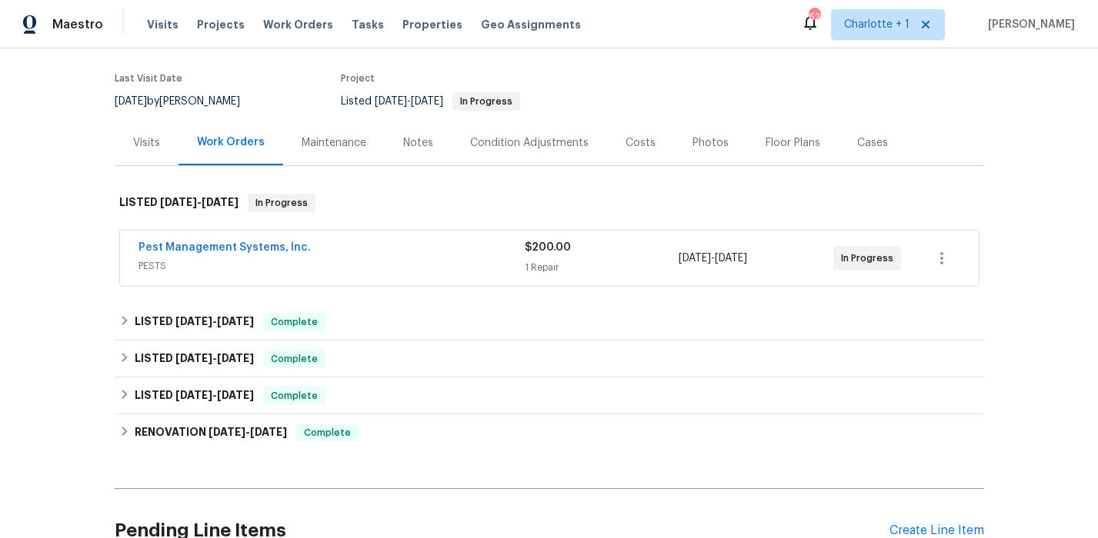
scroll to position [121, 0]
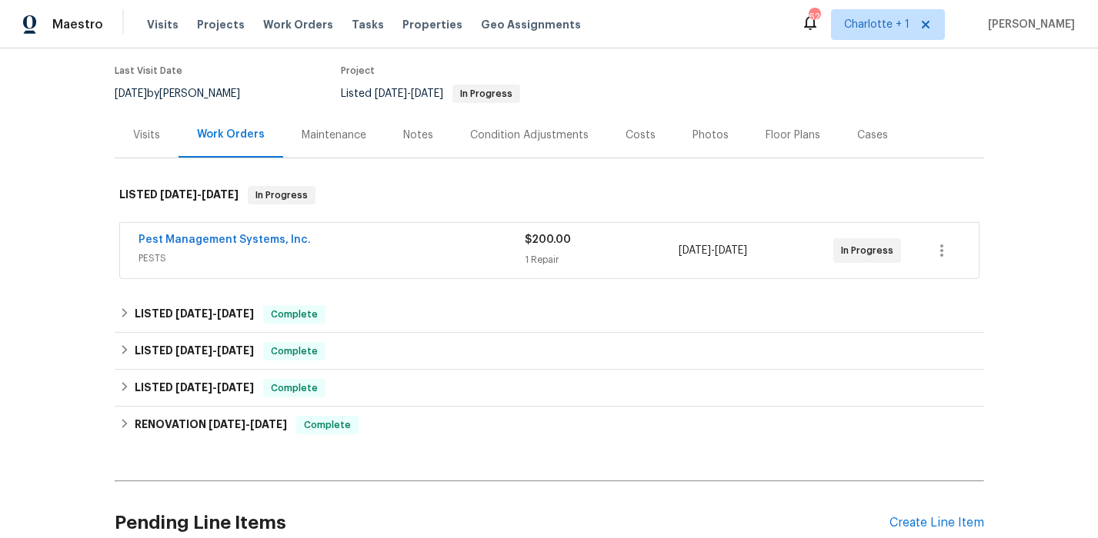
click at [437, 245] on div "Pest Management Systems, Inc." at bounding box center [331, 241] width 386 height 18
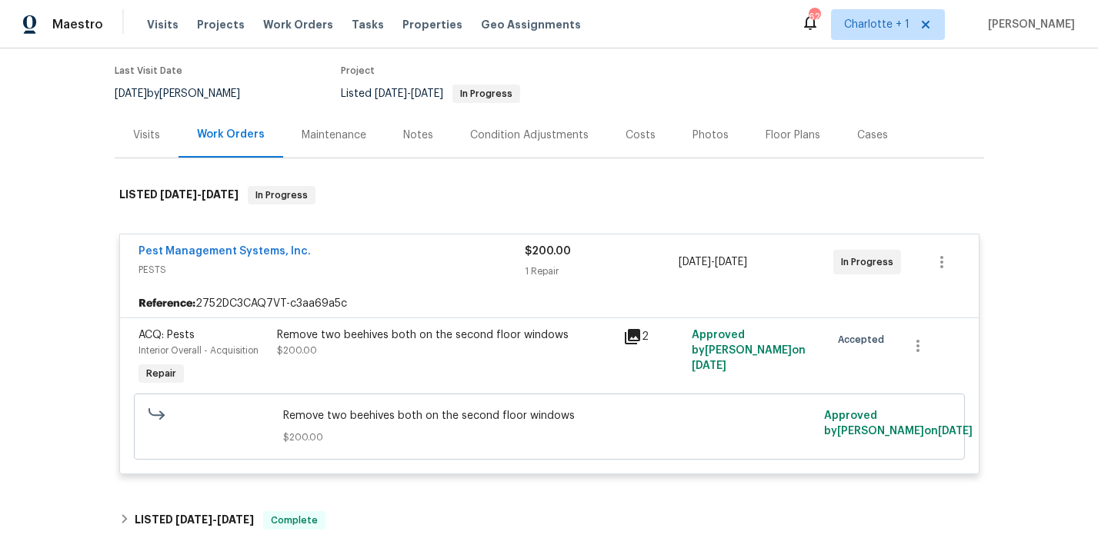
click at [437, 278] on div "Pest Management Systems, Inc. PESTS" at bounding box center [331, 262] width 386 height 37
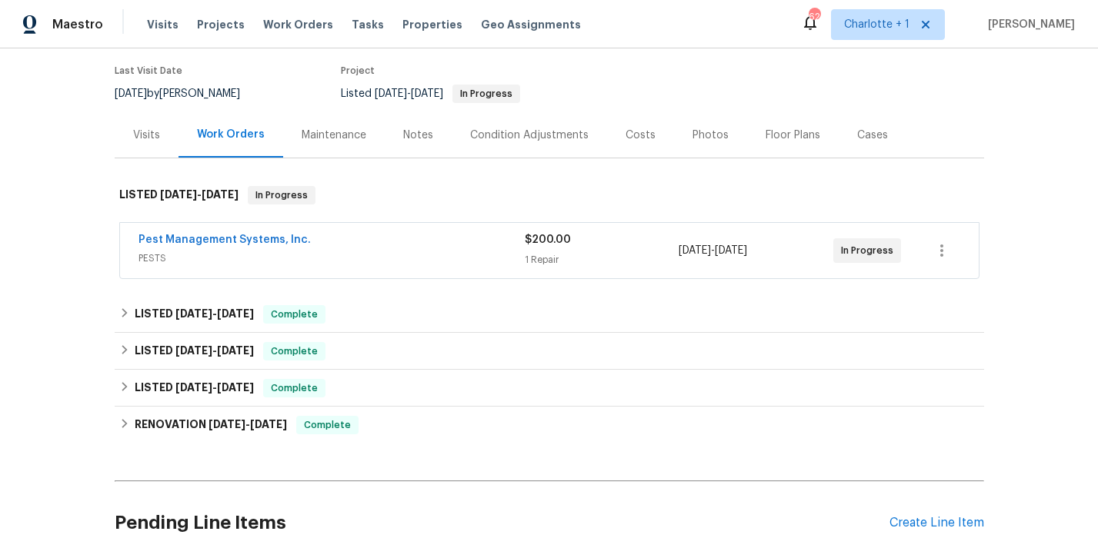
click at [692, 145] on div "Photos" at bounding box center [710, 134] width 73 height 45
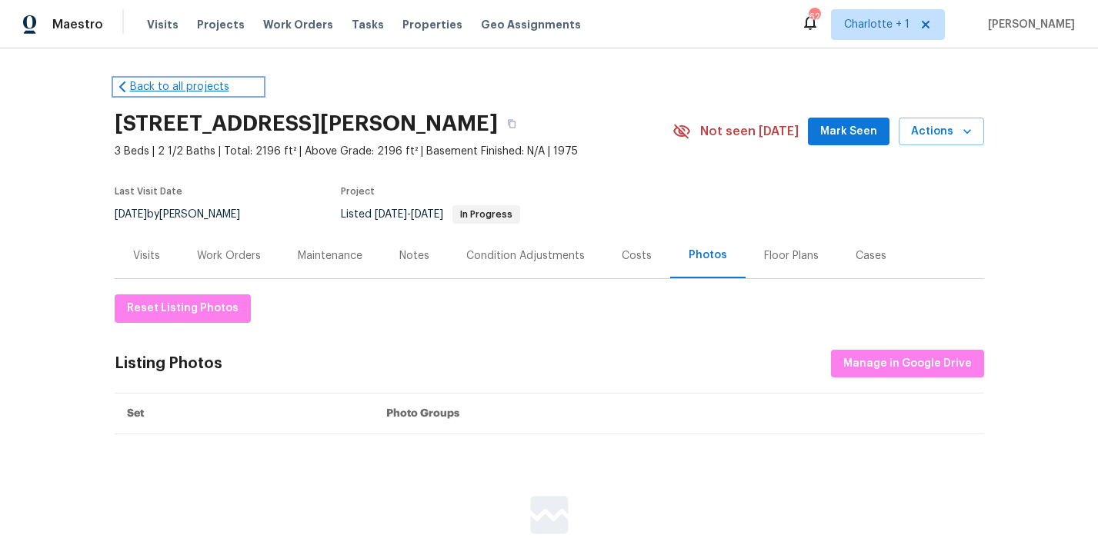
click at [162, 84] on link "Back to all projects" at bounding box center [189, 86] width 148 height 15
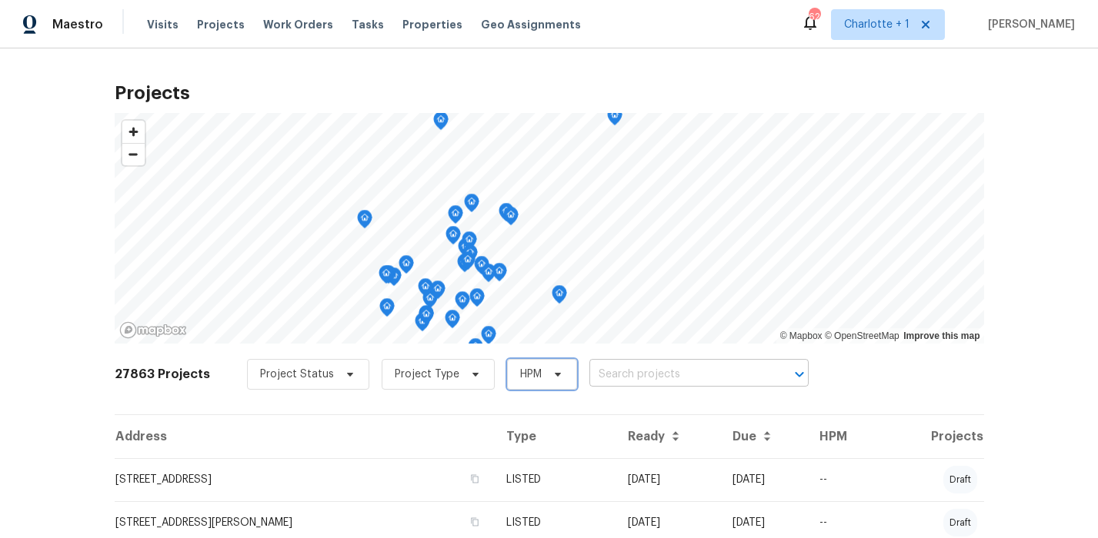
drag, startPoint x: 537, startPoint y: 367, endPoint x: 604, endPoint y: 365, distance: 66.9
click at [544, 367] on span "HPM" at bounding box center [542, 374] width 70 height 31
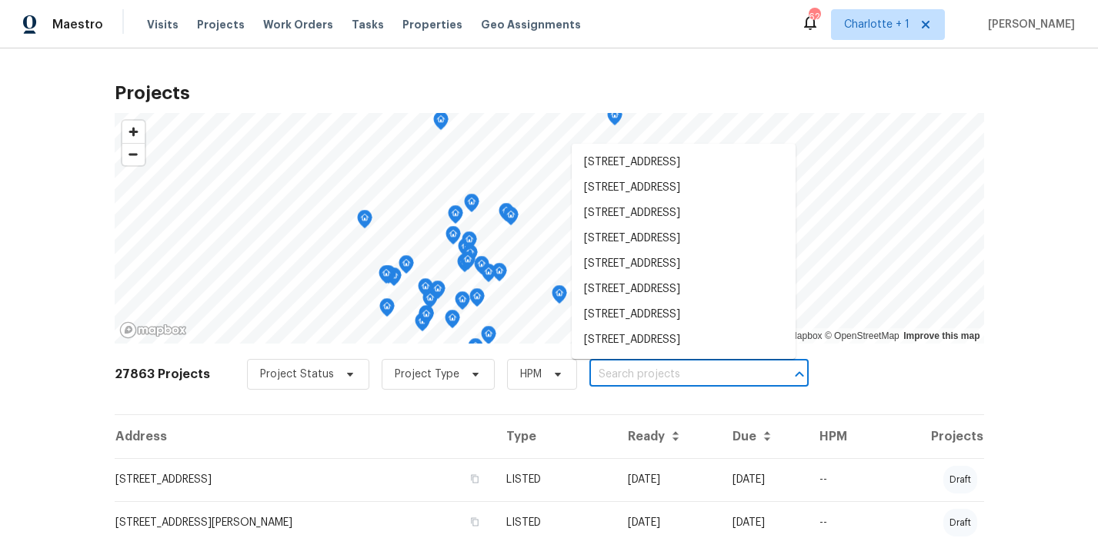
click at [616, 365] on input "text" at bounding box center [677, 375] width 176 height 24
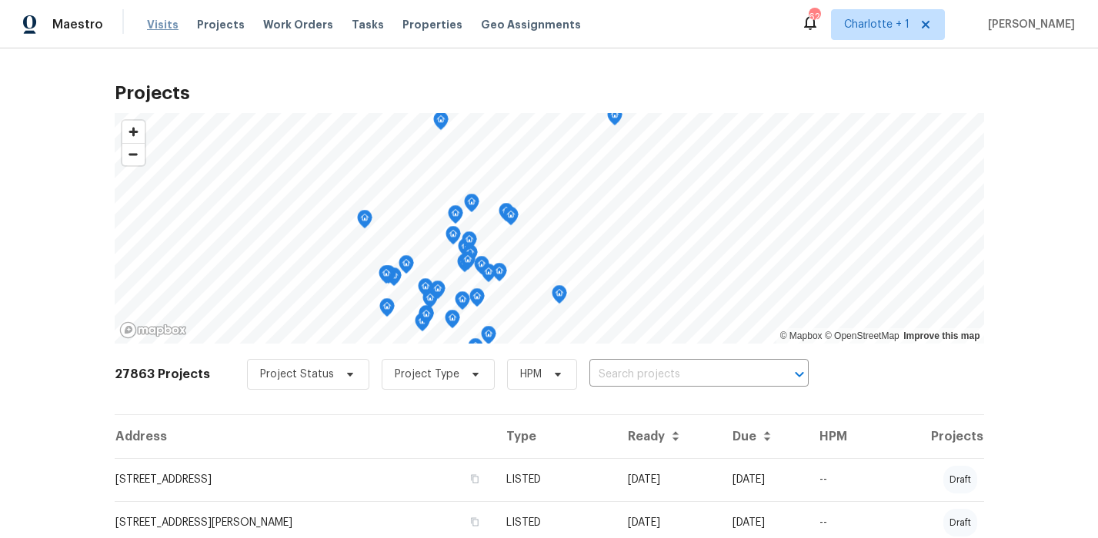
click at [164, 23] on span "Visits" at bounding box center [163, 24] width 32 height 15
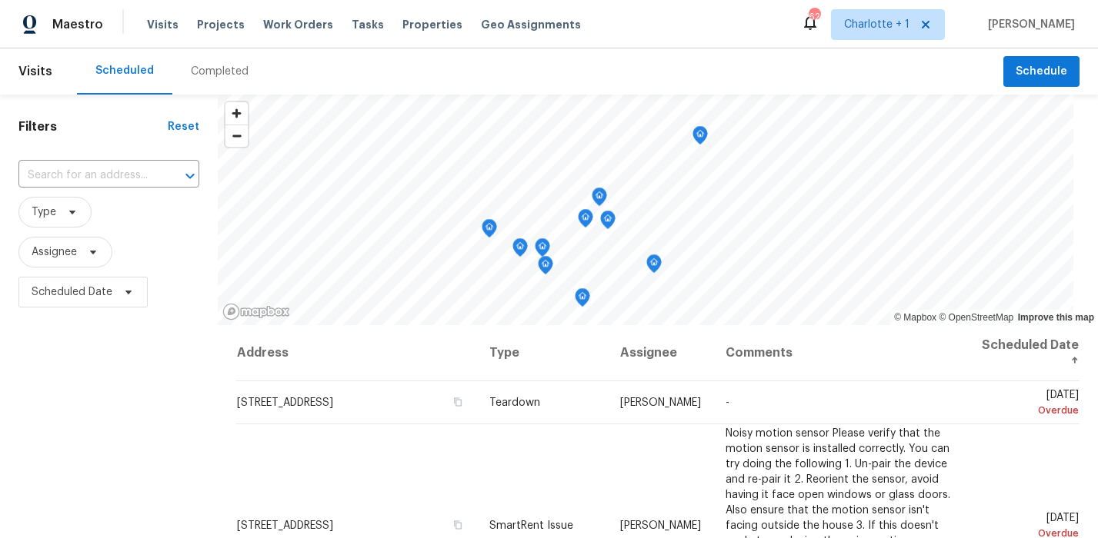
click at [218, 76] on div "Completed" at bounding box center [220, 71] width 58 height 15
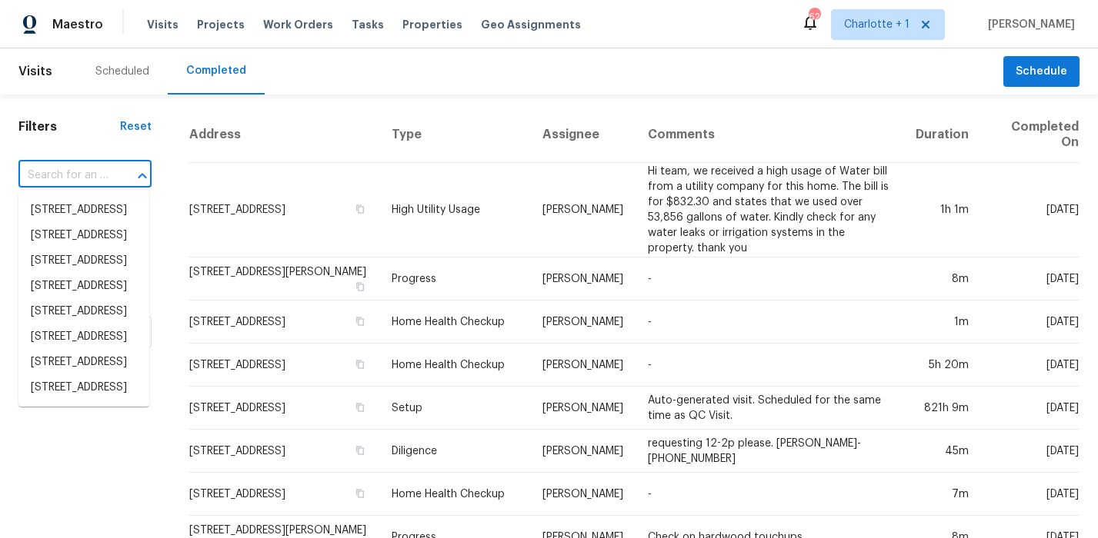
click at [66, 178] on input "text" at bounding box center [63, 176] width 90 height 24
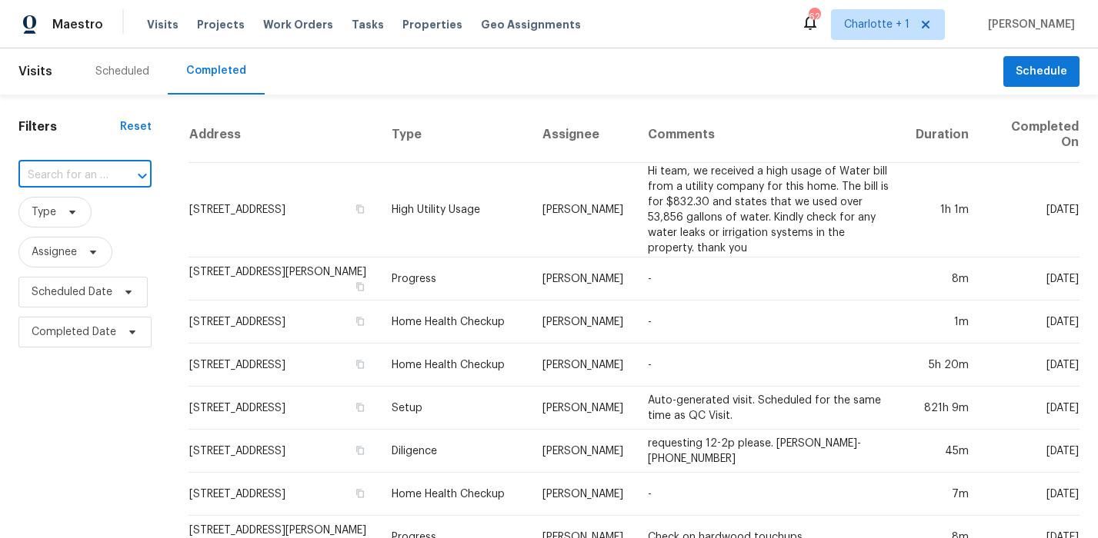
click at [66, 178] on input "text" at bounding box center [63, 176] width 90 height 24
type input "3157 arr"
click at [66, 223] on li "3157 Arrowcrest Pl, Winston Salem, NC 27107" at bounding box center [83, 210] width 131 height 25
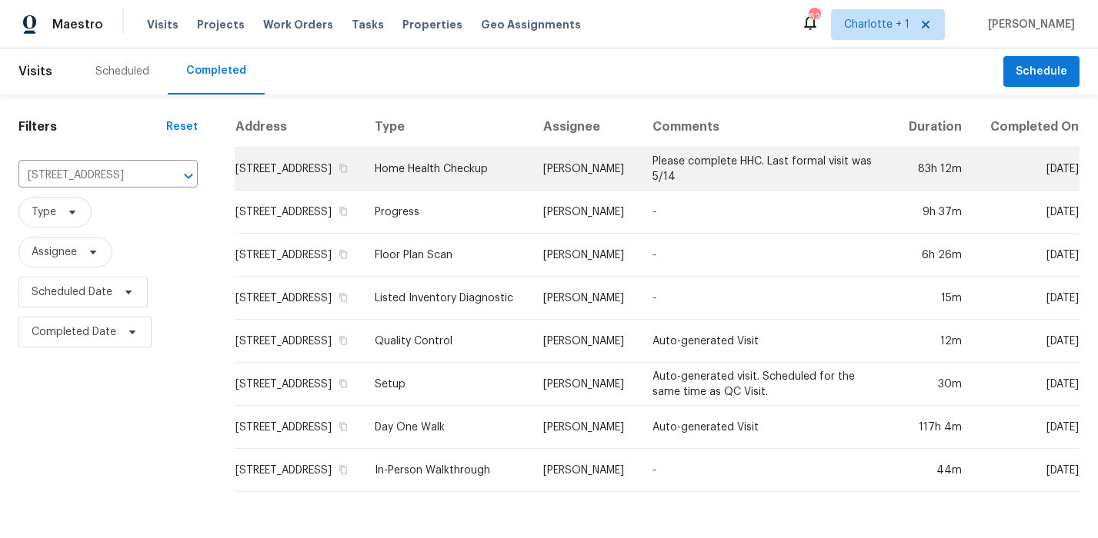
click at [362, 176] on td "3157 Arrowcrest Pl, Winston Salem, NC 27107" at bounding box center [299, 169] width 128 height 43
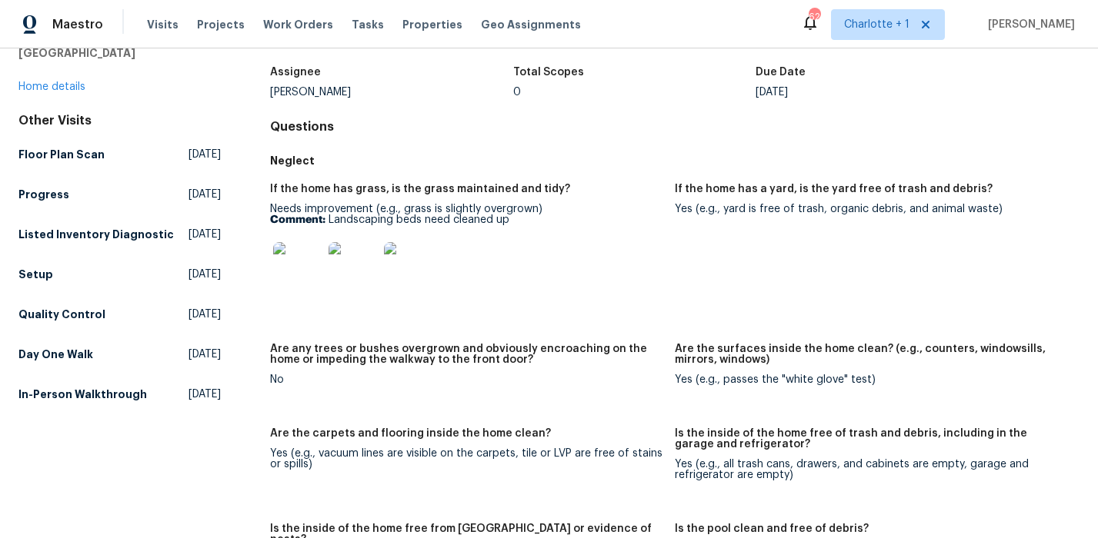
scroll to position [94, 0]
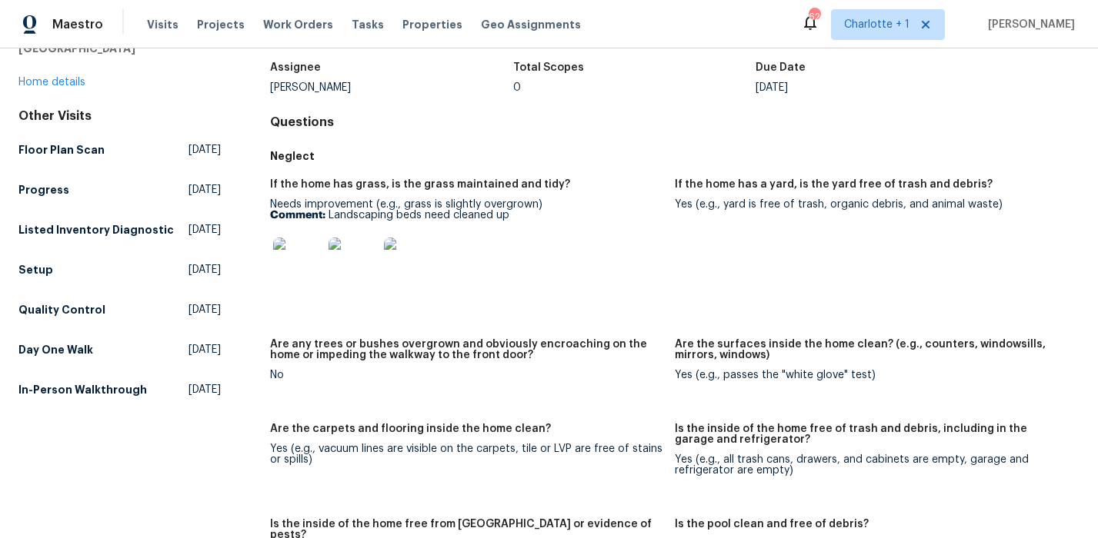
click at [301, 264] on img at bounding box center [297, 262] width 49 height 49
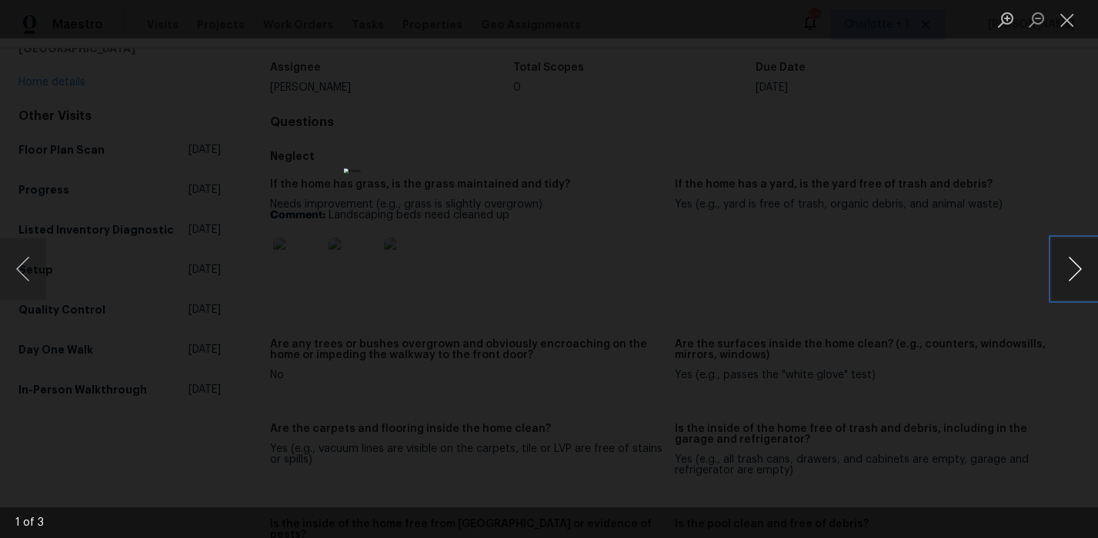
click at [1072, 263] on button "Next image" at bounding box center [1075, 269] width 46 height 62
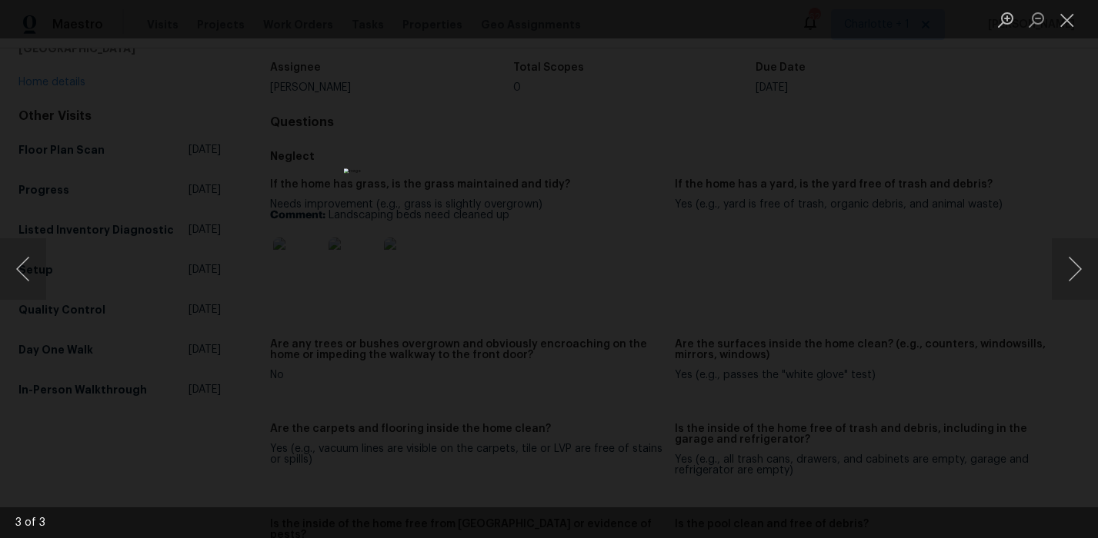
click at [938, 165] on div "Lightbox" at bounding box center [549, 269] width 1098 height 538
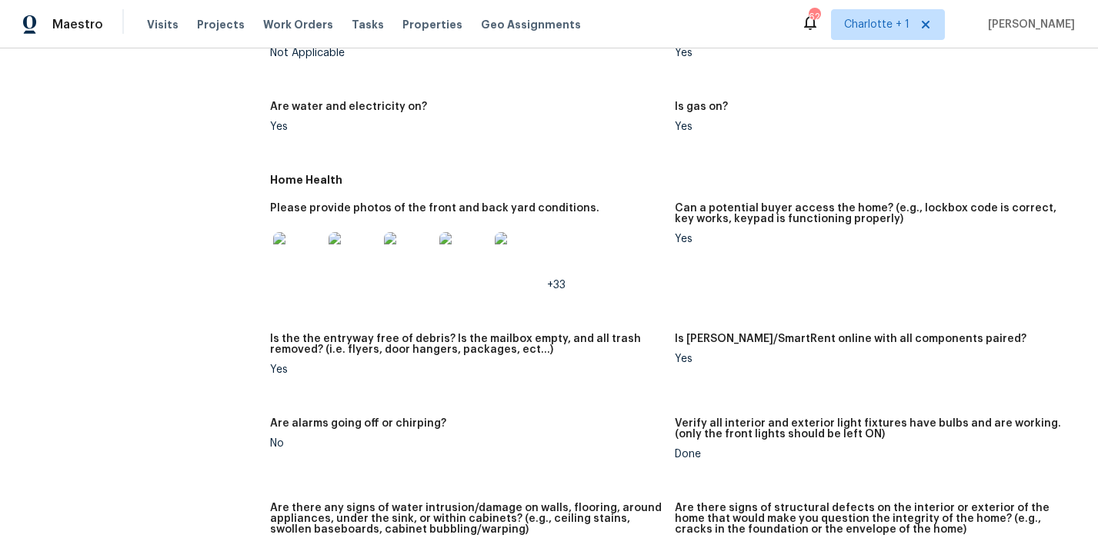
scroll to position [682, 0]
click at [287, 243] on img at bounding box center [297, 256] width 49 height 49
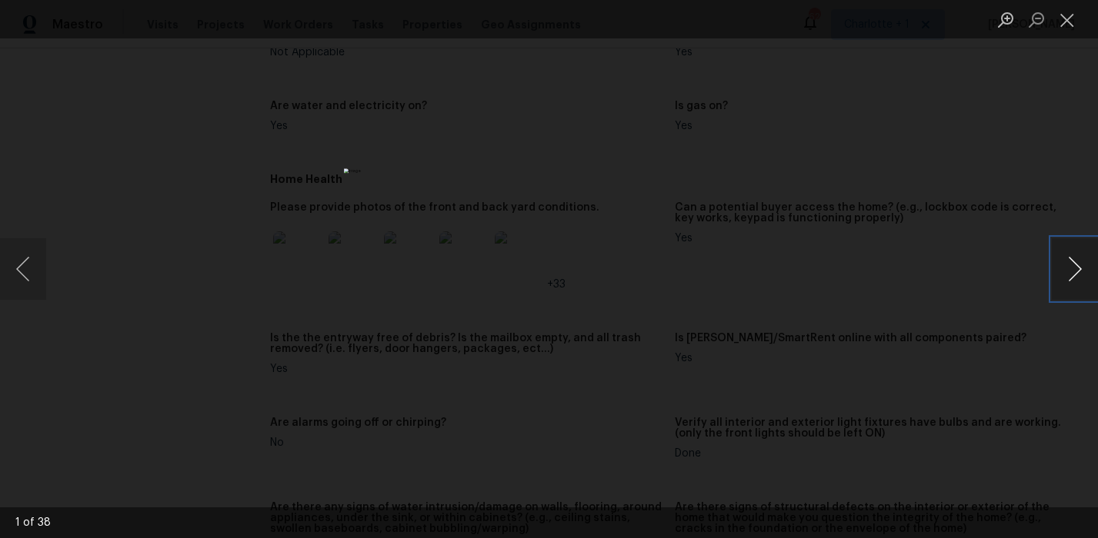
click at [1067, 261] on button "Next image" at bounding box center [1075, 269] width 46 height 62
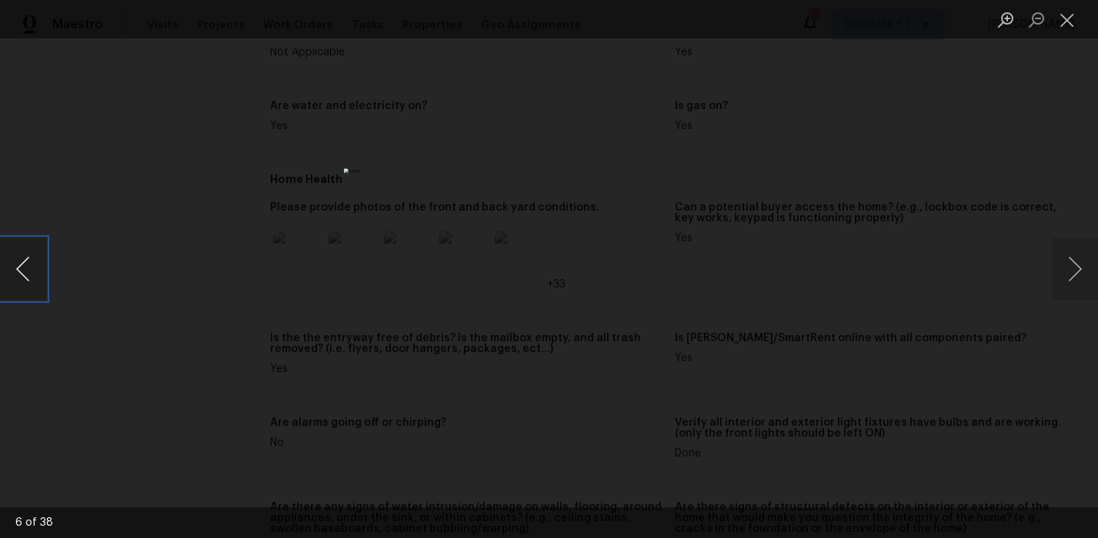
click at [41, 262] on button "Previous image" at bounding box center [23, 269] width 46 height 62
click at [1072, 255] on button "Next image" at bounding box center [1075, 269] width 46 height 62
click at [1074, 251] on button "Next image" at bounding box center [1075, 269] width 46 height 62
click at [1078, 261] on button "Next image" at bounding box center [1075, 269] width 46 height 62
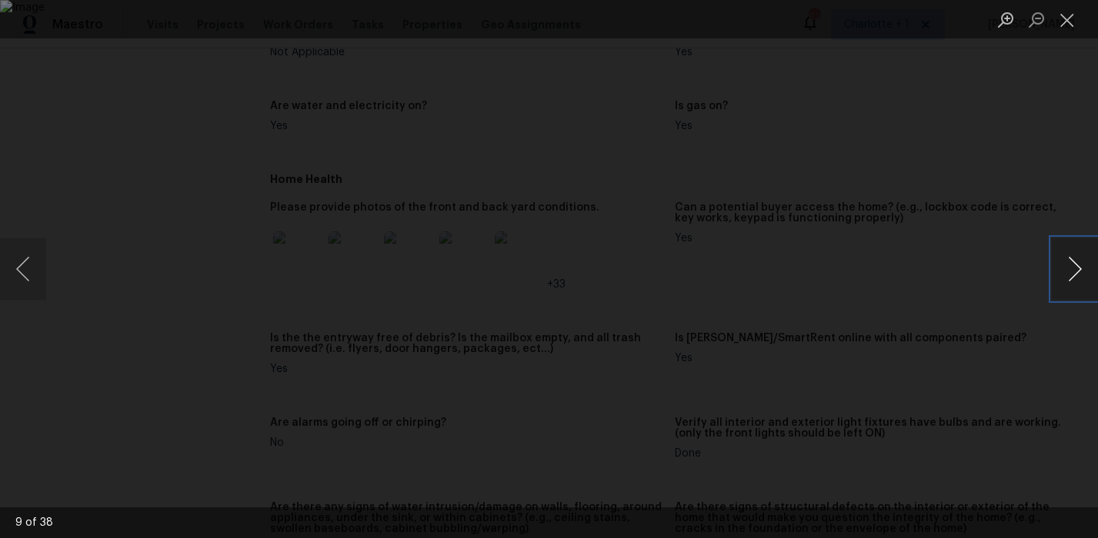
click at [1078, 261] on button "Next image" at bounding box center [1075, 269] width 46 height 62
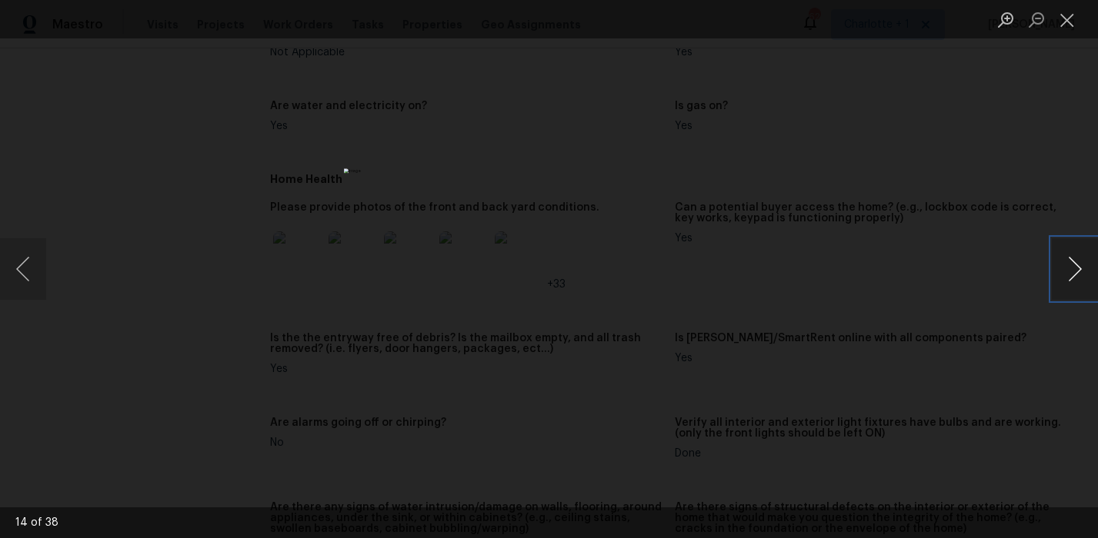
click at [1078, 261] on button "Next image" at bounding box center [1075, 269] width 46 height 62
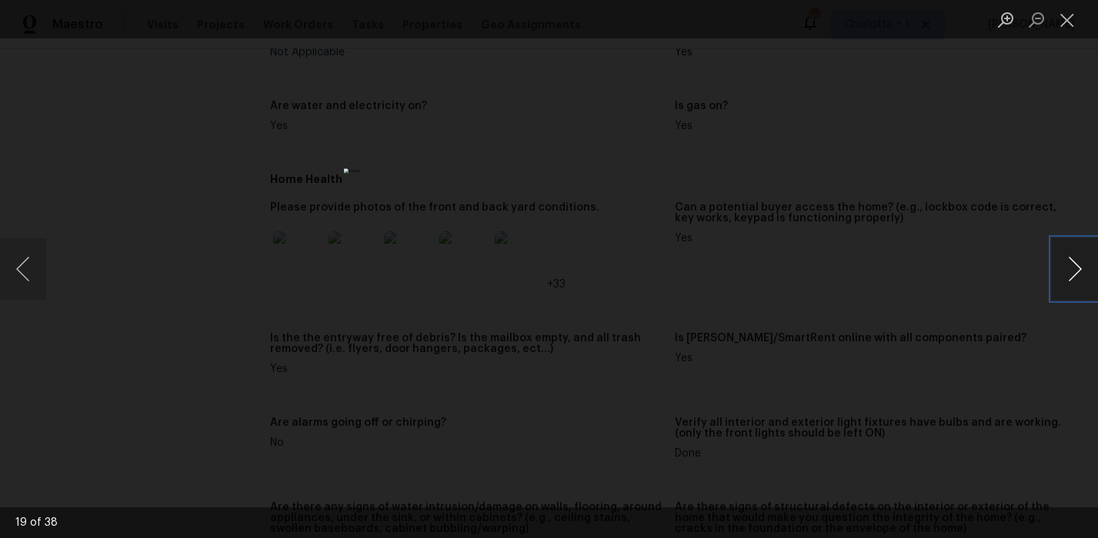
click at [1078, 261] on button "Next image" at bounding box center [1075, 269] width 46 height 62
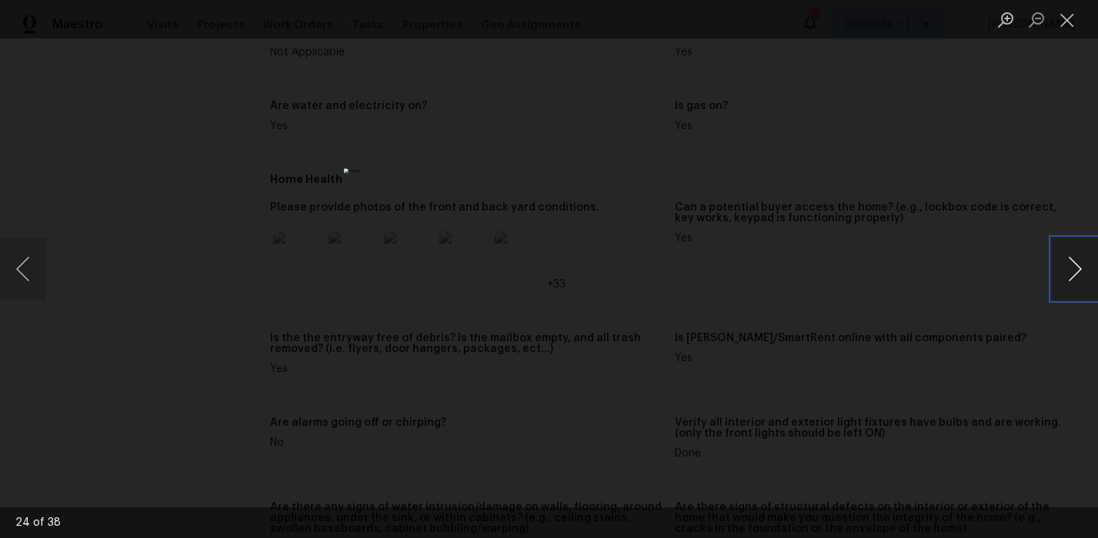
click at [1078, 261] on button "Next image" at bounding box center [1075, 269] width 46 height 62
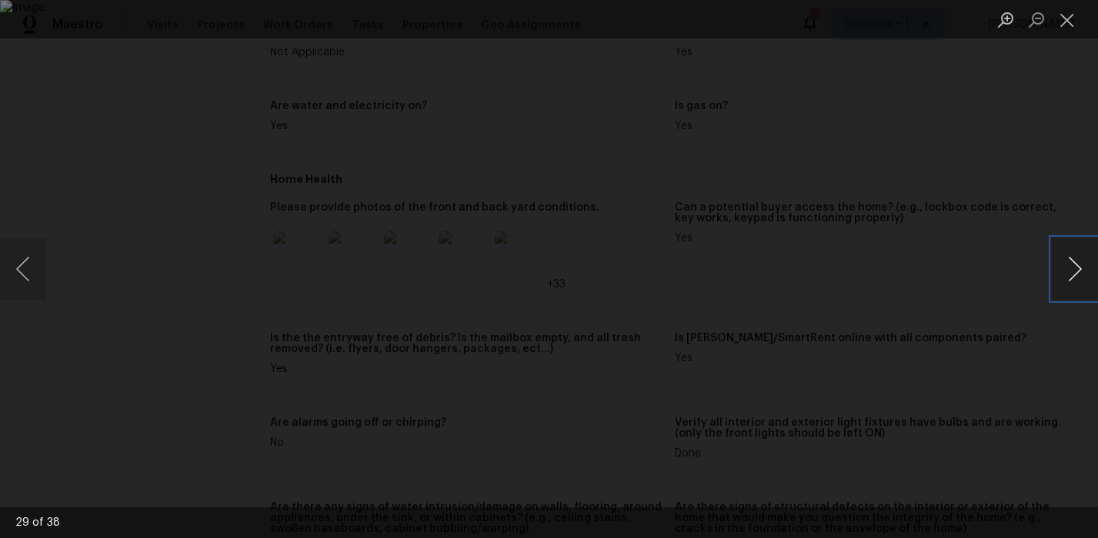
click at [1078, 261] on button "Next image" at bounding box center [1075, 269] width 46 height 62
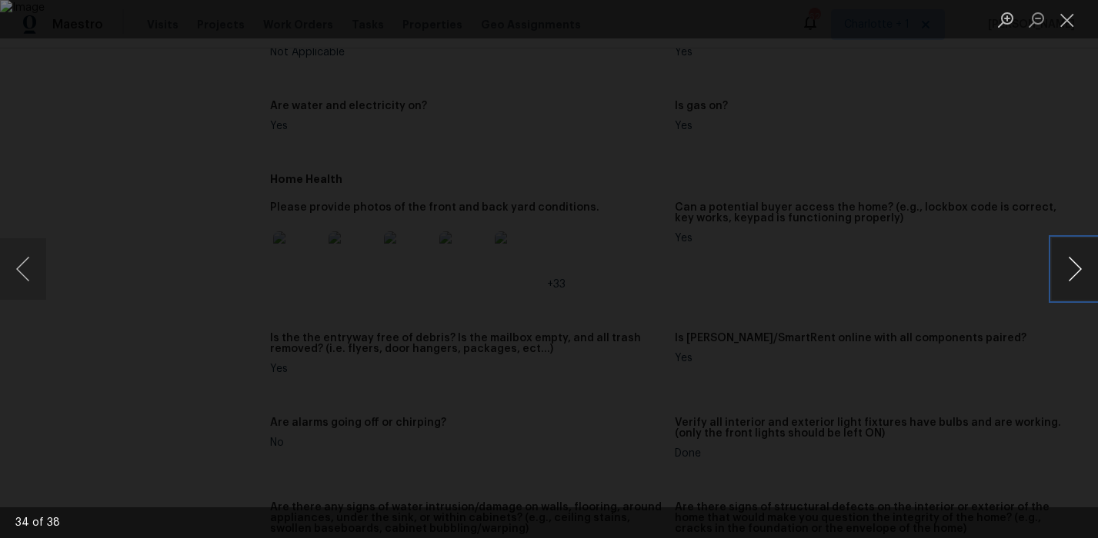
click at [1078, 261] on button "Next image" at bounding box center [1075, 269] width 46 height 62
click at [1078, 262] on button "Next image" at bounding box center [1075, 269] width 46 height 62
click at [1025, 145] on div "Lightbox" at bounding box center [549, 269] width 1098 height 538
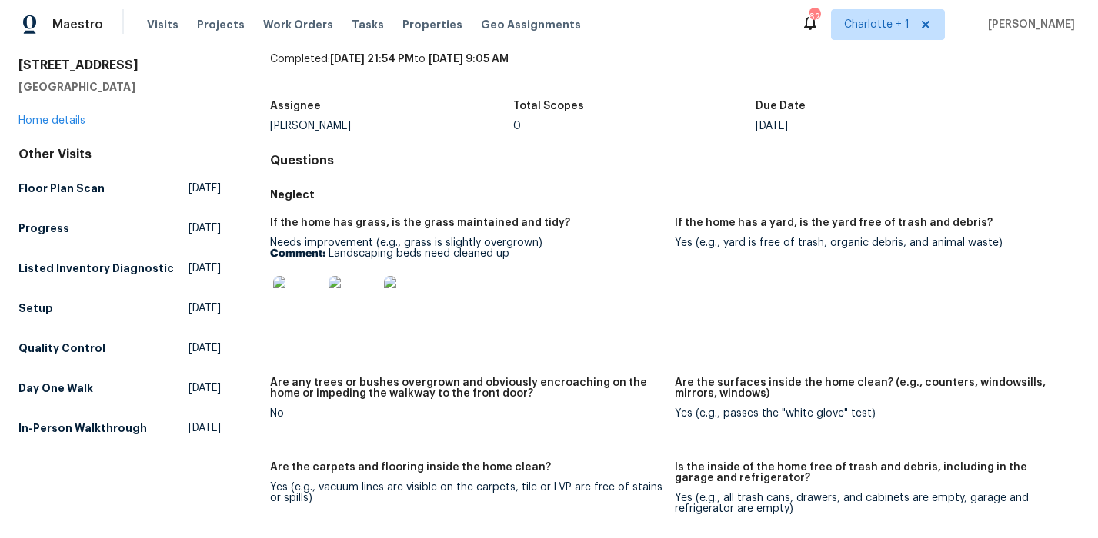
scroll to position [0, 0]
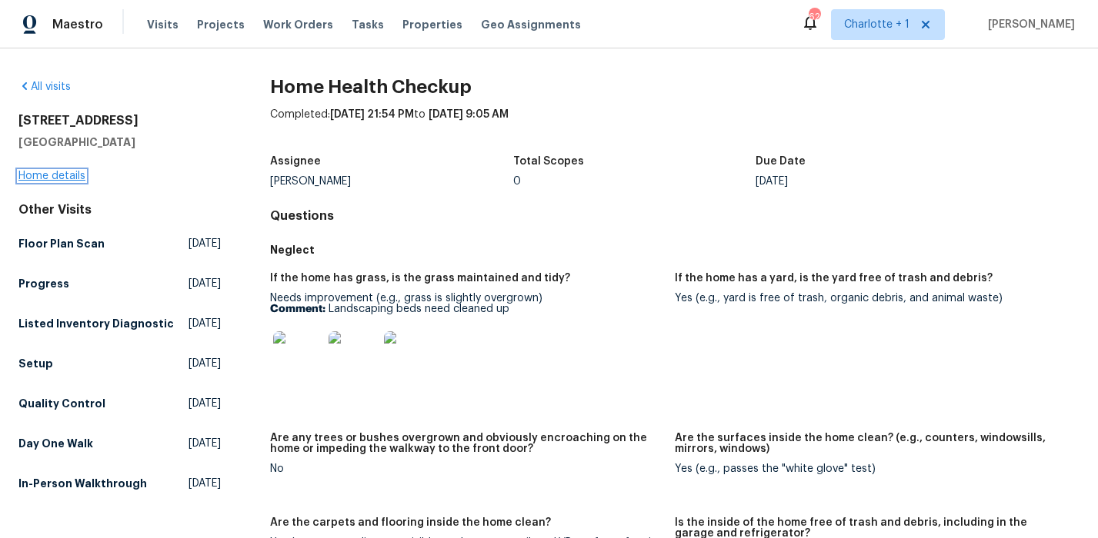
click at [40, 175] on link "Home details" at bounding box center [51, 176] width 67 height 11
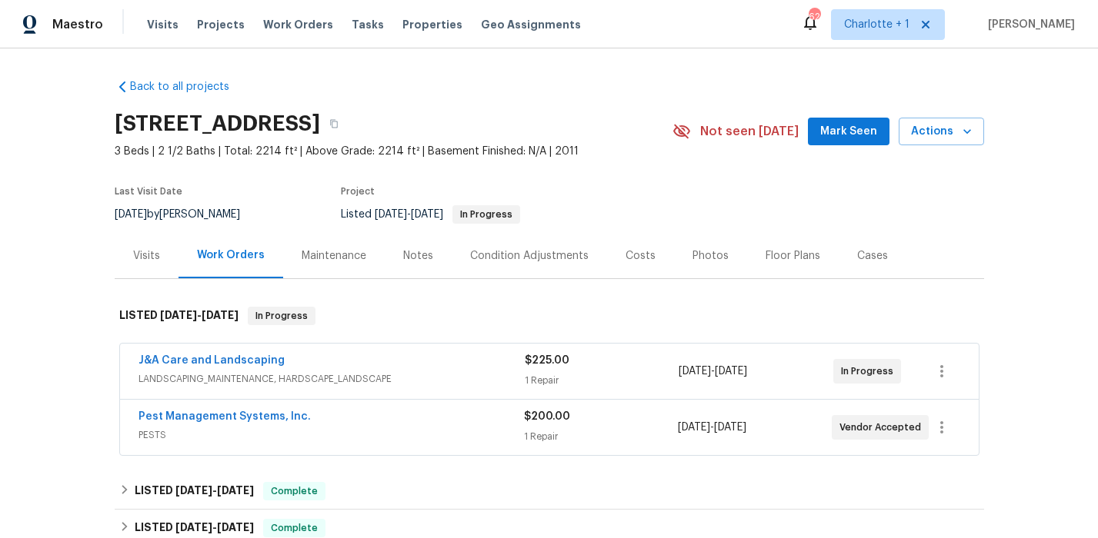
click at [456, 368] on div "J&A Care and Landscaping" at bounding box center [331, 362] width 386 height 18
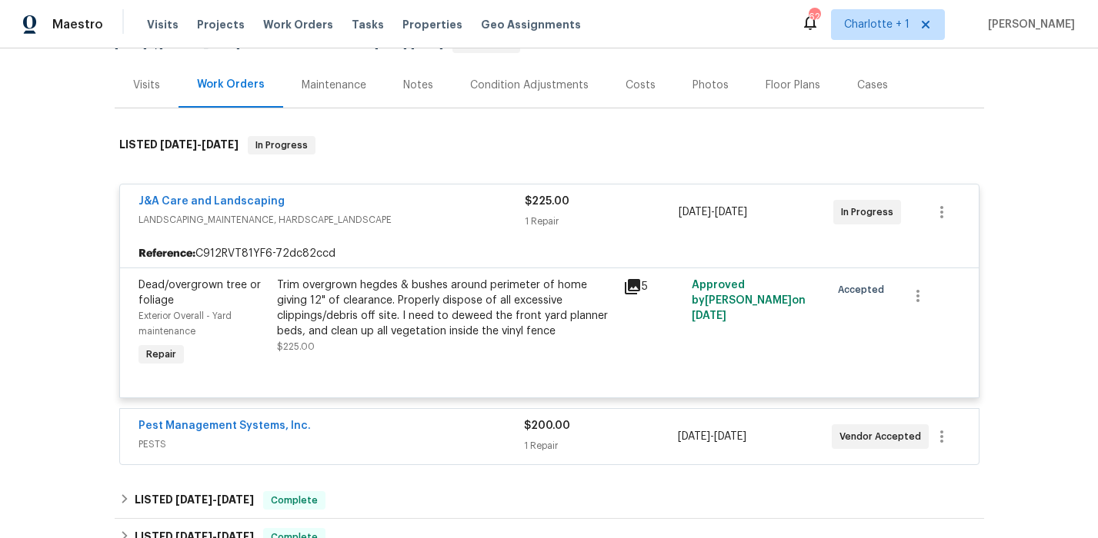
scroll to position [185, 0]
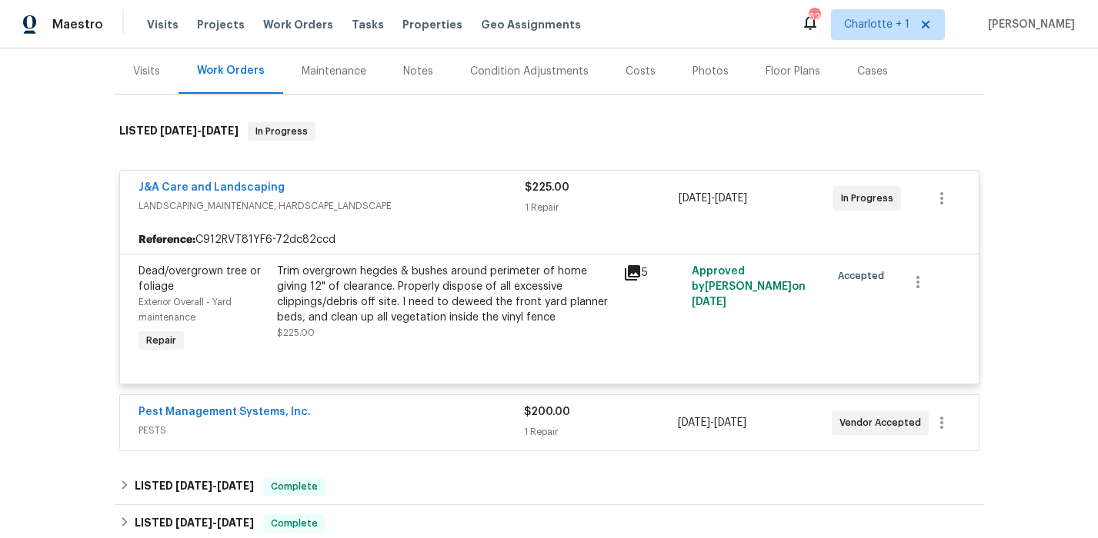
click at [427, 288] on div "Trim overgrown hegdes & bushes around perimeter of home giving 12" of clearance…" at bounding box center [445, 295] width 337 height 62
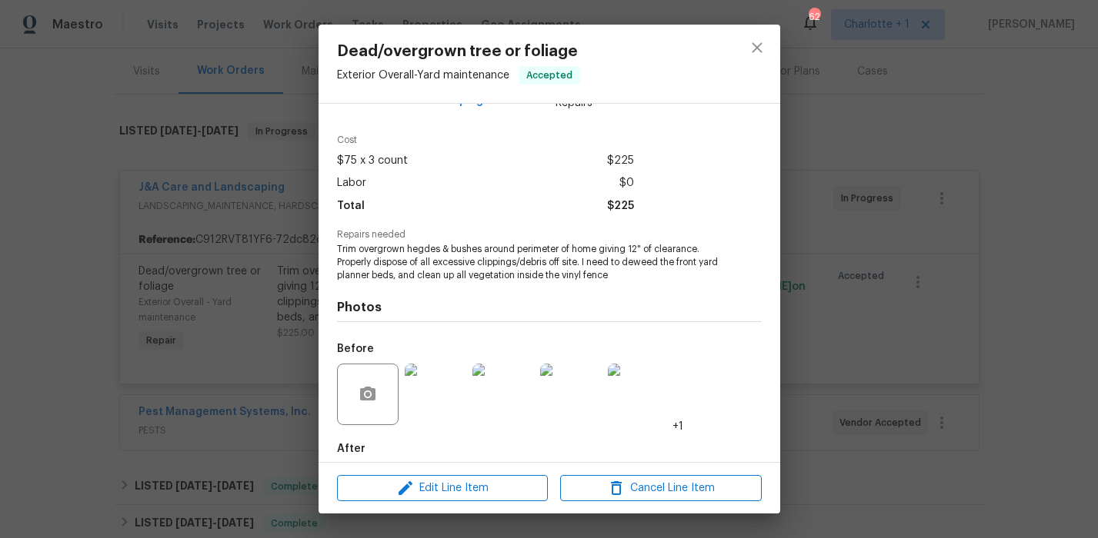
scroll to position [42, 0]
click at [441, 373] on img at bounding box center [436, 393] width 62 height 62
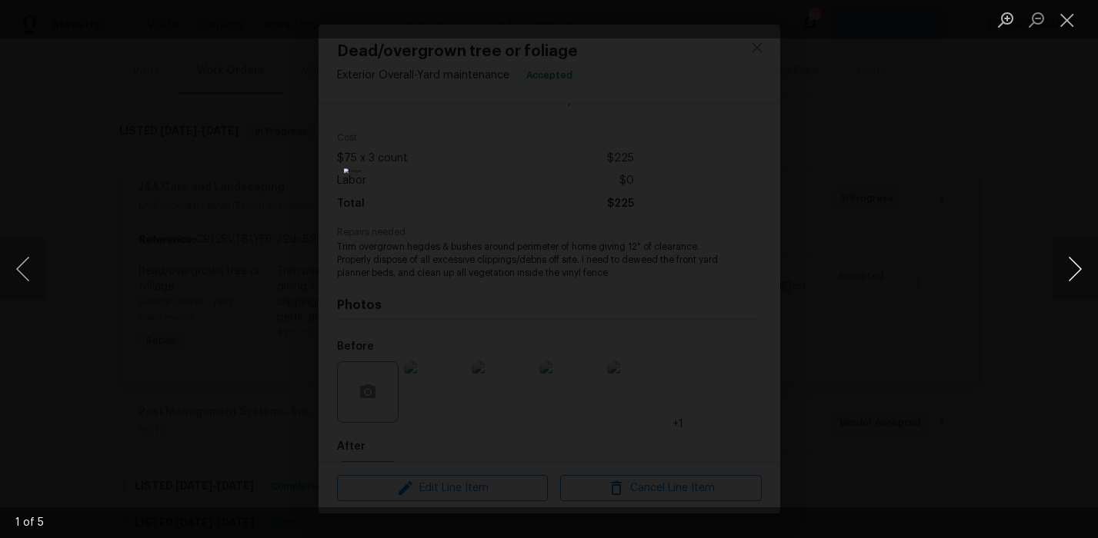
click at [1068, 264] on button "Next image" at bounding box center [1075, 269] width 46 height 62
click at [1037, 141] on div "Lightbox" at bounding box center [549, 269] width 1098 height 538
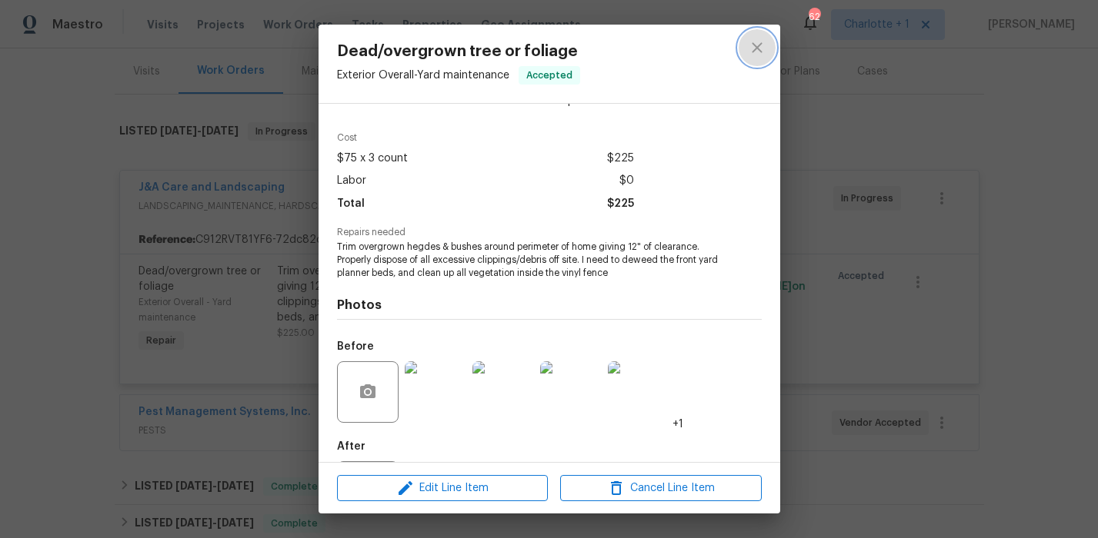
drag, startPoint x: 752, startPoint y: 54, endPoint x: 591, endPoint y: 184, distance: 207.4
click at [752, 55] on icon "close" at bounding box center [757, 47] width 18 height 18
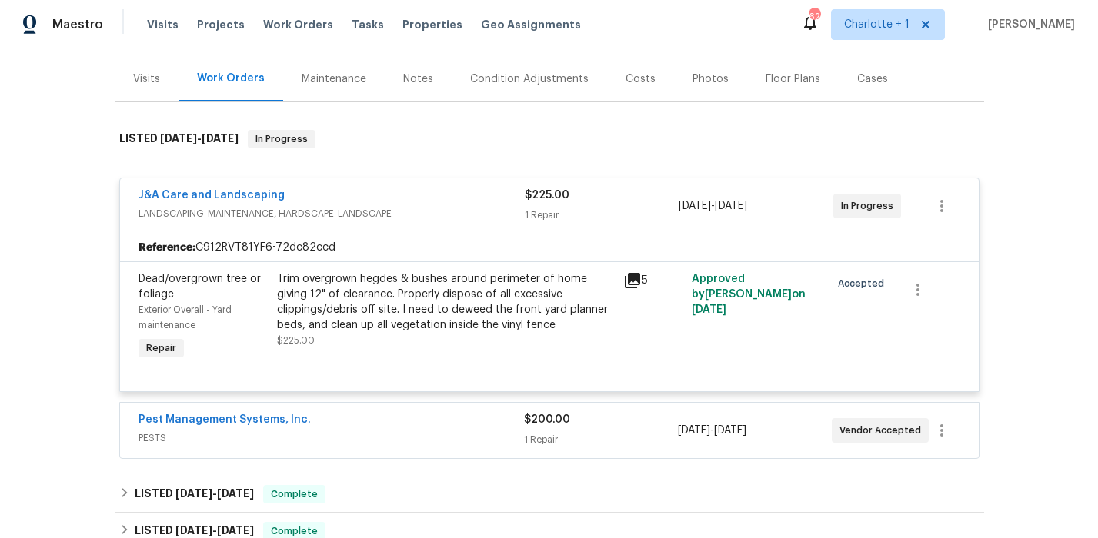
scroll to position [172, 0]
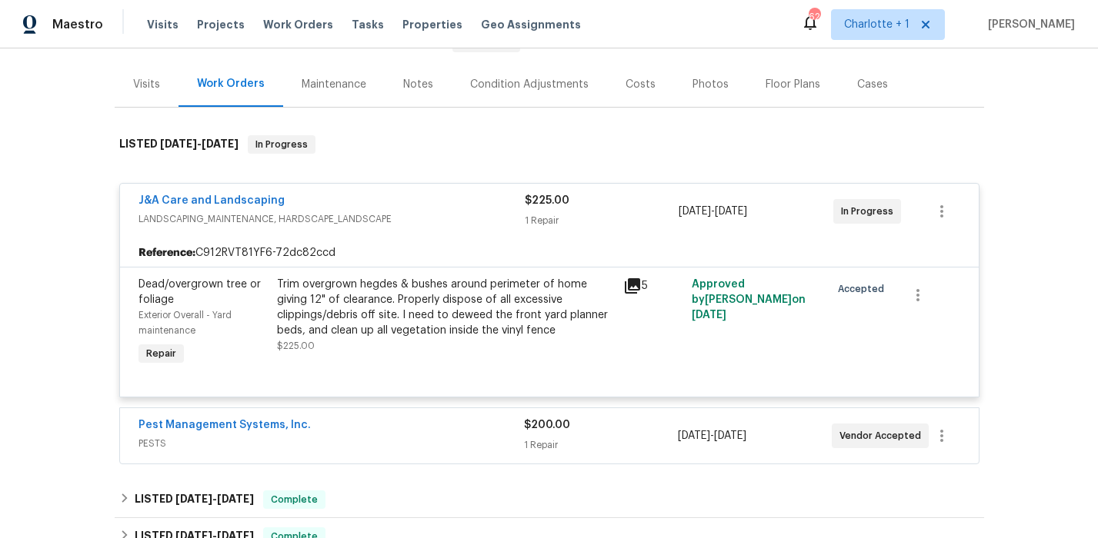
click at [385, 427] on div "Pest Management Systems, Inc." at bounding box center [330, 427] width 385 height 18
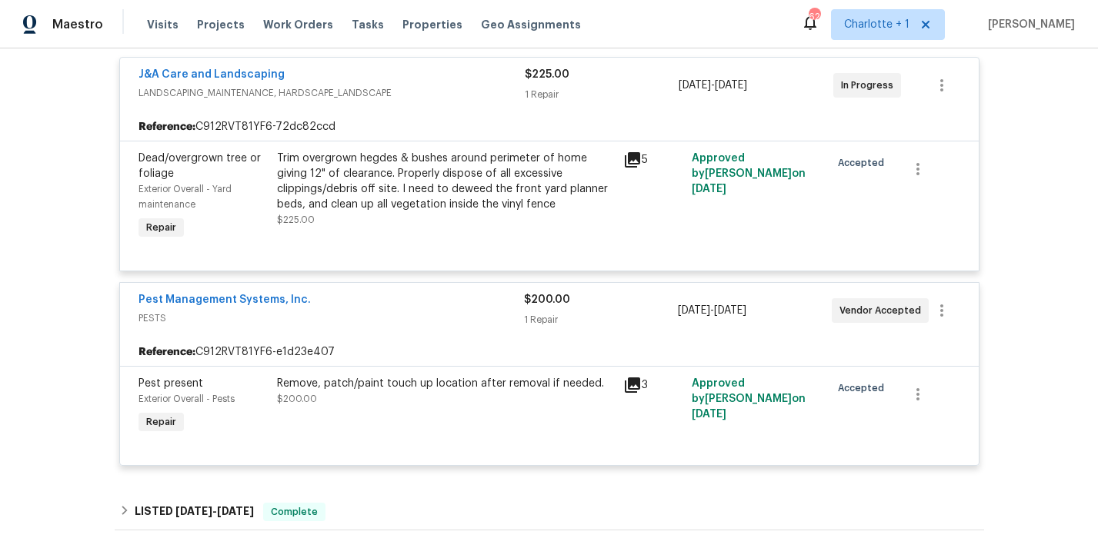
scroll to position [314, 0]
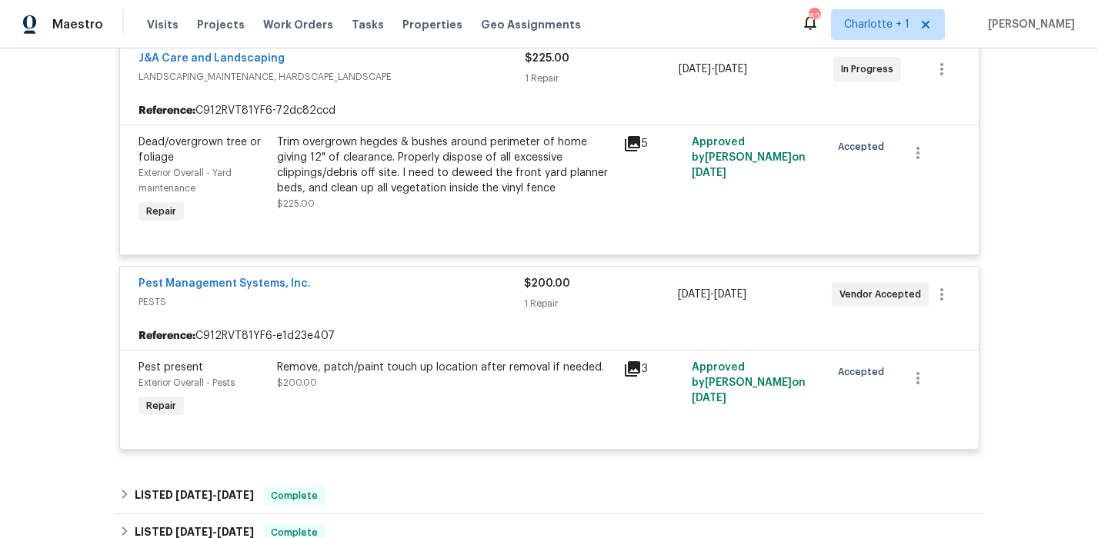
click at [406, 374] on div "Remove, patch/paint touch up location after removal if needed." at bounding box center [445, 367] width 337 height 15
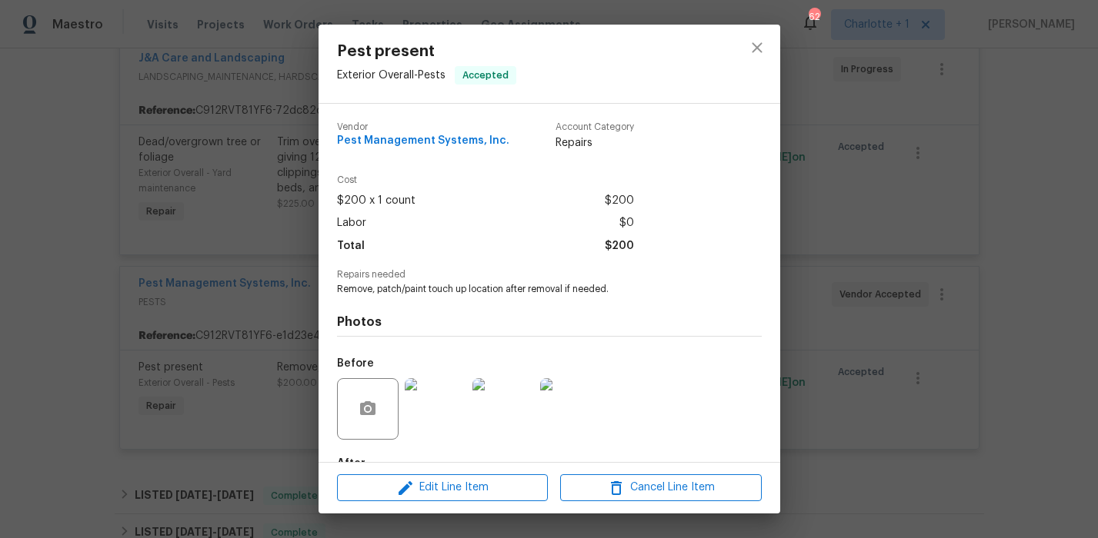
scroll to position [53, 0]
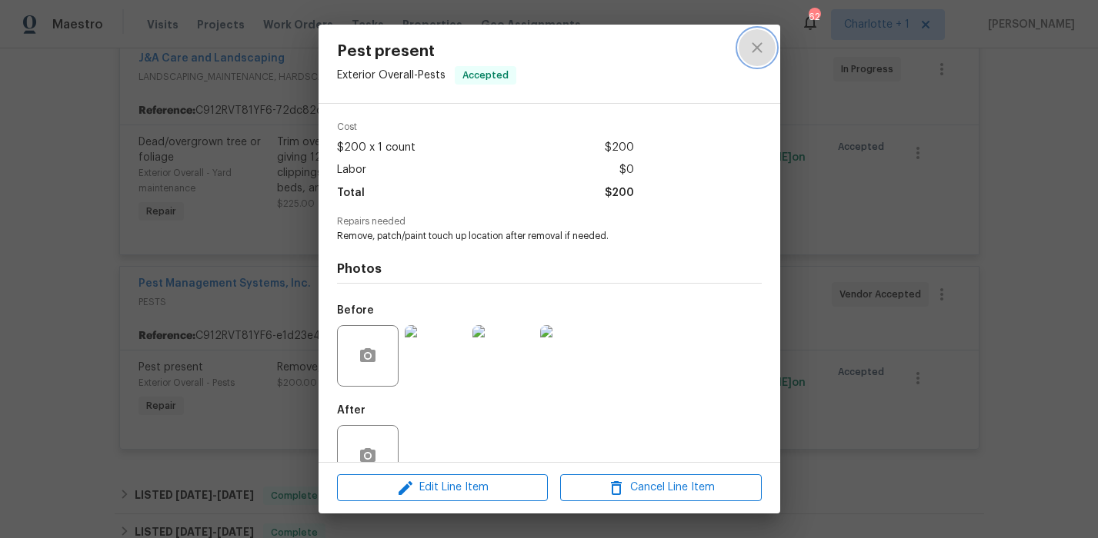
click at [760, 46] on icon "close" at bounding box center [757, 47] width 18 height 18
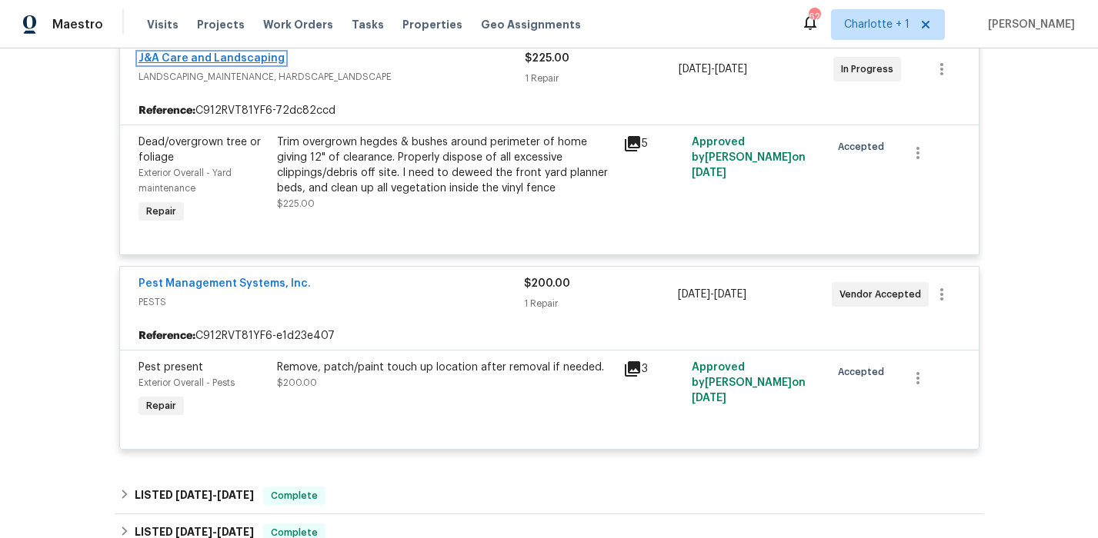
click at [238, 58] on link "J&A Care and Landscaping" at bounding box center [211, 58] width 146 height 11
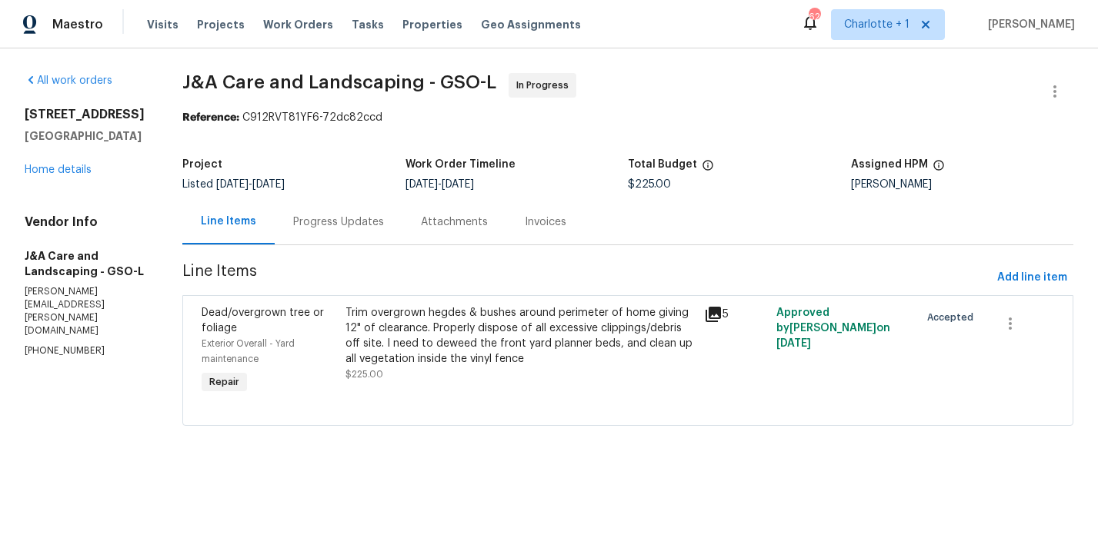
click at [350, 222] on div "Progress Updates" at bounding box center [338, 222] width 91 height 15
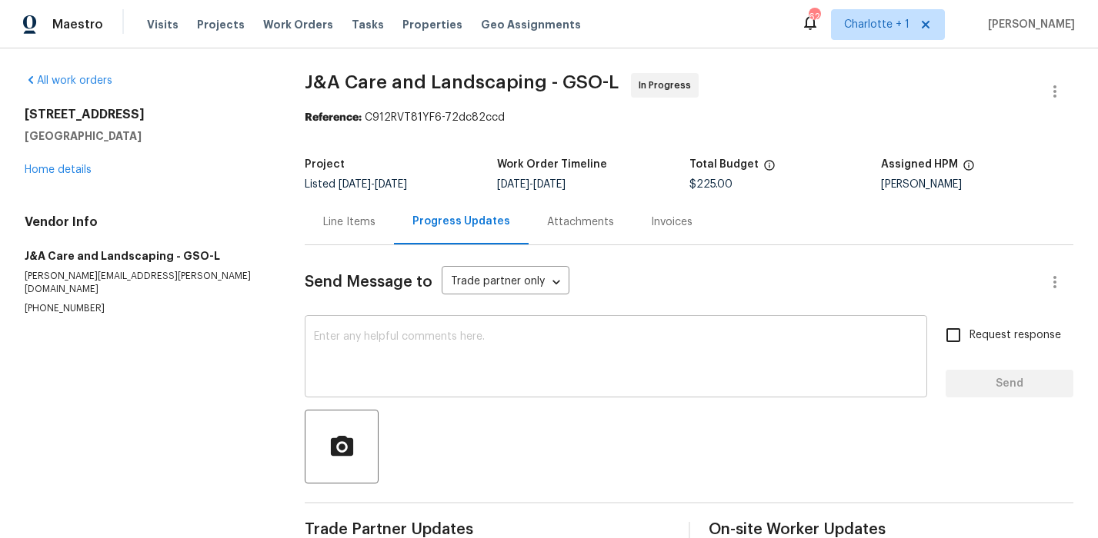
scroll to position [45, 0]
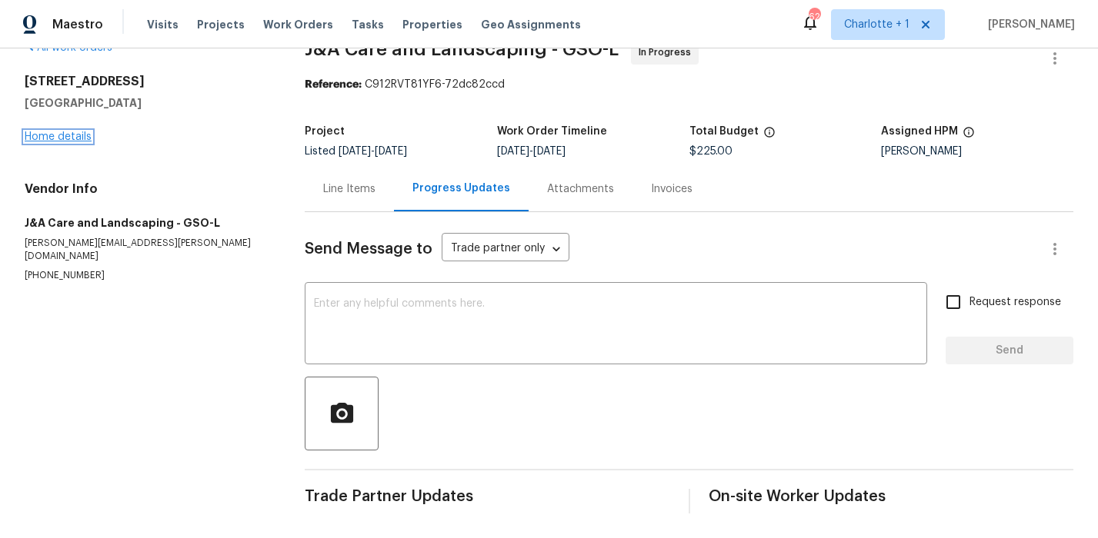
click at [76, 132] on link "Home details" at bounding box center [58, 137] width 67 height 11
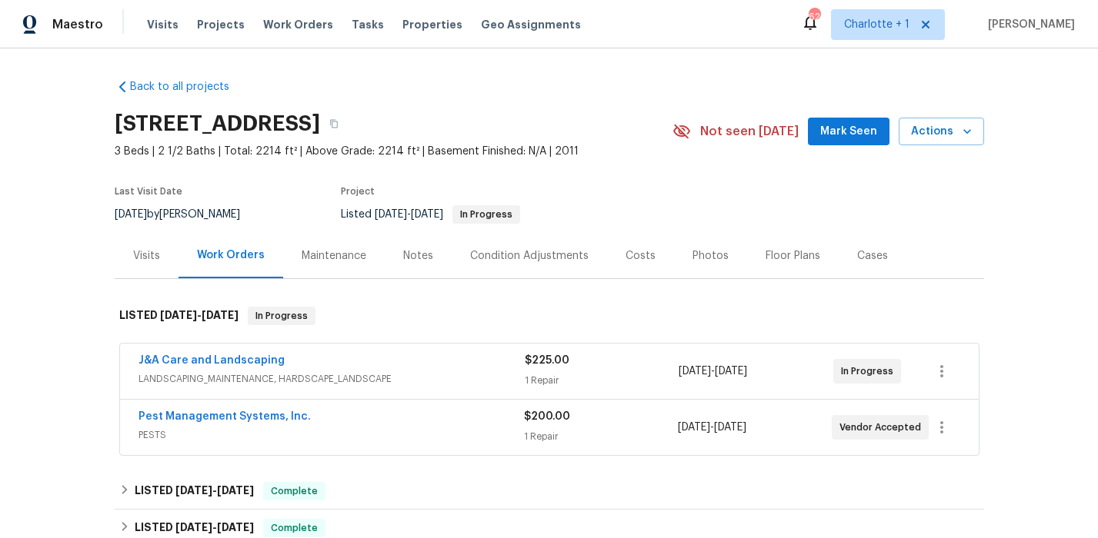
click at [992, 220] on div "Back to all projects 3157 Arrowcrest Pl, Winston Salem, NC 27107 3 Beds | 2 1/2…" at bounding box center [549, 293] width 1098 height 490
click at [154, 258] on div "Visits" at bounding box center [147, 255] width 64 height 45
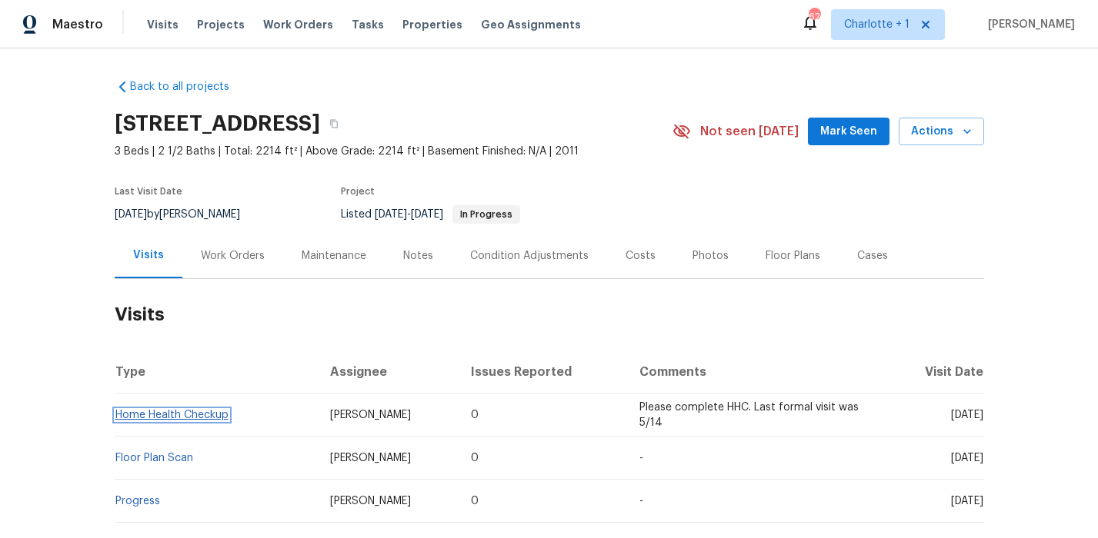
click at [181, 415] on link "Home Health Checkup" at bounding box center [171, 415] width 113 height 11
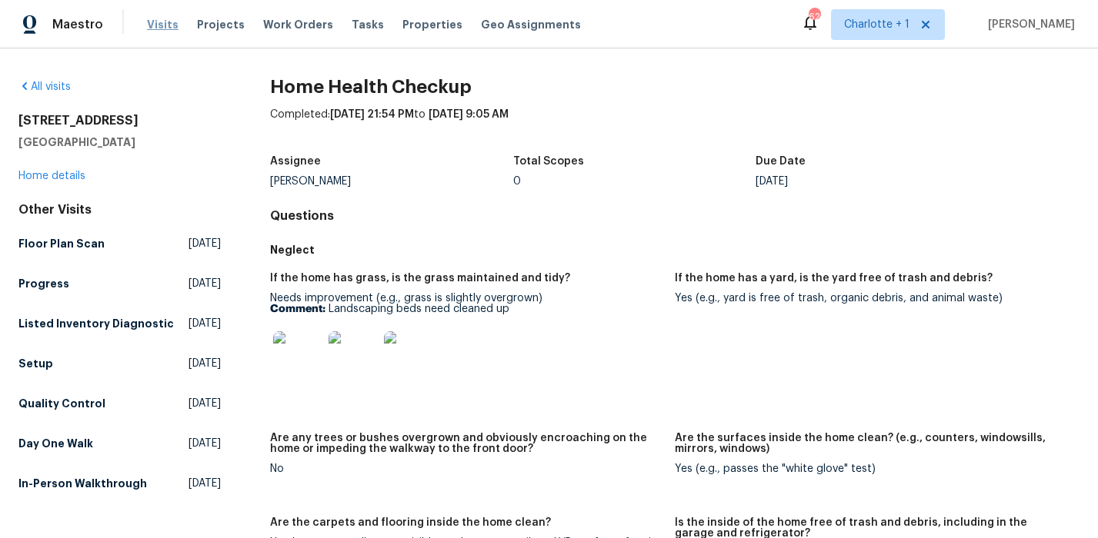
click at [167, 24] on span "Visits" at bounding box center [163, 24] width 32 height 15
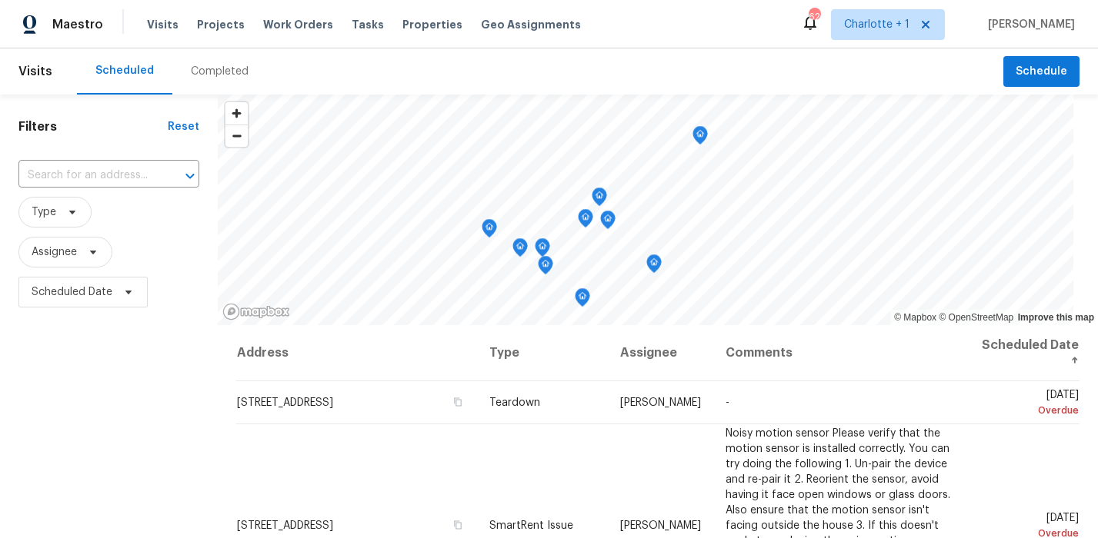
click at [195, 77] on div "Completed" at bounding box center [220, 71] width 58 height 15
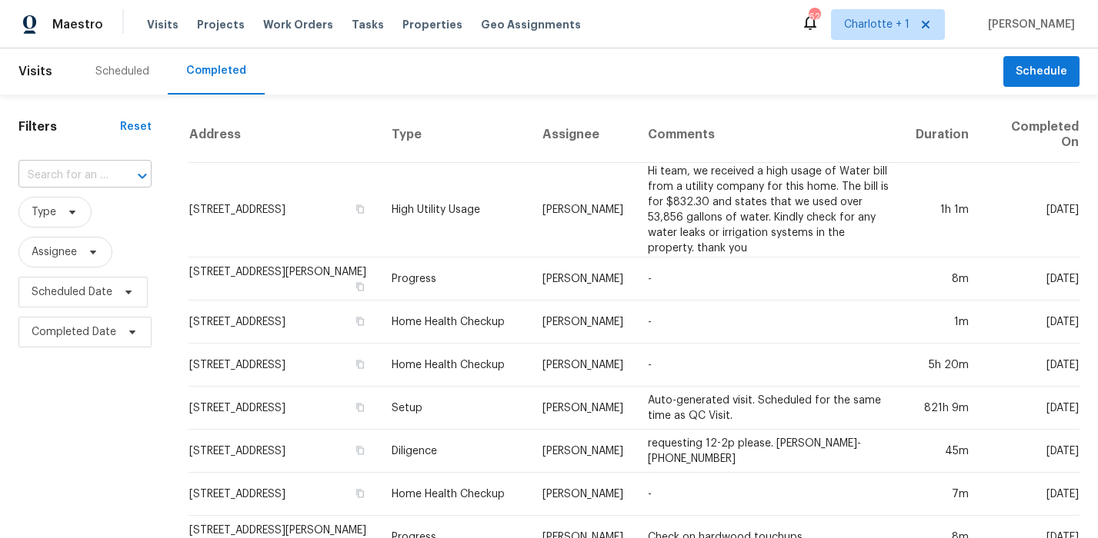
click at [88, 172] on input "text" at bounding box center [63, 176] width 90 height 24
type input "4502 b"
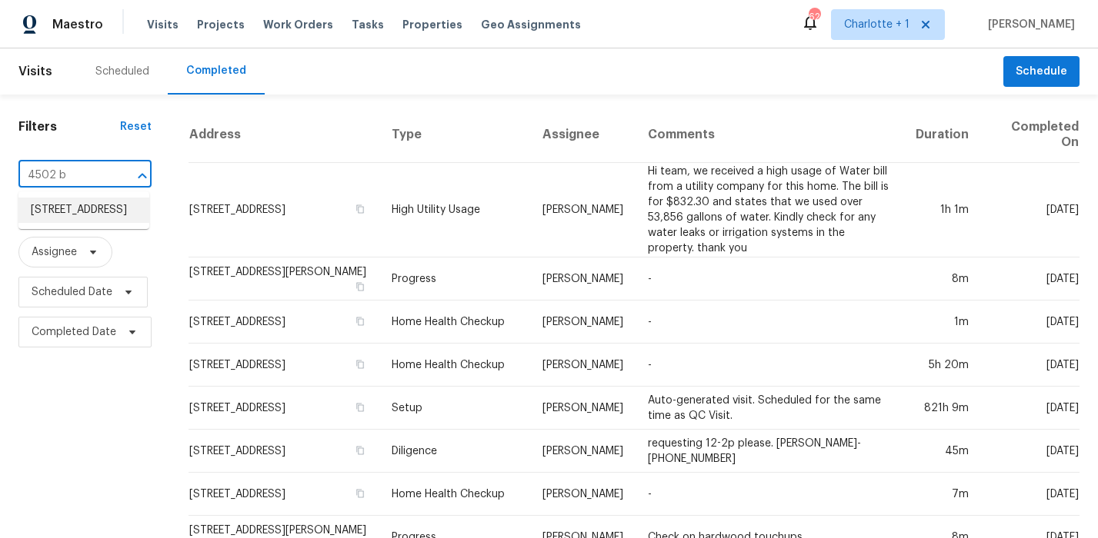
click at [68, 218] on li "4502 Brookhaven Dr, Greensboro, NC 27406" at bounding box center [83, 210] width 131 height 25
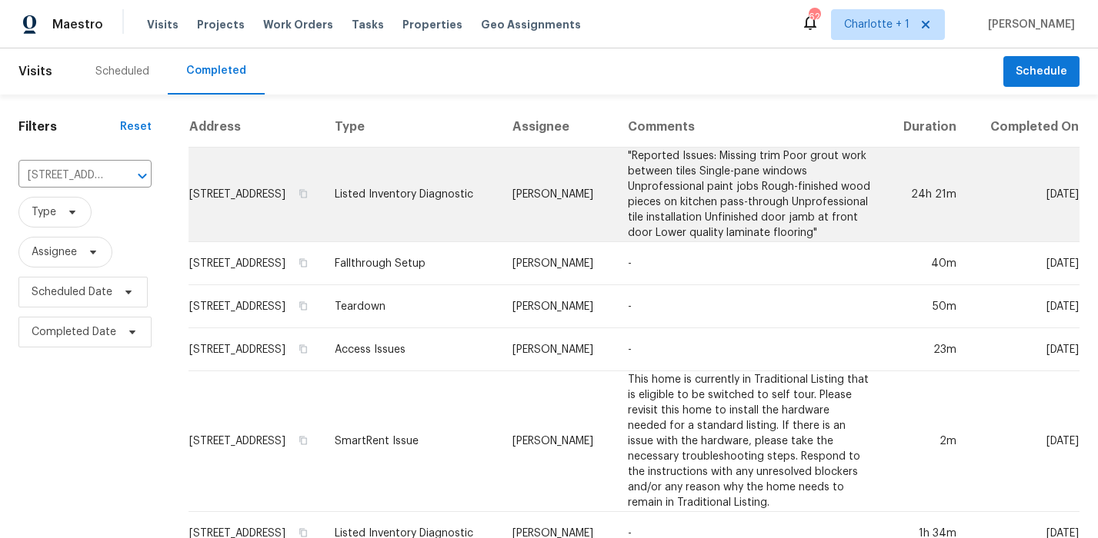
click at [653, 211] on td ""Reported Issues: Missing trim Poor grout work between tiles Single-pane window…" at bounding box center [748, 195] width 267 height 95
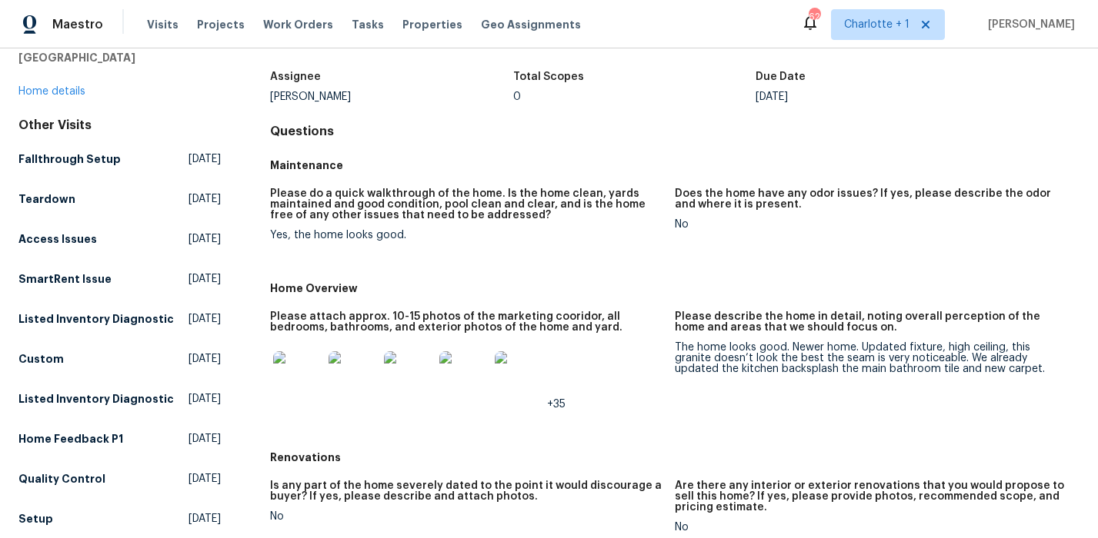
scroll to position [99, 0]
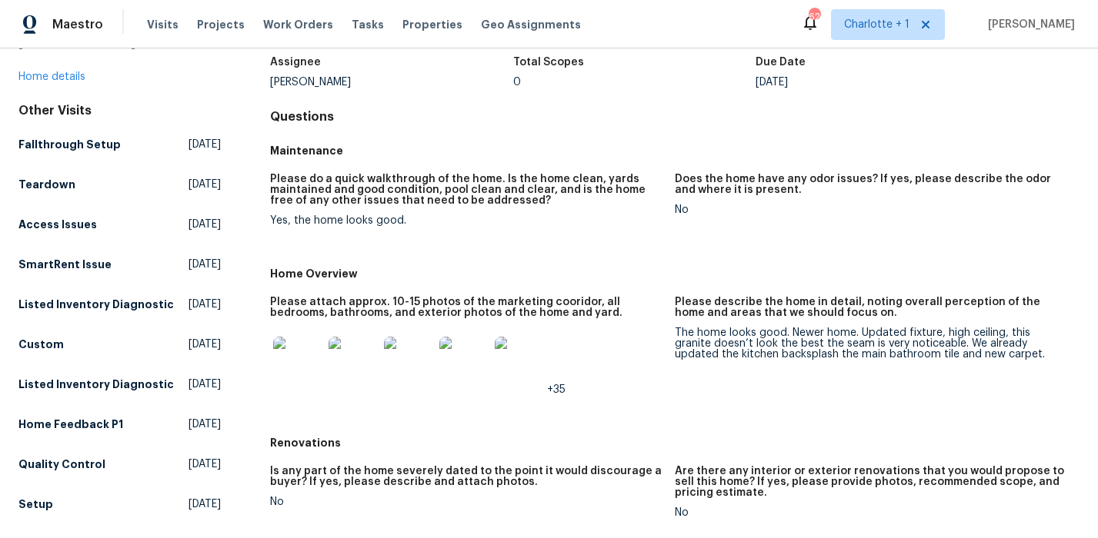
click at [313, 347] on img at bounding box center [297, 361] width 49 height 49
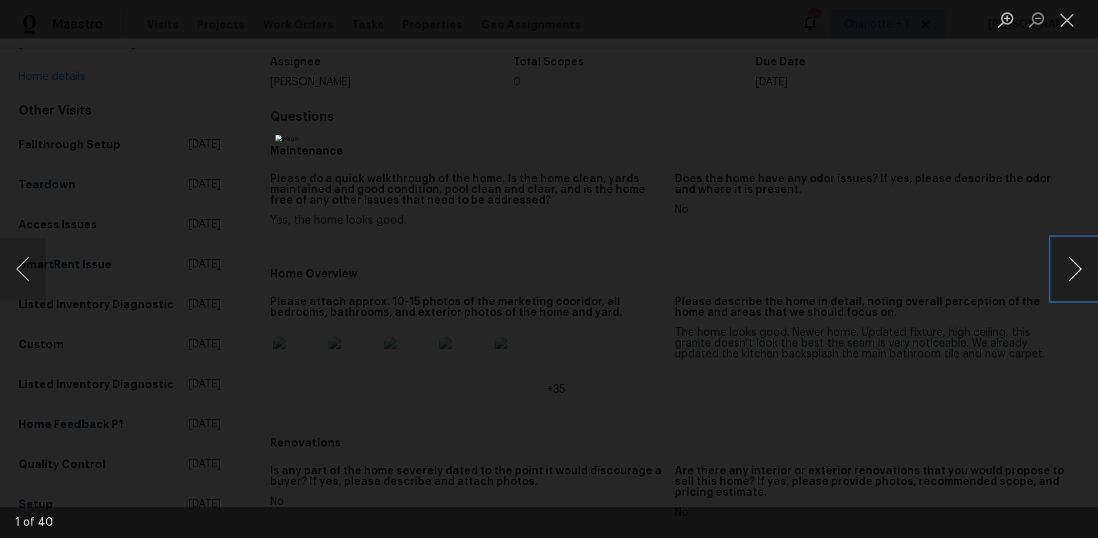
click at [1075, 275] on button "Next image" at bounding box center [1075, 269] width 46 height 62
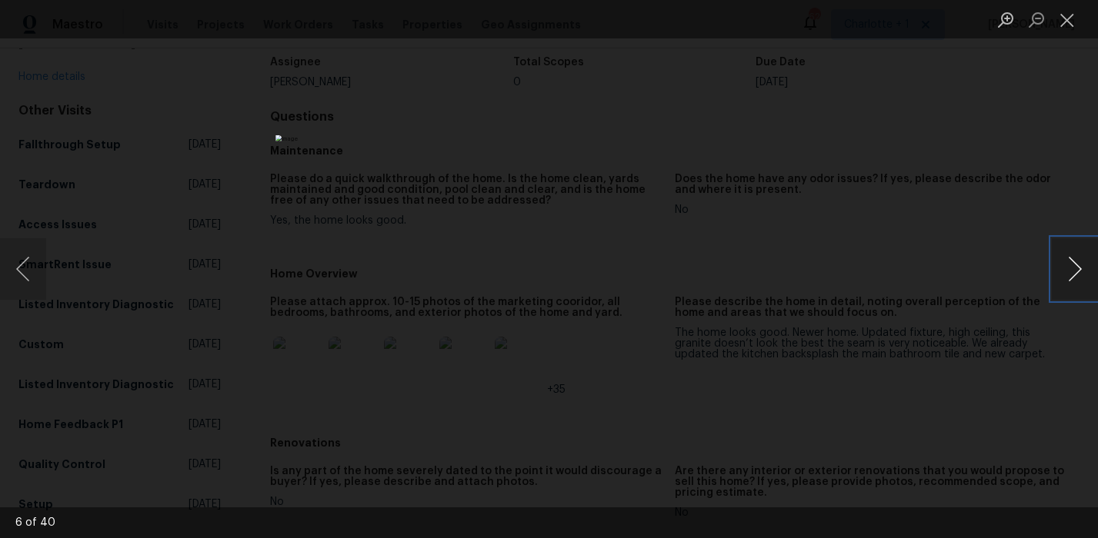
click at [1075, 275] on button "Next image" at bounding box center [1075, 269] width 46 height 62
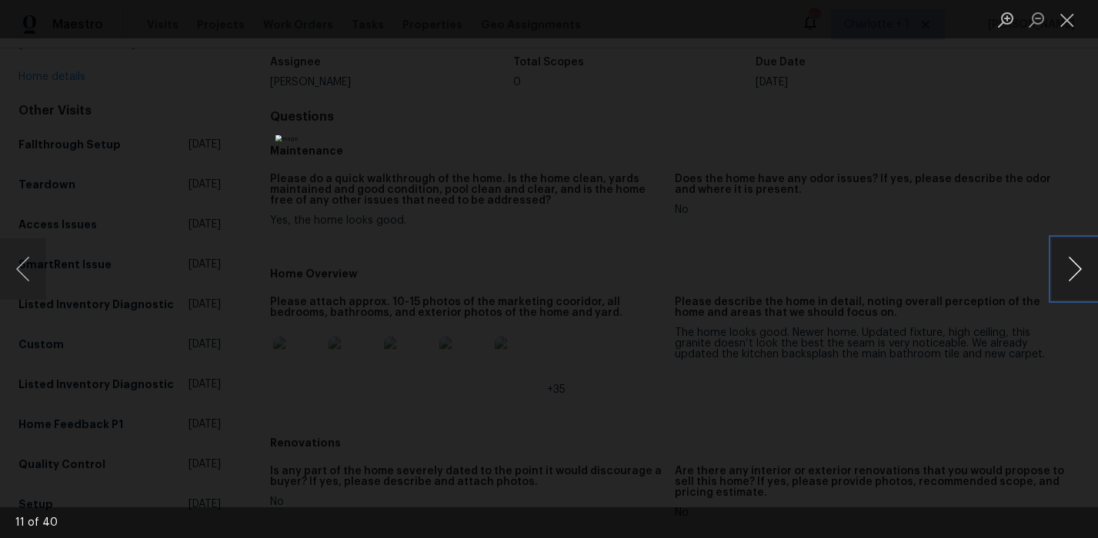
click at [1075, 275] on button "Next image" at bounding box center [1075, 269] width 46 height 62
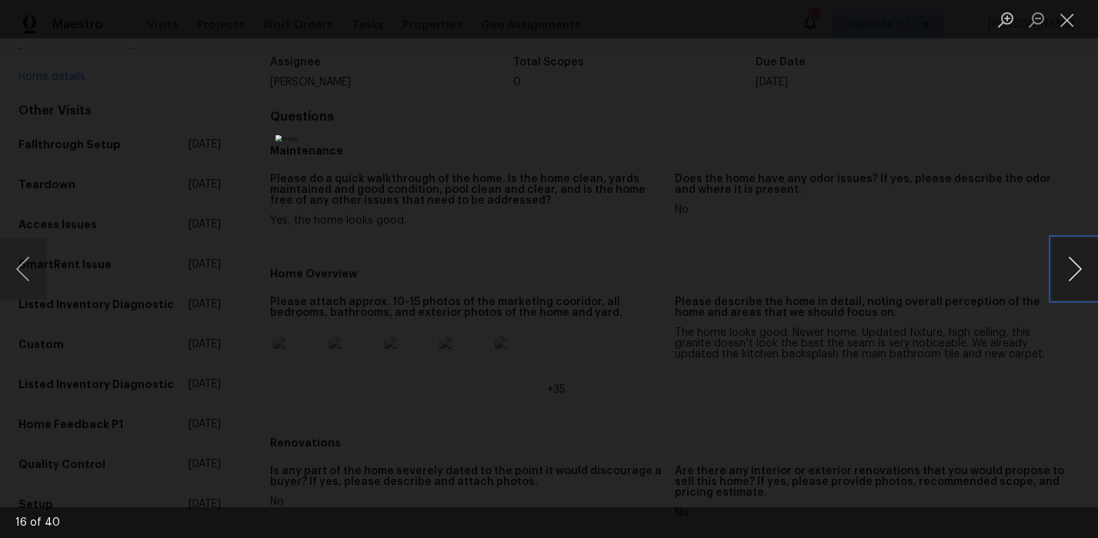
click at [1075, 275] on button "Next image" at bounding box center [1075, 269] width 46 height 62
click at [992, 142] on div "Lightbox" at bounding box center [549, 269] width 1098 height 538
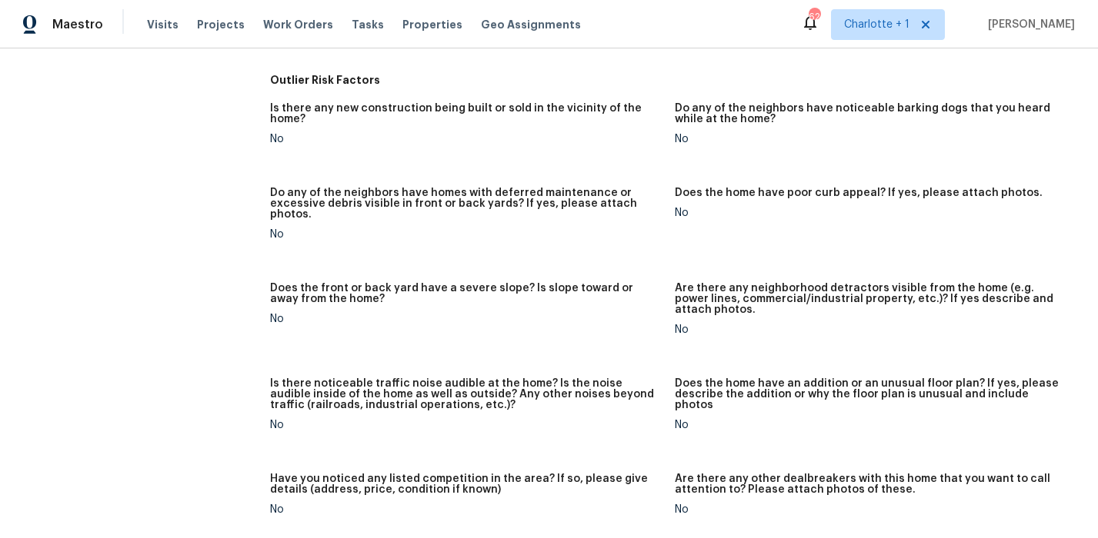
scroll to position [0, 0]
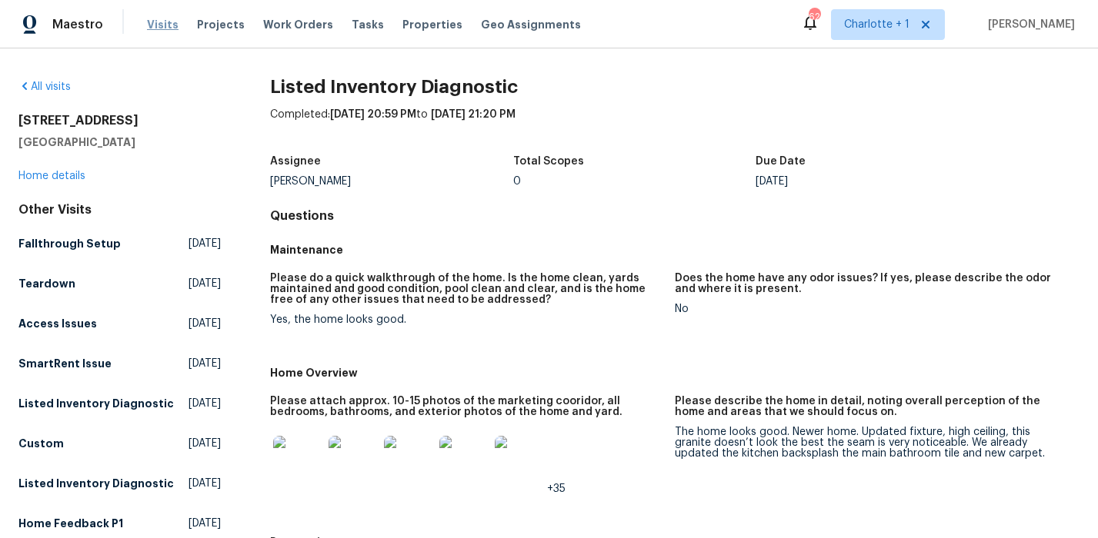
click at [158, 20] on span "Visits" at bounding box center [163, 24] width 32 height 15
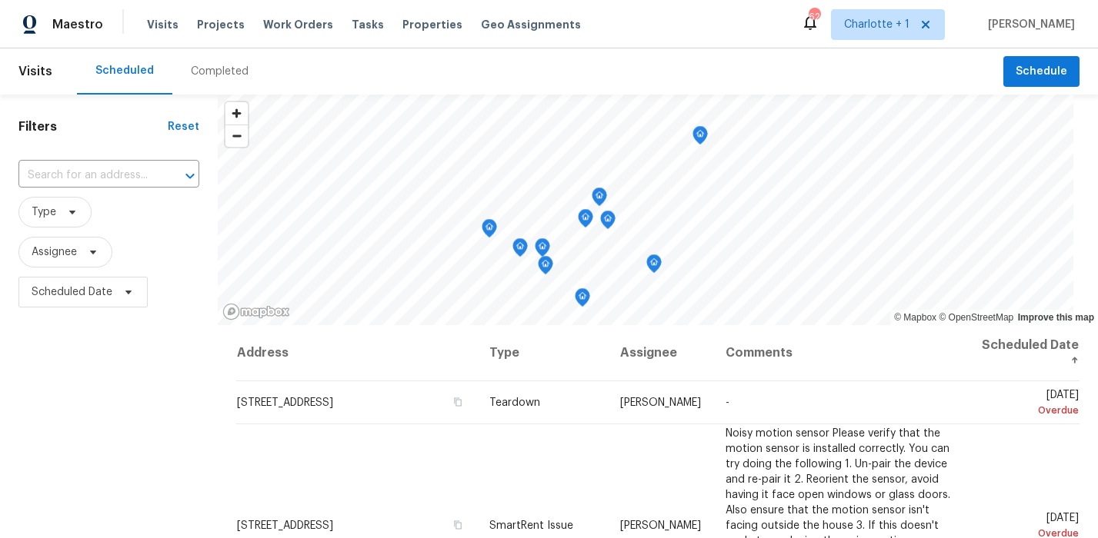
click at [211, 76] on div "Completed" at bounding box center [220, 71] width 58 height 15
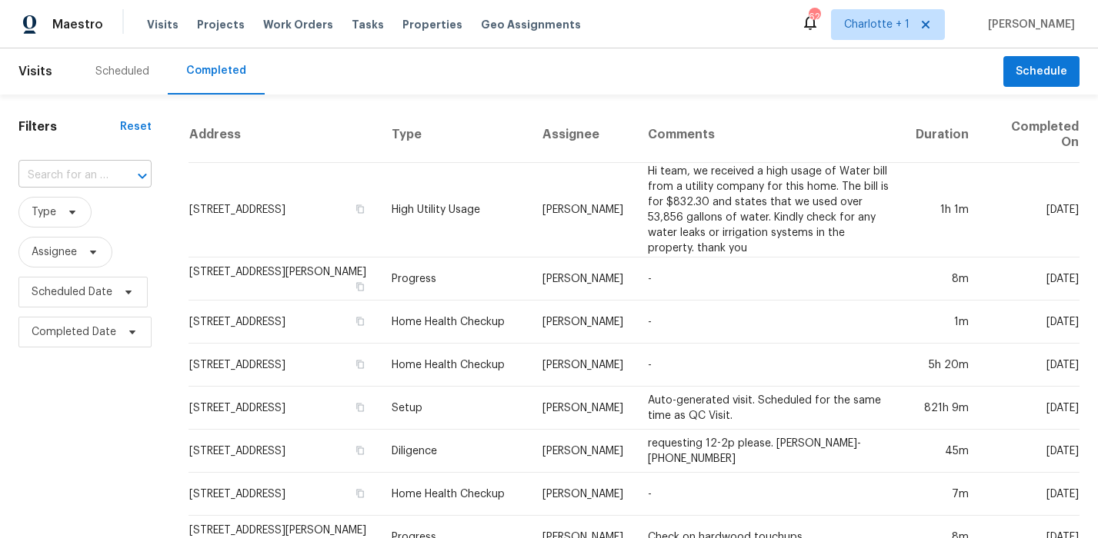
click at [117, 167] on div at bounding box center [132, 176] width 40 height 22
type input "1525 f"
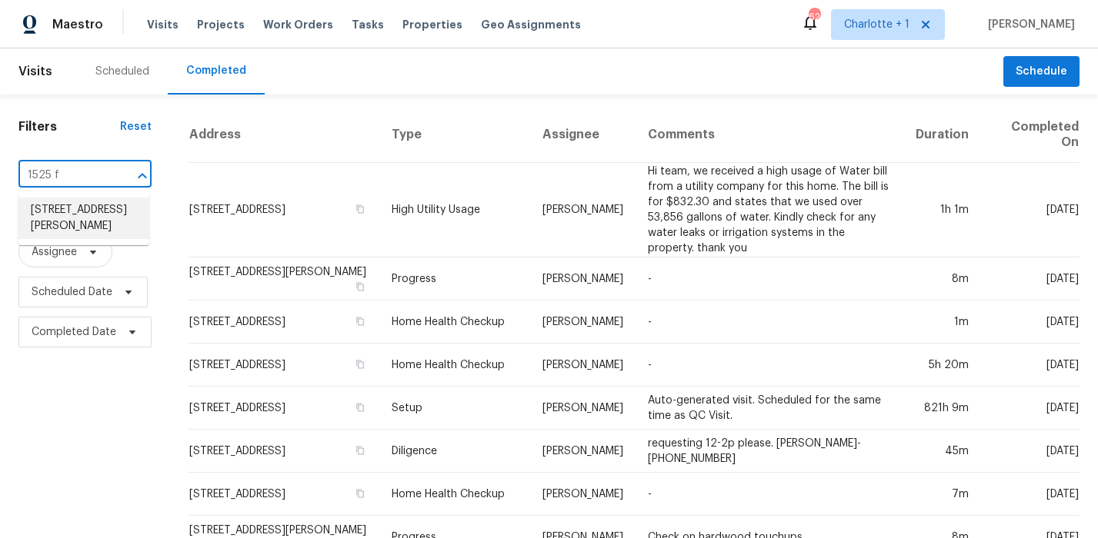
click at [115, 220] on li "1525 Fiddlers Knoll Dr, Kernersville, NC 27284" at bounding box center [83, 219] width 131 height 42
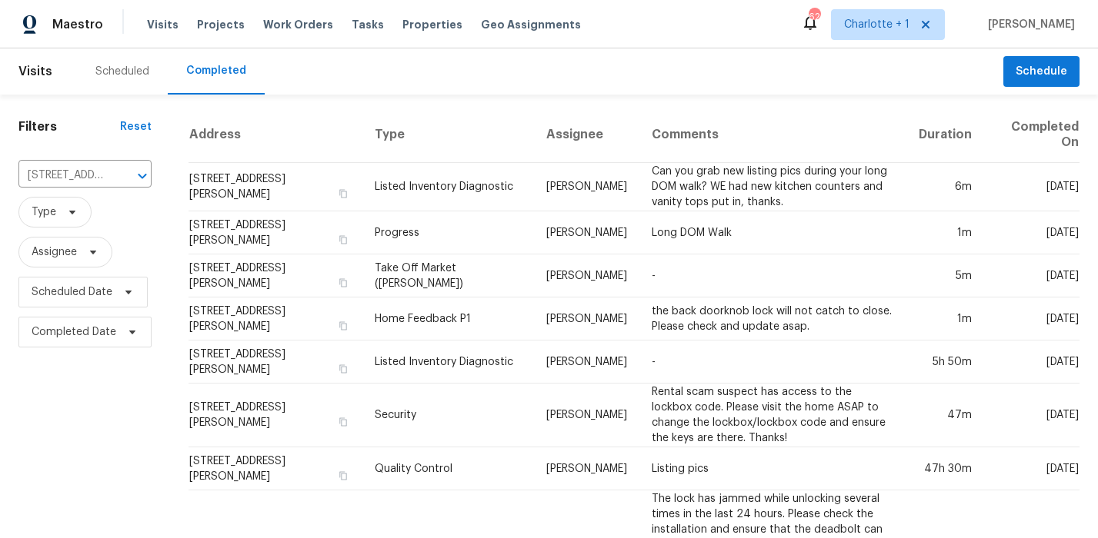
click at [127, 62] on div "Scheduled" at bounding box center [122, 71] width 91 height 46
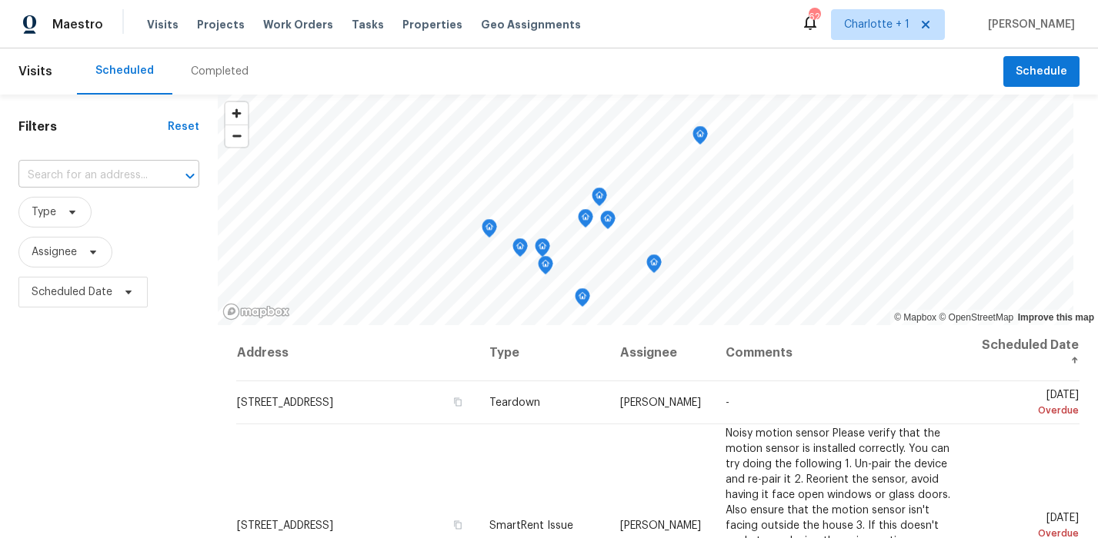
click at [122, 165] on input "text" at bounding box center [87, 176] width 138 height 24
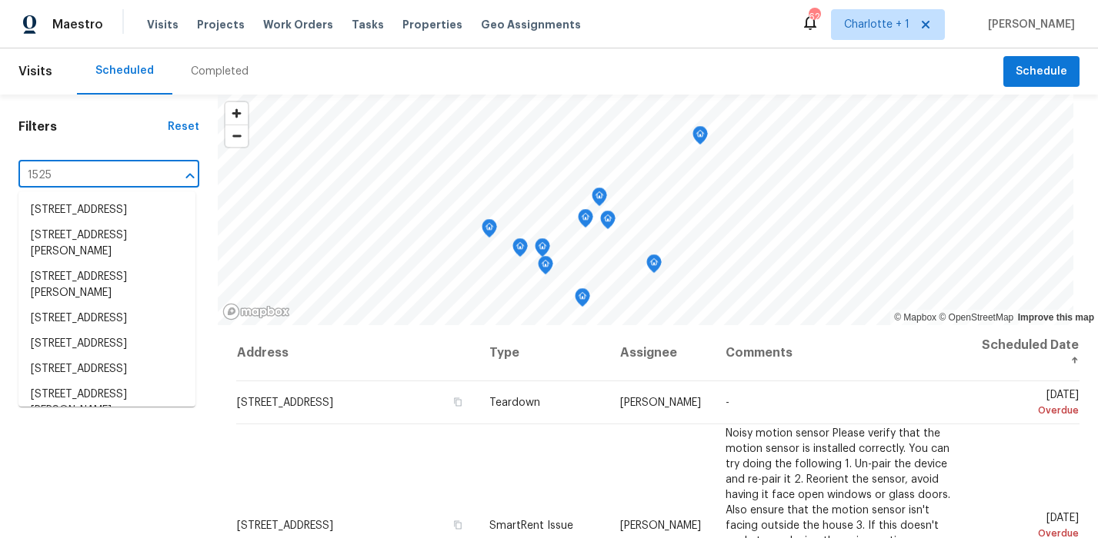
type input "1525 f"
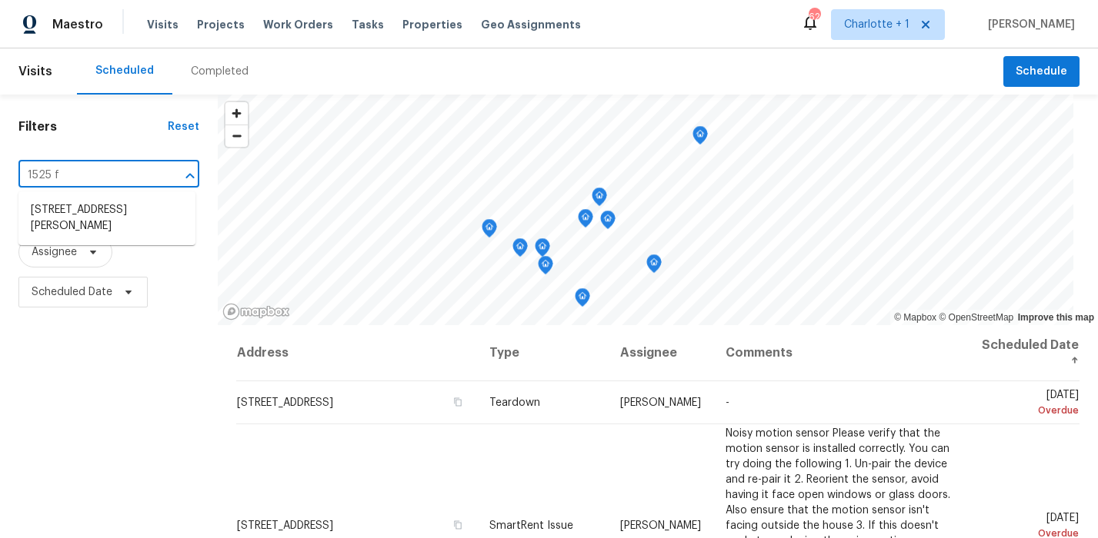
click at [124, 201] on li "1525 Fiddlers Knoll Dr, Kernersville, NC 27284" at bounding box center [106, 219] width 177 height 42
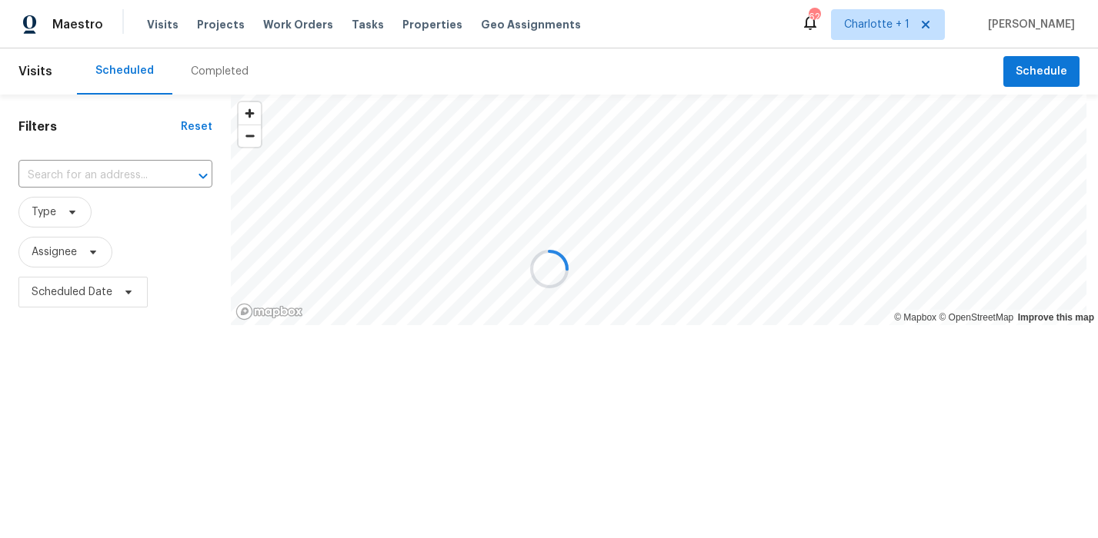
type input "1525 Fiddlers Knoll Dr, Kernersville, NC 27284"
click at [221, 72] on div "Completed" at bounding box center [220, 71] width 58 height 15
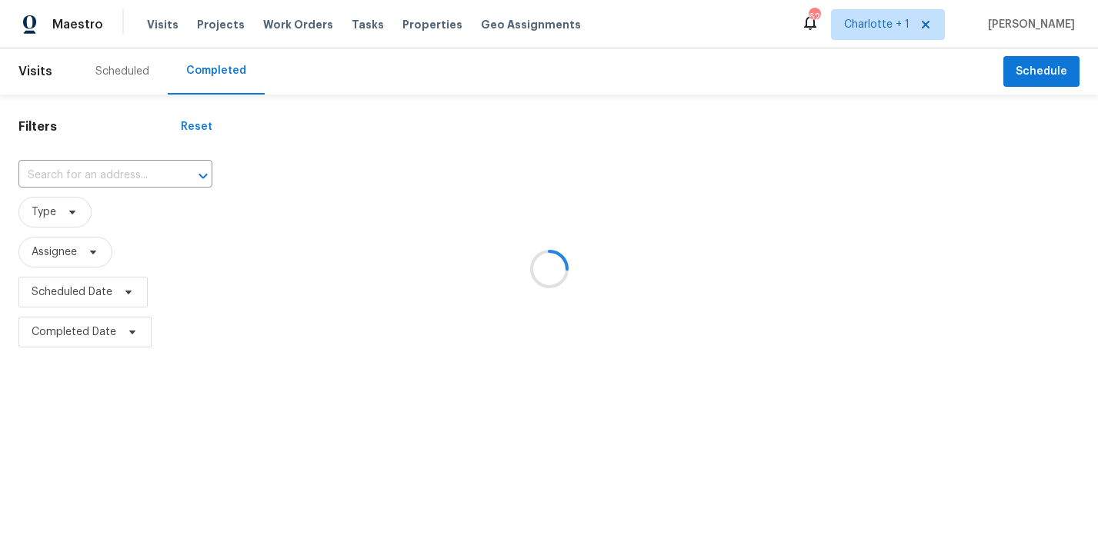
click at [118, 197] on div at bounding box center [549, 269] width 1098 height 538
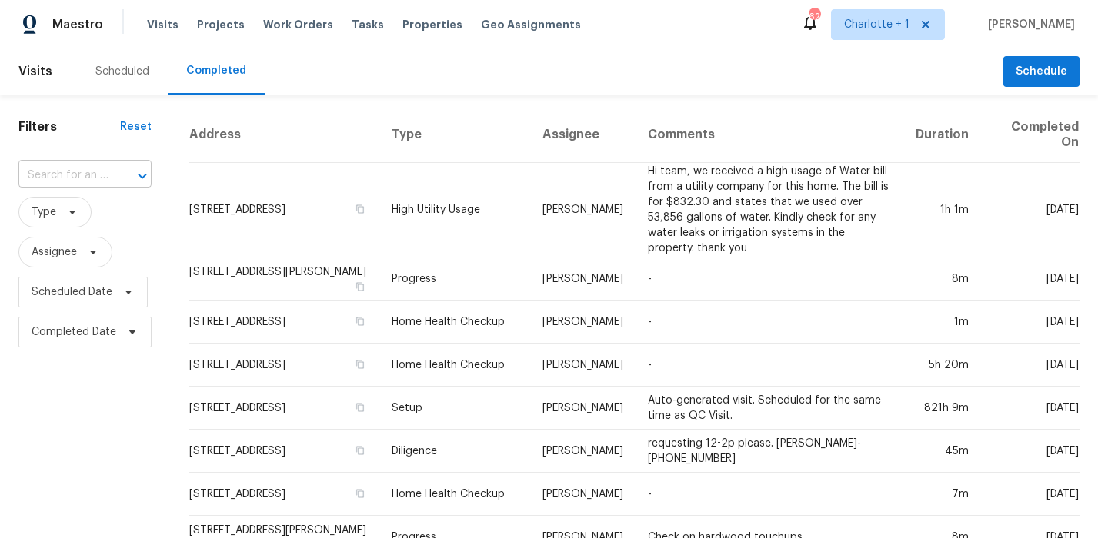
click at [114, 176] on div at bounding box center [132, 176] width 40 height 22
type input "3877 w"
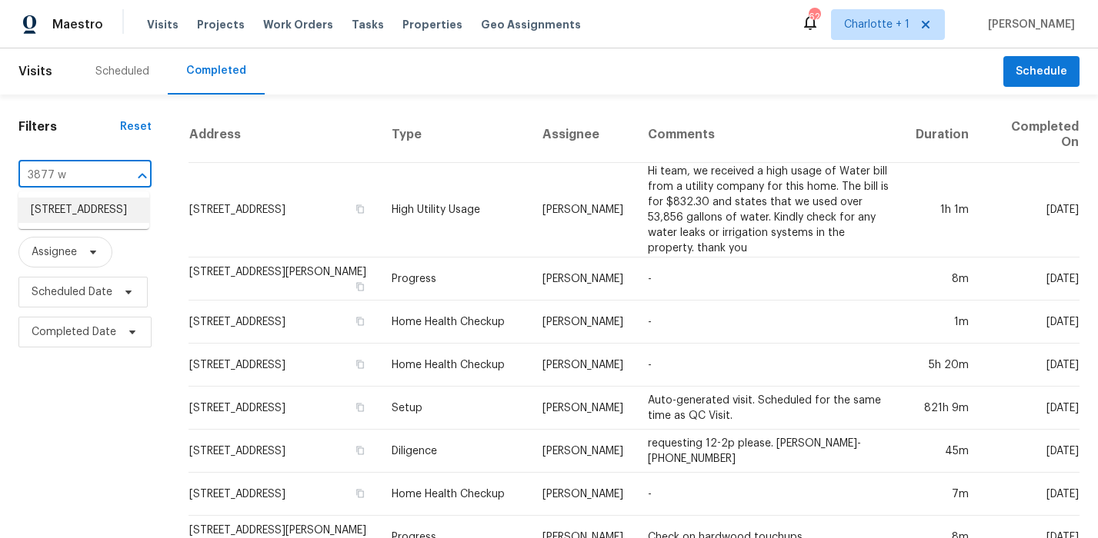
click at [110, 216] on li "3877 Welcome Arcadia Rd, Lexington, NC 27295" at bounding box center [83, 210] width 131 height 25
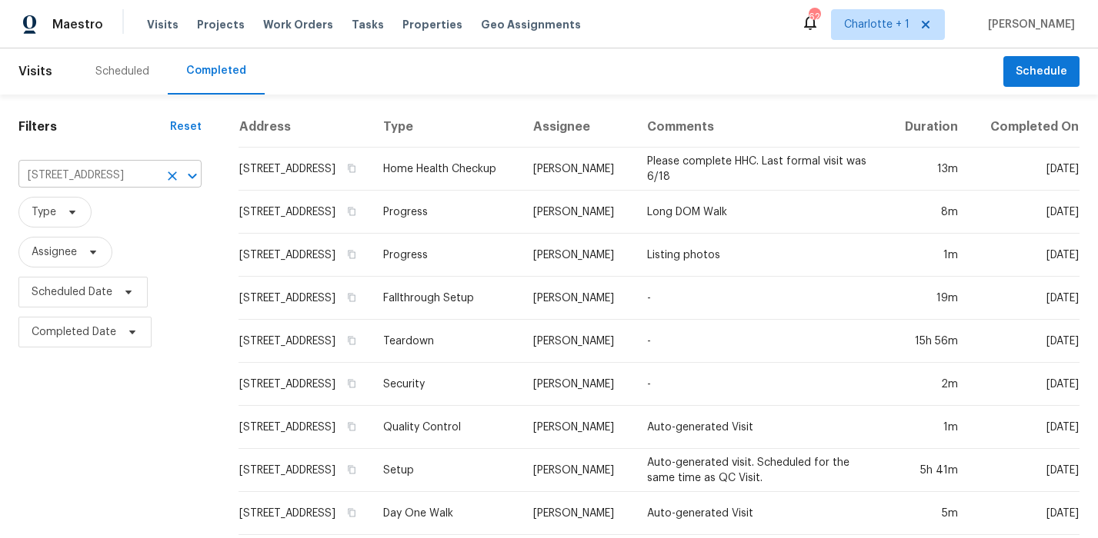
click at [165, 172] on icon "Clear" at bounding box center [172, 175] width 15 height 15
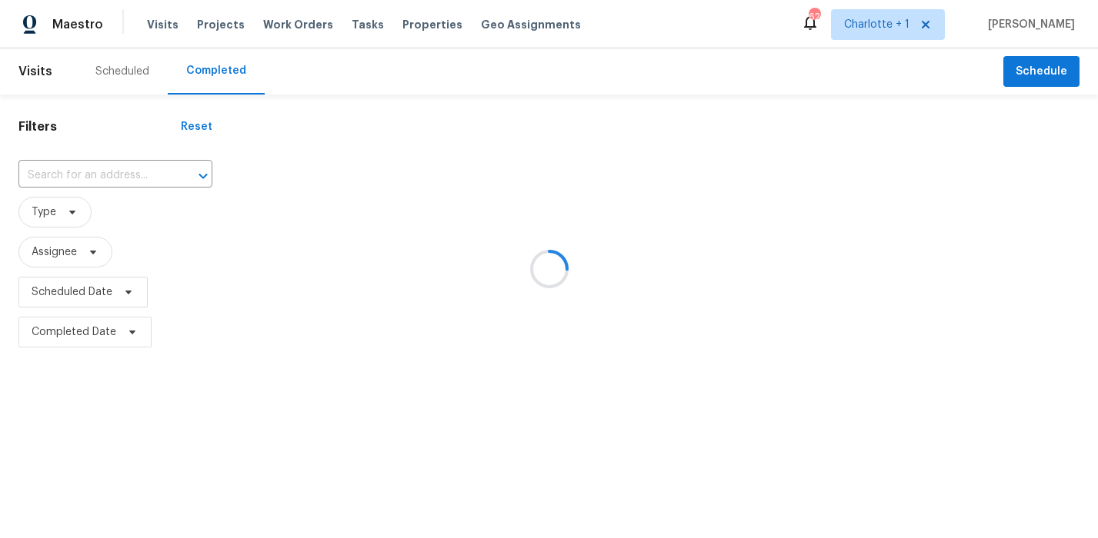
drag, startPoint x: 98, startPoint y: 175, endPoint x: 98, endPoint y: 167, distance: 7.7
click at [98, 168] on div at bounding box center [549, 269] width 1098 height 538
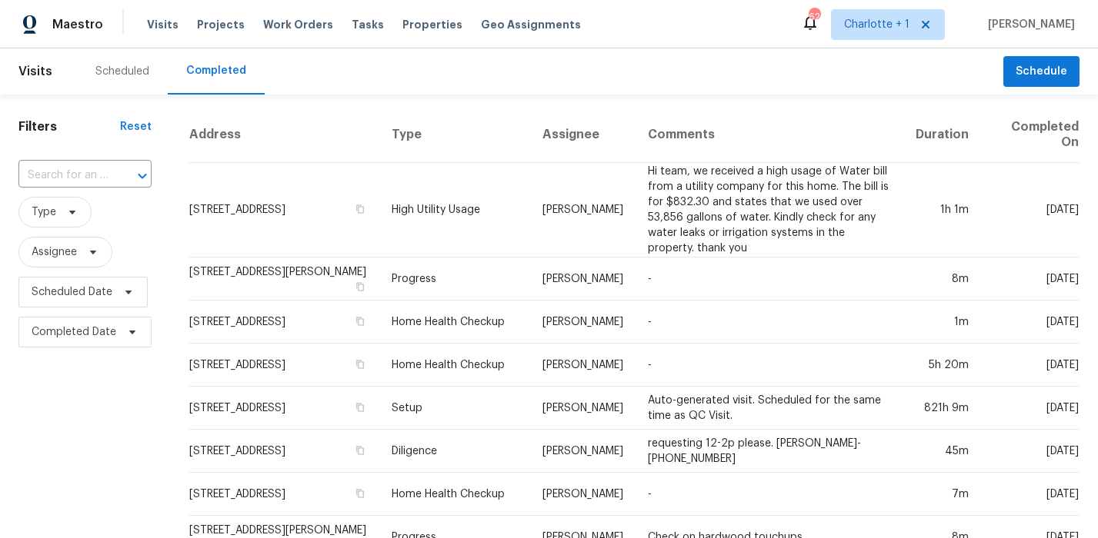
click at [95, 73] on div "Scheduled" at bounding box center [122, 71] width 54 height 15
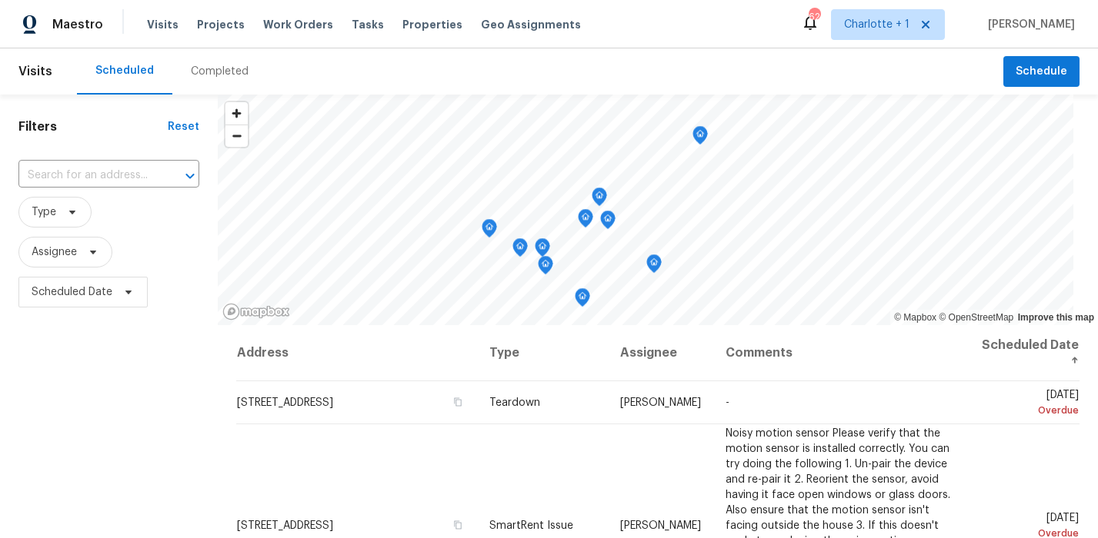
click at [77, 158] on div "Filters Reset ​ Type Assignee Scheduled Date" at bounding box center [109, 426] width 218 height 662
click at [73, 155] on div "Filters Reset ​ Type Assignee Scheduled Date" at bounding box center [109, 426] width 218 height 662
click at [71, 171] on input "text" at bounding box center [87, 176] width 138 height 24
type input "1525"
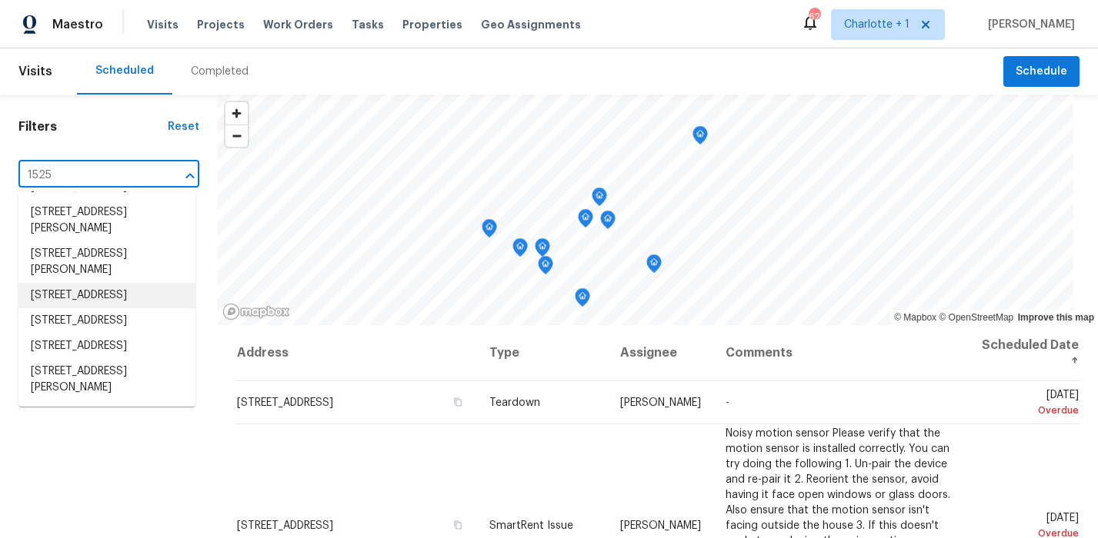
scroll to position [88, 0]
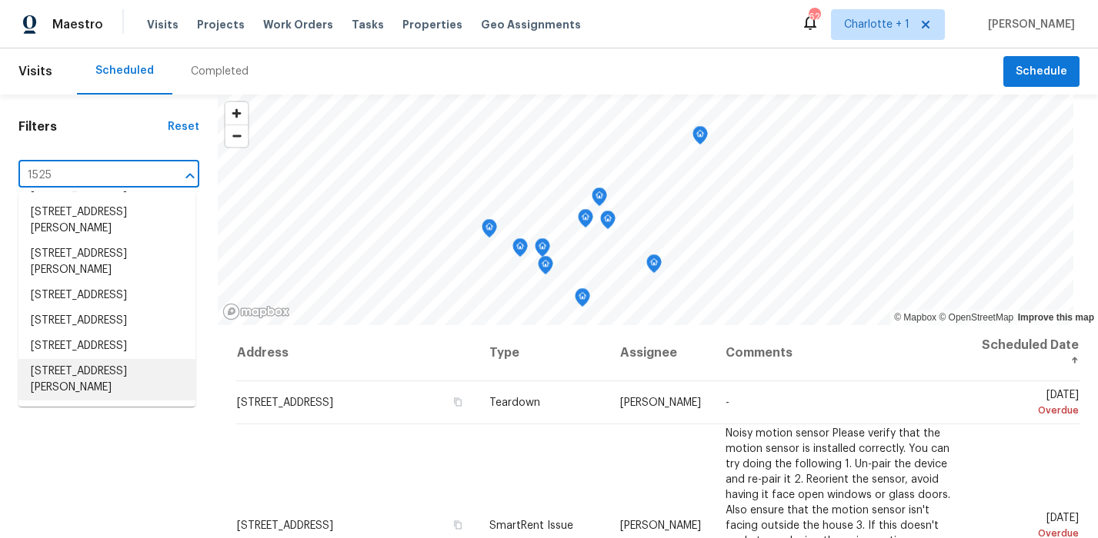
click at [103, 379] on li "1525 Fiddlers Knoll Dr, Kernersville, NC 27284" at bounding box center [106, 380] width 177 height 42
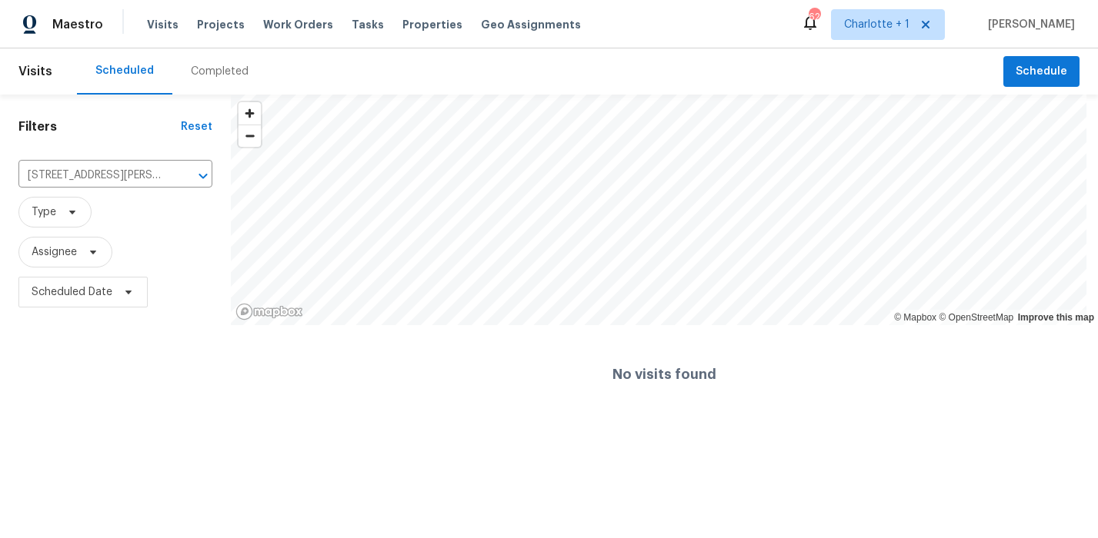
click at [206, 72] on div "Completed" at bounding box center [220, 71] width 58 height 15
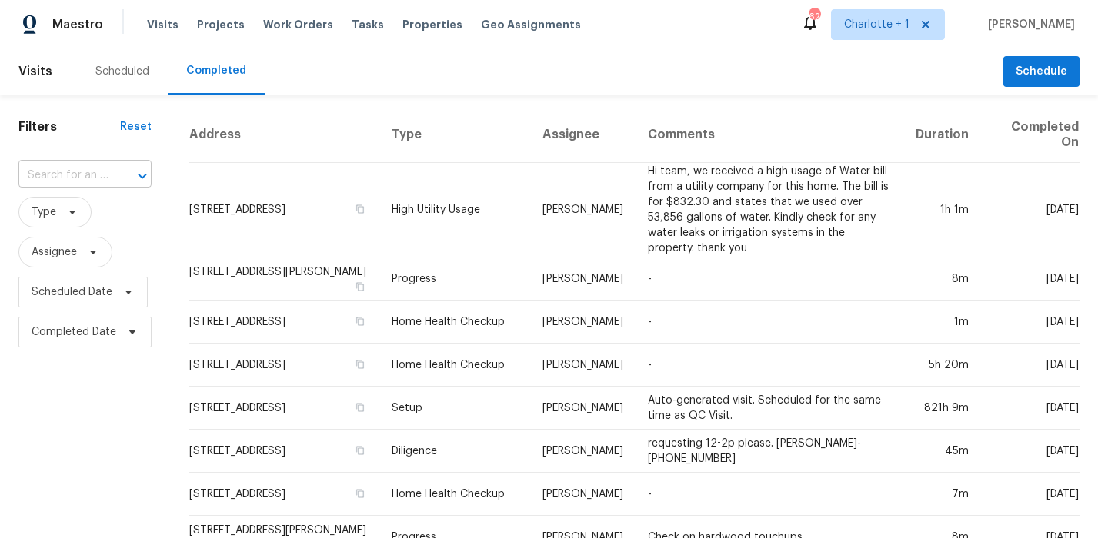
click at [100, 162] on div "​" at bounding box center [84, 175] width 133 height 33
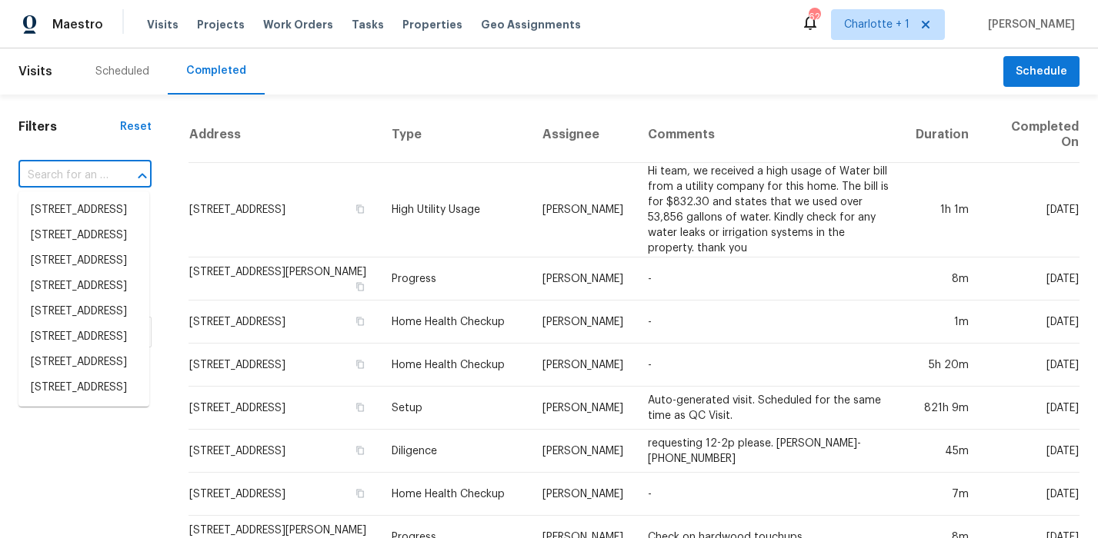
click at [91, 170] on input "text" at bounding box center [63, 176] width 90 height 24
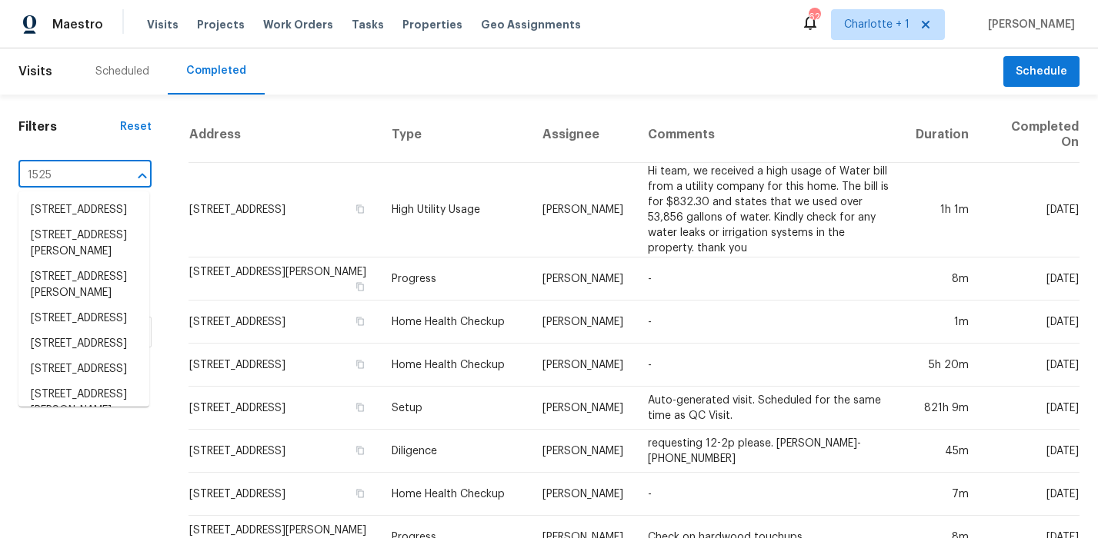
type input "1525 f"
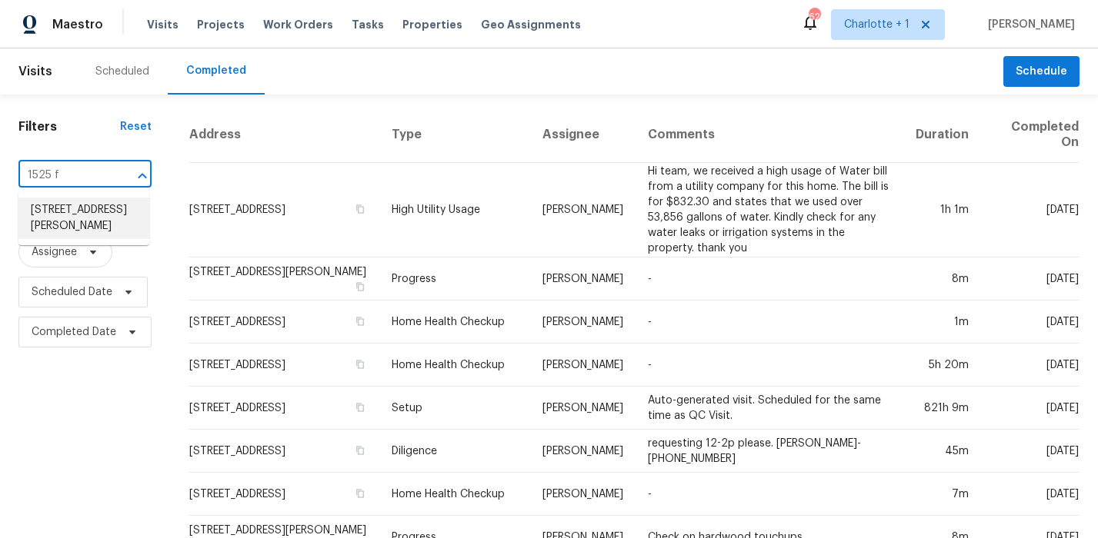
click at [87, 210] on li "1525 Fiddlers Knoll Dr, Kernersville, NC 27284" at bounding box center [83, 219] width 131 height 42
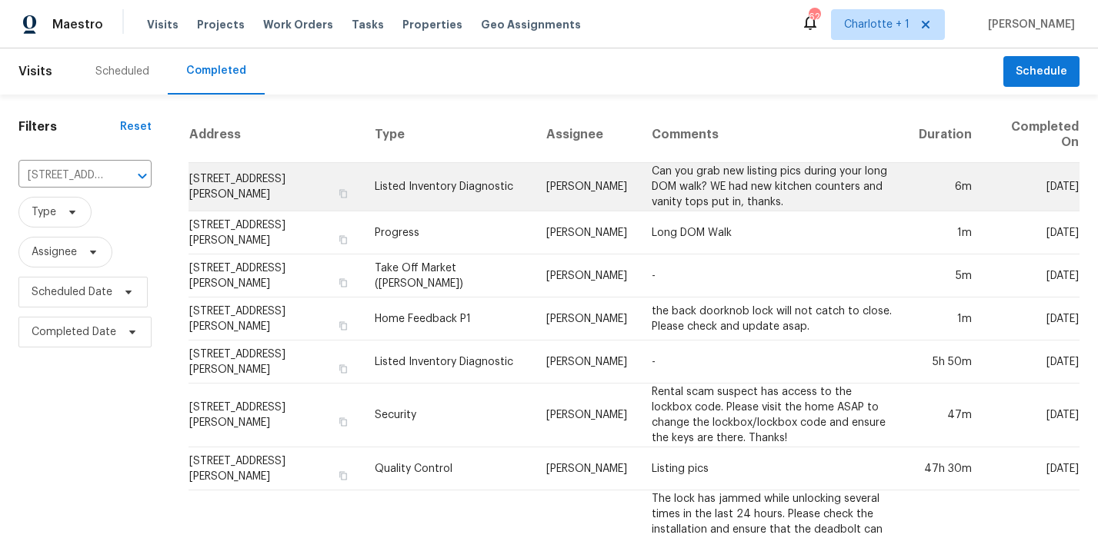
click at [808, 189] on td "Can you grab new listing pics during your long DOM walk? WE had new kitchen cou…" at bounding box center [772, 187] width 267 height 48
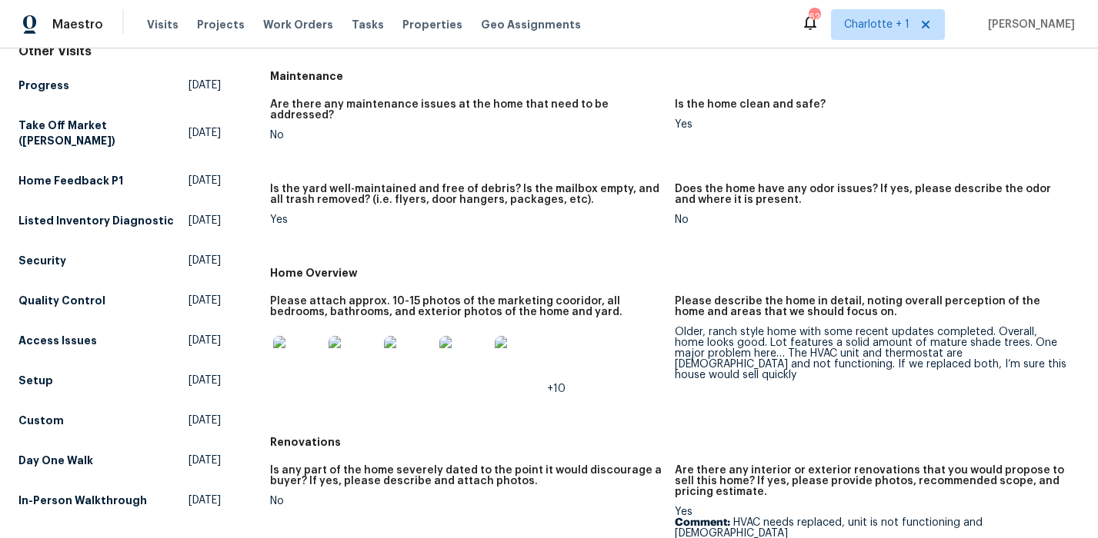
scroll to position [219, 0]
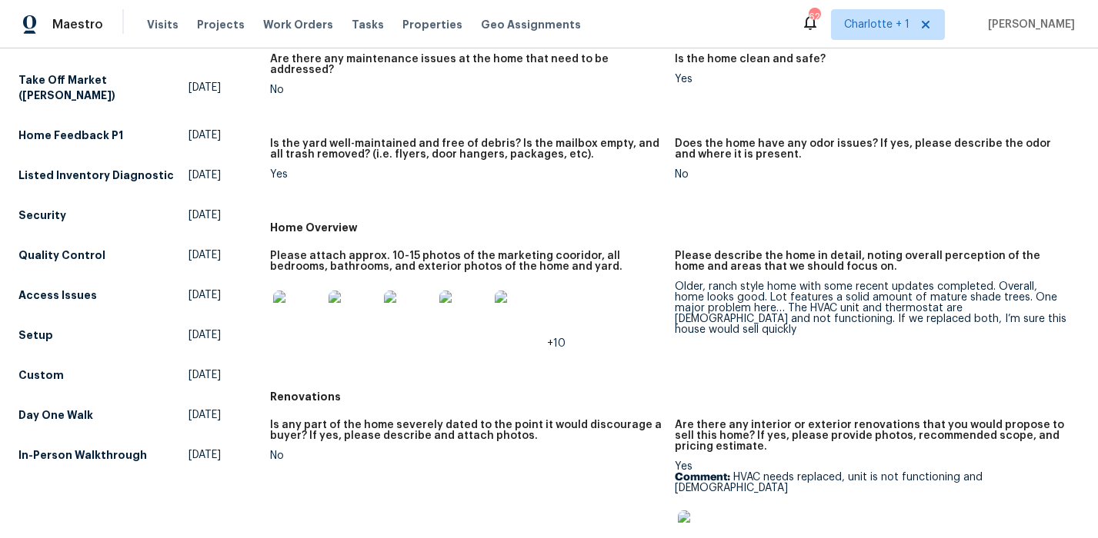
click at [291, 319] on img at bounding box center [297, 315] width 49 height 49
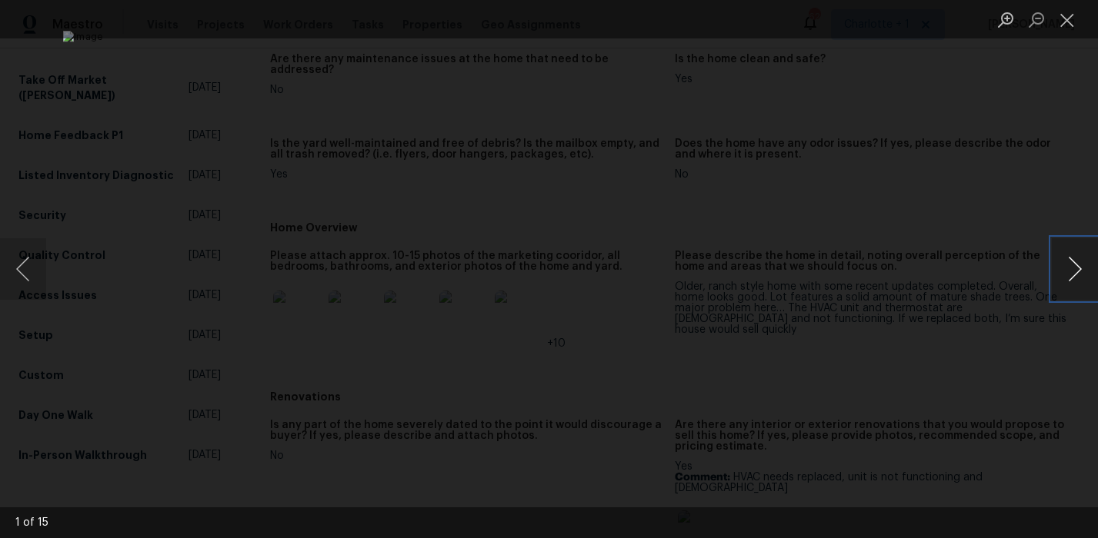
click at [1074, 267] on button "Next image" at bounding box center [1075, 269] width 46 height 62
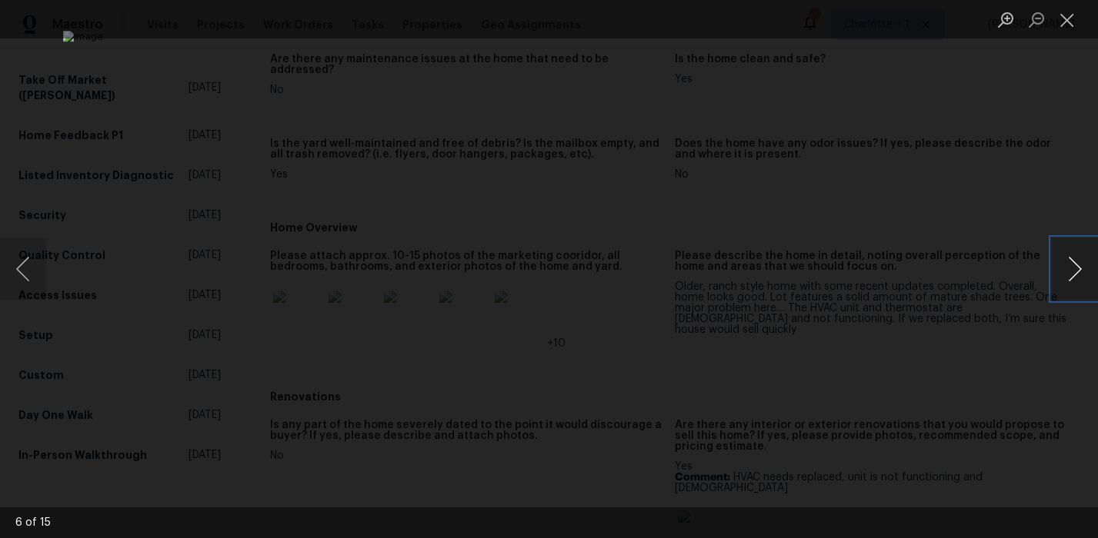
click at [1074, 267] on button "Next image" at bounding box center [1075, 269] width 46 height 62
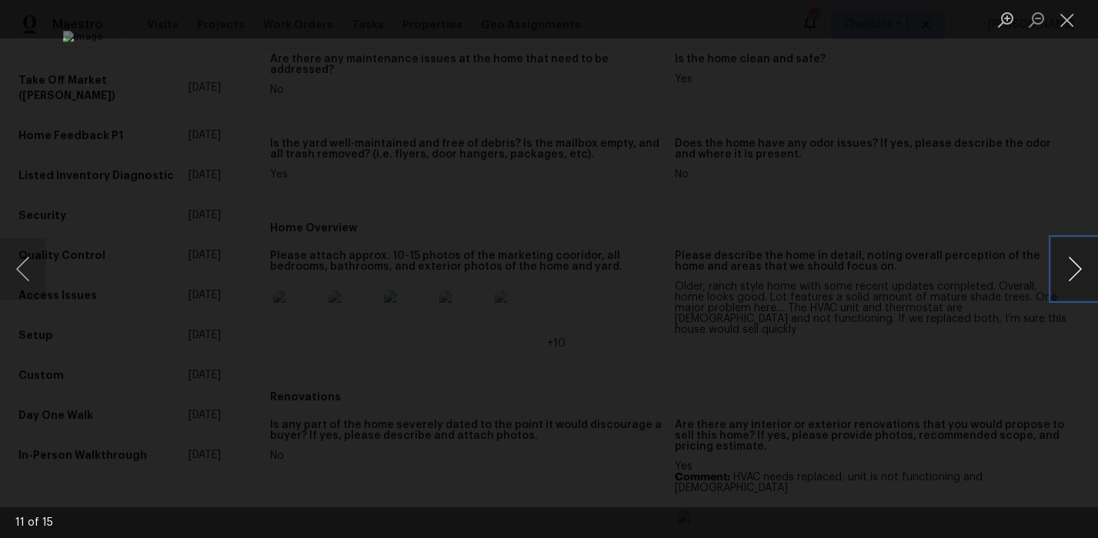
click at [1074, 267] on button "Next image" at bounding box center [1075, 269] width 46 height 62
click at [998, 442] on div "Lightbox" at bounding box center [549, 269] width 1098 height 538
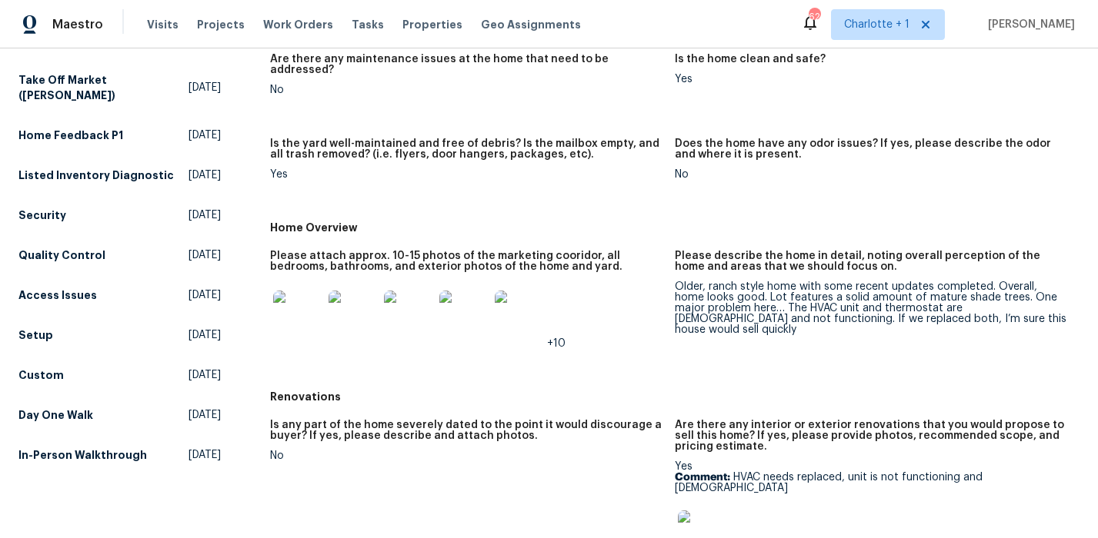
scroll to position [0, 0]
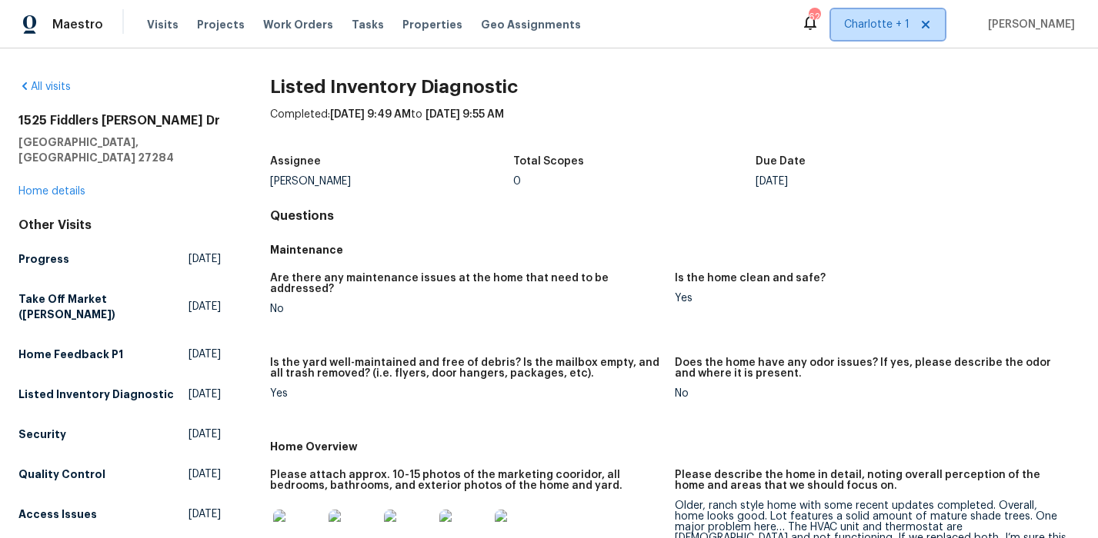
click at [892, 25] on span "Charlotte + 1" at bounding box center [876, 24] width 65 height 15
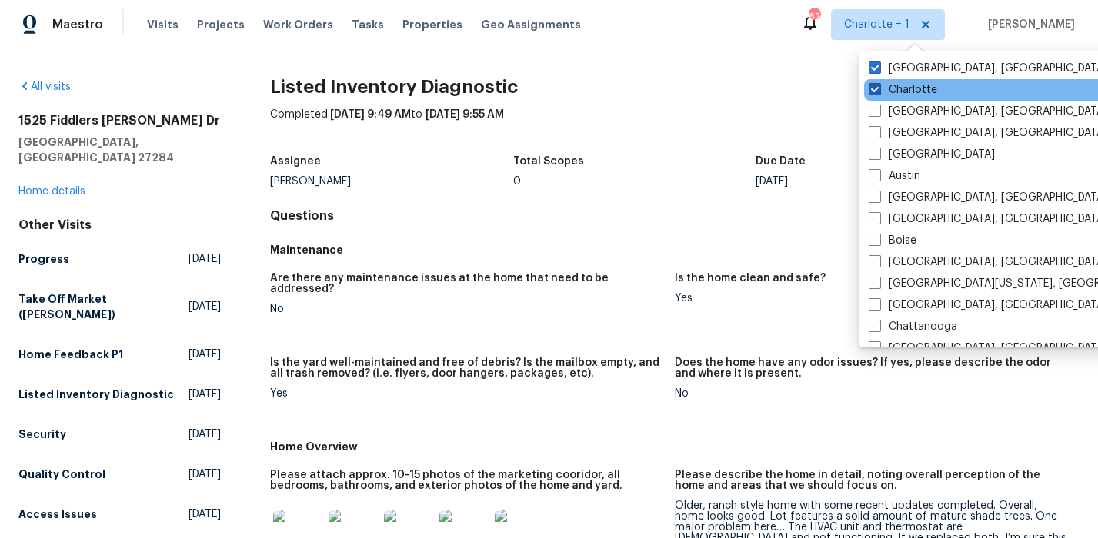
click at [900, 86] on label "Charlotte" at bounding box center [902, 89] width 68 height 15
click at [878, 86] on input "Charlotte" at bounding box center [873, 87] width 10 height 10
checkbox input "false"
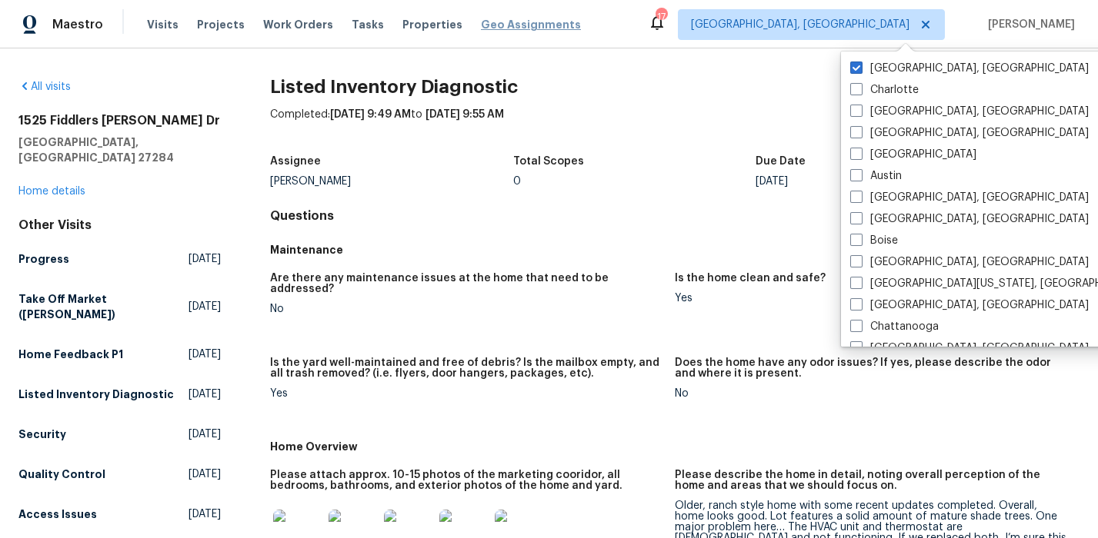
click at [481, 23] on span "Geo Assignments" at bounding box center [531, 24] width 100 height 15
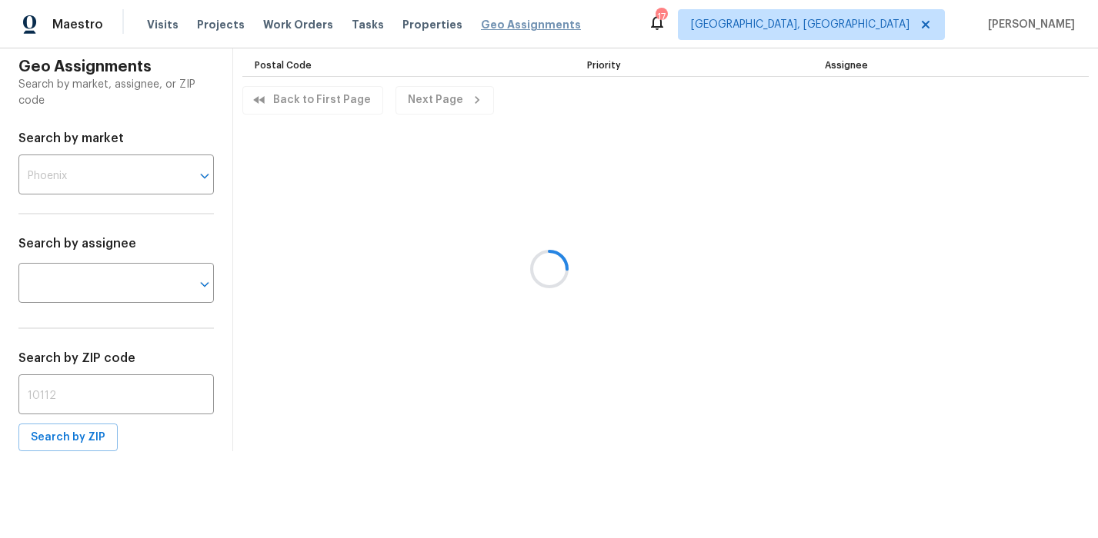
click at [479, 23] on div at bounding box center [549, 269] width 1098 height 538
click at [653, 40] on div "Maestro Visits Projects Work Orders Tasks Properties Geo Assignments 17 Greensb…" at bounding box center [549, 24] width 1098 height 48
click at [503, 13] on div "Visits Projects Work Orders Tasks Properties Geo Assignments" at bounding box center [373, 24] width 452 height 31
click at [498, 25] on span "Geo Assignments" at bounding box center [531, 24] width 100 height 15
click at [238, 205] on div "Geo Assignments Search by market, assignee, or ZIP code Search by market ​ Sear…" at bounding box center [549, 249] width 1098 height 403
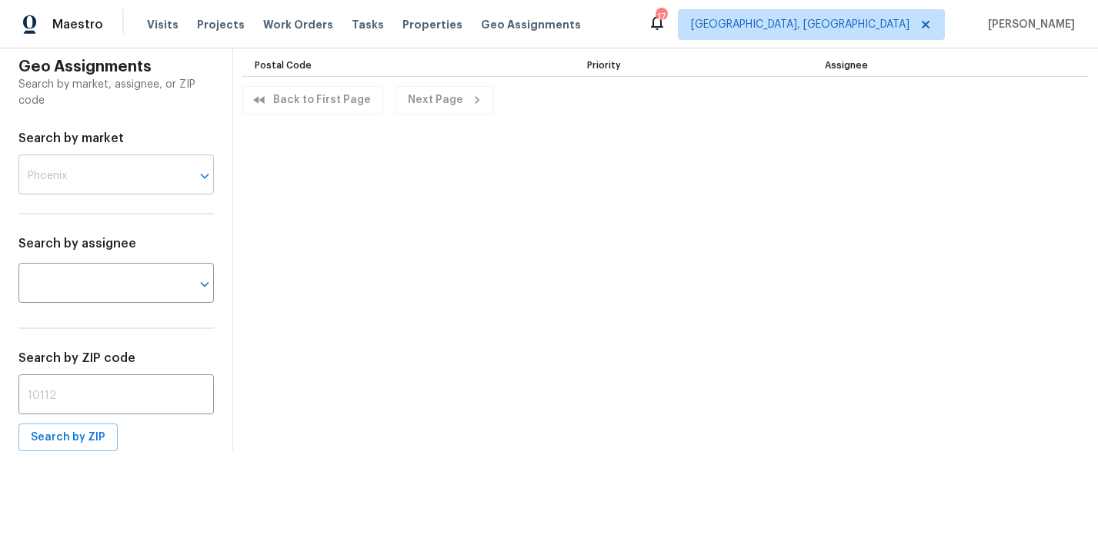
click at [102, 178] on input "text" at bounding box center [94, 176] width 152 height 36
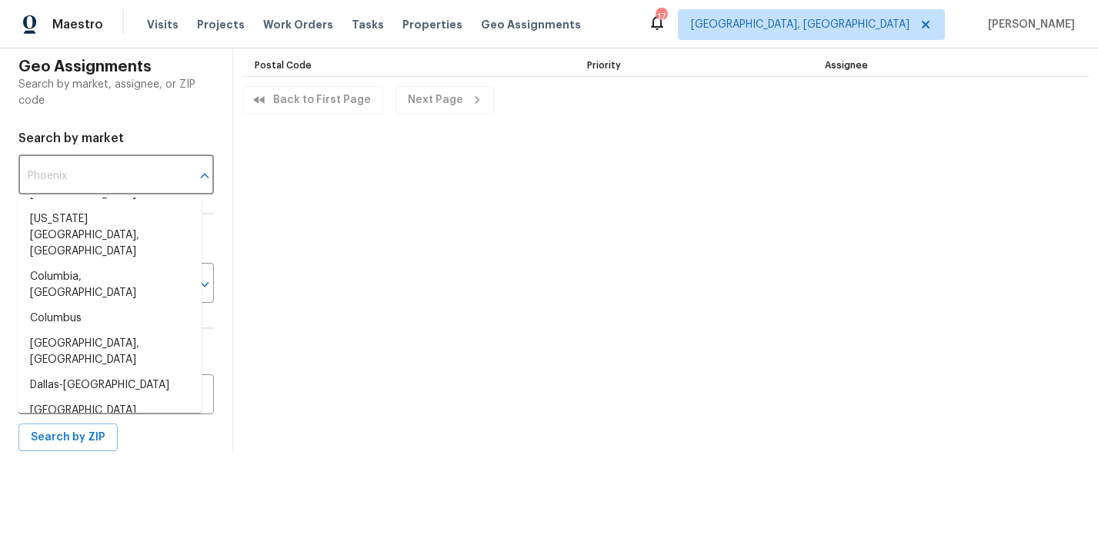
scroll to position [429, 0]
click at [75, 467] on li "Greensboro, NC" at bounding box center [110, 488] width 184 height 42
type input "Greensboro, NC"
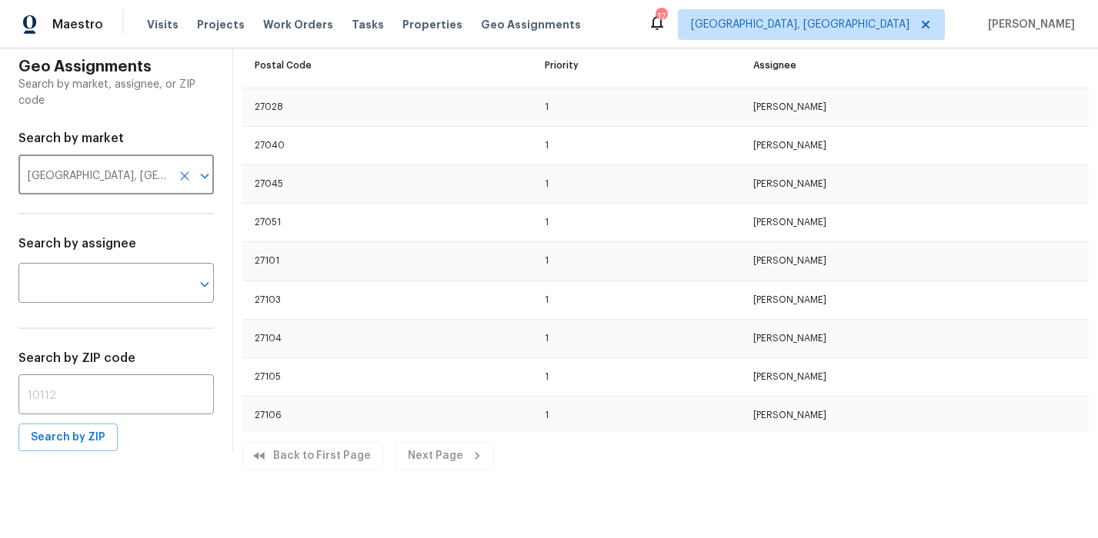
scroll to position [1438, 0]
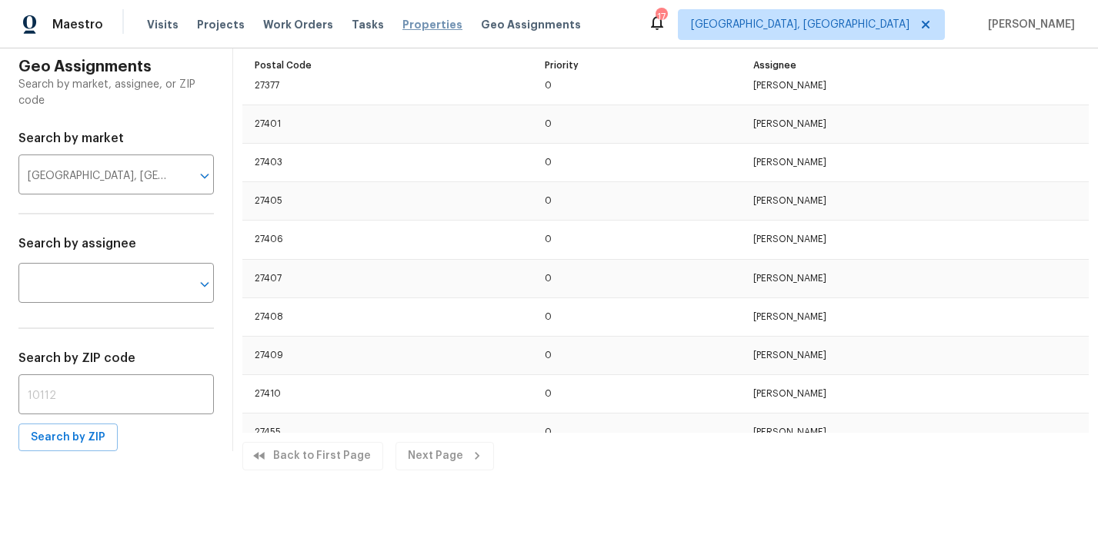
click at [418, 21] on span "Properties" at bounding box center [432, 24] width 60 height 15
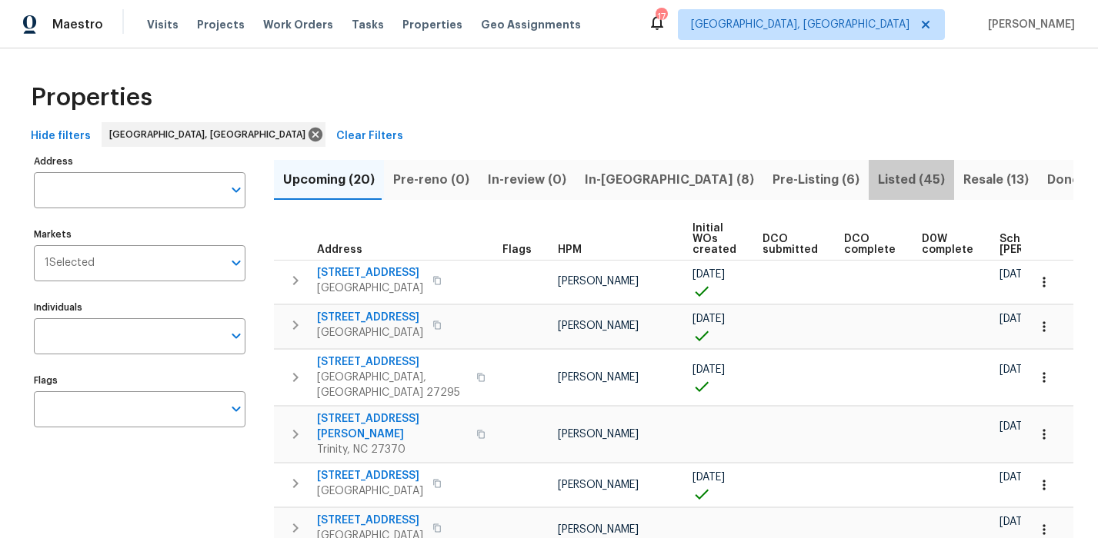
click at [878, 179] on span "Listed (45)" at bounding box center [911, 180] width 67 height 22
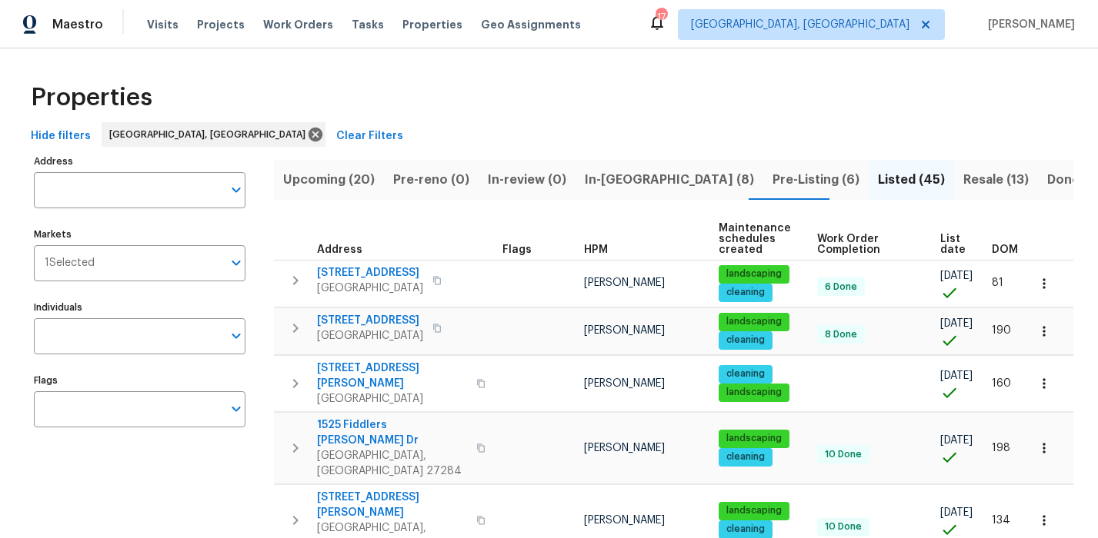
scroll to position [0, 28]
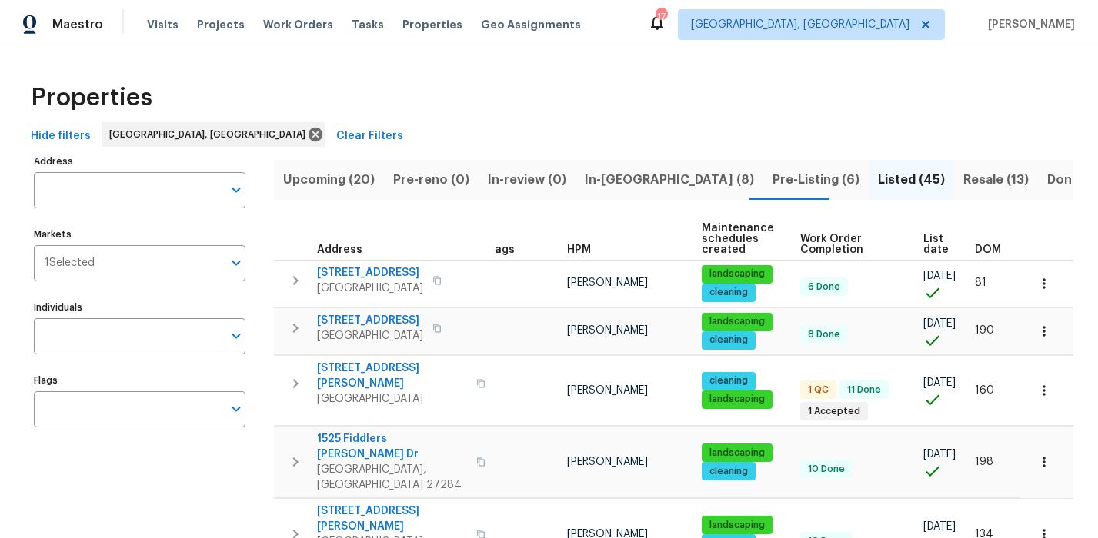
click at [978, 255] on span "DOM" at bounding box center [988, 250] width 26 height 11
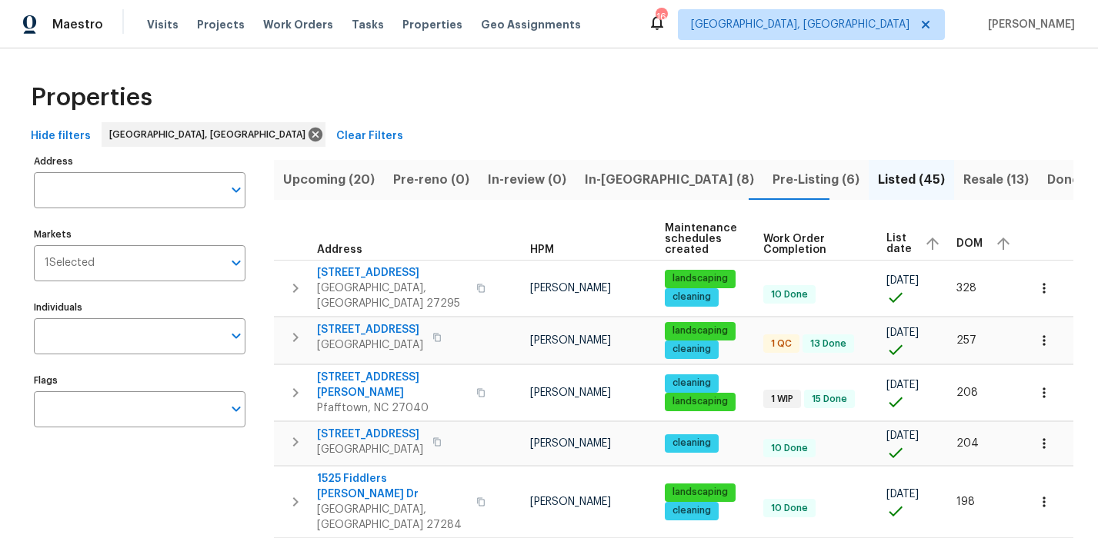
click at [448, 101] on div "Properties" at bounding box center [549, 97] width 1048 height 49
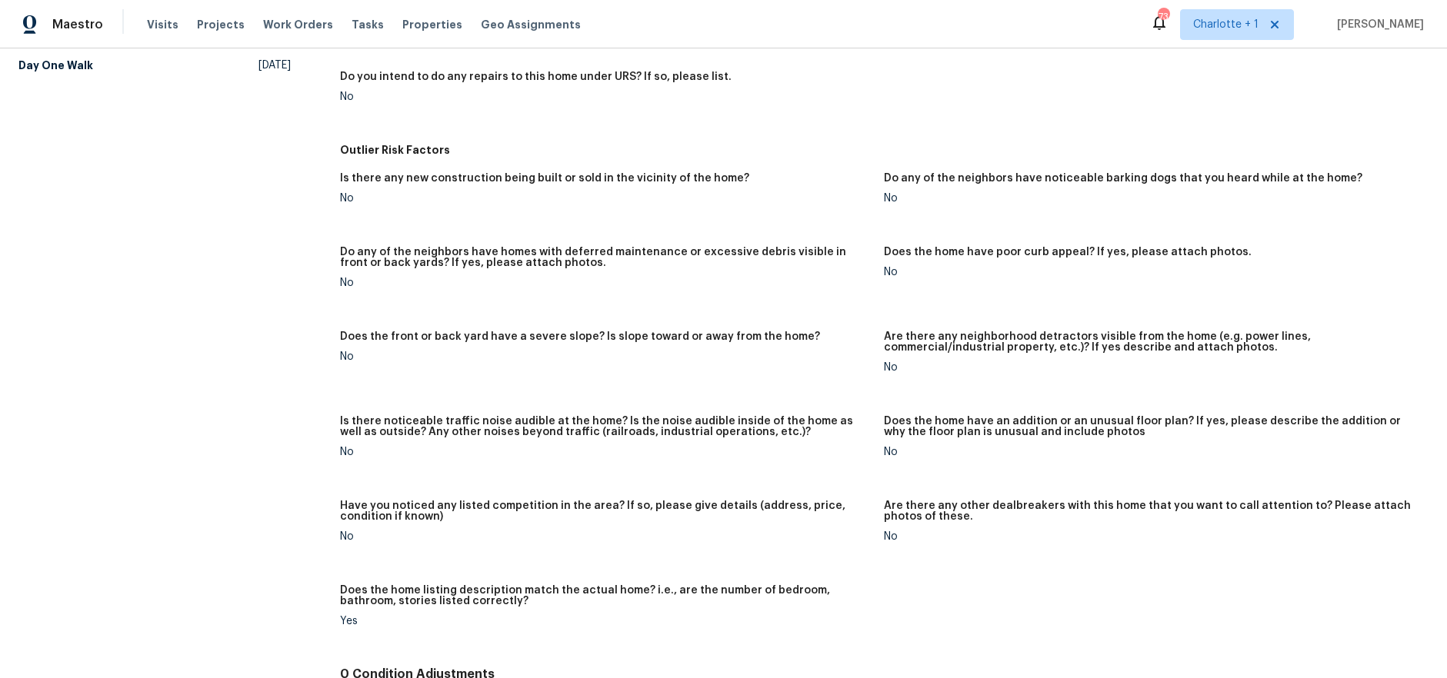
scroll to position [817, 0]
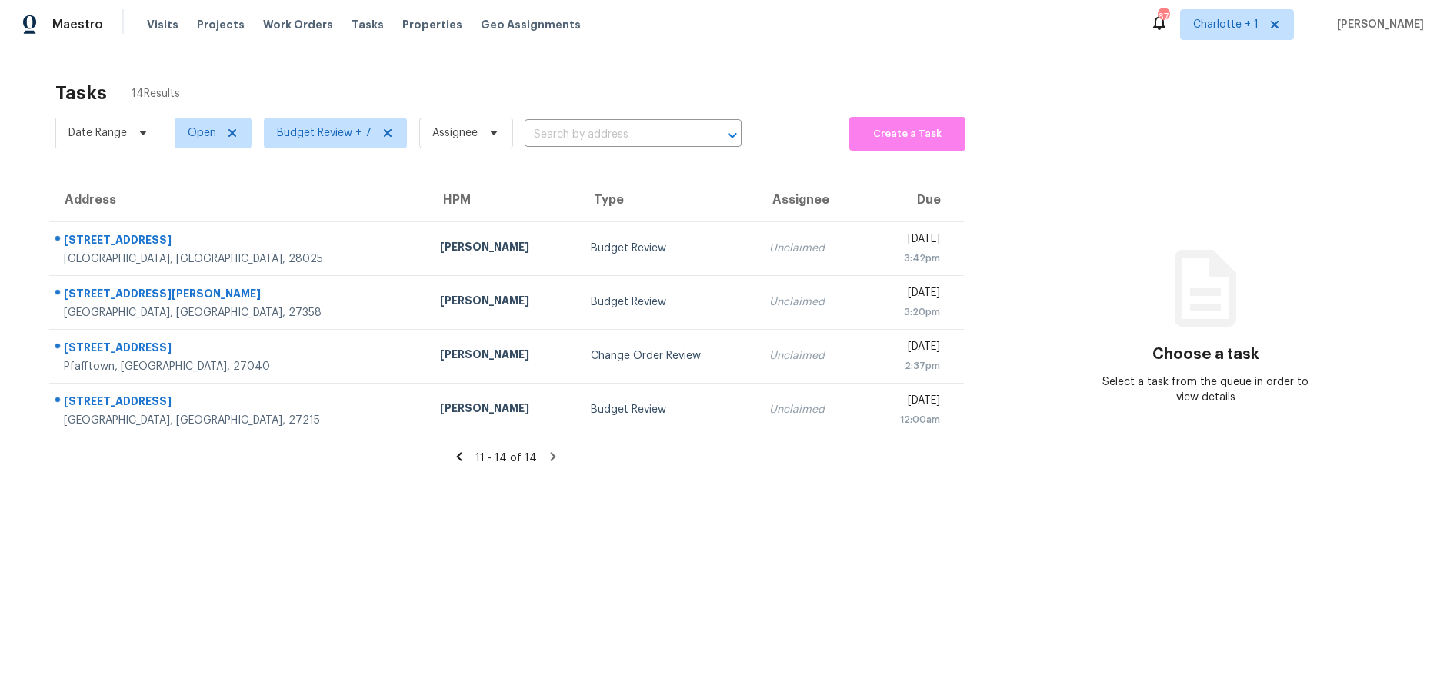
scroll to position [60, 0]
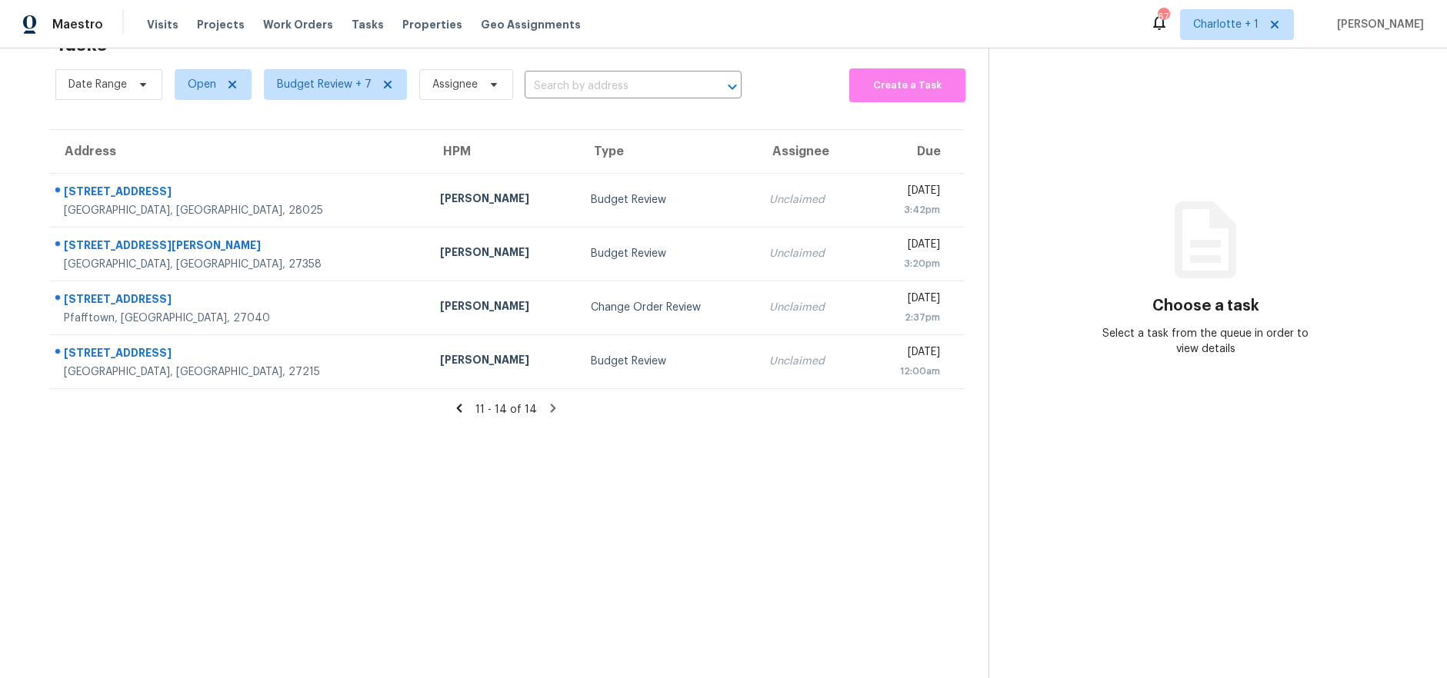
click at [462, 402] on icon at bounding box center [459, 409] width 14 height 14
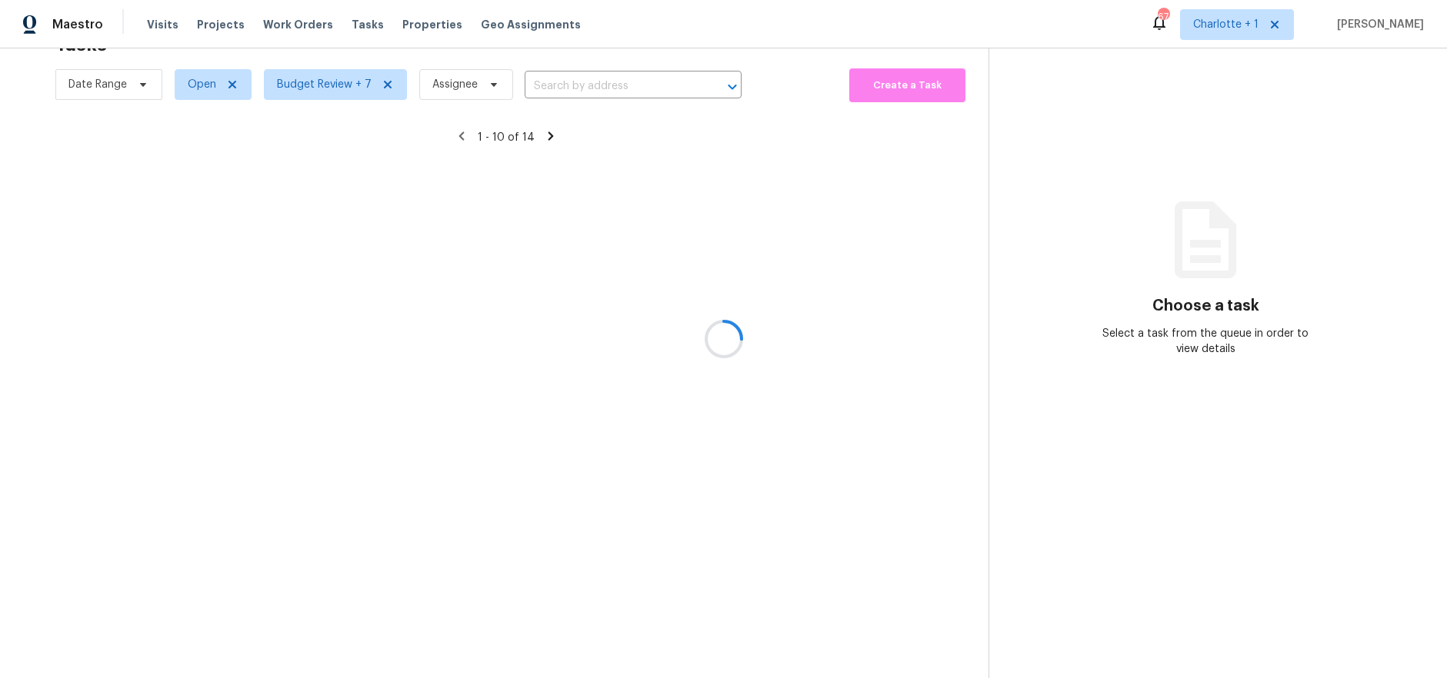
scroll to position [134, 0]
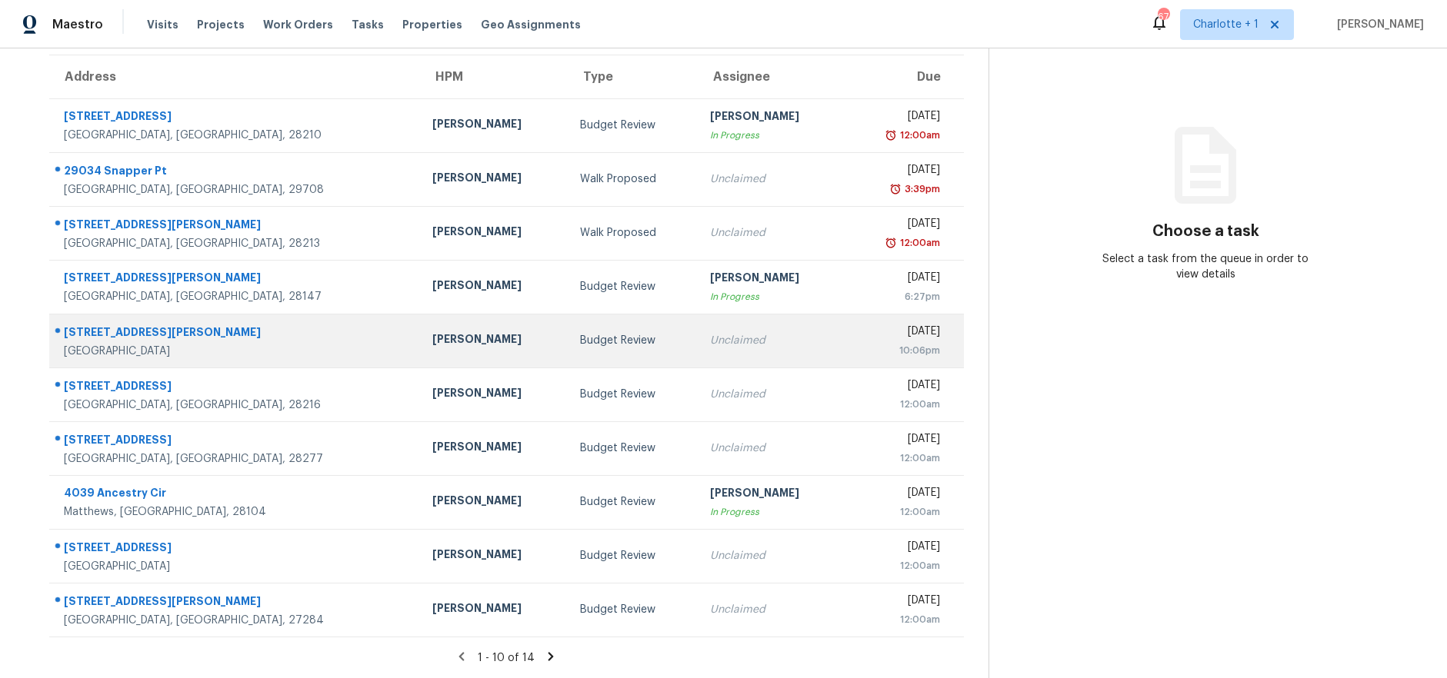
click at [432, 332] on div "[PERSON_NAME]" at bounding box center [493, 341] width 122 height 19
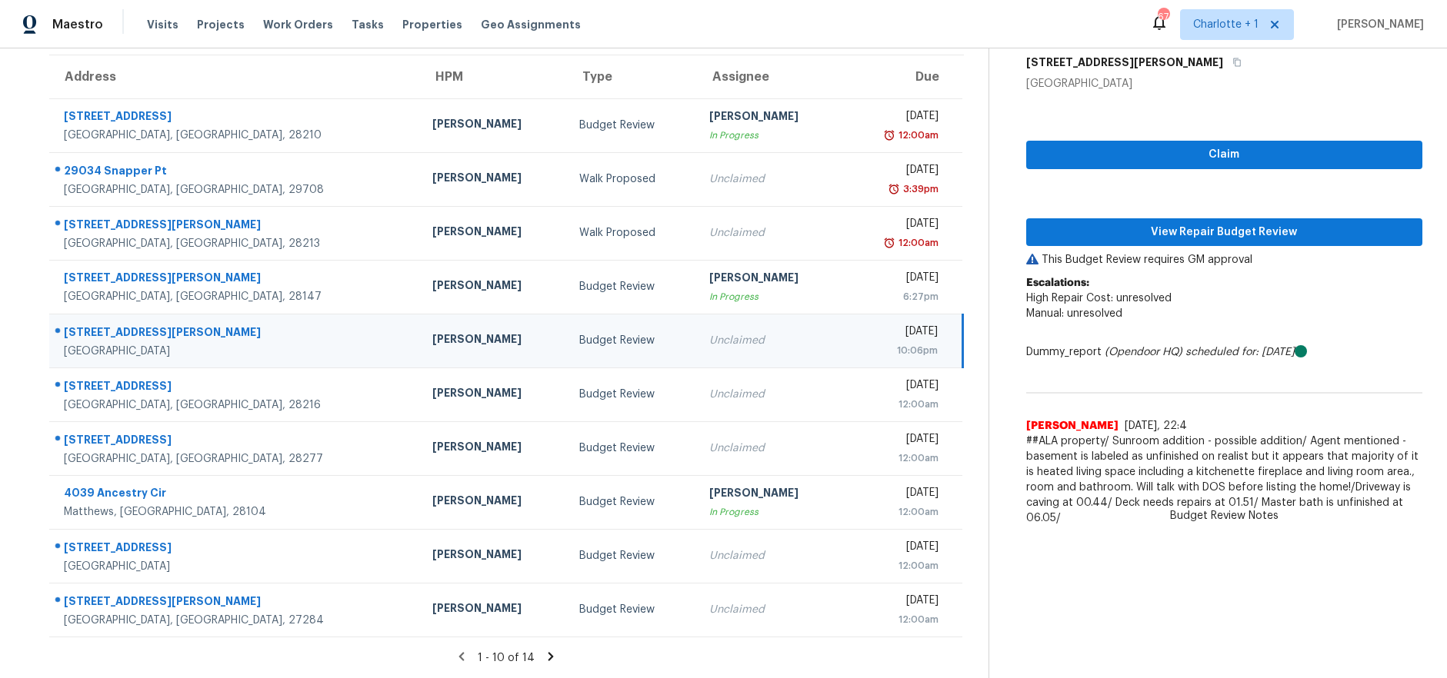
click at [579, 333] on div "Budget Review" at bounding box center [631, 340] width 105 height 15
click at [1166, 223] on span "View Repair Budget Review" at bounding box center [1224, 232] width 372 height 19
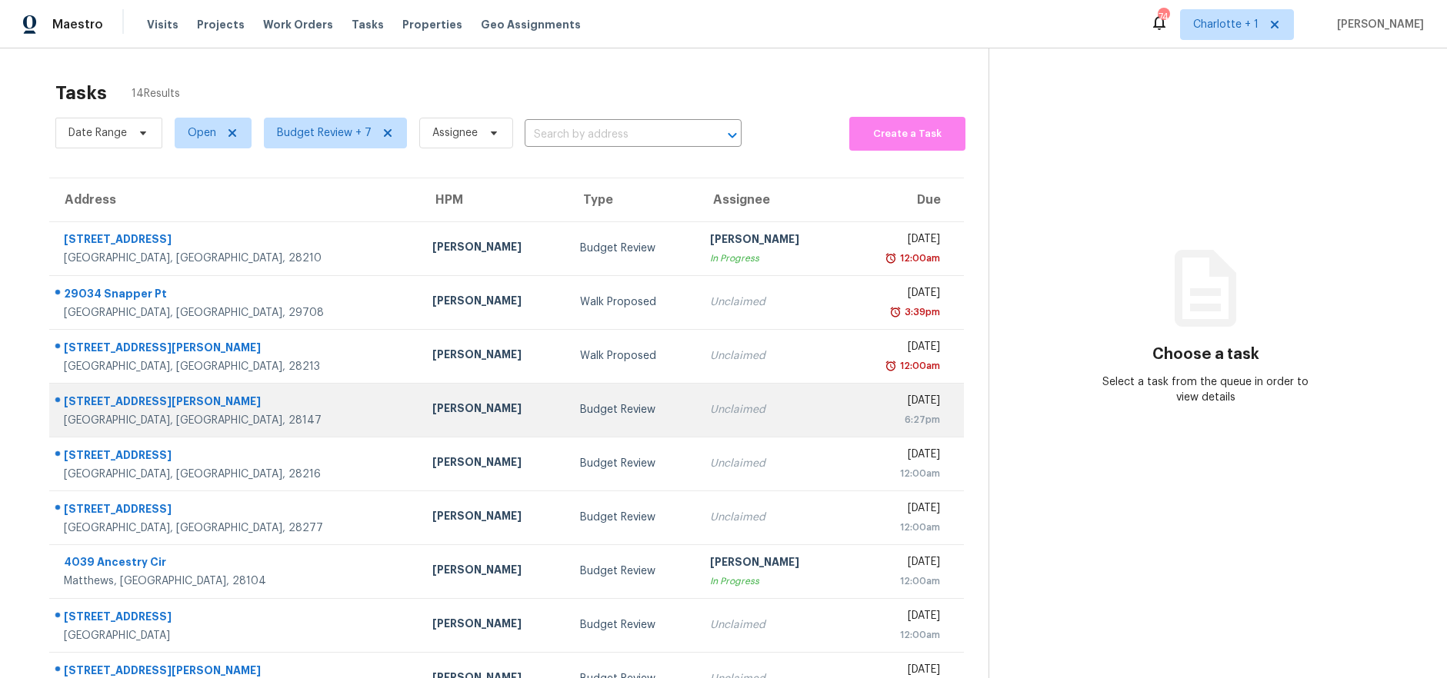
click at [432, 401] on div "[PERSON_NAME]" at bounding box center [493, 410] width 122 height 19
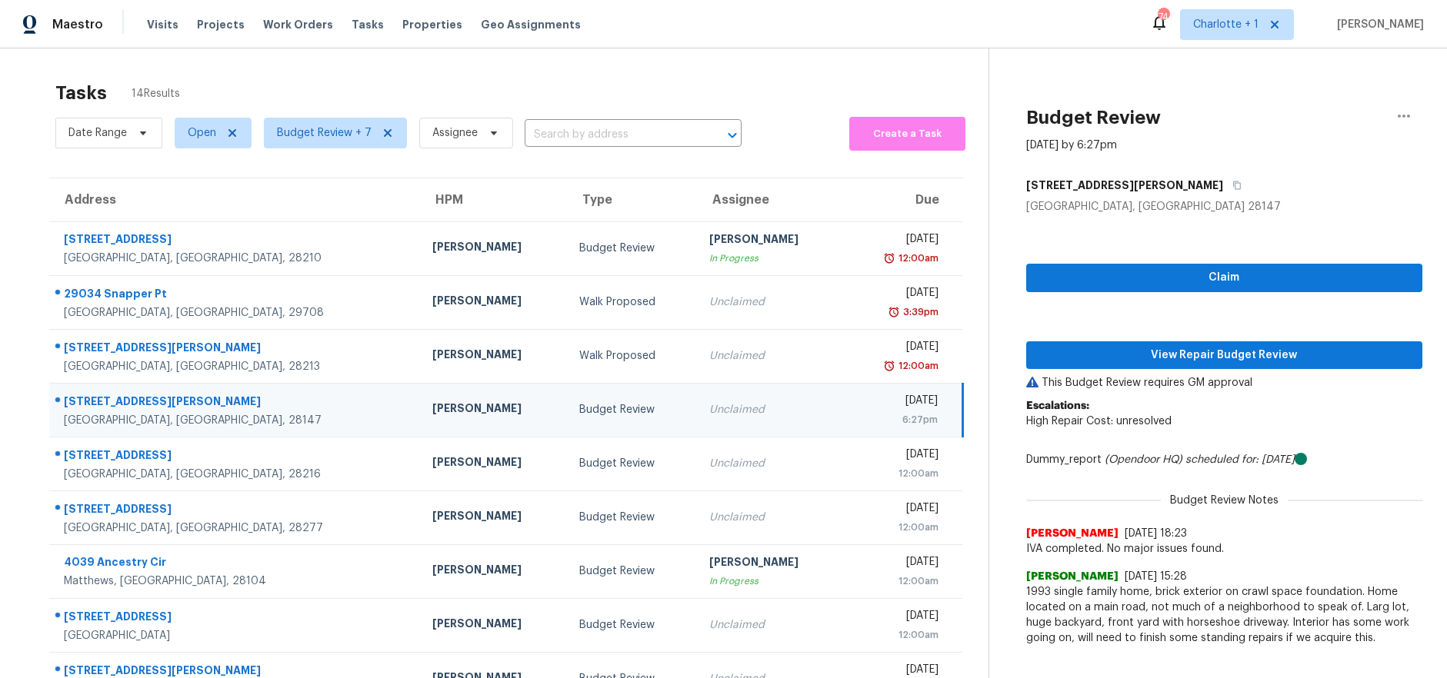
click at [432, 417] on div "[PERSON_NAME]" at bounding box center [493, 410] width 122 height 19
click at [1134, 358] on span "View Repair Budget Review" at bounding box center [1224, 355] width 372 height 19
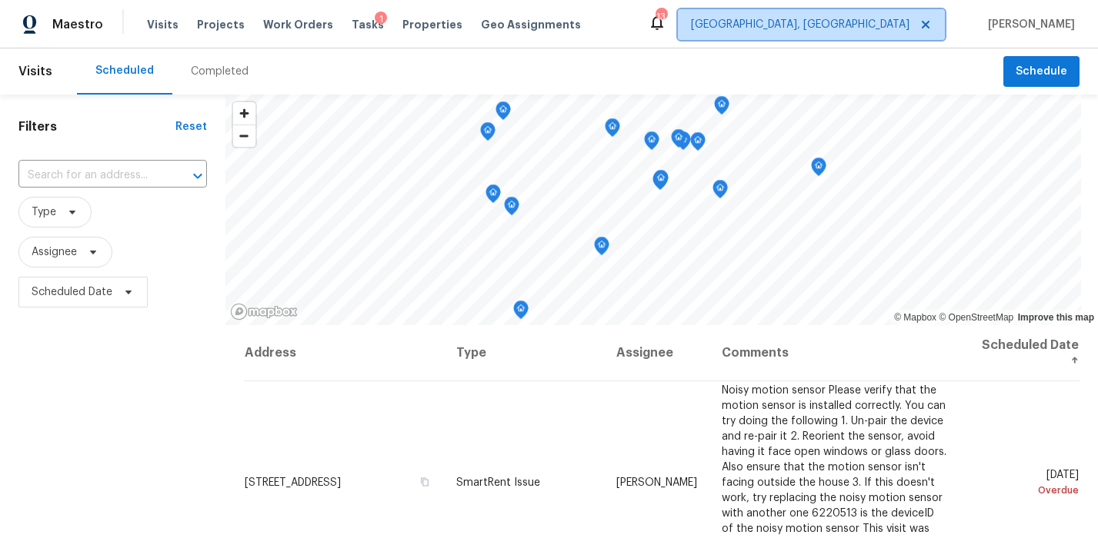
click at [879, 15] on span "[GEOGRAPHIC_DATA], [GEOGRAPHIC_DATA]" at bounding box center [811, 24] width 267 height 31
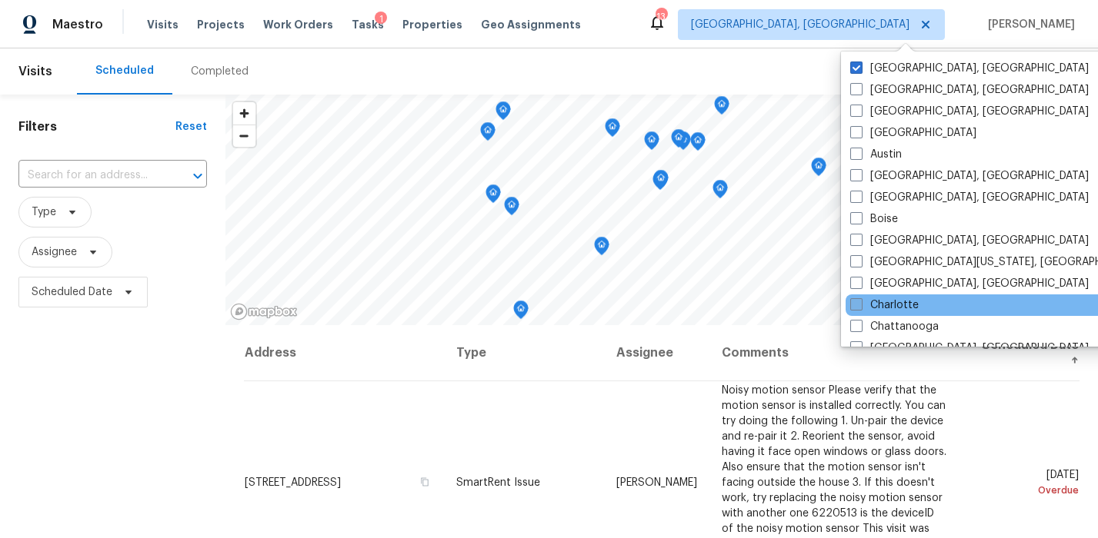
click at [893, 307] on label "Charlotte" at bounding box center [884, 305] width 68 height 15
click at [860, 307] on input "Charlotte" at bounding box center [855, 303] width 10 height 10
checkbox input "true"
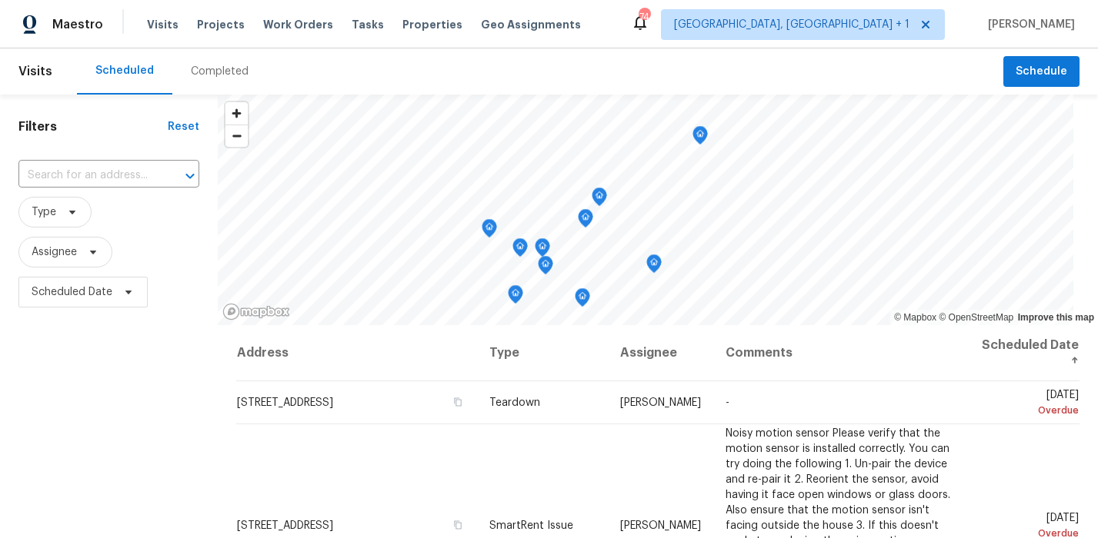
click at [191, 70] on div "Completed" at bounding box center [220, 71] width 58 height 15
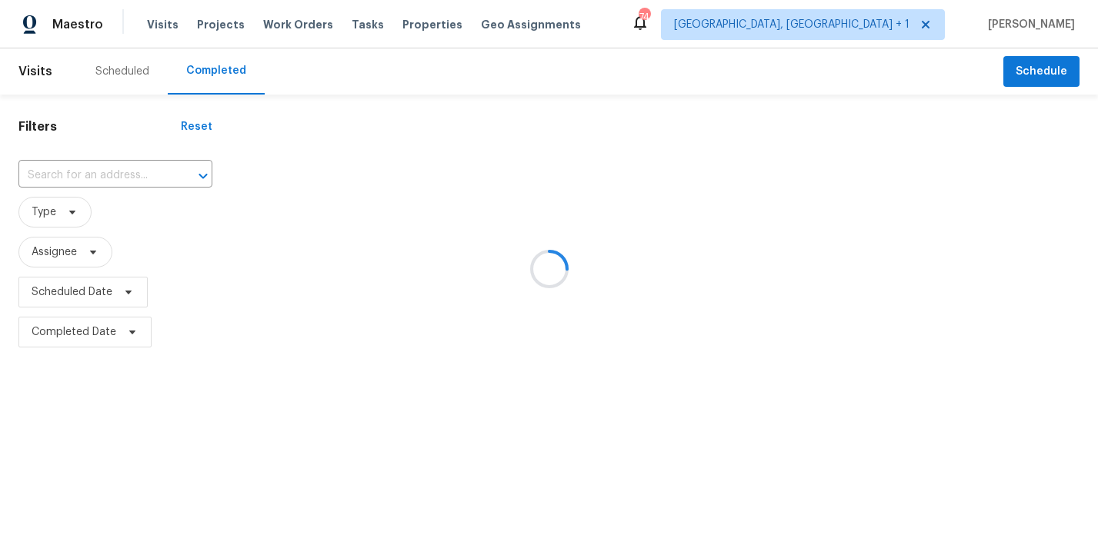
click at [85, 177] on div at bounding box center [549, 269] width 1098 height 538
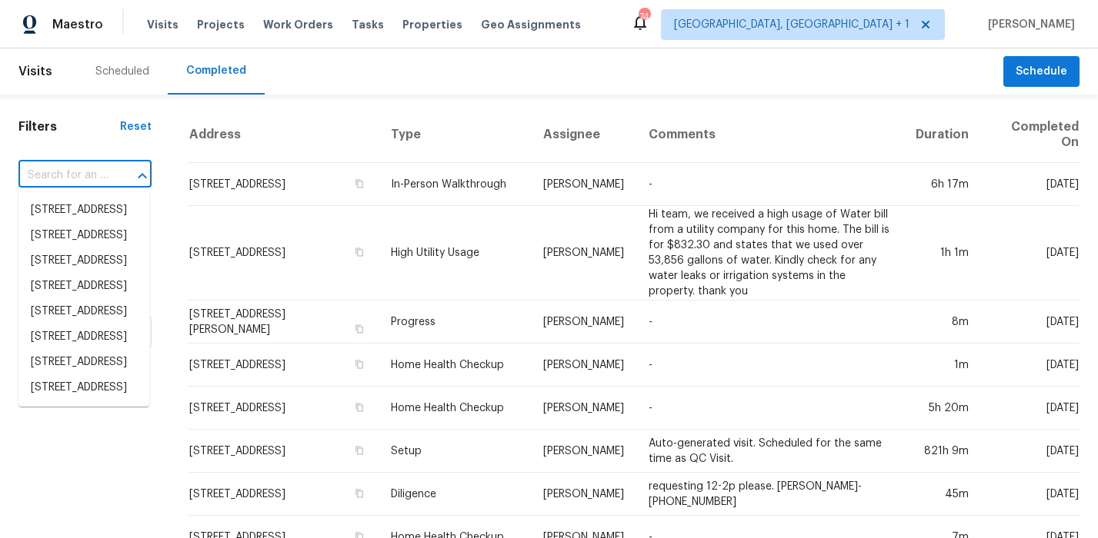
click at [79, 172] on input "text" at bounding box center [63, 176] width 90 height 24
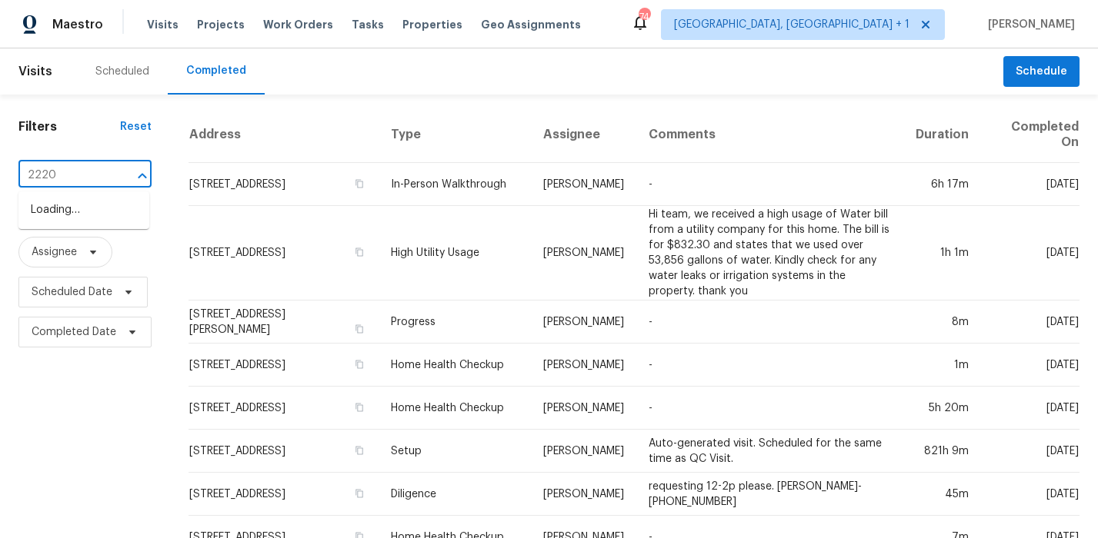
type input "2220 b"
click at [77, 212] on li "[STREET_ADDRESS]" at bounding box center [83, 210] width 131 height 25
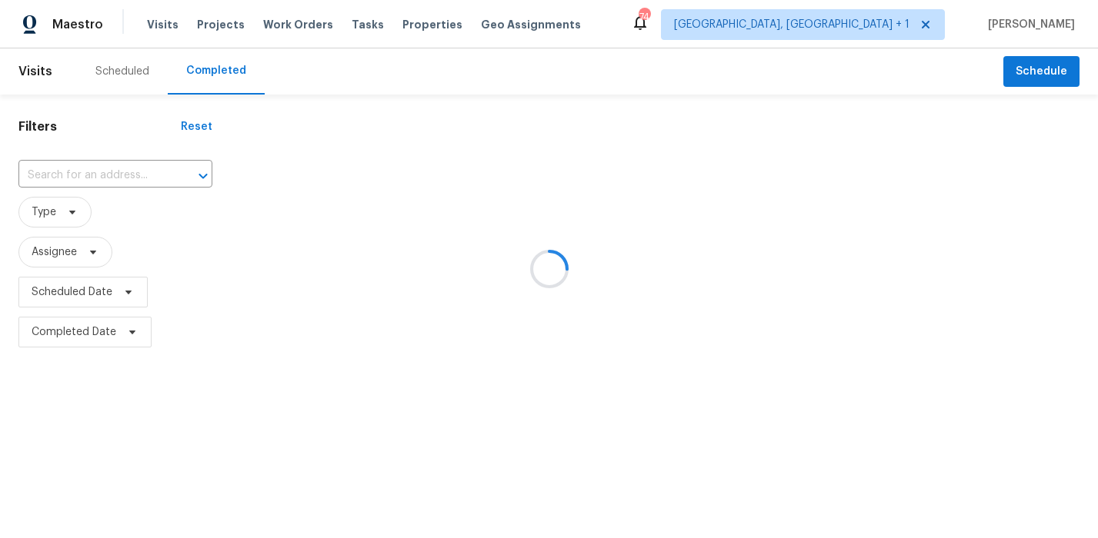
type input "[STREET_ADDRESS]"
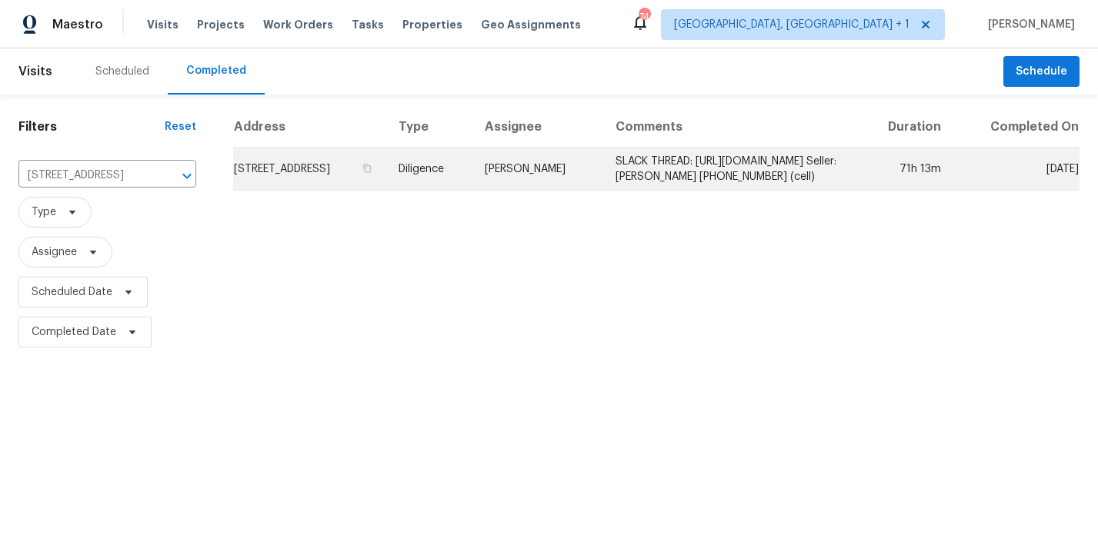
click at [603, 185] on td "SLACK THREAD: [URL][DOMAIN_NAME] Seller: [PERSON_NAME] [PHONE_NUMBER] (cell)" at bounding box center [730, 169] width 254 height 43
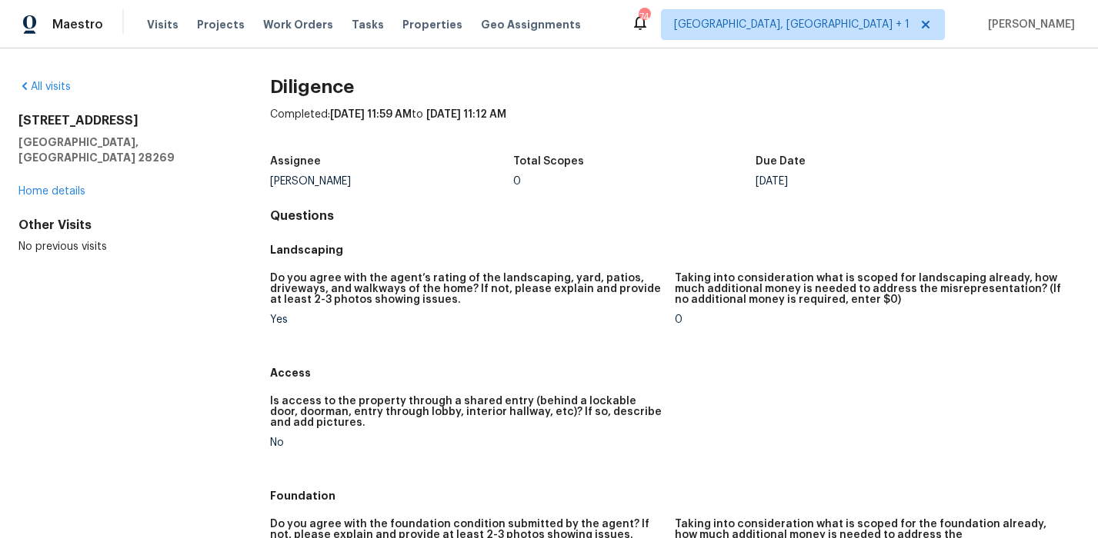
click at [705, 246] on h5 "Landscaping" at bounding box center [674, 249] width 809 height 15
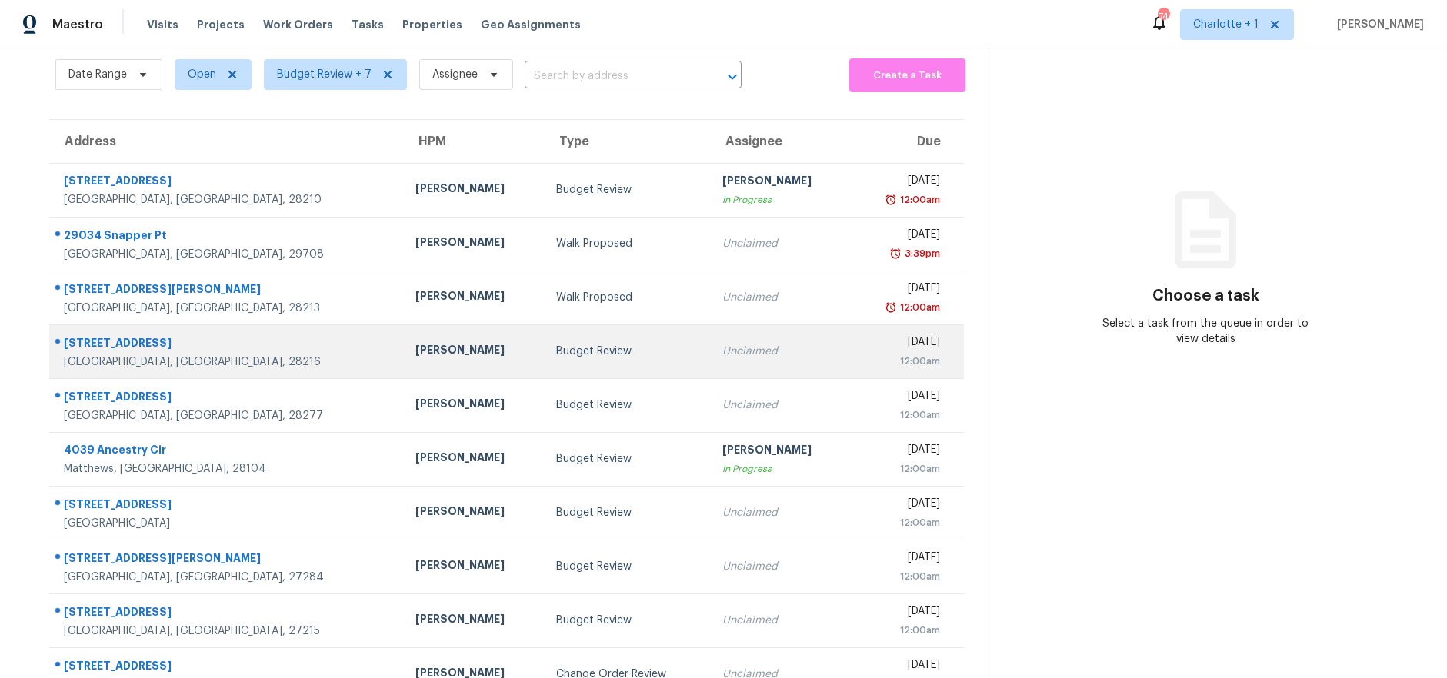
scroll to position [134, 0]
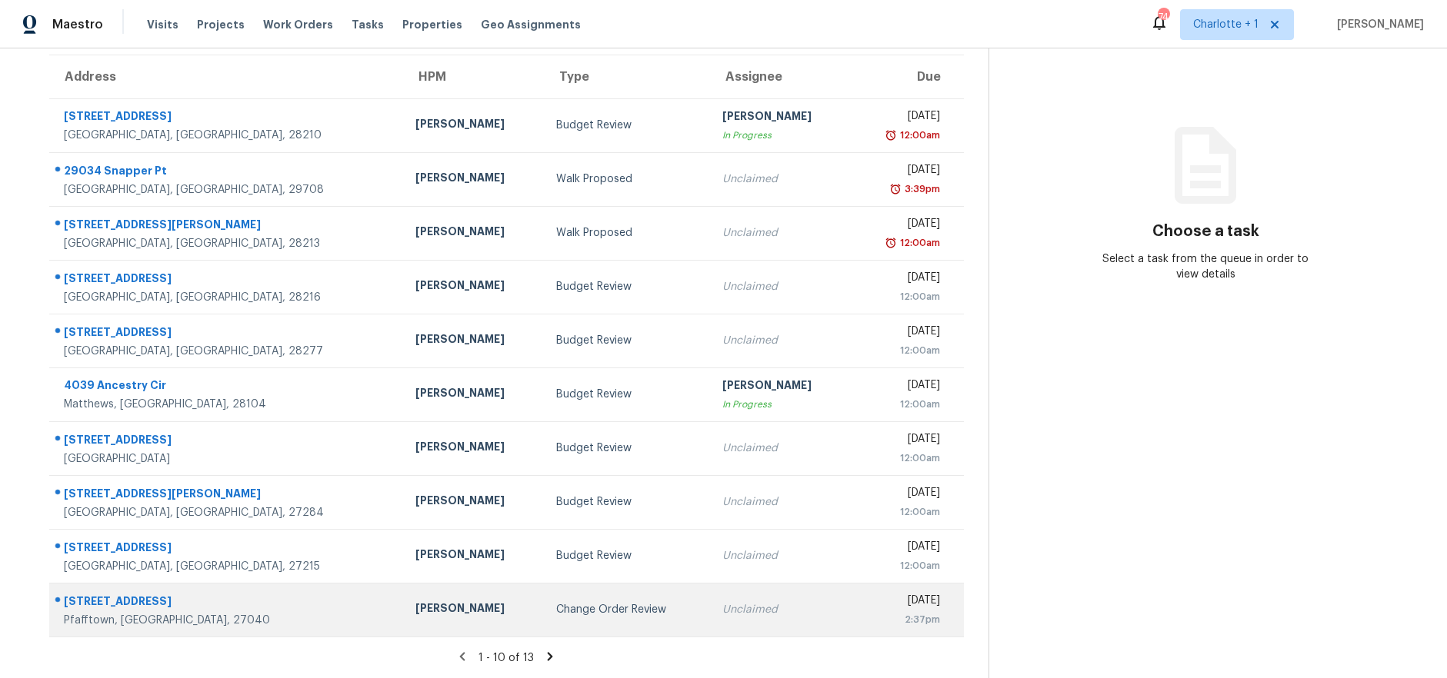
click at [556, 602] on div "Change Order Review" at bounding box center [627, 609] width 142 height 15
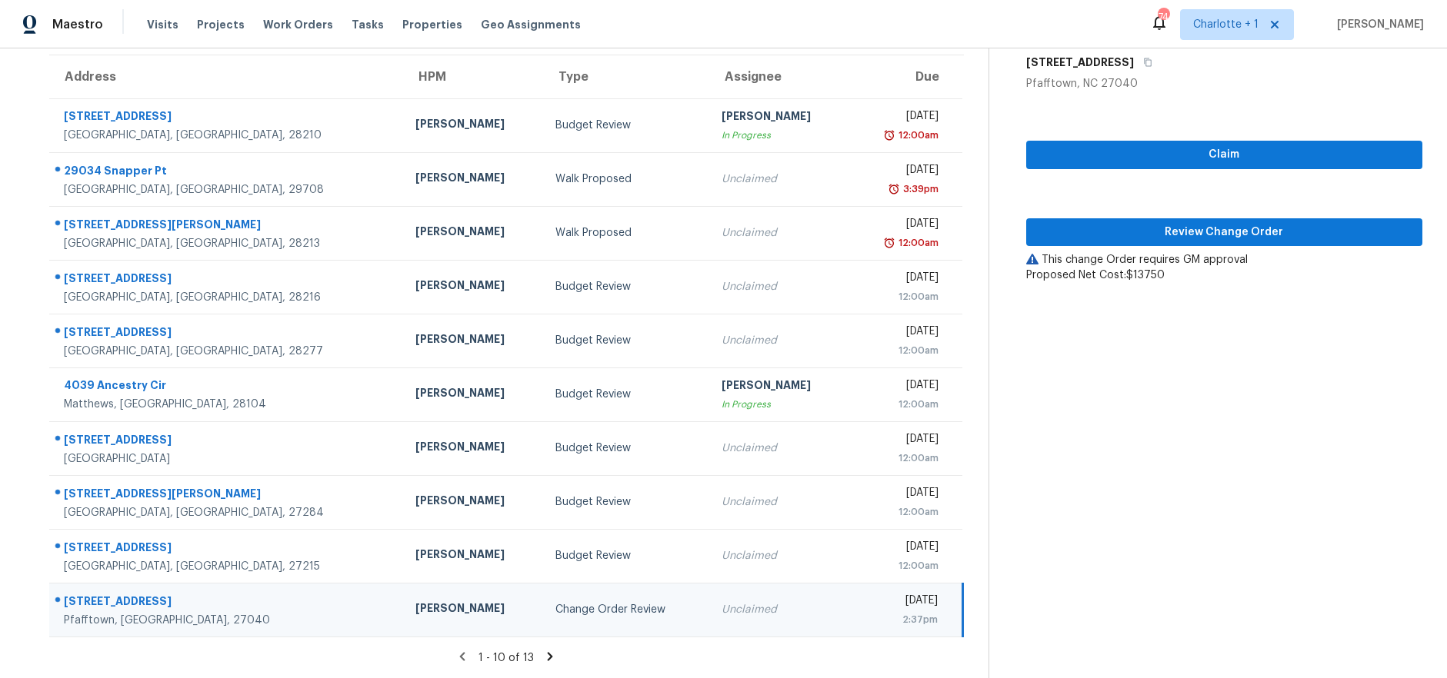
click at [1151, 235] on div "Claim Review Change Order This change Order requires GM approval Proposed Net C…" at bounding box center [1224, 188] width 396 height 192
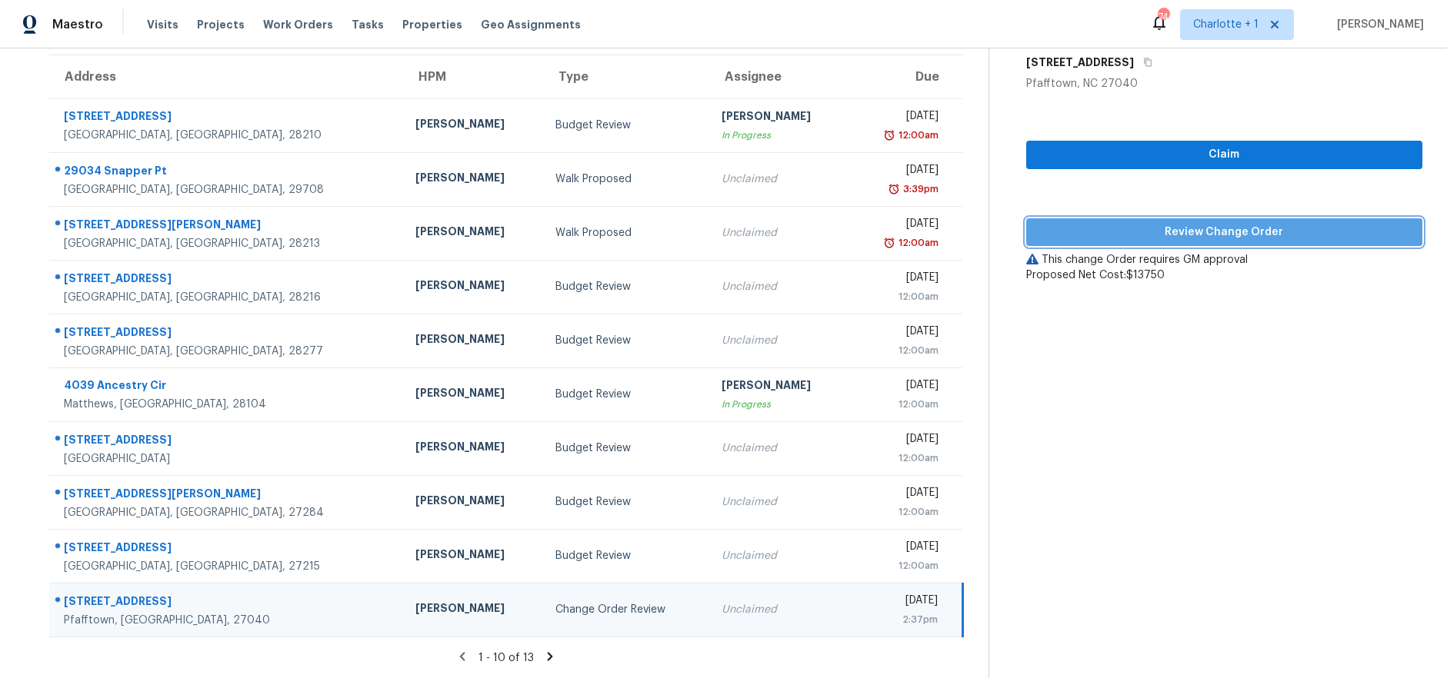
click at [1151, 228] on span "Review Change Order" at bounding box center [1224, 232] width 372 height 19
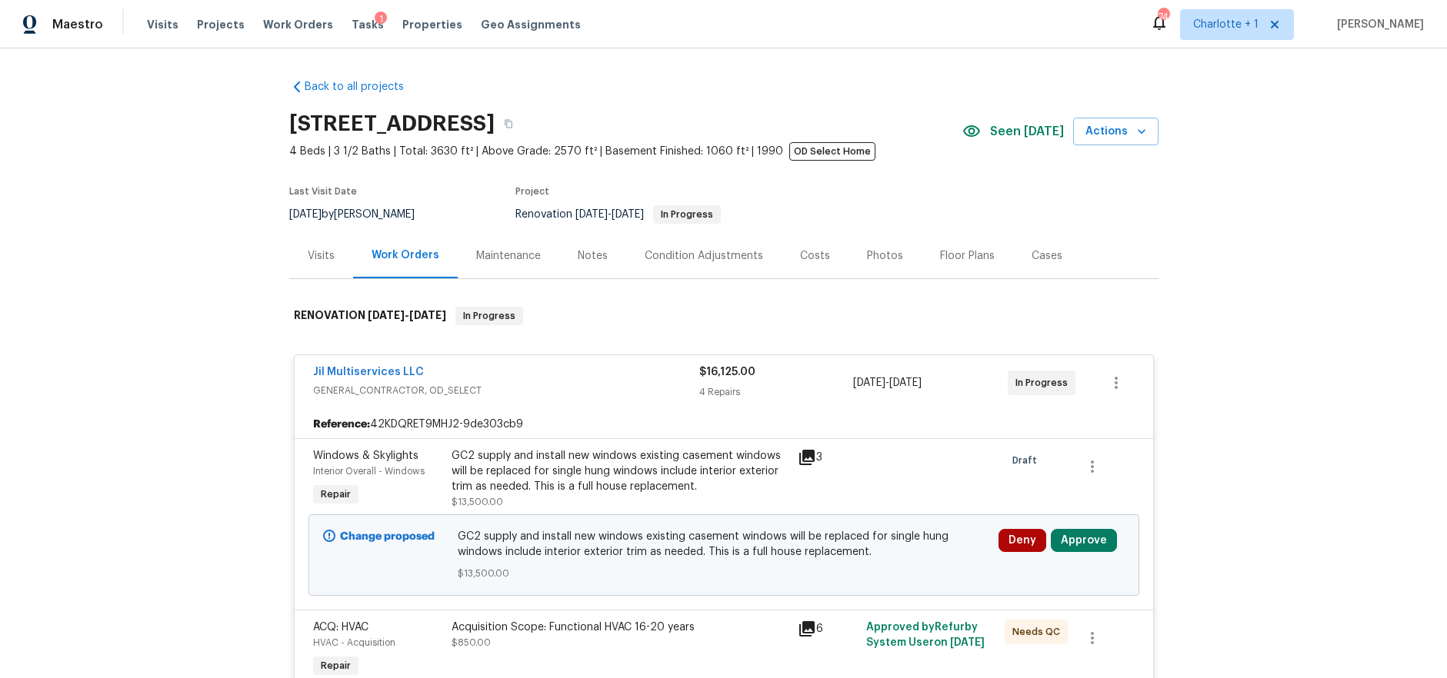
scroll to position [204, 0]
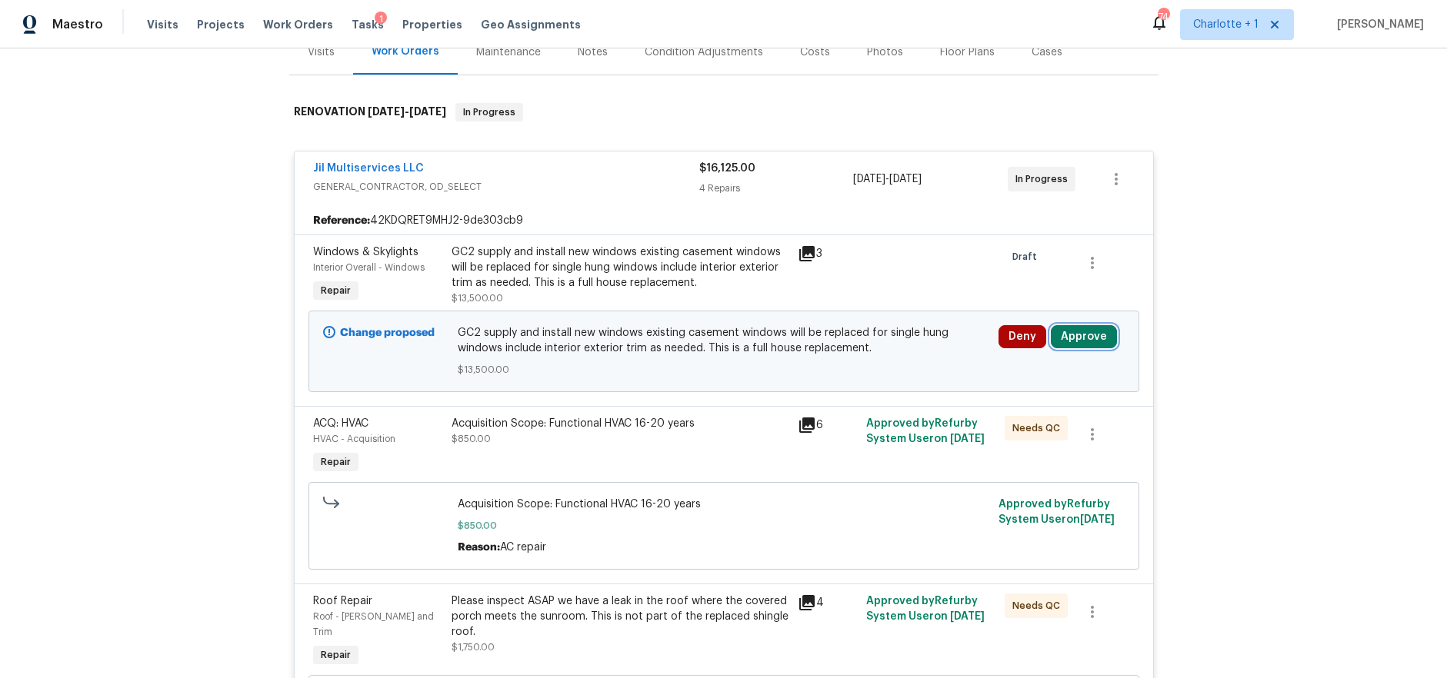
click at [1064, 342] on button "Approve" at bounding box center [1084, 336] width 66 height 23
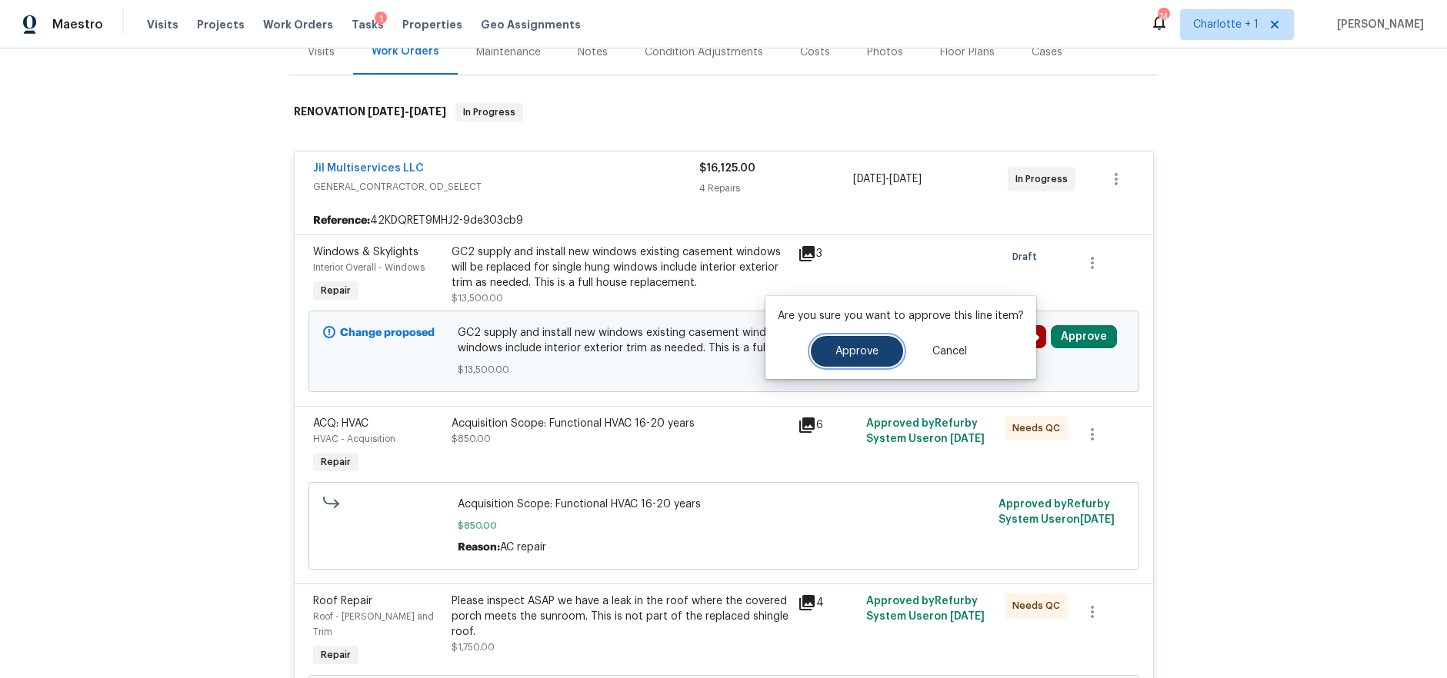
click at [824, 348] on button "Approve" at bounding box center [857, 351] width 92 height 31
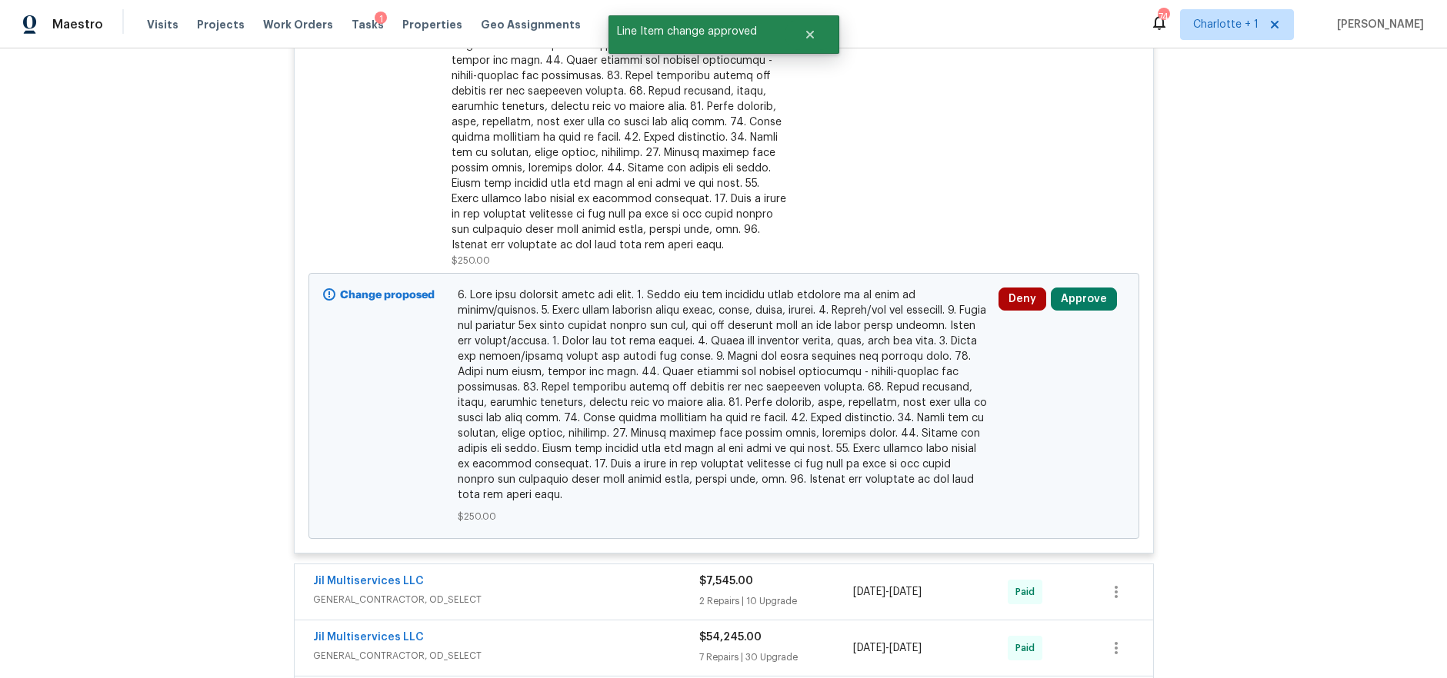
scroll to position [984, 0]
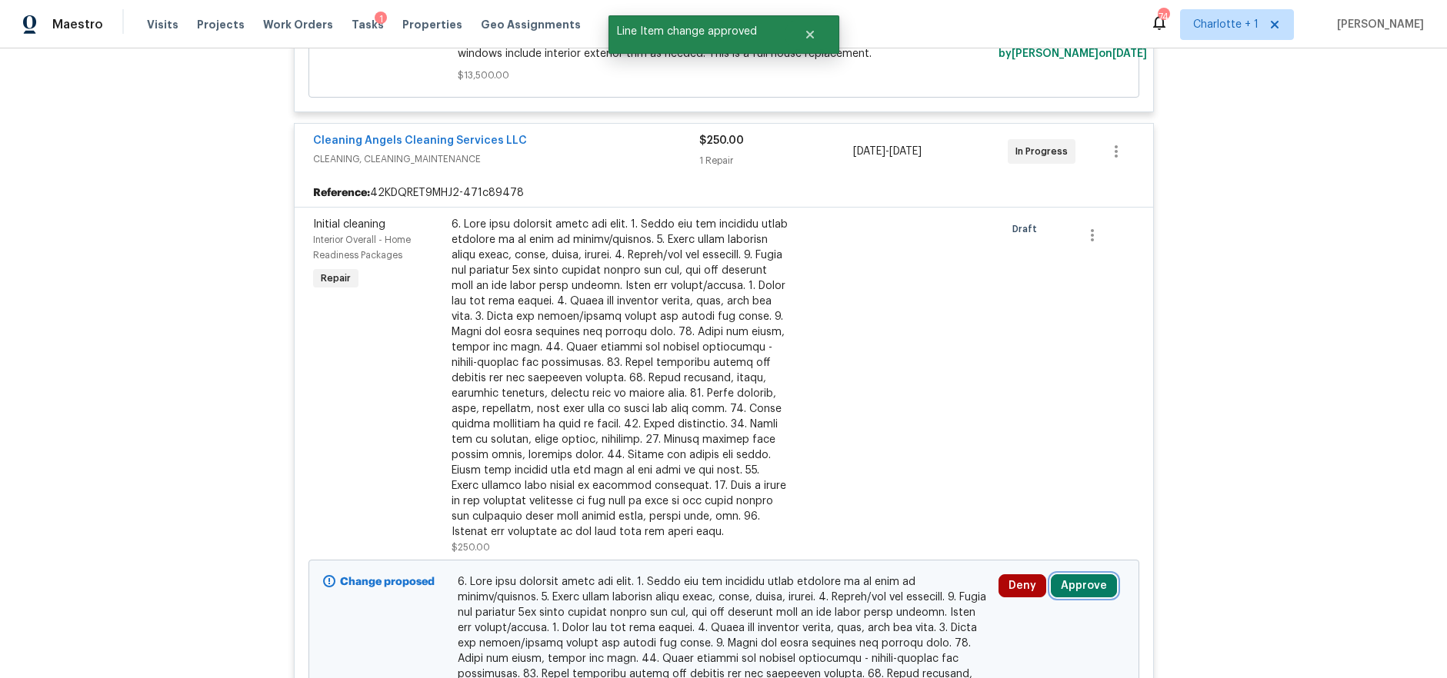
click at [1073, 575] on button "Approve" at bounding box center [1084, 586] width 66 height 23
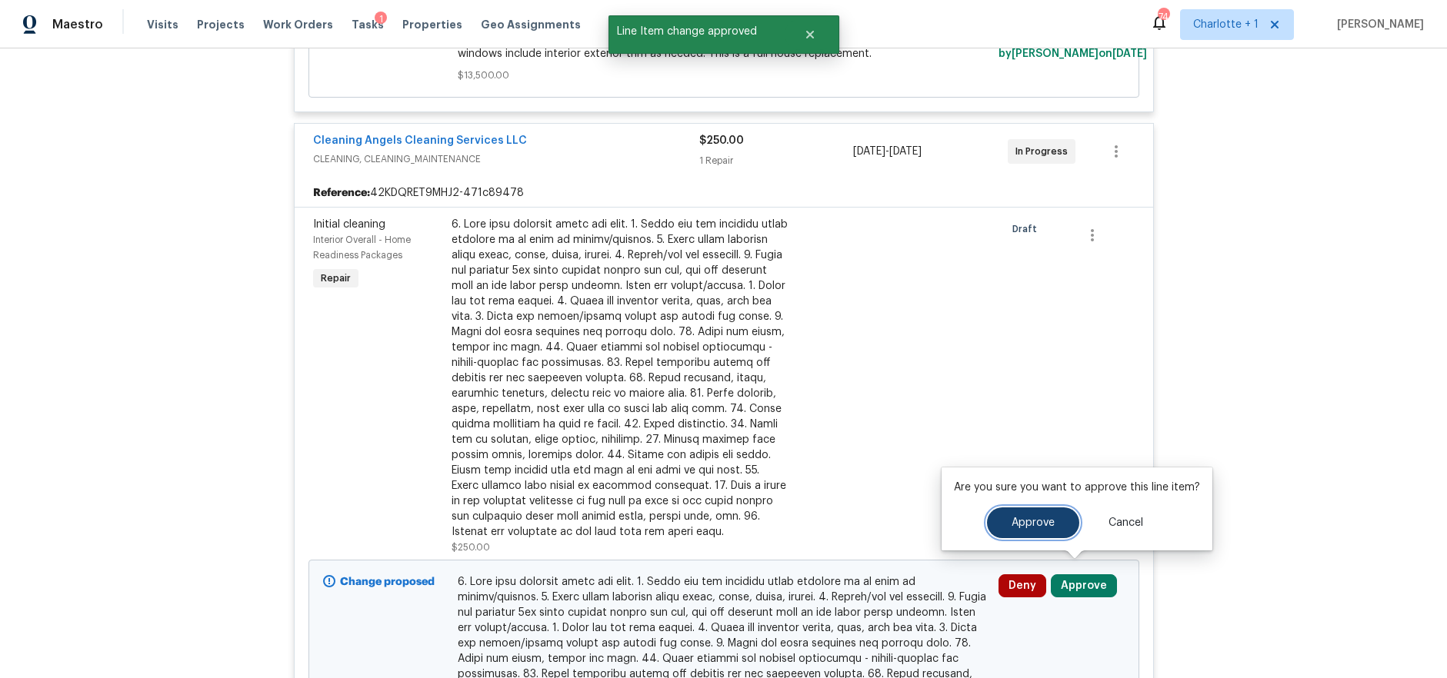
click at [1026, 529] on button "Approve" at bounding box center [1033, 523] width 92 height 31
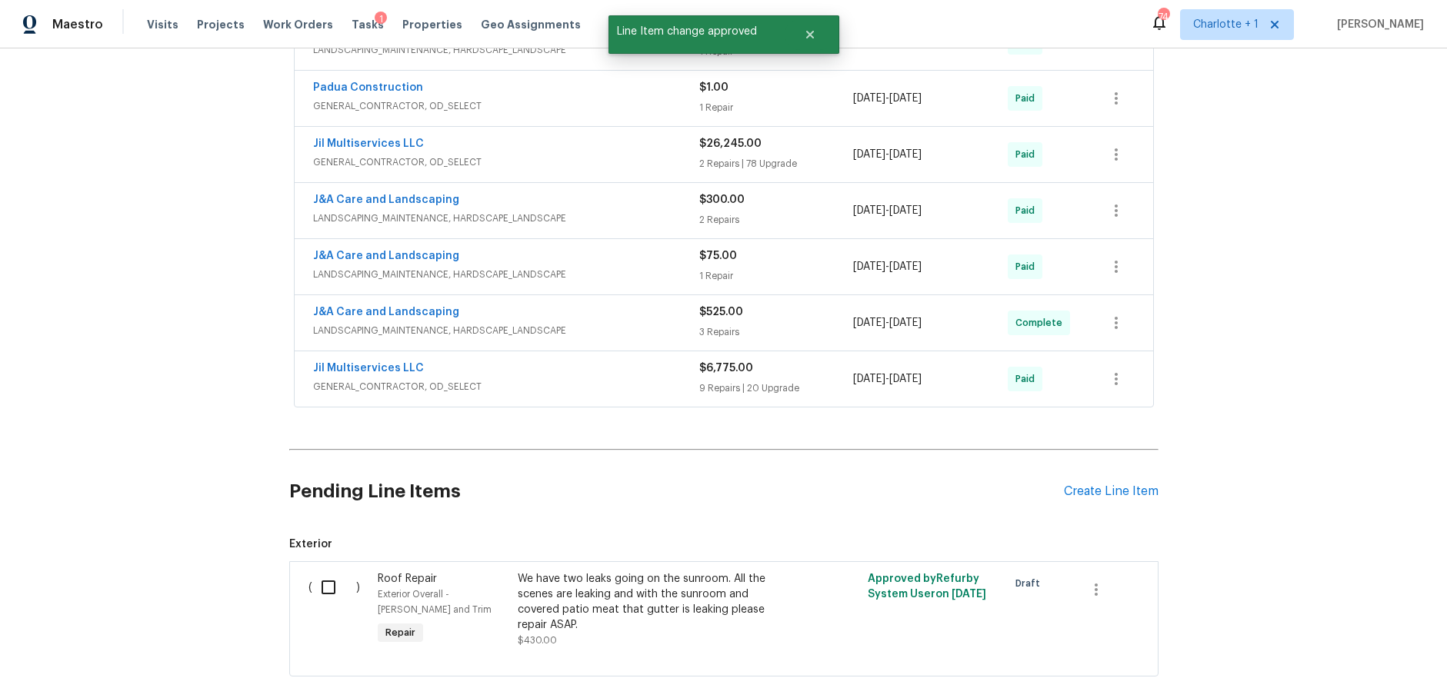
scroll to position [1875, 0]
